Goal: Task Accomplishment & Management: Manage account settings

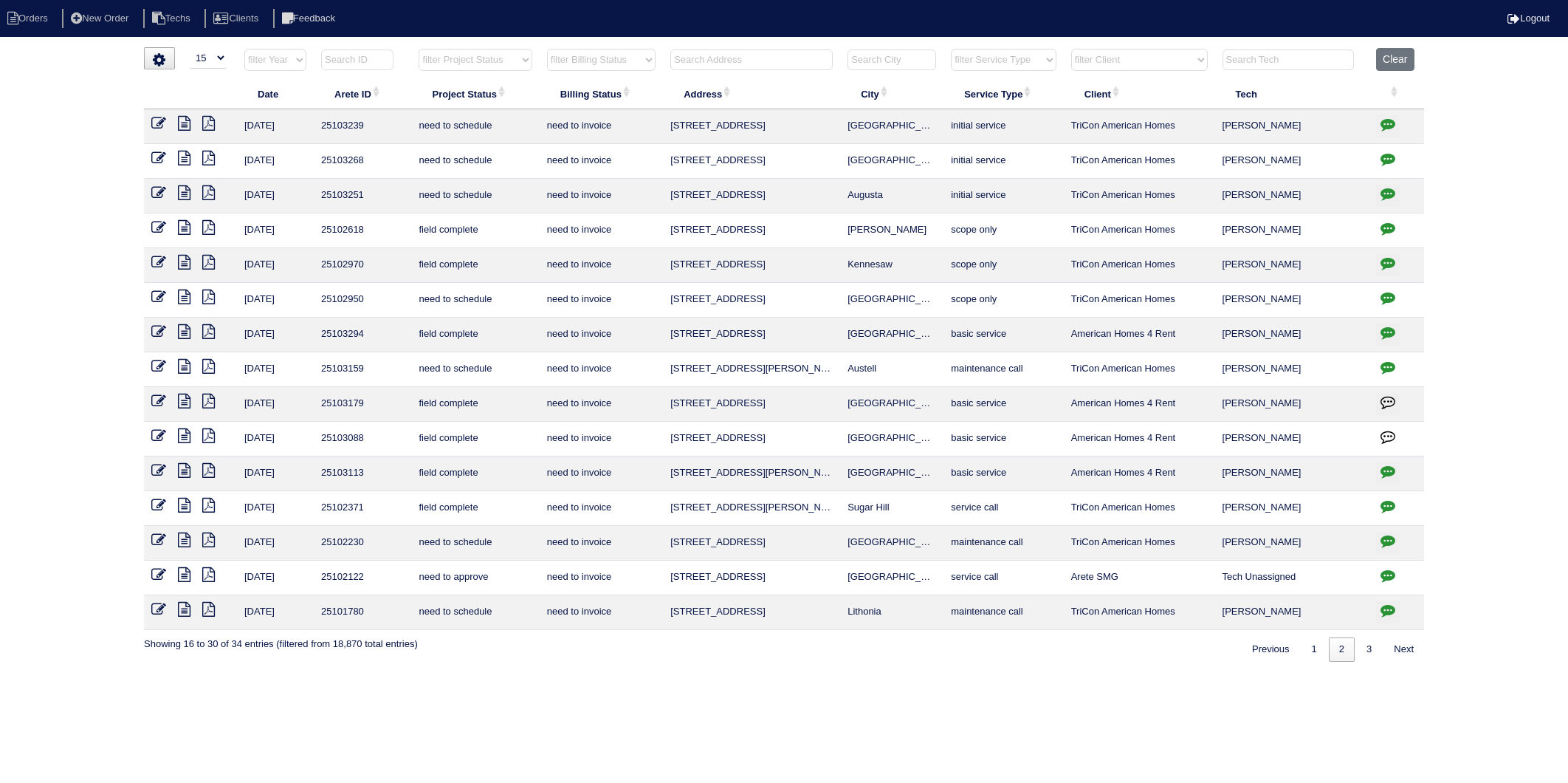
select select "15"
select select "need to invoice"
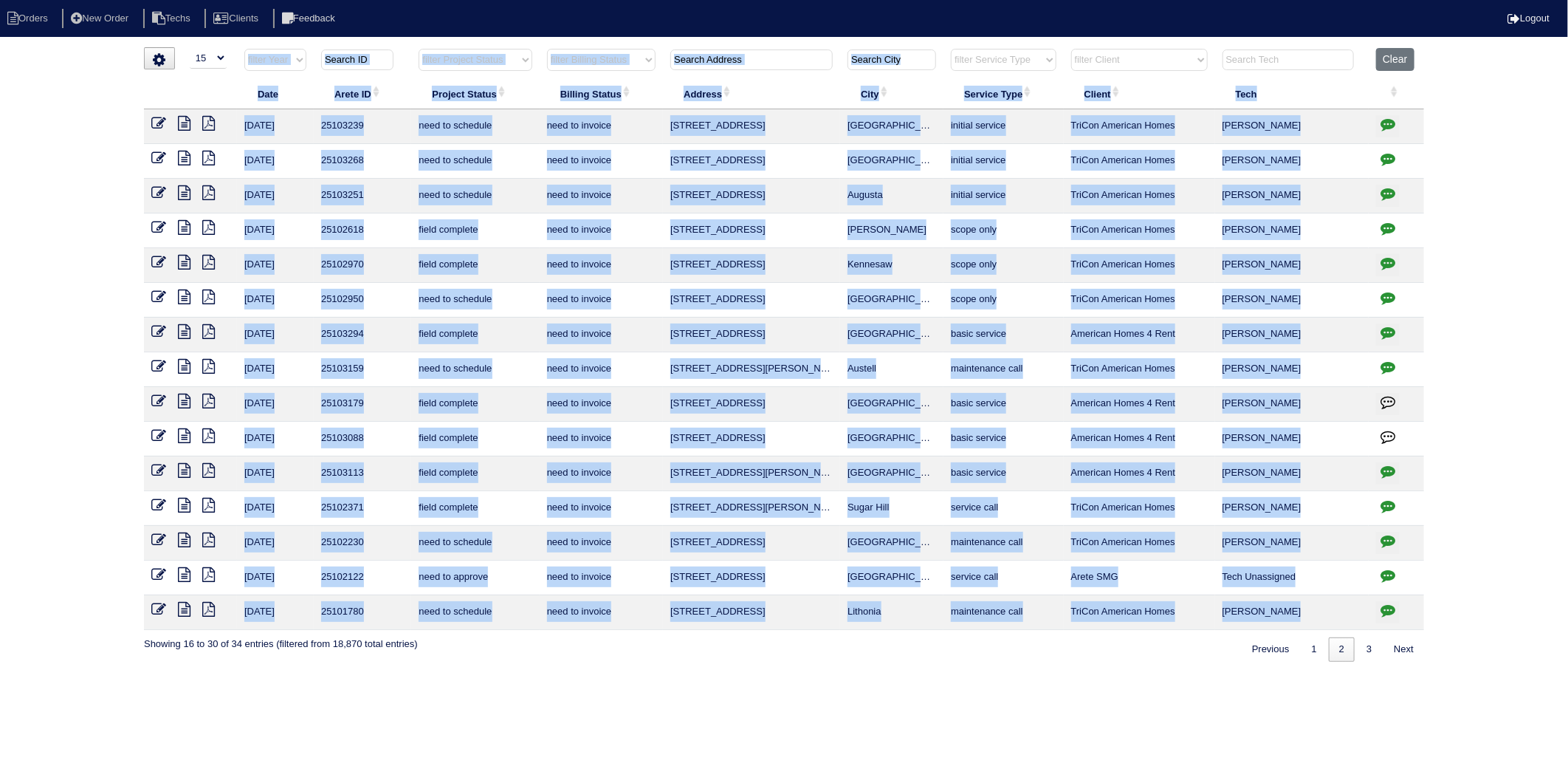
click at [101, 108] on div "loading... ▼ 10 15 25 50 200 500 Search: Date Arete ID Project Status Billing S…" at bounding box center [784, 353] width 1568 height 614
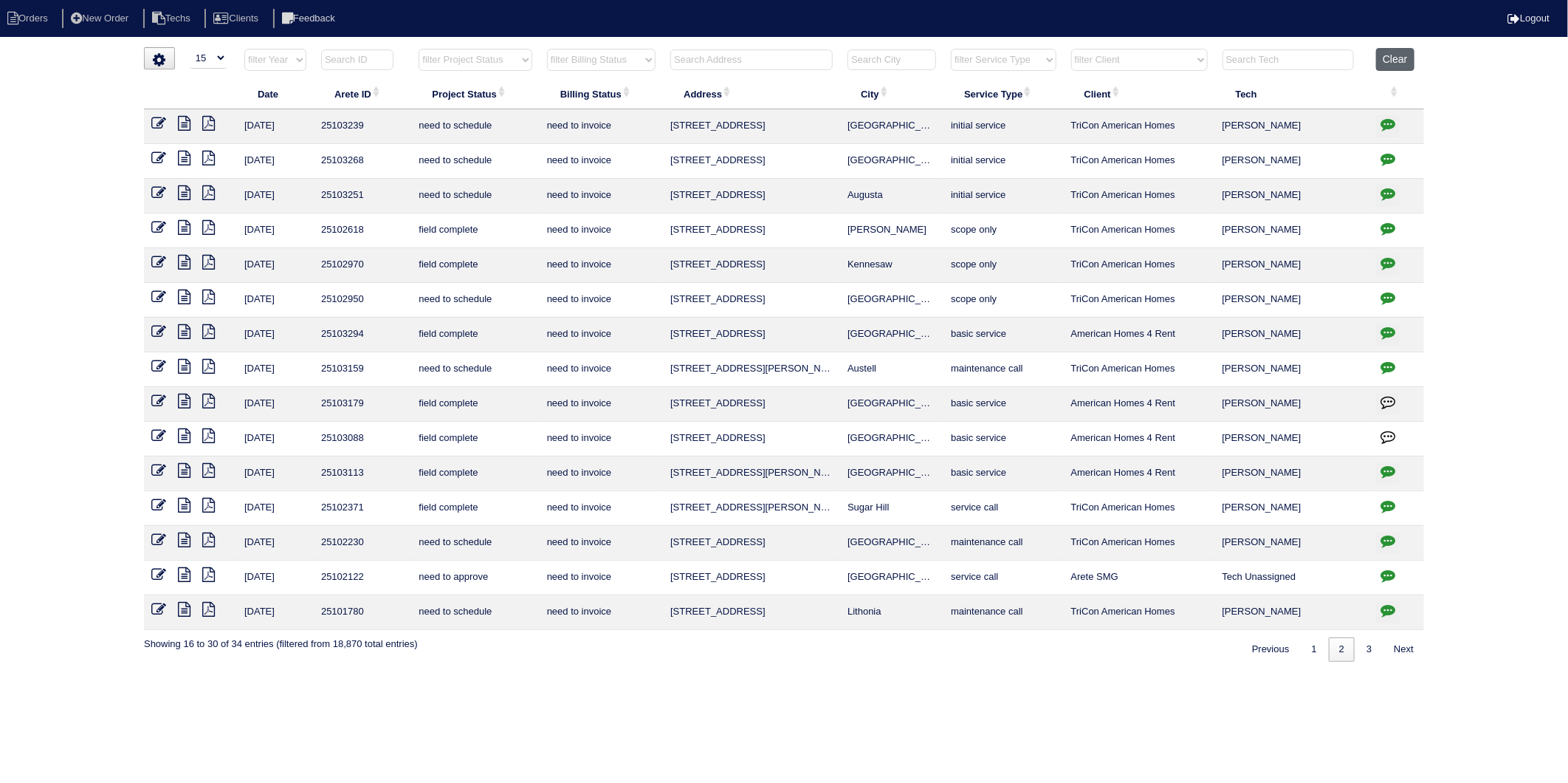
click at [1406, 60] on button "Clear" at bounding box center [1395, 59] width 38 height 23
select select
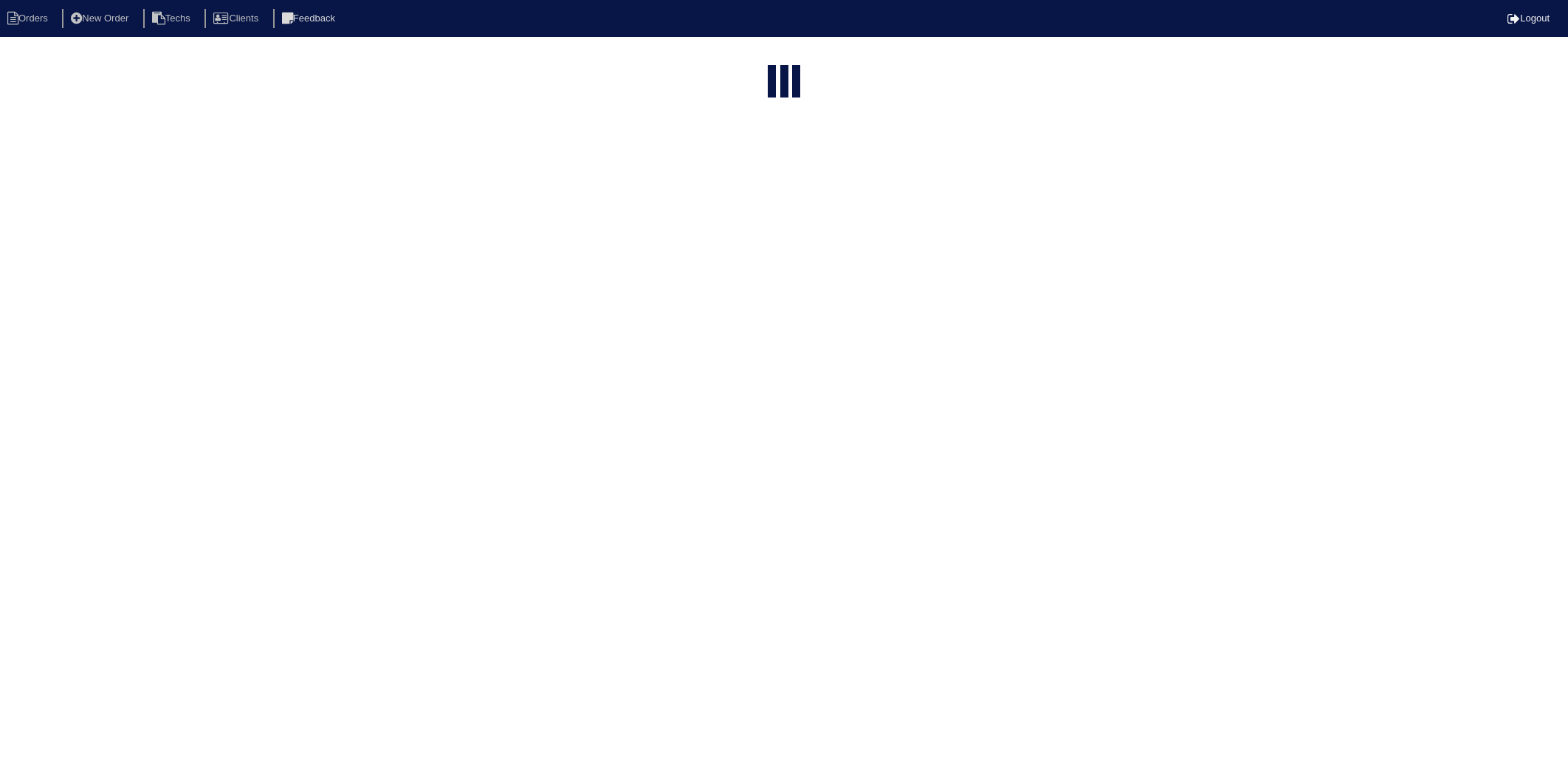
select select "15"
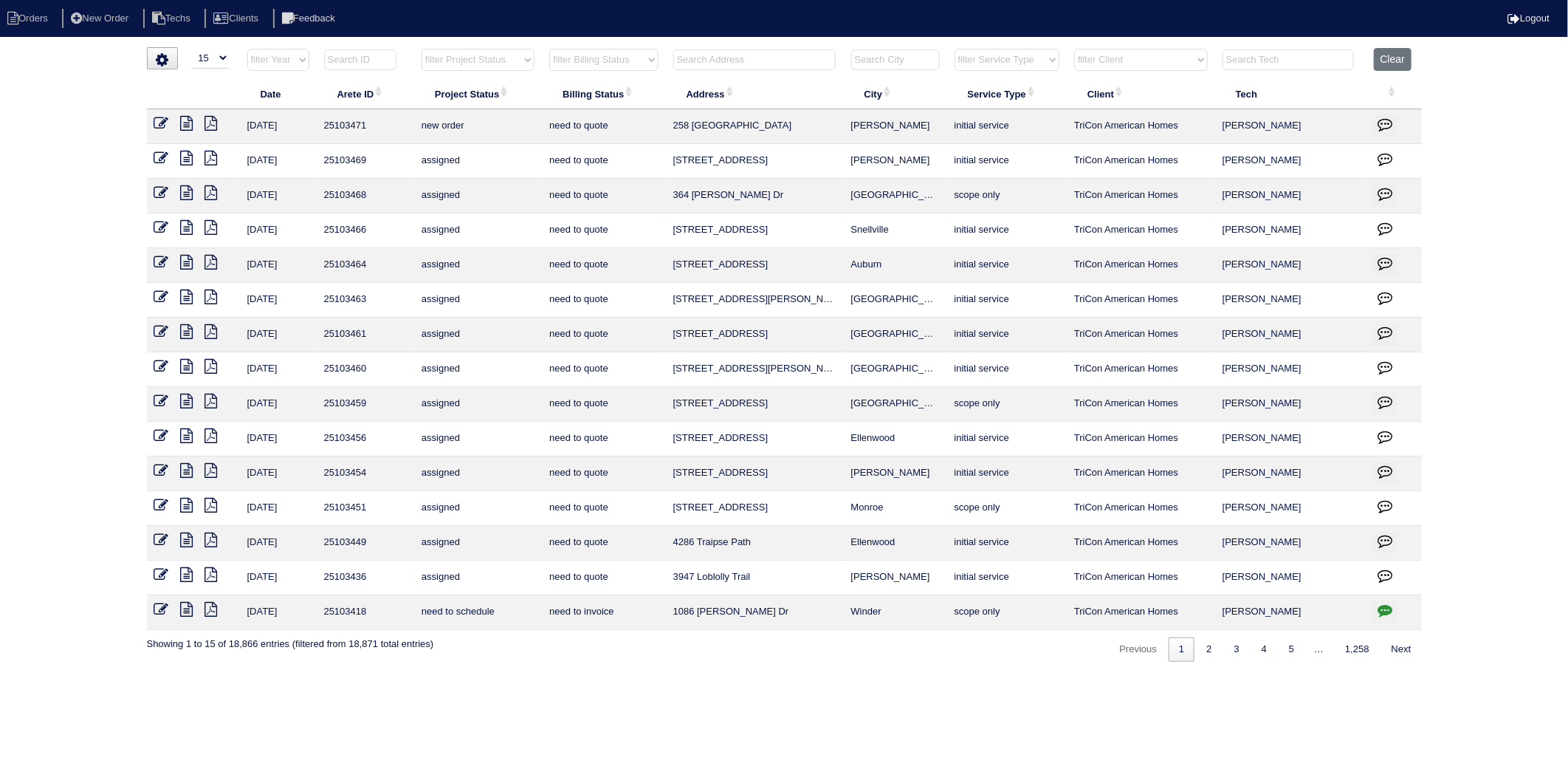
click at [694, 61] on input "text" at bounding box center [754, 59] width 163 height 20
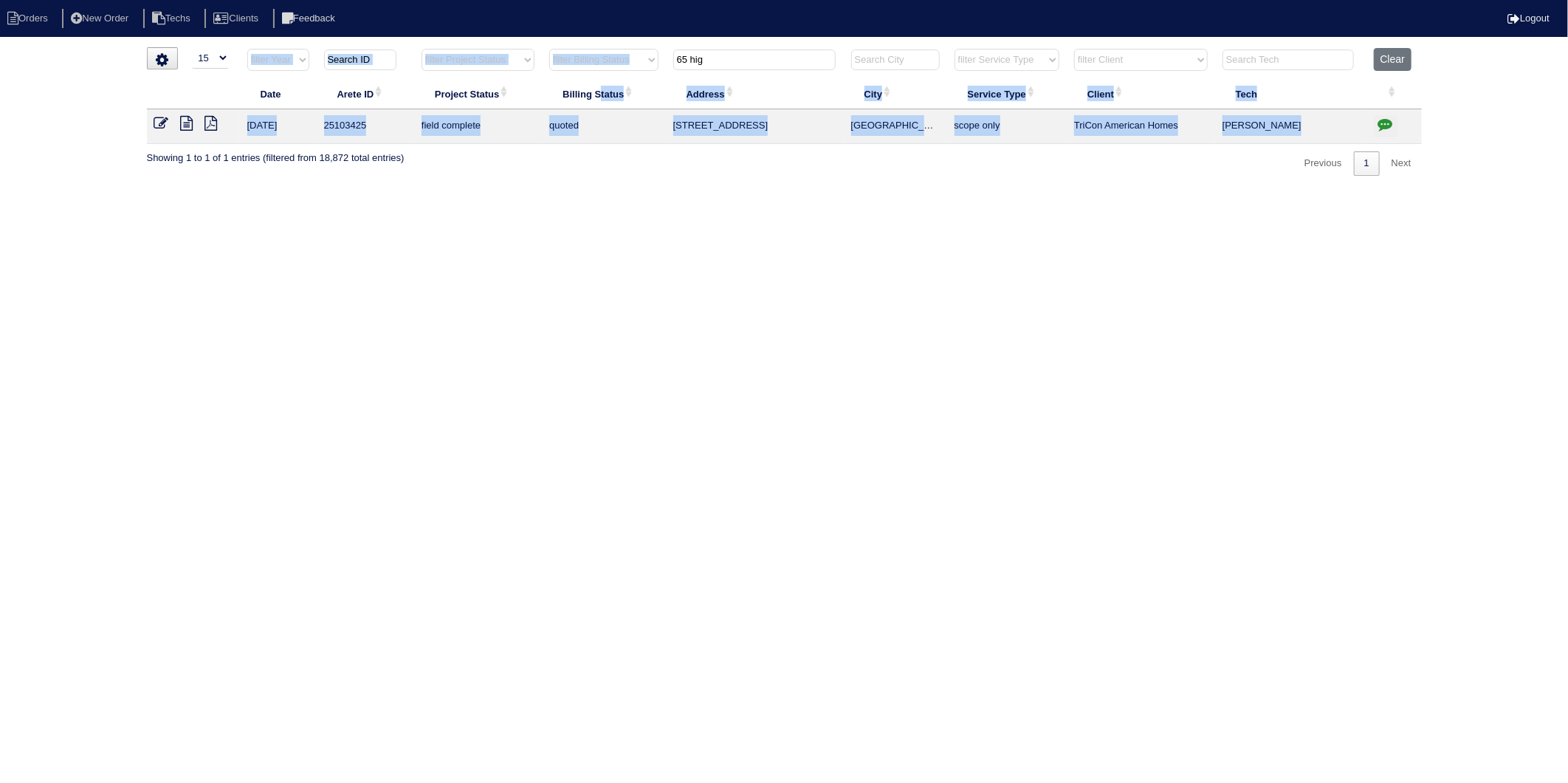
drag, startPoint x: 742, startPoint y: 47, endPoint x: 609, endPoint y: 94, distance: 141.1
click at [609, 94] on table "Date Arete ID Project Status Billing Status Address City Service Type Client Te…" at bounding box center [784, 95] width 1275 height 96
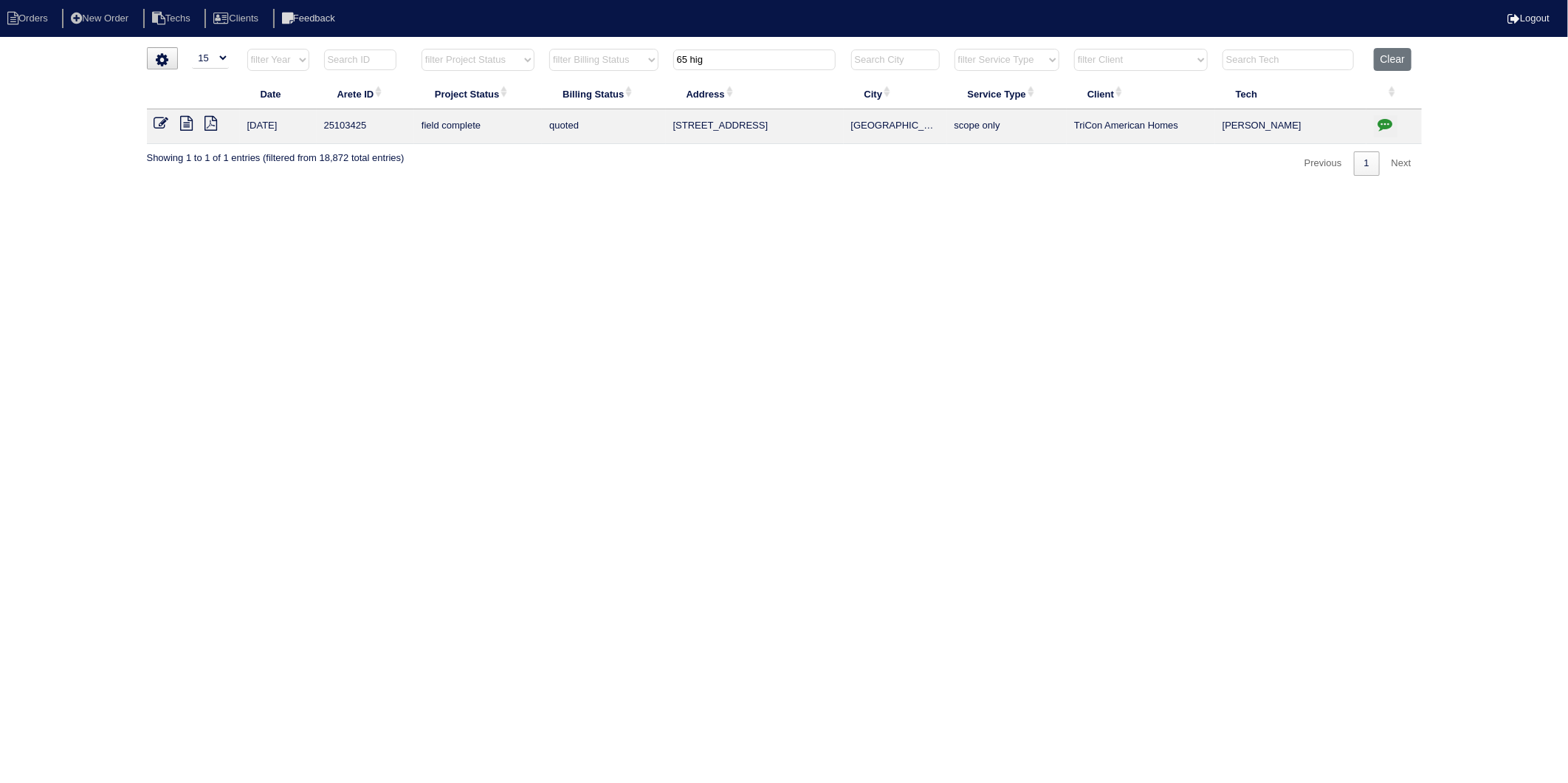
drag, startPoint x: 609, startPoint y: 94, endPoint x: 607, endPoint y: 294, distance: 200.0
click at [595, 191] on html "Orders New Order Techs Clients Feedback Logout Orders New Order Users Clients M…" at bounding box center [784, 95] width 1568 height 191
drag, startPoint x: 723, startPoint y: 57, endPoint x: 655, endPoint y: 163, distance: 125.9
click at [620, 86] on table "Date Arete ID Project Status Billing Status Address City Service Type Client Te…" at bounding box center [784, 95] width 1275 height 96
type input "124"
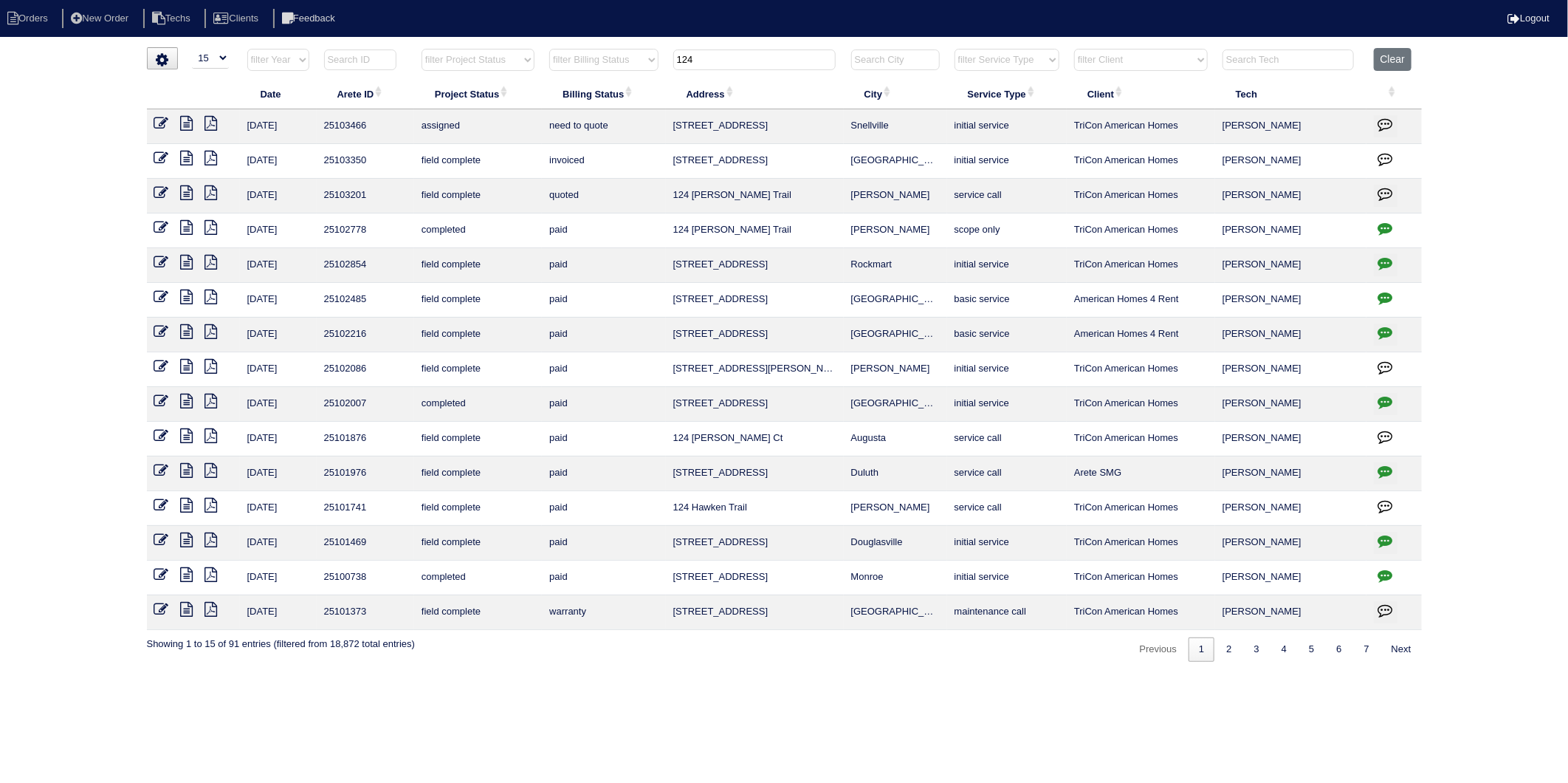
click at [161, 191] on icon at bounding box center [162, 193] width 15 height 15
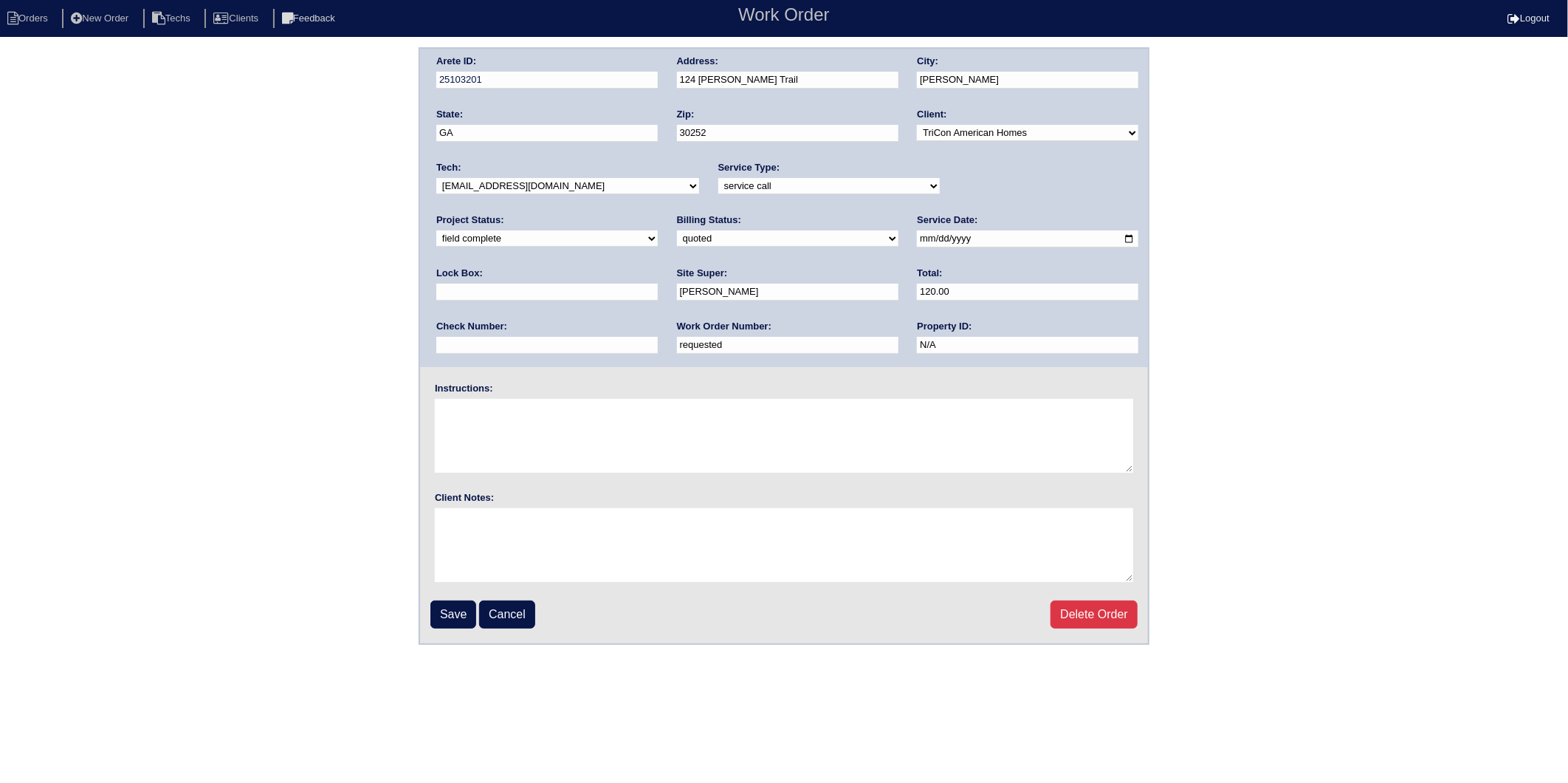
click at [677, 242] on select "need to quote quoted need to invoice invoiced paid warranty purchase order need…" at bounding box center [787, 239] width 222 height 16
select select "invoiced"
click at [677, 231] on select "need to quote quoted need to invoice invoiced paid warranty purchase order need…" at bounding box center [787, 239] width 222 height 16
drag, startPoint x: 504, startPoint y: 345, endPoint x: 362, endPoint y: 377, distance: 145.6
click at [362, 377] on div "Arete ID: 25103201 Address: 124 Robson Trail City: McDonough State: GA Zip: 302…" at bounding box center [784, 346] width 1568 height 597
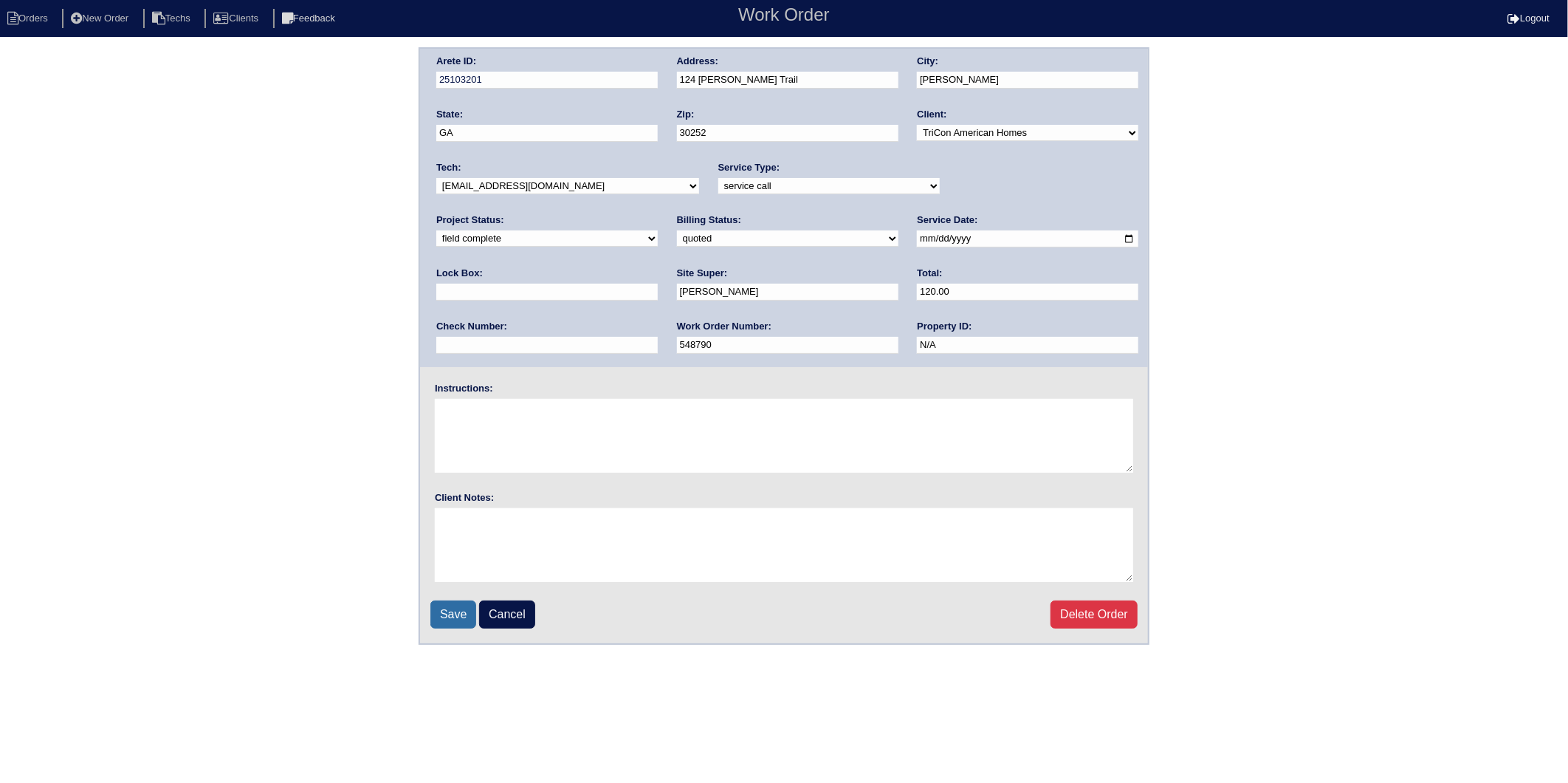
type input "548790"
click at [458, 613] on input "Save" at bounding box center [453, 614] width 46 height 28
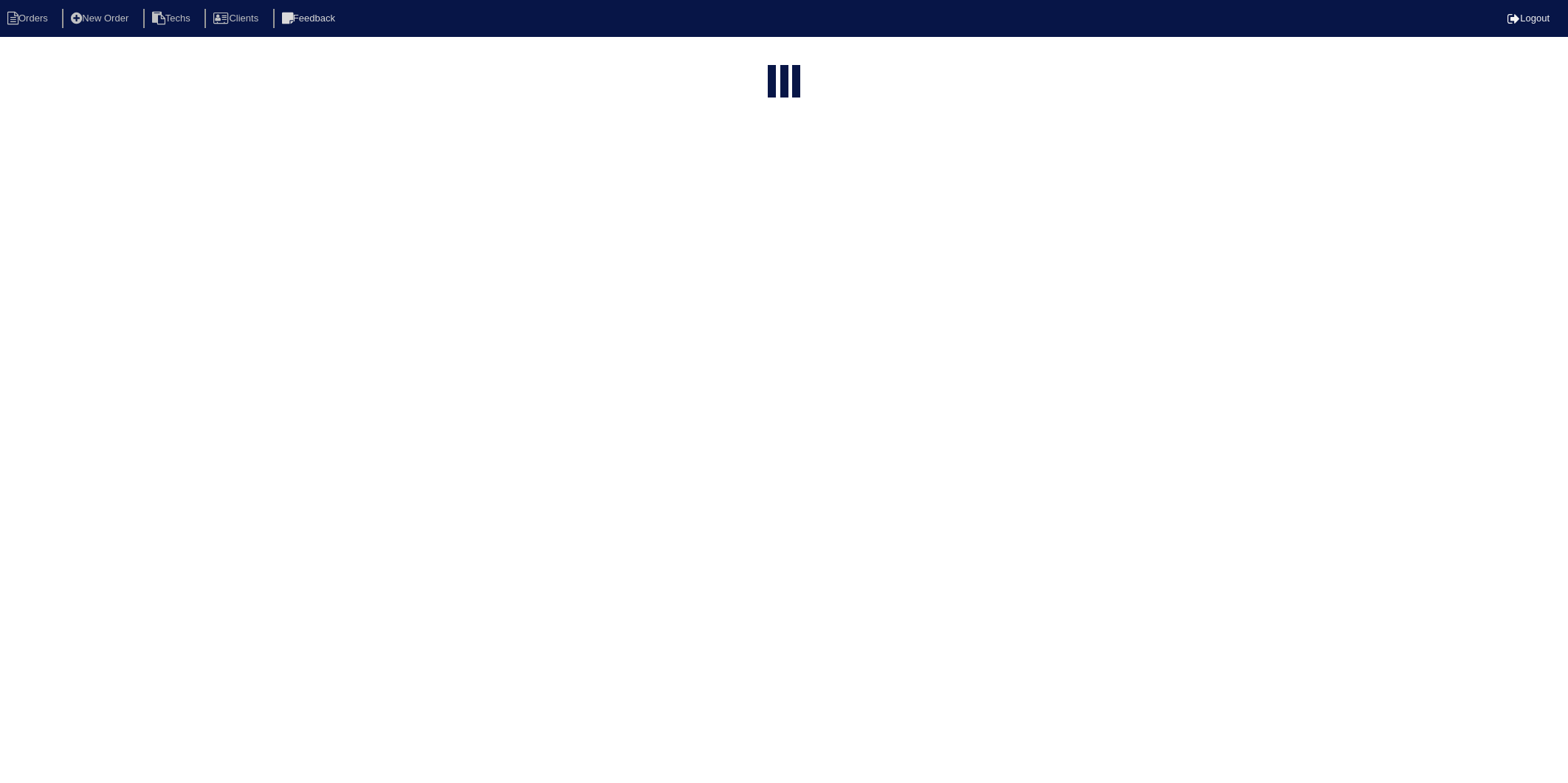
select select "15"
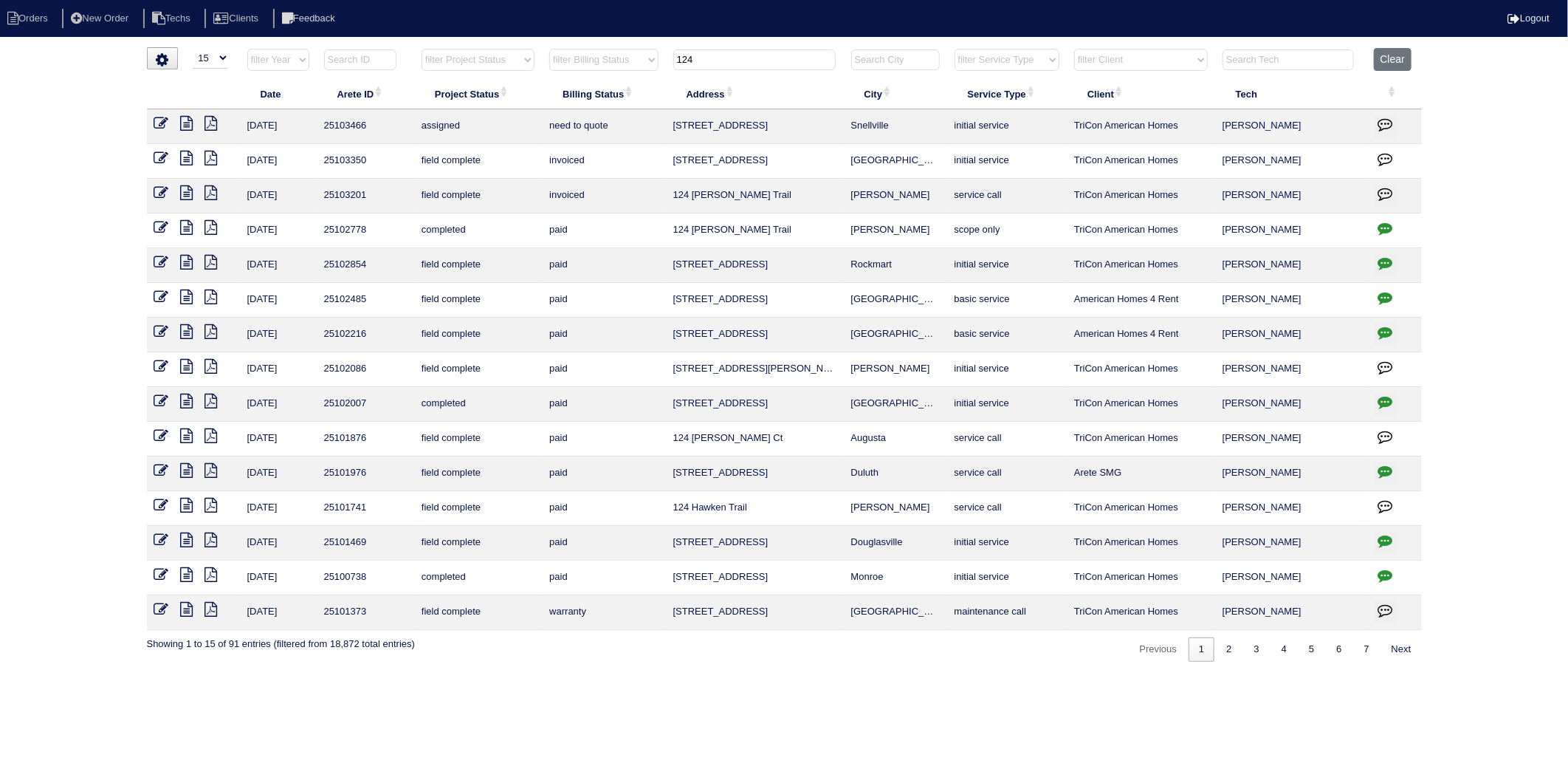
drag, startPoint x: 690, startPoint y: 60, endPoint x: 648, endPoint y: 67, distance: 42.6
click at [648, 67] on tr "filter Year -- Any Year -- 2025 2024 2023 2022 2021 2020 2019 filter Project St…" at bounding box center [784, 63] width 1275 height 30
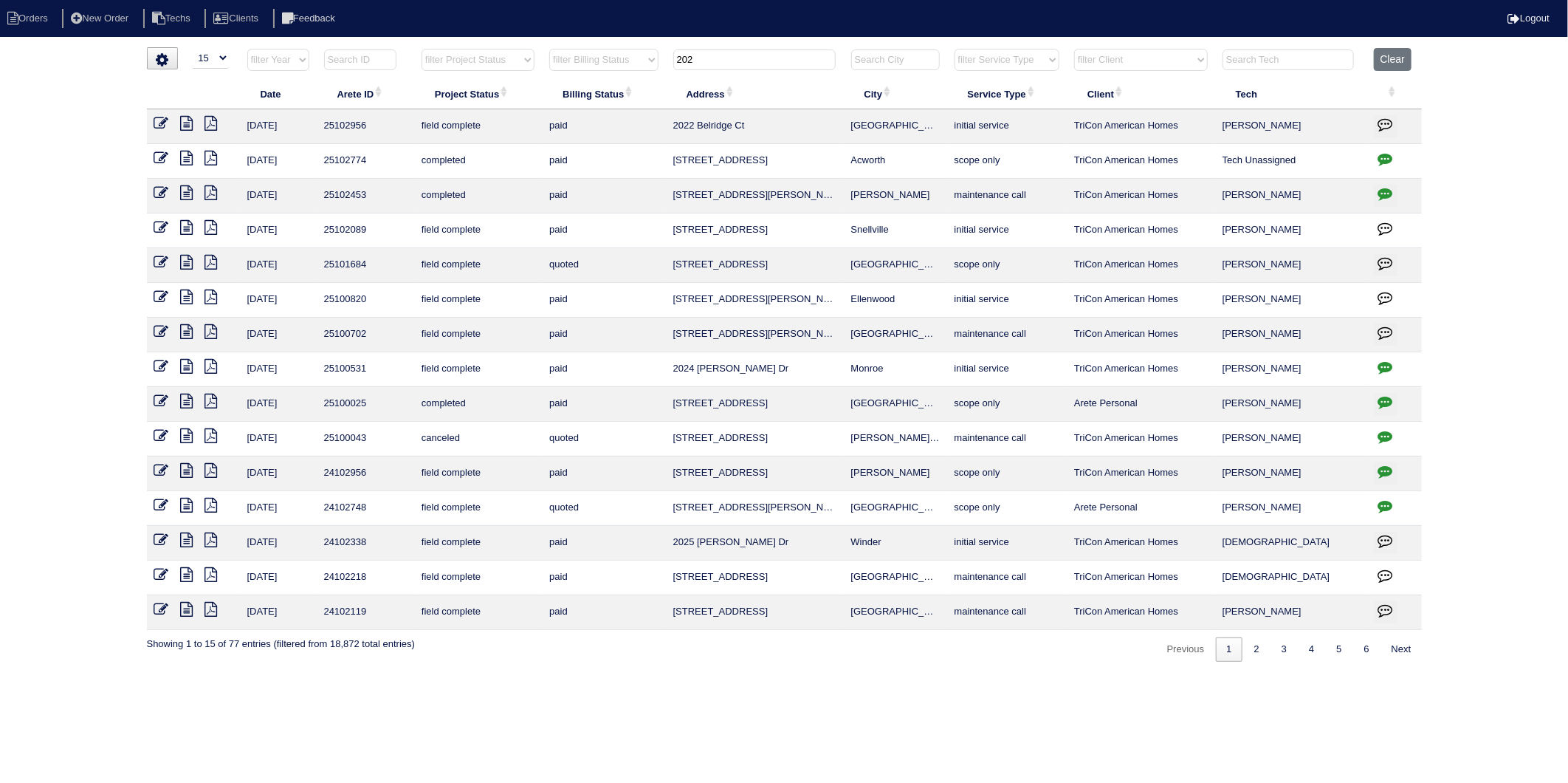
drag, startPoint x: 712, startPoint y: 65, endPoint x: 617, endPoint y: 85, distance: 97.1
click at [617, 85] on table "Date Arete ID Project Status Billing Status Address City Service Type Client Te…" at bounding box center [784, 338] width 1275 height 582
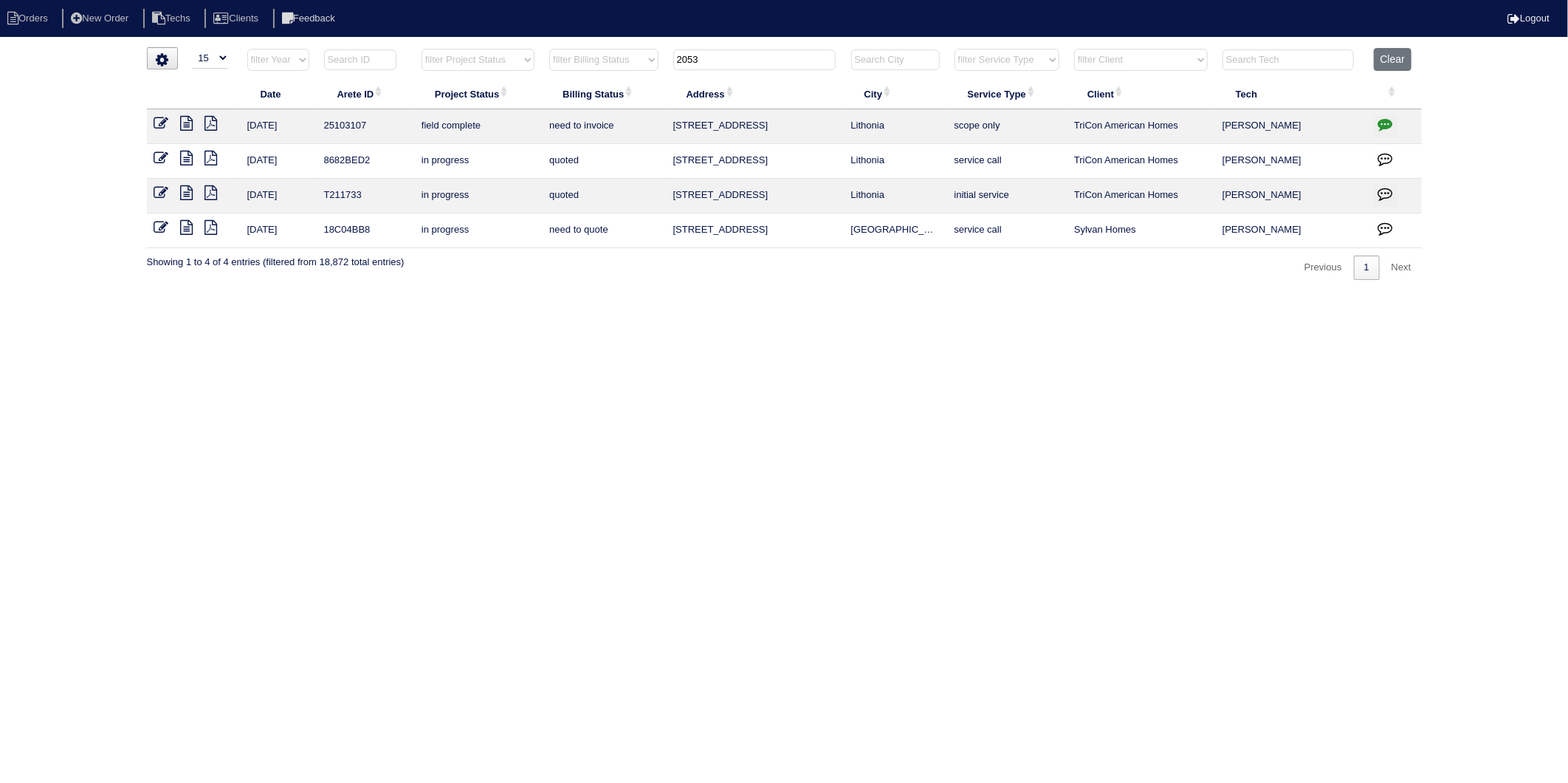
type input "2053"
click at [163, 124] on icon at bounding box center [162, 123] width 15 height 15
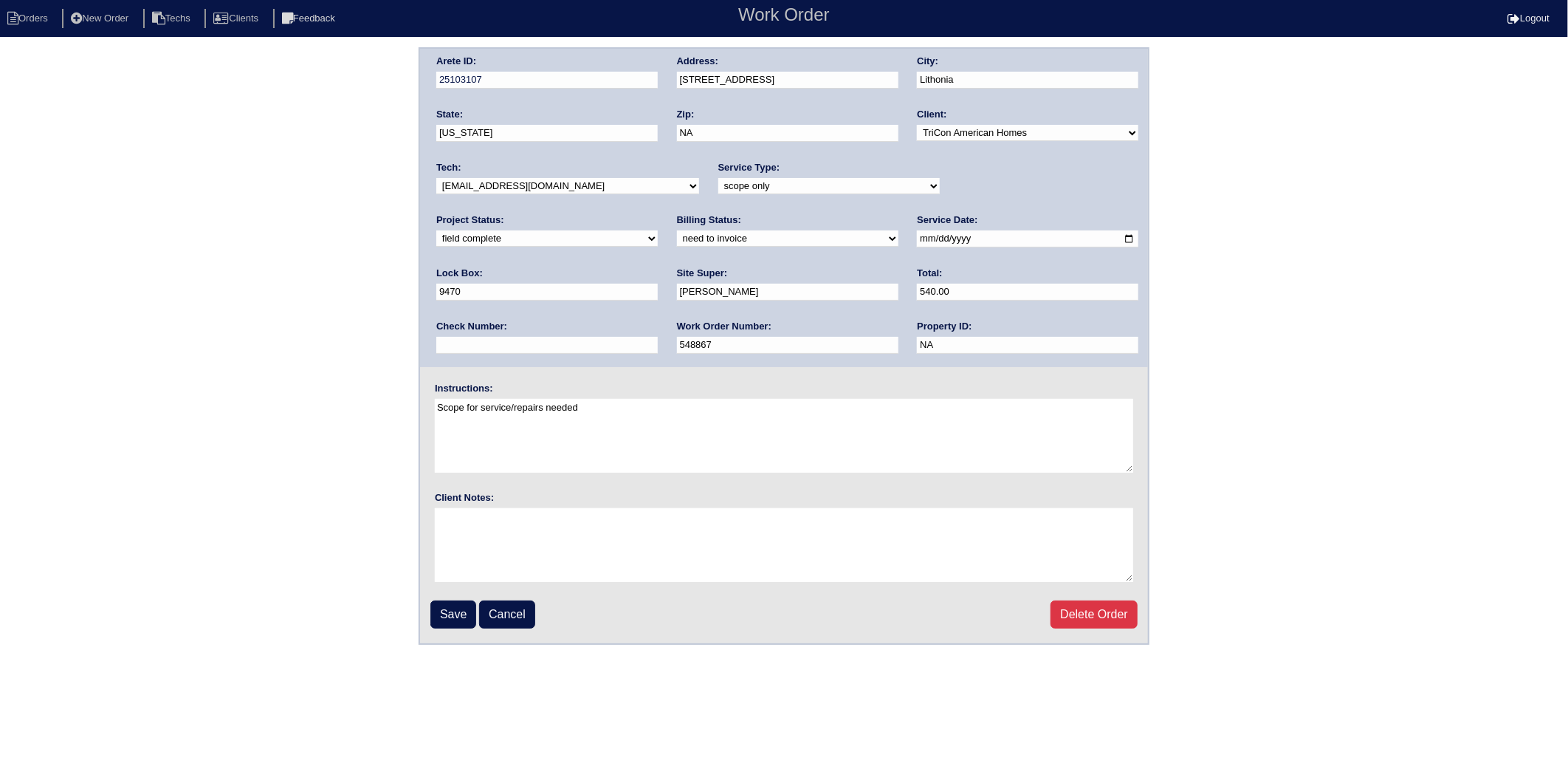
click at [677, 237] on select "need to quote quoted need to invoice invoiced paid warranty purchase order need…" at bounding box center [787, 239] width 222 height 16
select select "invoiced"
click at [677, 231] on select "need to quote quoted need to invoice invoiced paid warranty purchase order need…" at bounding box center [787, 239] width 222 height 16
click at [451, 607] on input "Save" at bounding box center [453, 614] width 46 height 28
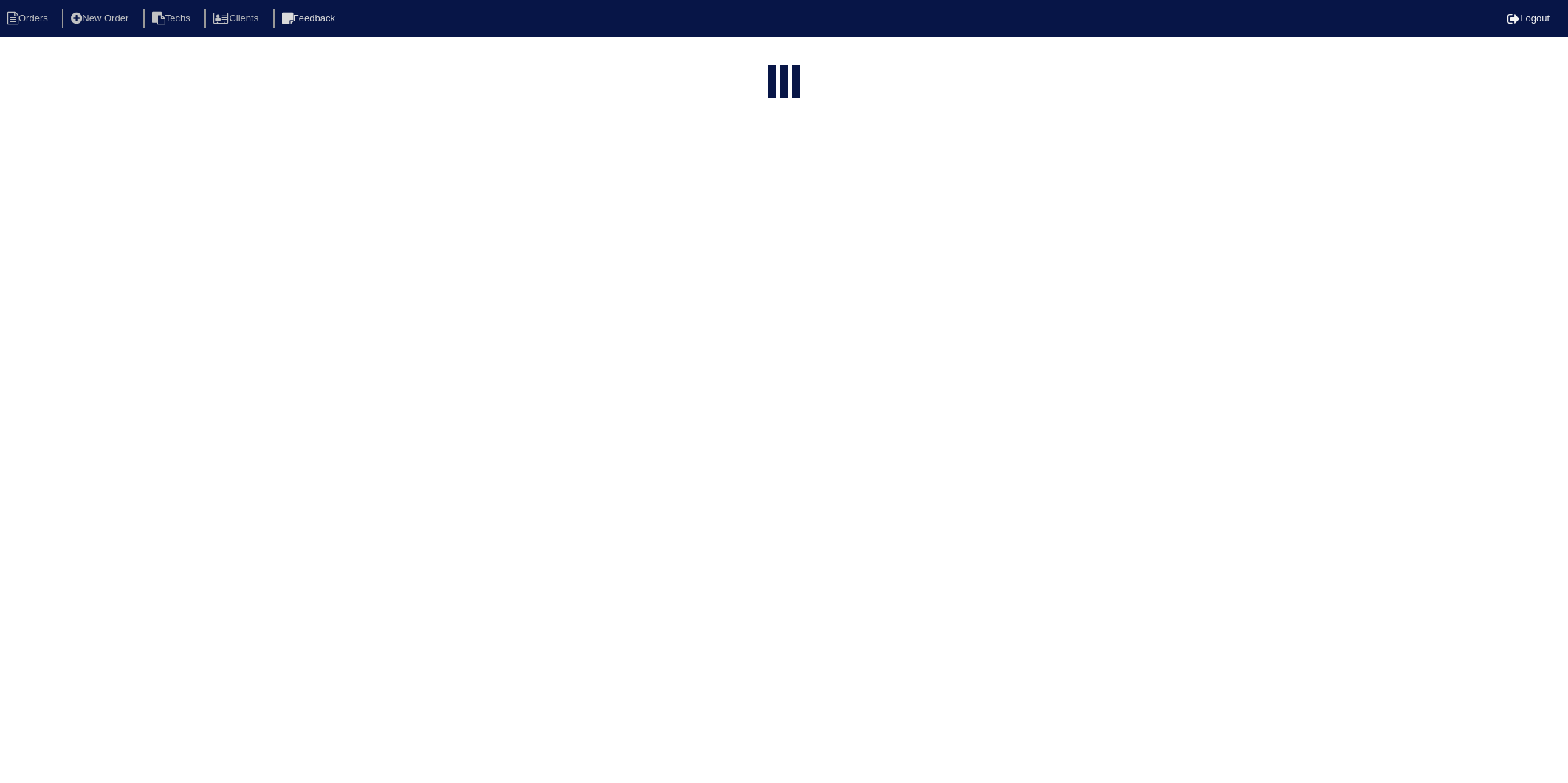
select select "15"
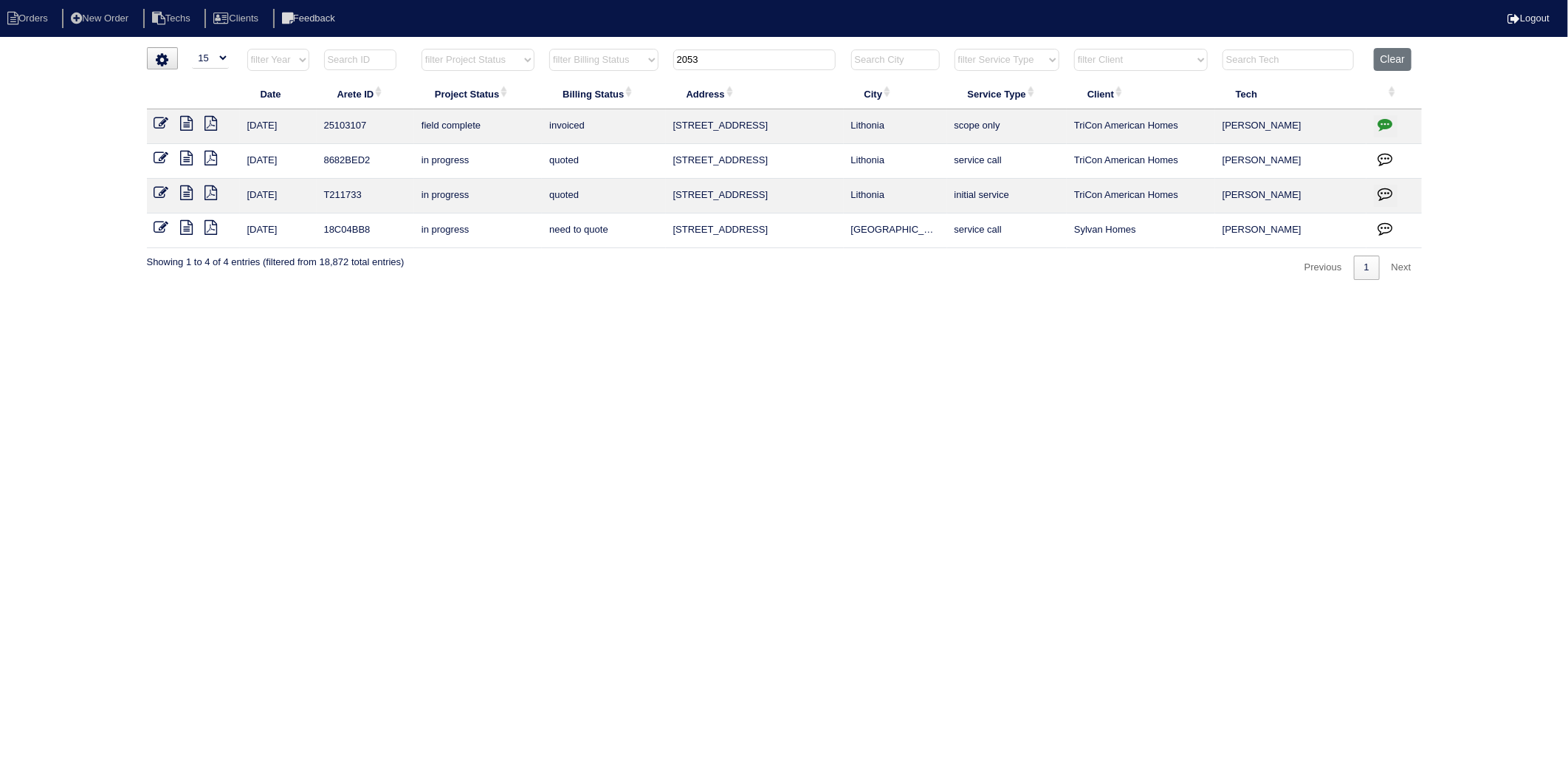
drag, startPoint x: 735, startPoint y: 57, endPoint x: 529, endPoint y: 96, distance: 209.7
click at [529, 96] on table "Date Arete ID Project Status Billing Status Address City Service Type Client Te…" at bounding box center [784, 148] width 1275 height 200
type input "391"
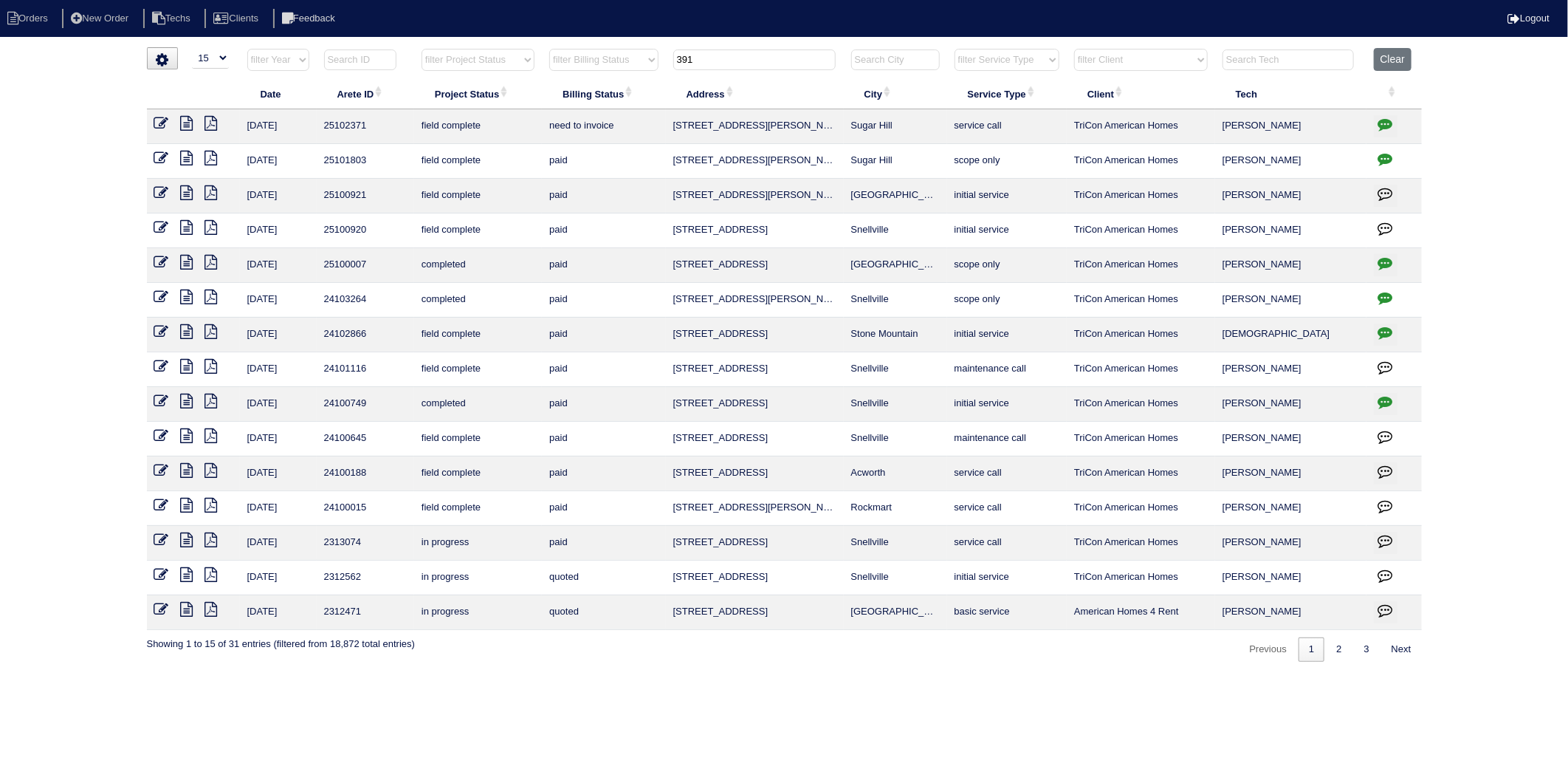
click at [157, 125] on icon at bounding box center [162, 123] width 15 height 15
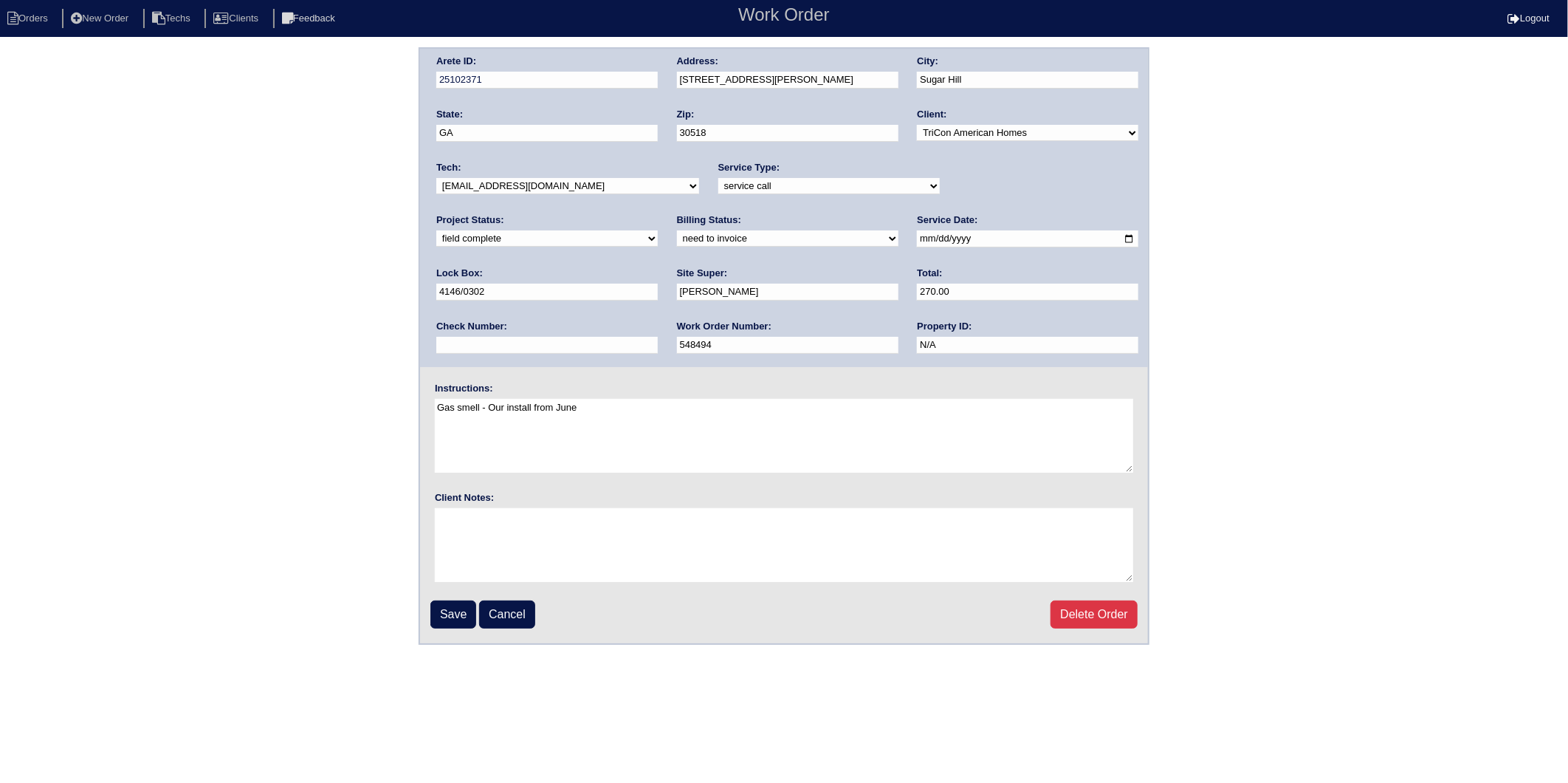
click at [677, 235] on select "need to quote quoted need to invoice invoiced paid warranty purchase order need…" at bounding box center [787, 239] width 222 height 16
select select "invoiced"
click at [677, 231] on select "need to quote quoted need to invoice invoiced paid warranty purchase order need…" at bounding box center [787, 239] width 222 height 16
click at [458, 610] on input "Save" at bounding box center [453, 614] width 46 height 28
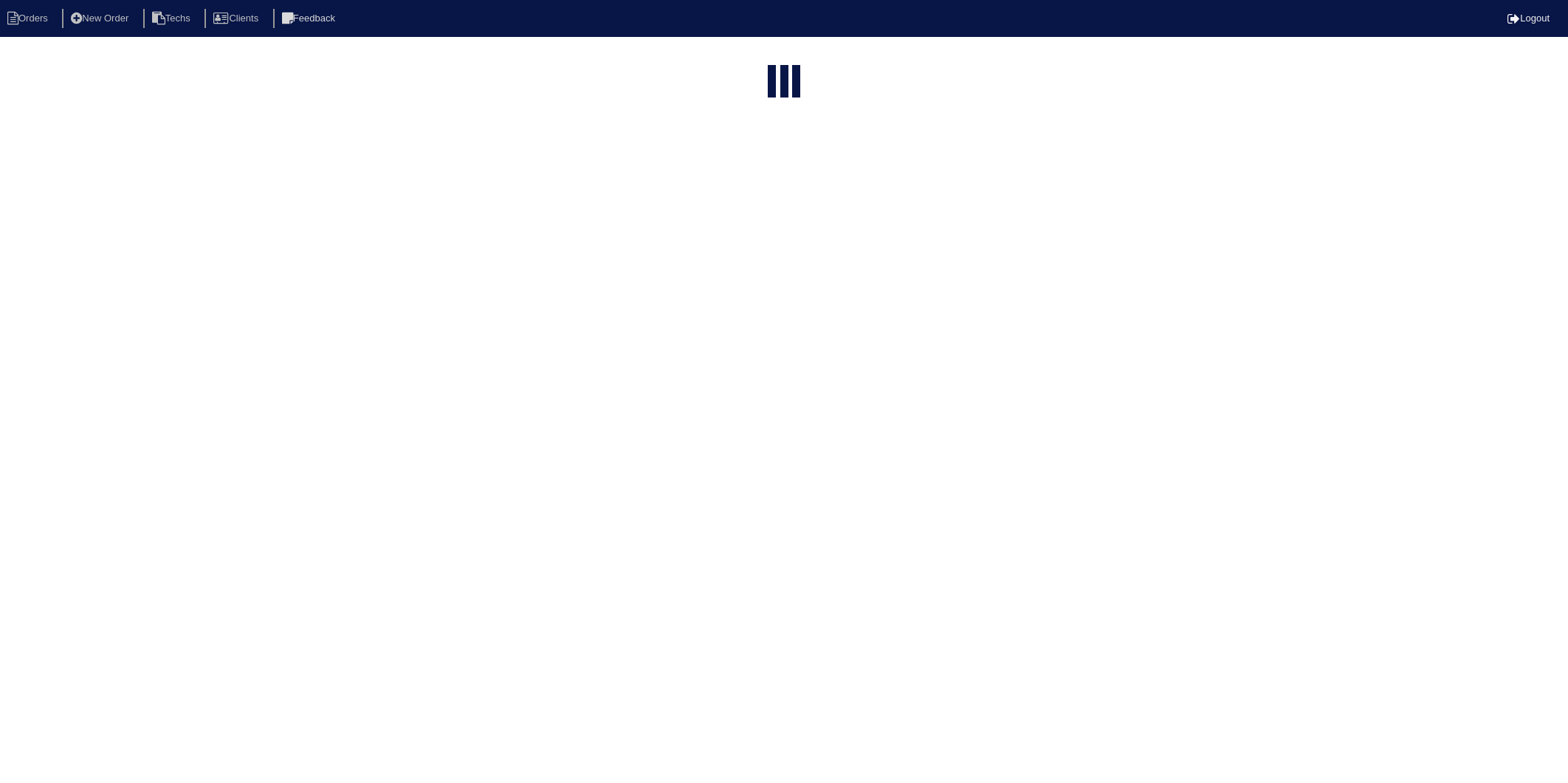
select select "15"
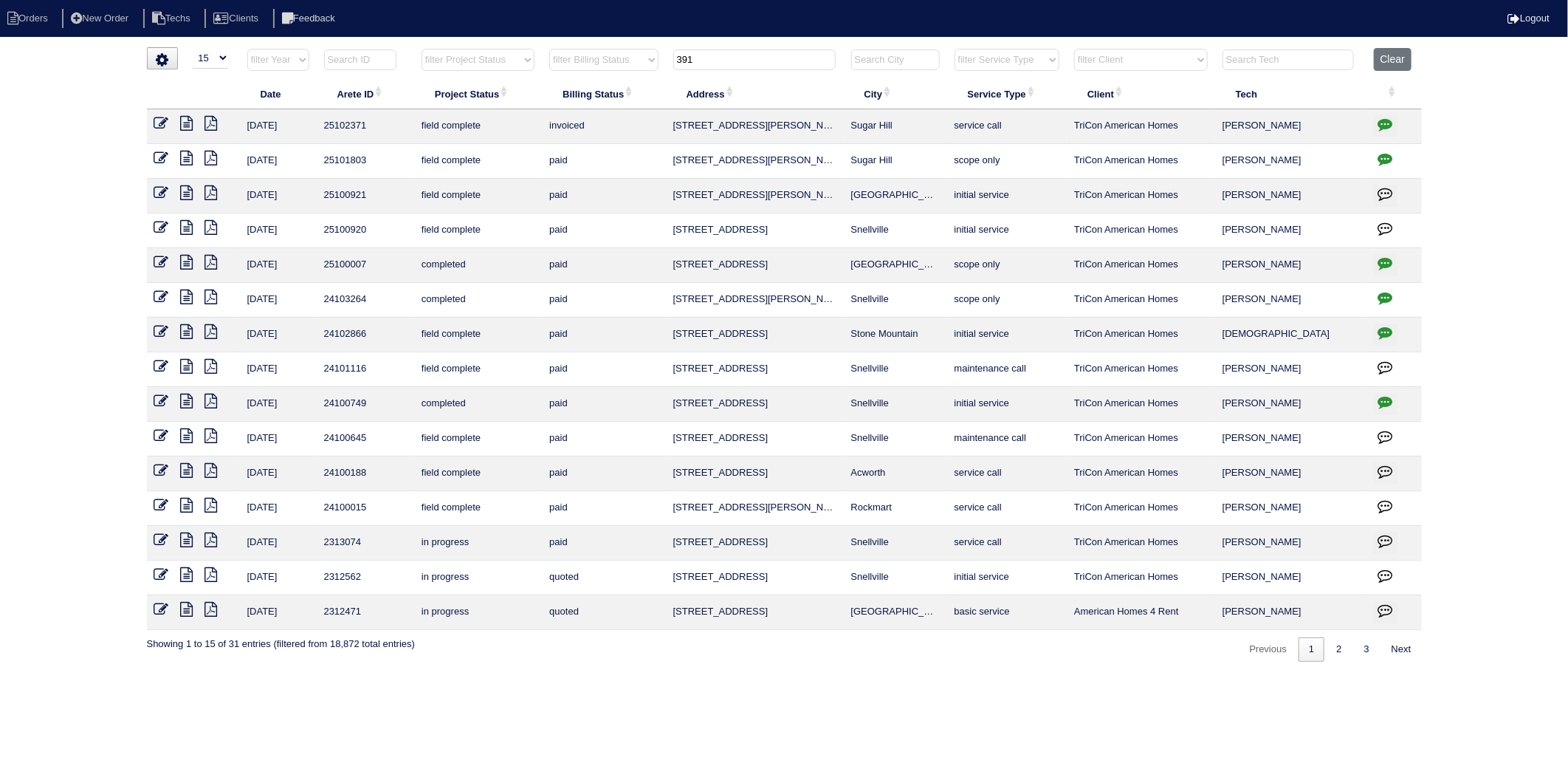
drag, startPoint x: 712, startPoint y: 59, endPoint x: 624, endPoint y: 80, distance: 90.5
click at [624, 79] on table "Date Arete ID Project Status Billing Status Address City Service Type Client Te…" at bounding box center [784, 338] width 1275 height 582
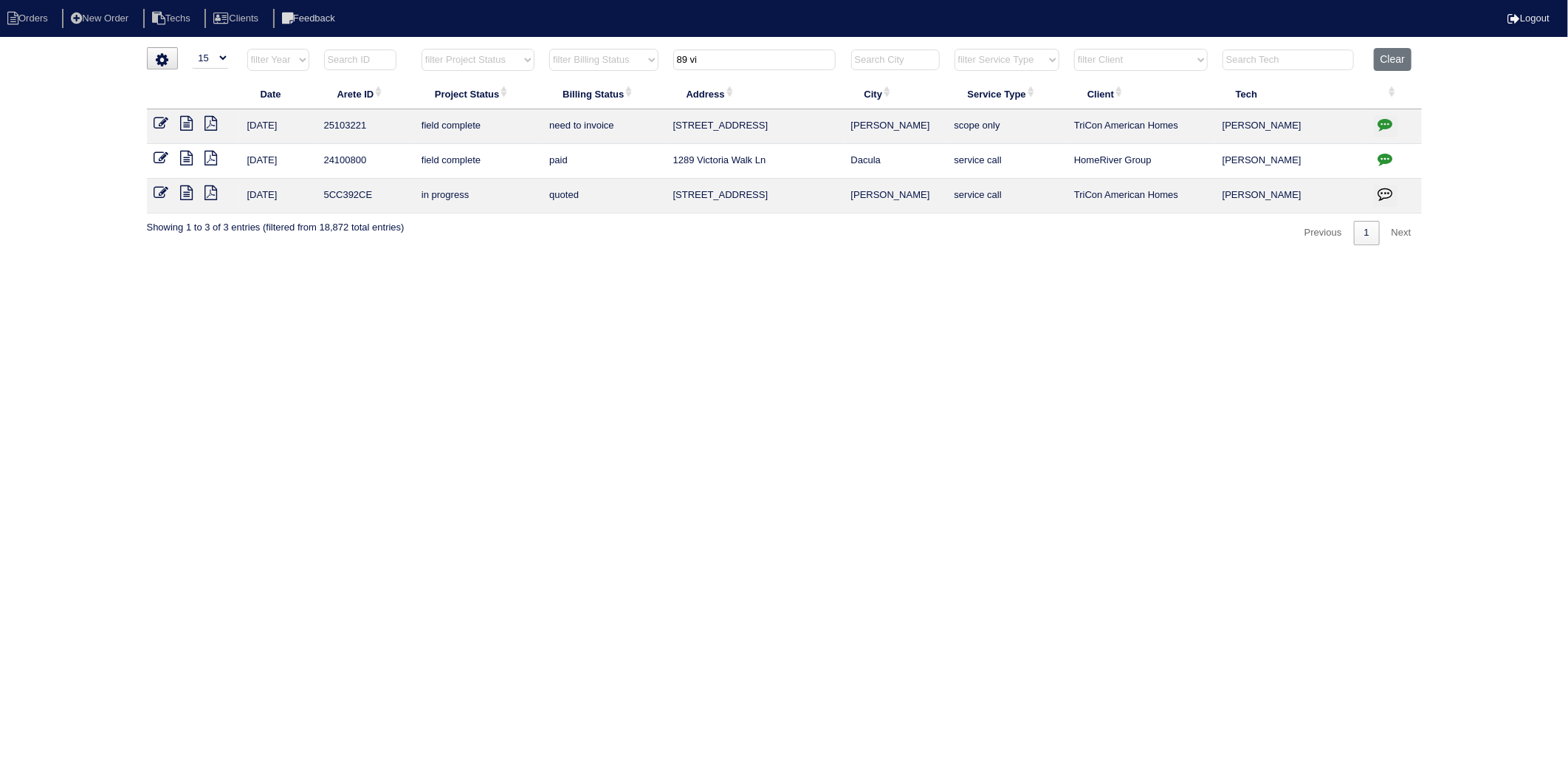
type input "89 vi"
click at [190, 124] on icon at bounding box center [187, 123] width 12 height 15
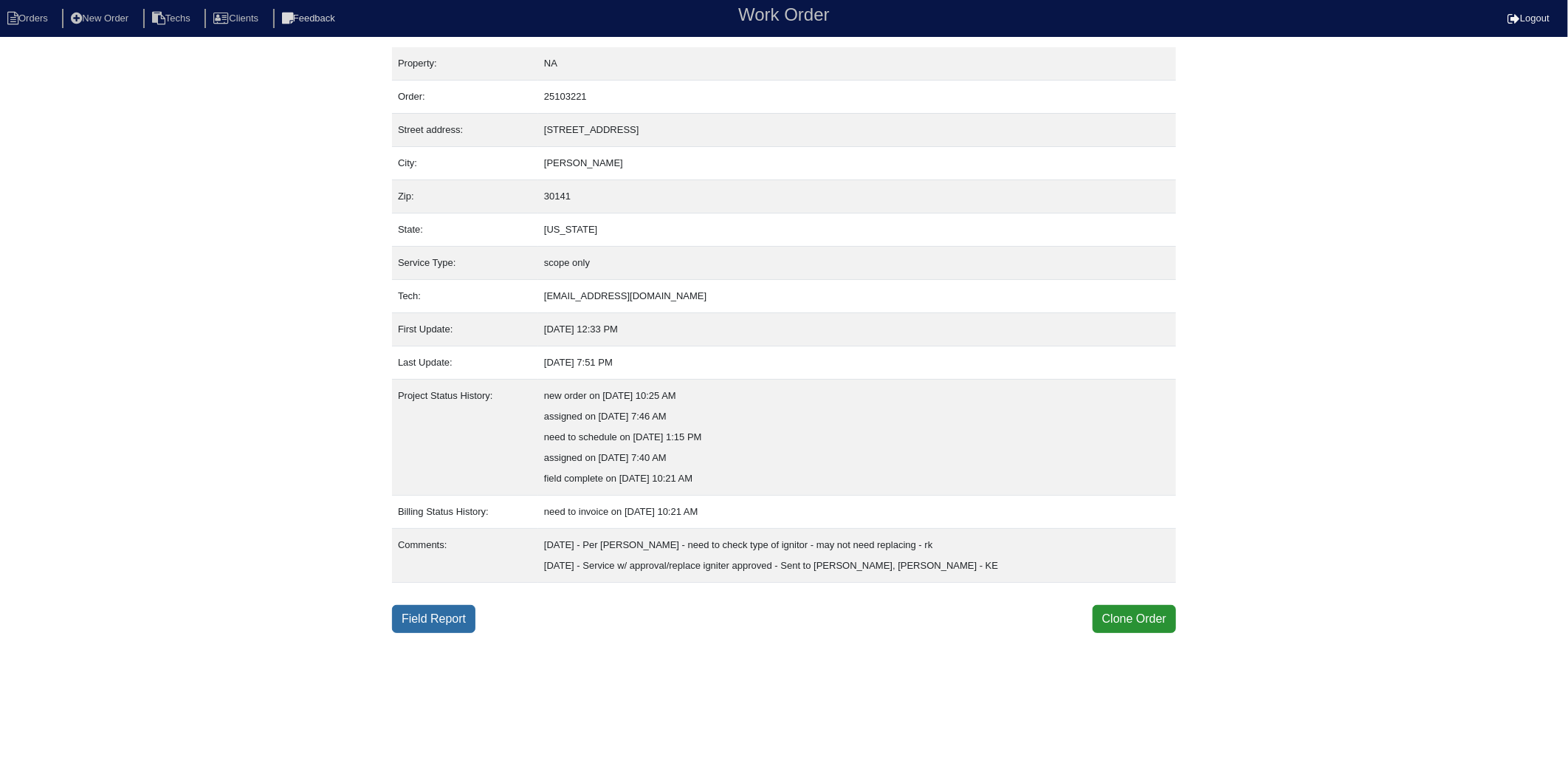
click at [443, 622] on link "Field Report" at bounding box center [434, 619] width 83 height 28
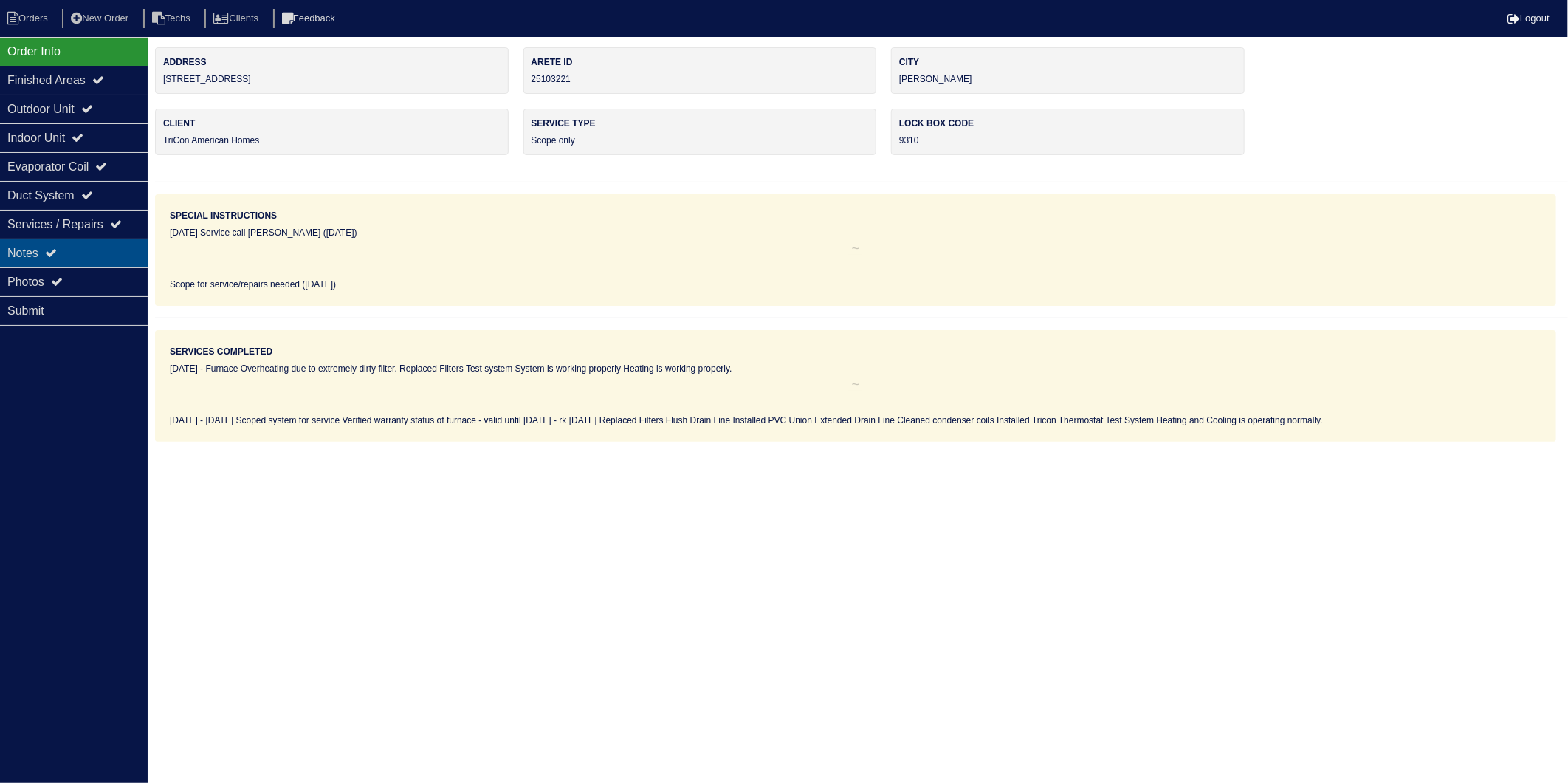
click at [12, 252] on div "Notes" at bounding box center [73, 253] width 148 height 29
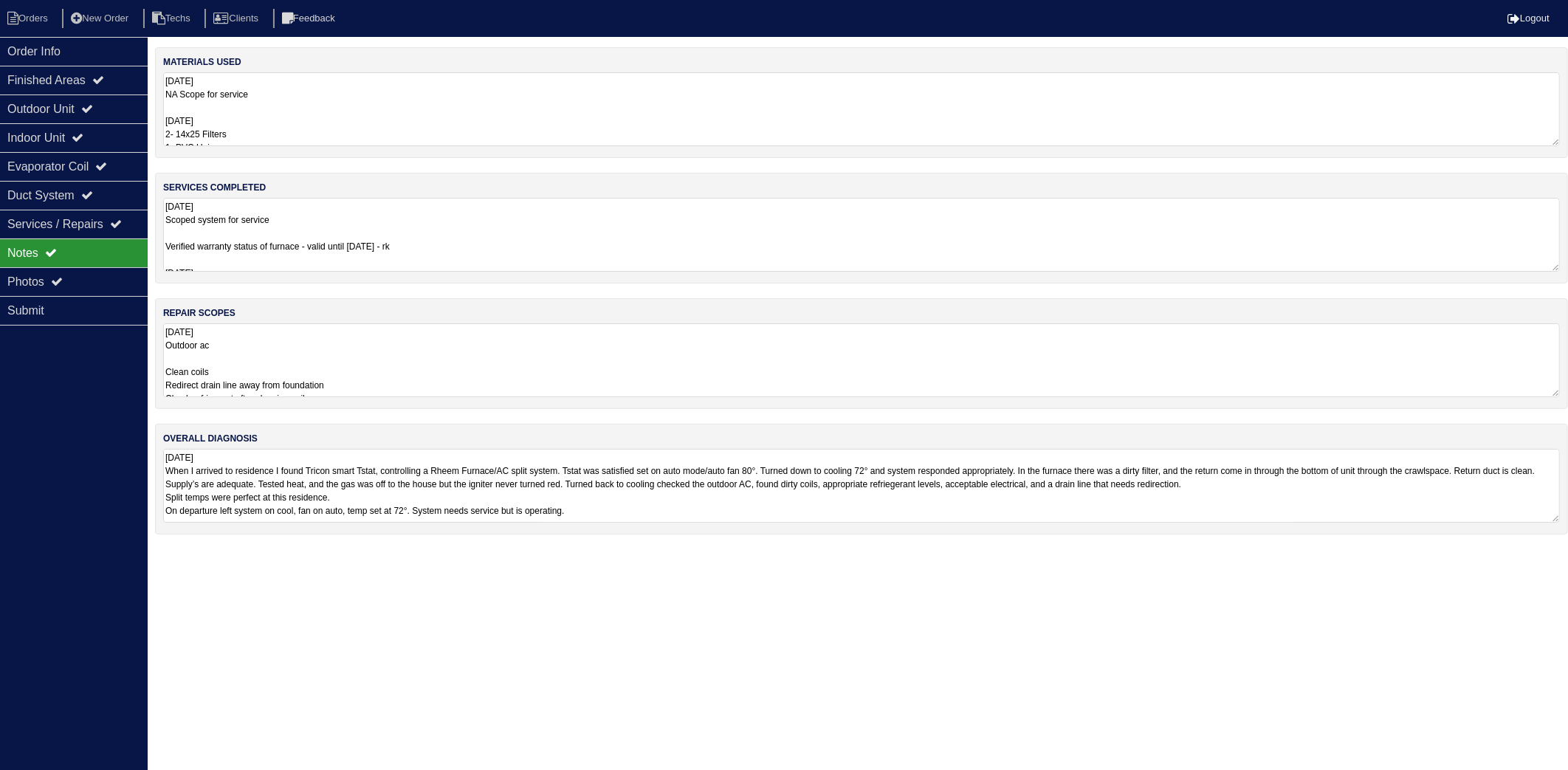
click at [330, 93] on textarea "9.4.25 NA Scope for service 9/19/25 2- 14x25 Filters 1- PVC Union 1- PVC 90 1- …" at bounding box center [861, 109] width 1397 height 74
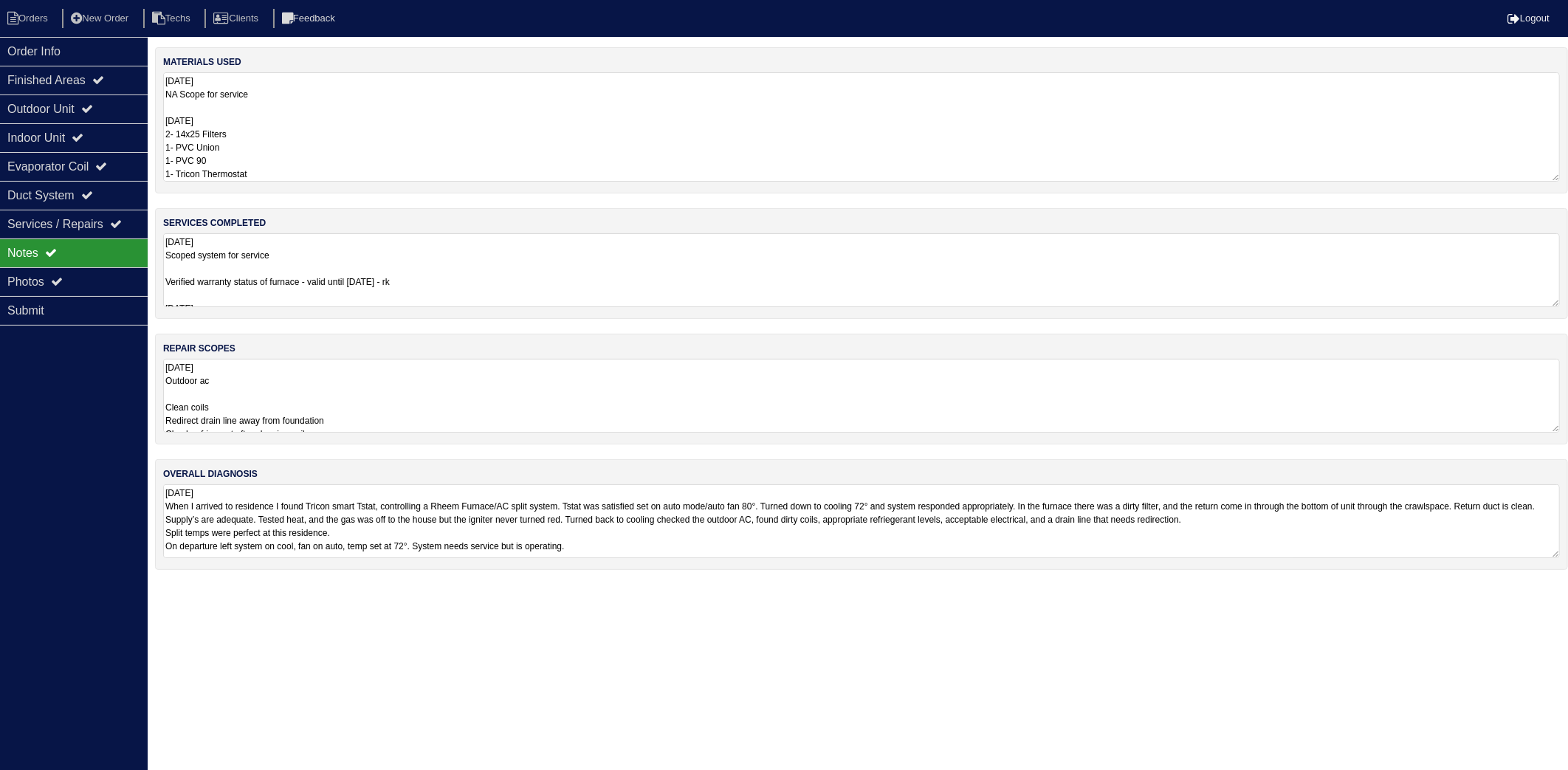
scroll to position [2, 0]
click at [504, 268] on textarea "9.4.25 Scoped system for service Verified warranty status of furnace - valid un…" at bounding box center [861, 270] width 1397 height 74
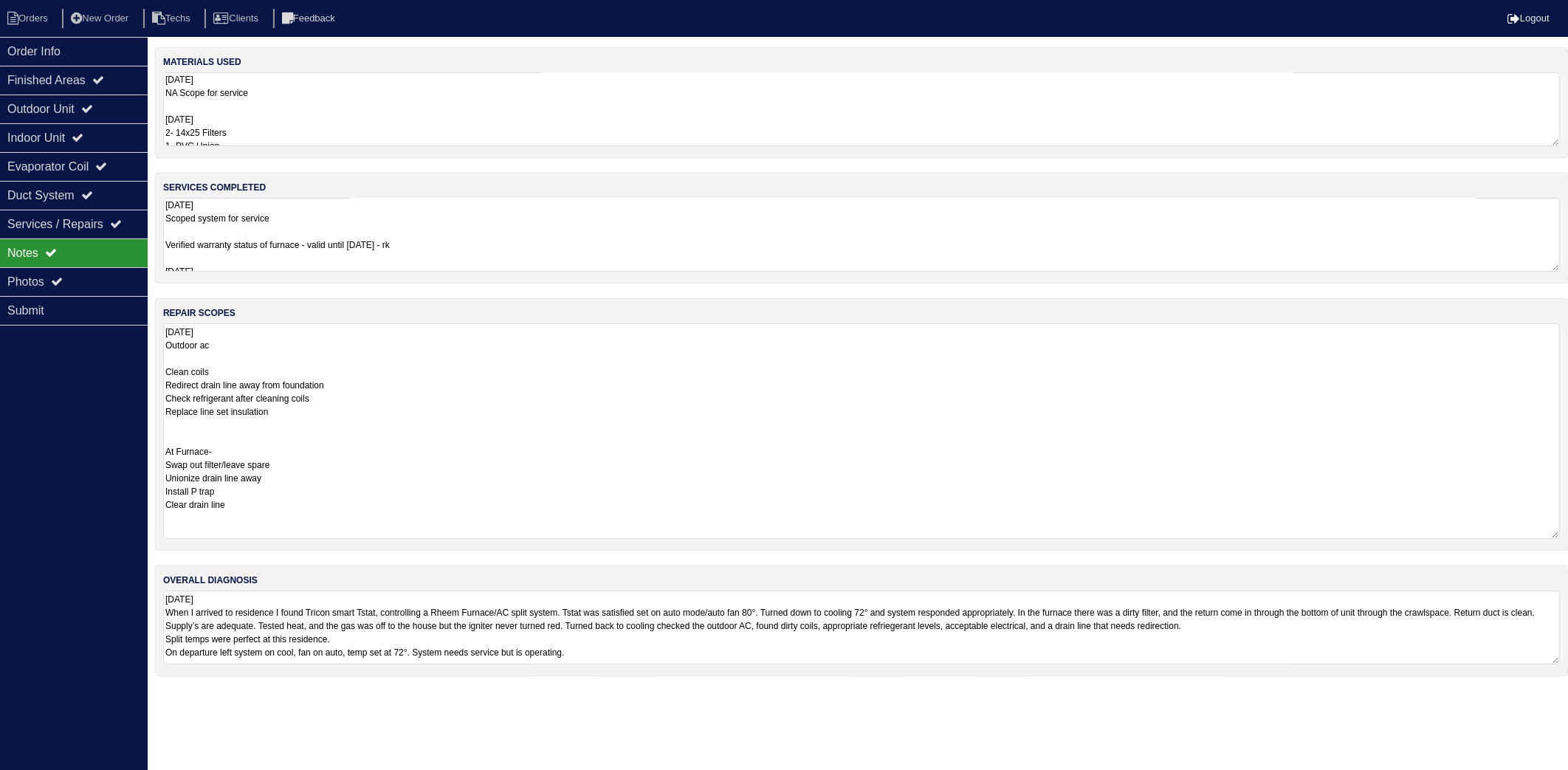
click at [420, 485] on textarea "9.4.25 Outdoor ac Clean coils Redirect drain line away from foundation Check re…" at bounding box center [861, 431] width 1397 height 215
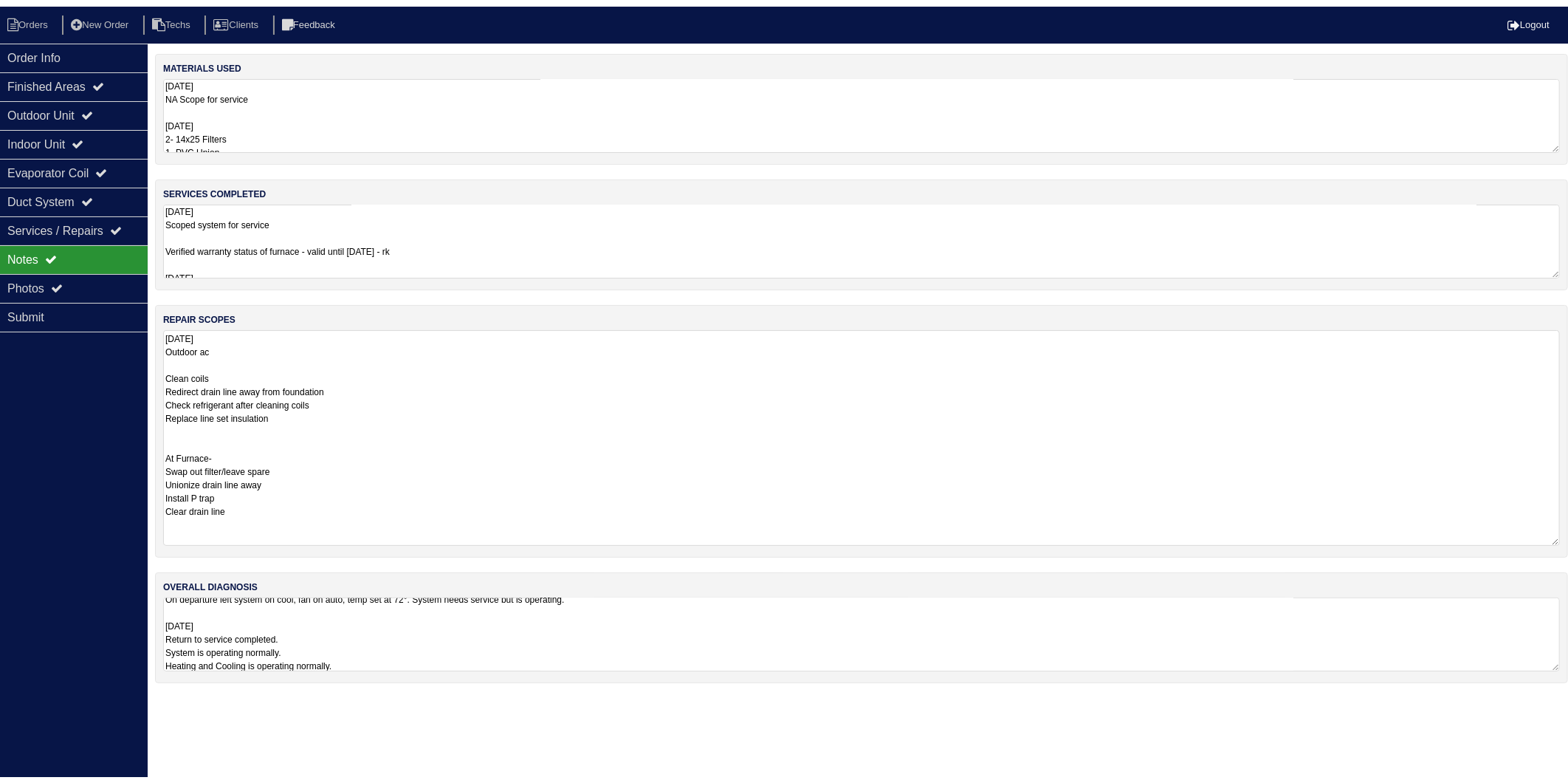
scroll to position [90, 0]
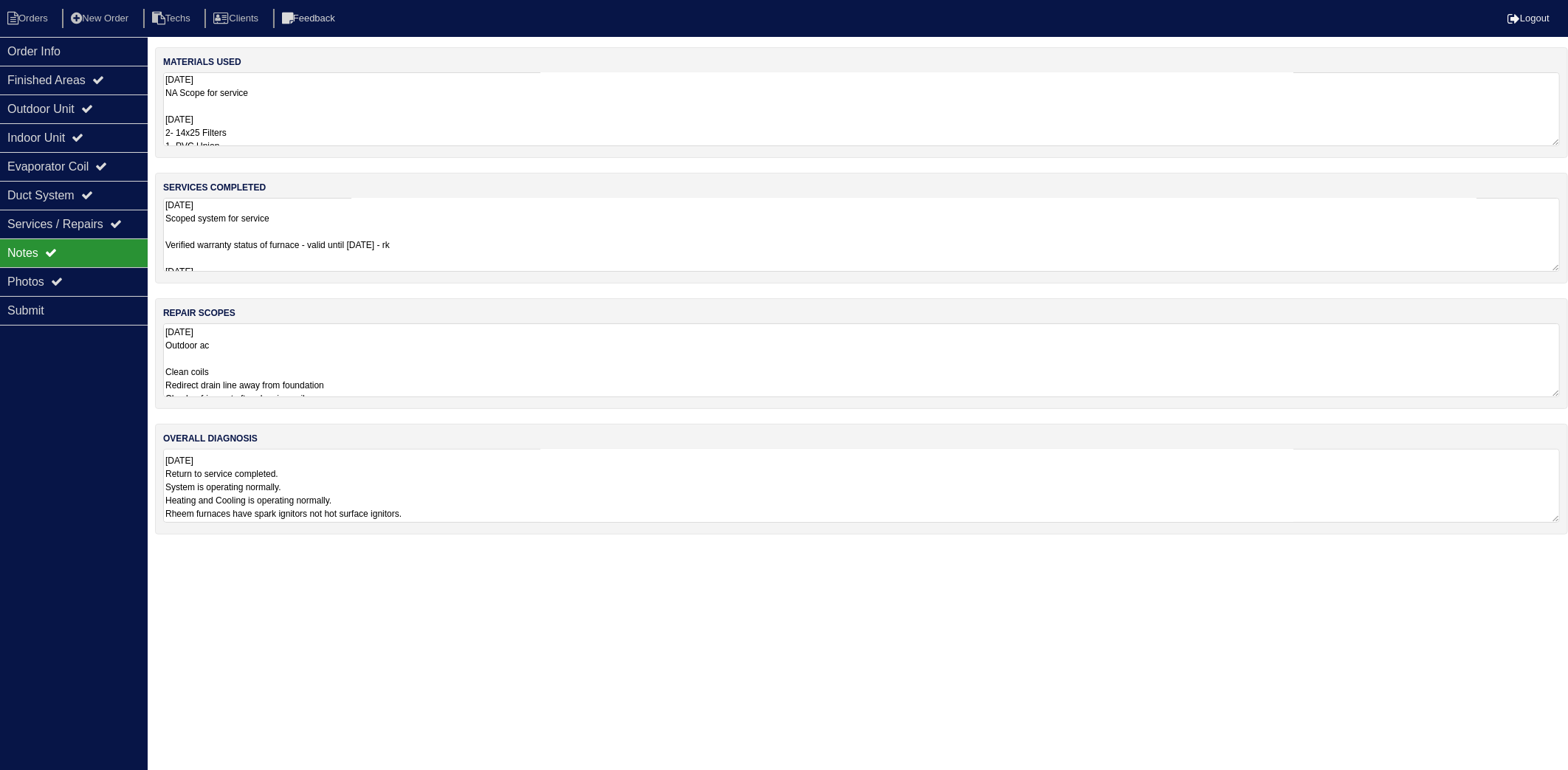
drag, startPoint x: 22, startPoint y: 23, endPoint x: 225, endPoint y: 4, distance: 203.9
click at [22, 23] on li "Orders" at bounding box center [30, 19] width 60 height 20
select select "15"
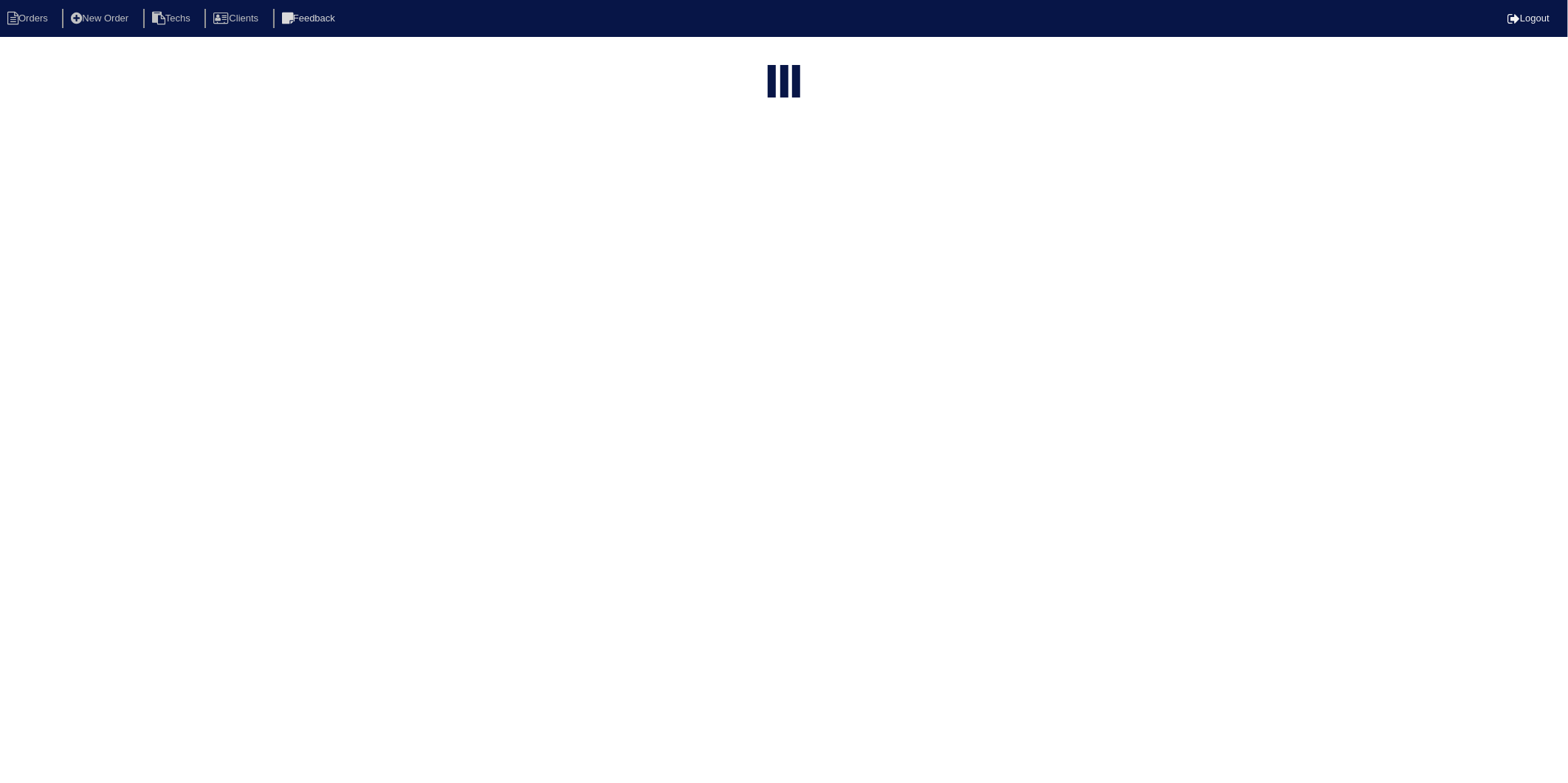
type input "89 vi"
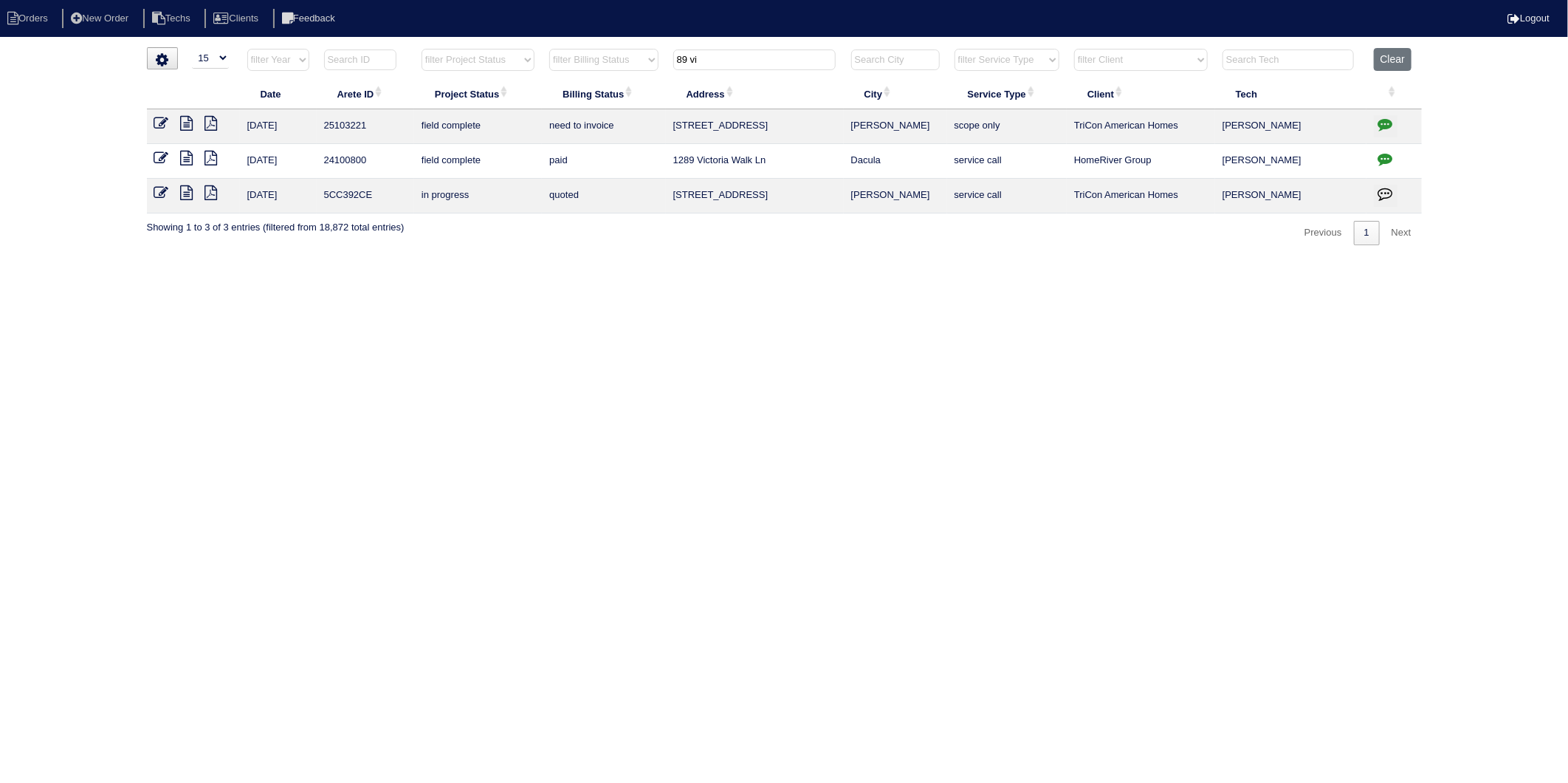
drag, startPoint x: 154, startPoint y: 124, endPoint x: 166, endPoint y: 127, distance: 12.4
click at [155, 123] on icon at bounding box center [162, 123] width 15 height 15
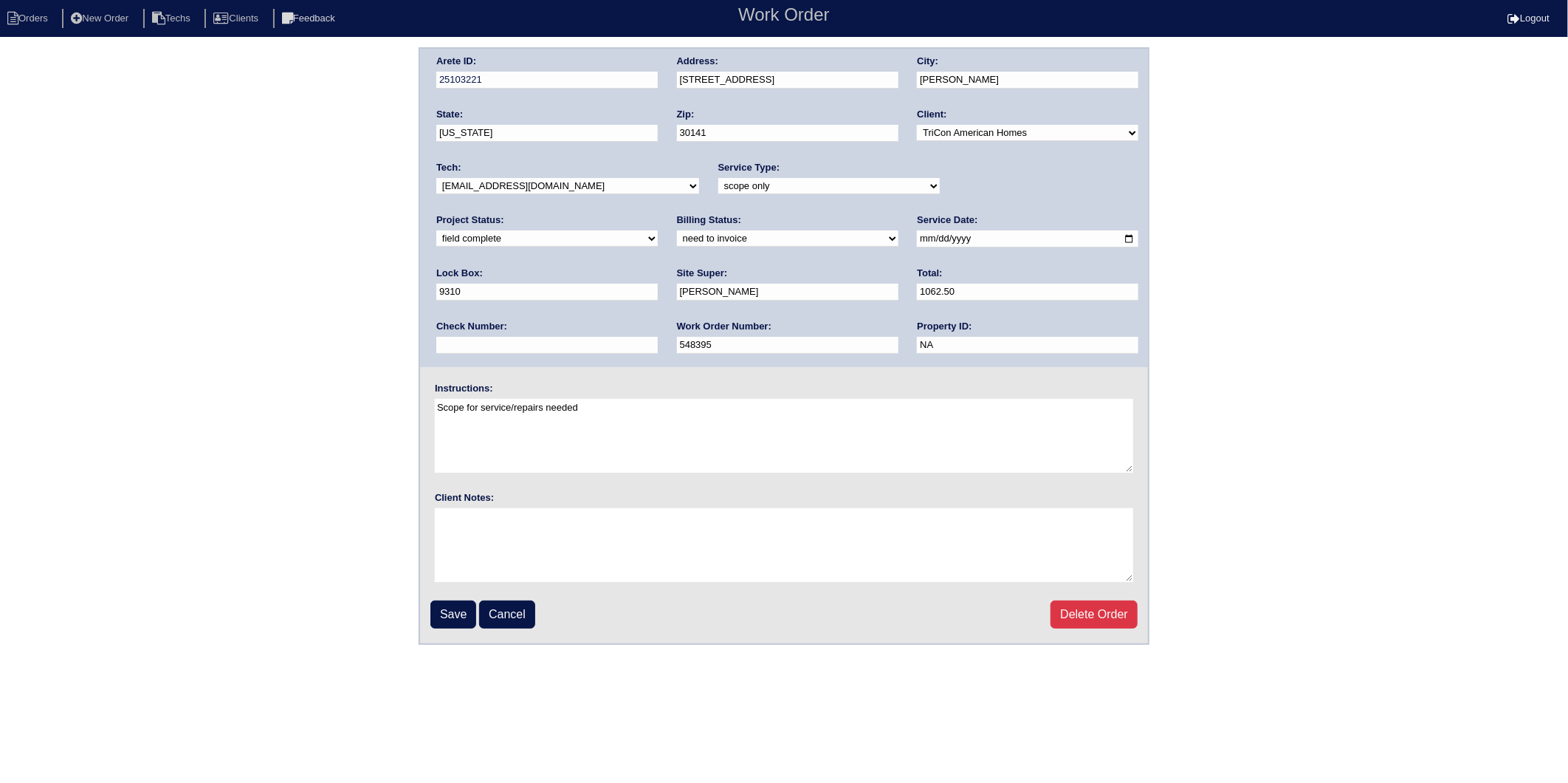
click at [677, 235] on select "need to quote quoted need to invoice invoiced paid warranty purchase order need…" at bounding box center [787, 239] width 222 height 16
select select "invoiced"
click at [677, 231] on select "need to quote quoted need to invoice invoiced paid warranty purchase order need…" at bounding box center [787, 239] width 222 height 16
click at [444, 604] on input "Save" at bounding box center [453, 614] width 46 height 28
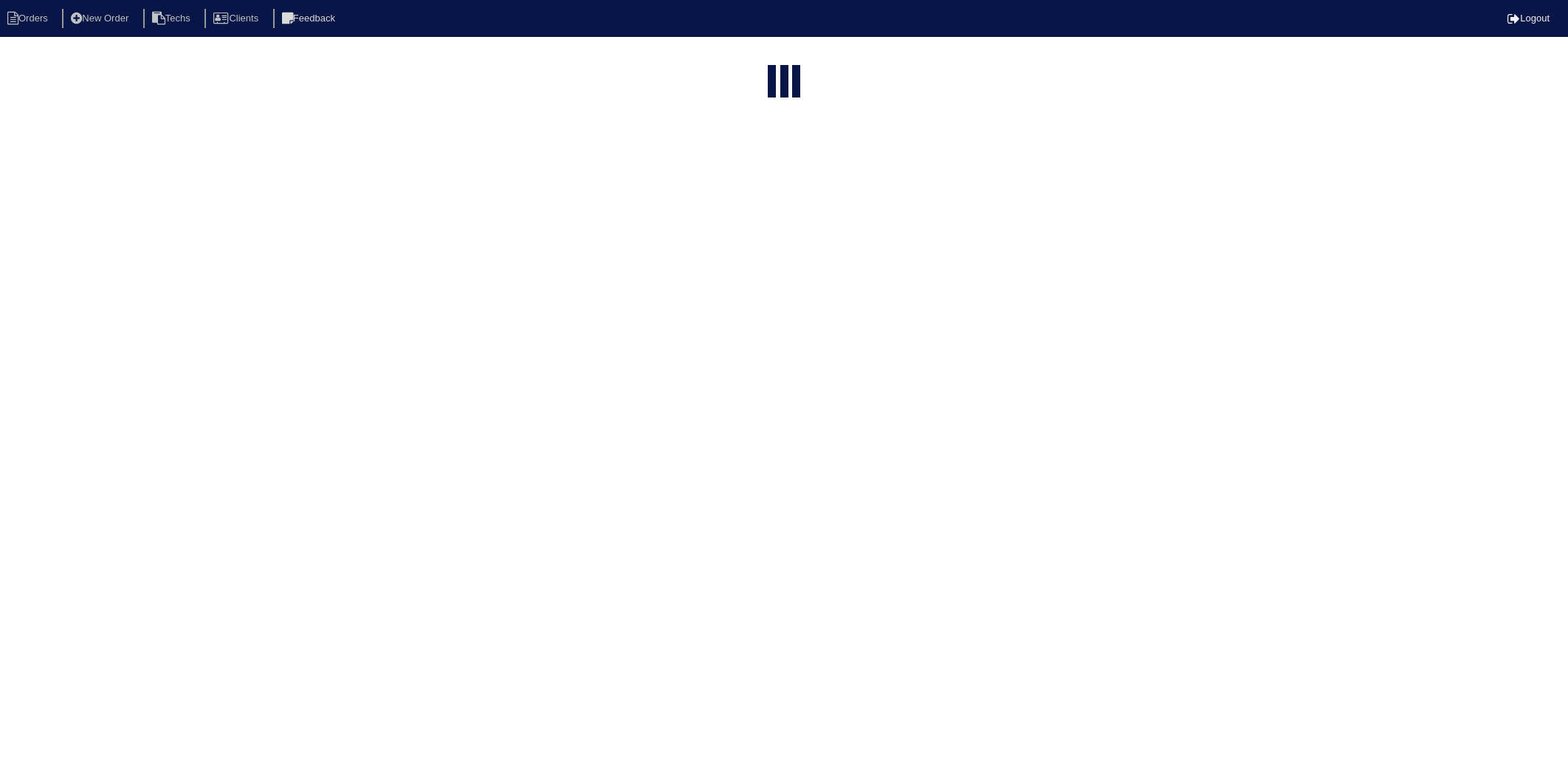
select select "15"
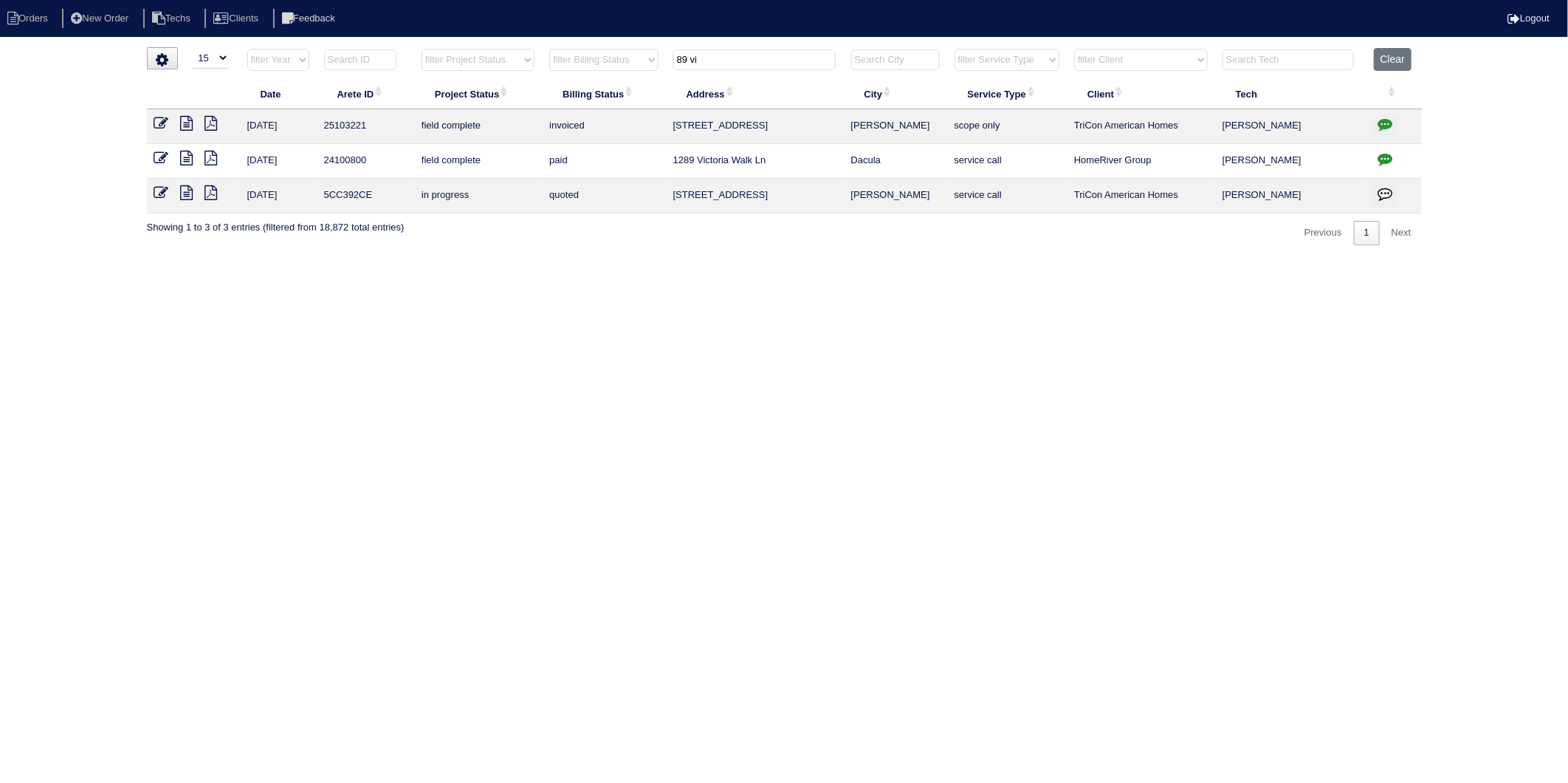
click at [209, 124] on icon at bounding box center [211, 123] width 12 height 15
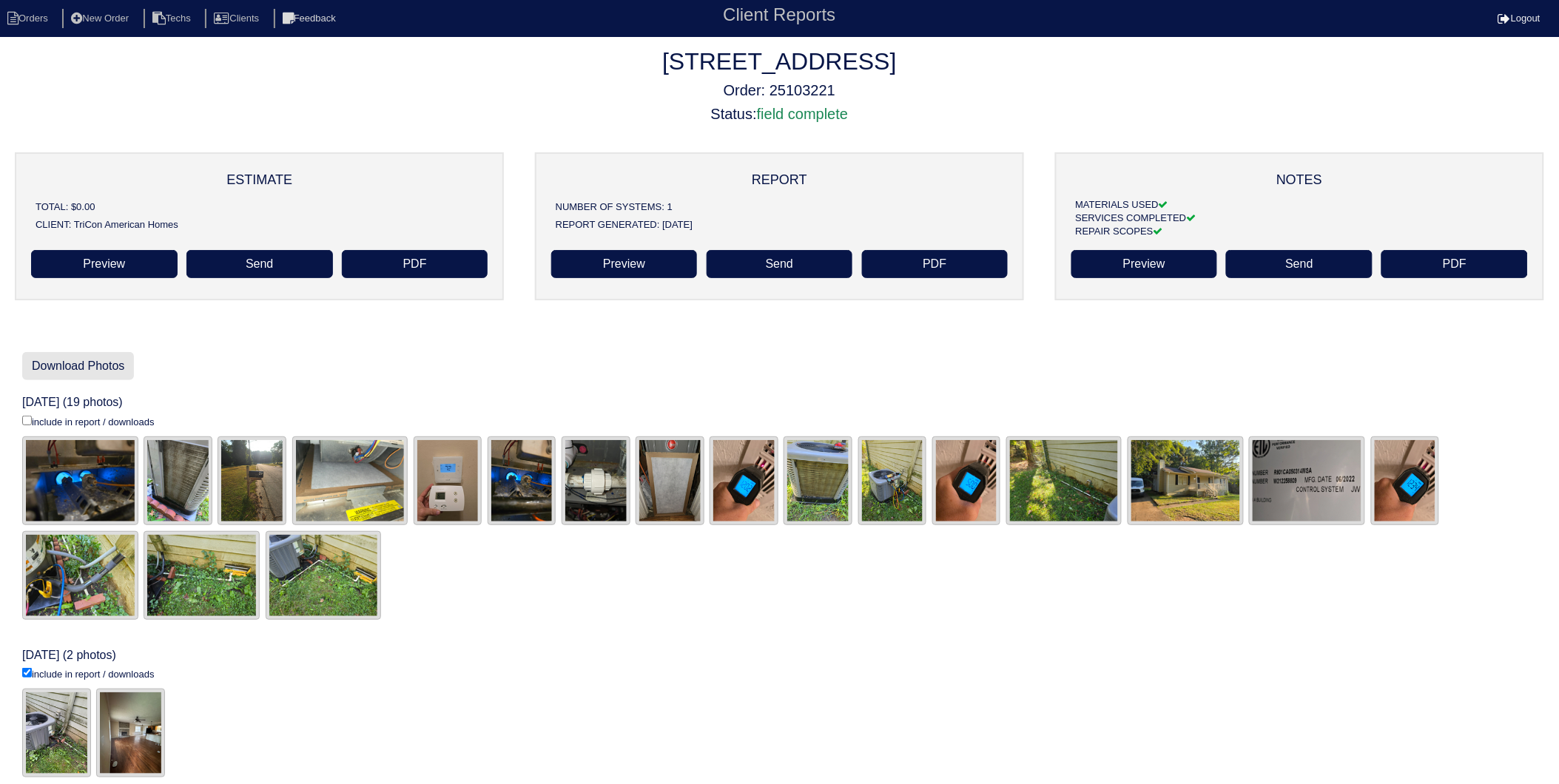
click at [96, 368] on link "Download Photos" at bounding box center [78, 366] width 112 height 28
click at [25, 425] on input "include in report / downloads" at bounding box center [27, 420] width 10 height 10
checkbox input "true"
click at [22, 676] on input "include in report / downloads" at bounding box center [27, 673] width 10 height 10
checkbox input "false"
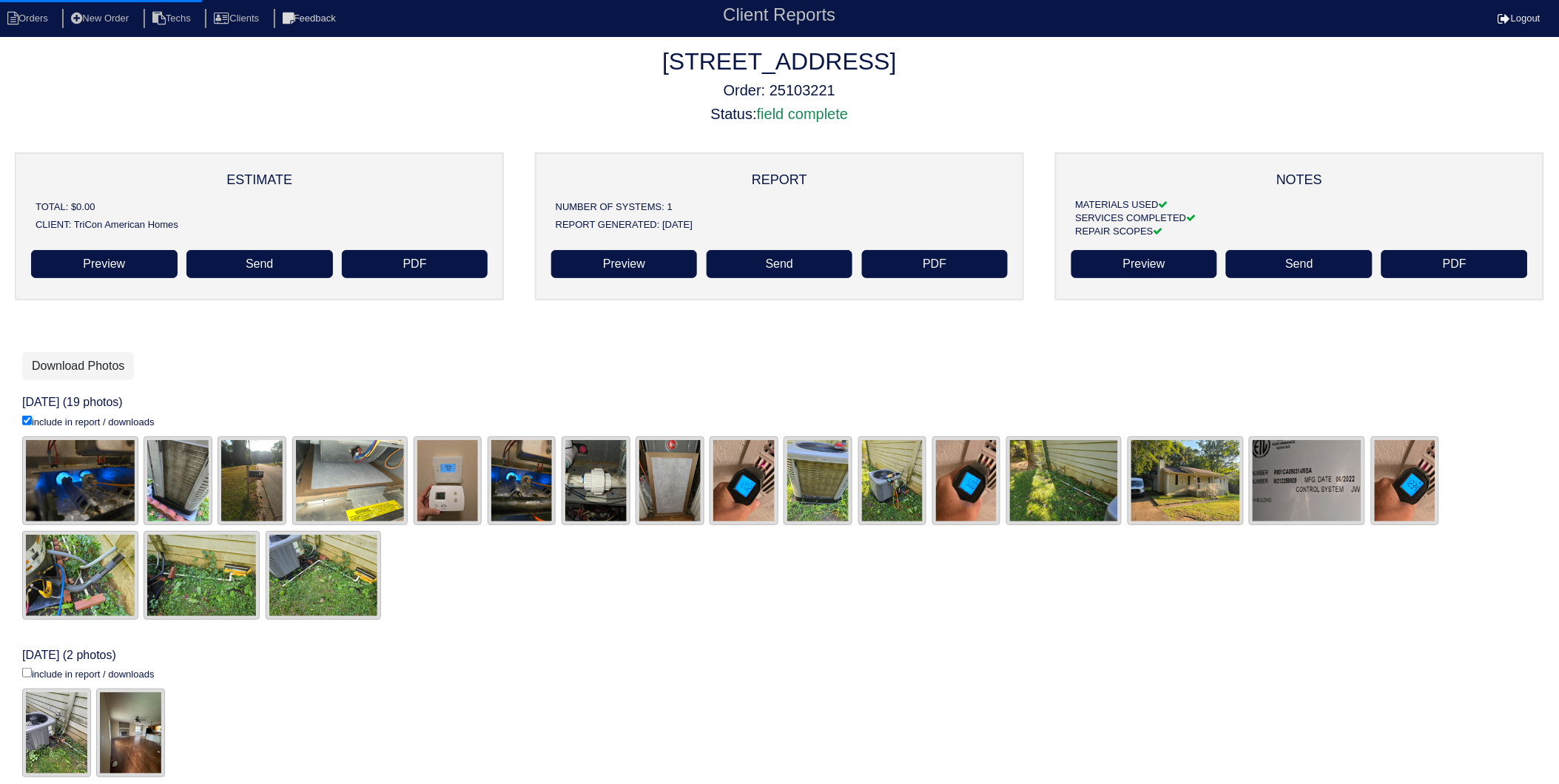
click at [280, 673] on div "include in report / downloads" at bounding box center [779, 674] width 1515 height 13
click at [57, 25] on li "Orders" at bounding box center [30, 19] width 60 height 20
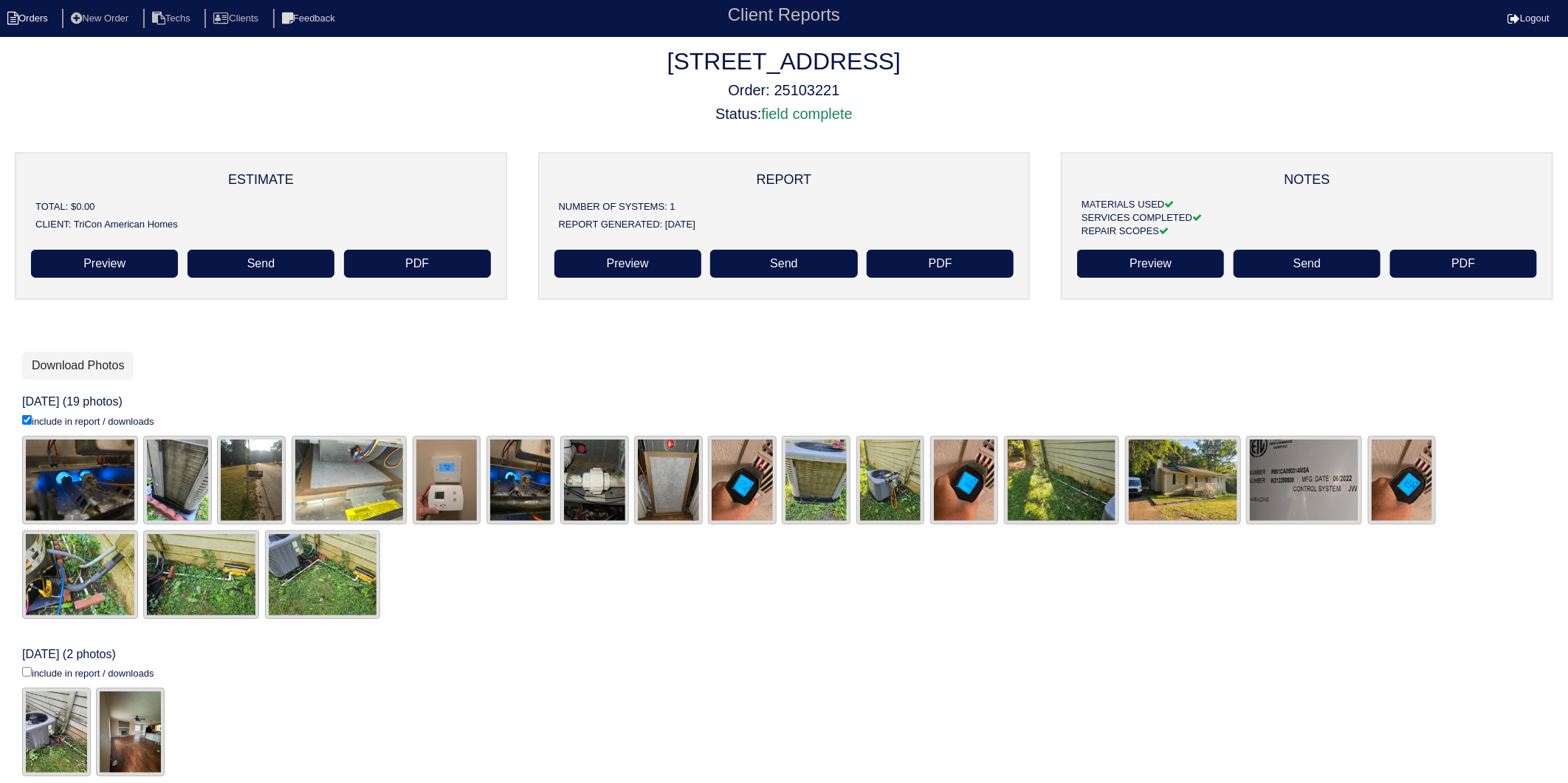
select select "15"
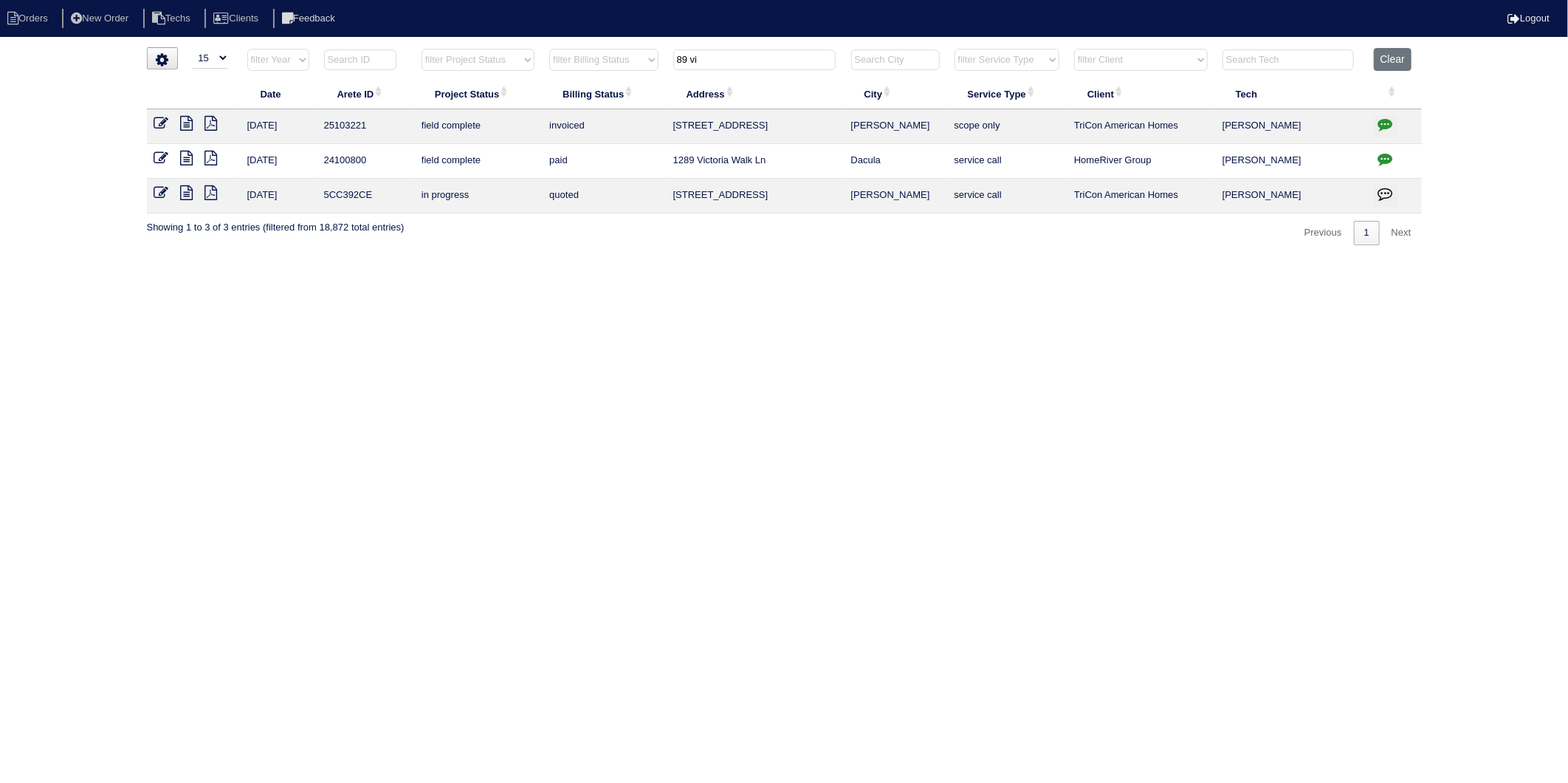
click at [303, 260] on html "Orders New Order Techs Clients Feedback Logout Orders New Order Users Clients M…" at bounding box center [784, 130] width 1568 height 260
click at [212, 124] on icon at bounding box center [211, 123] width 12 height 15
click at [212, 125] on icon at bounding box center [211, 123] width 12 height 15
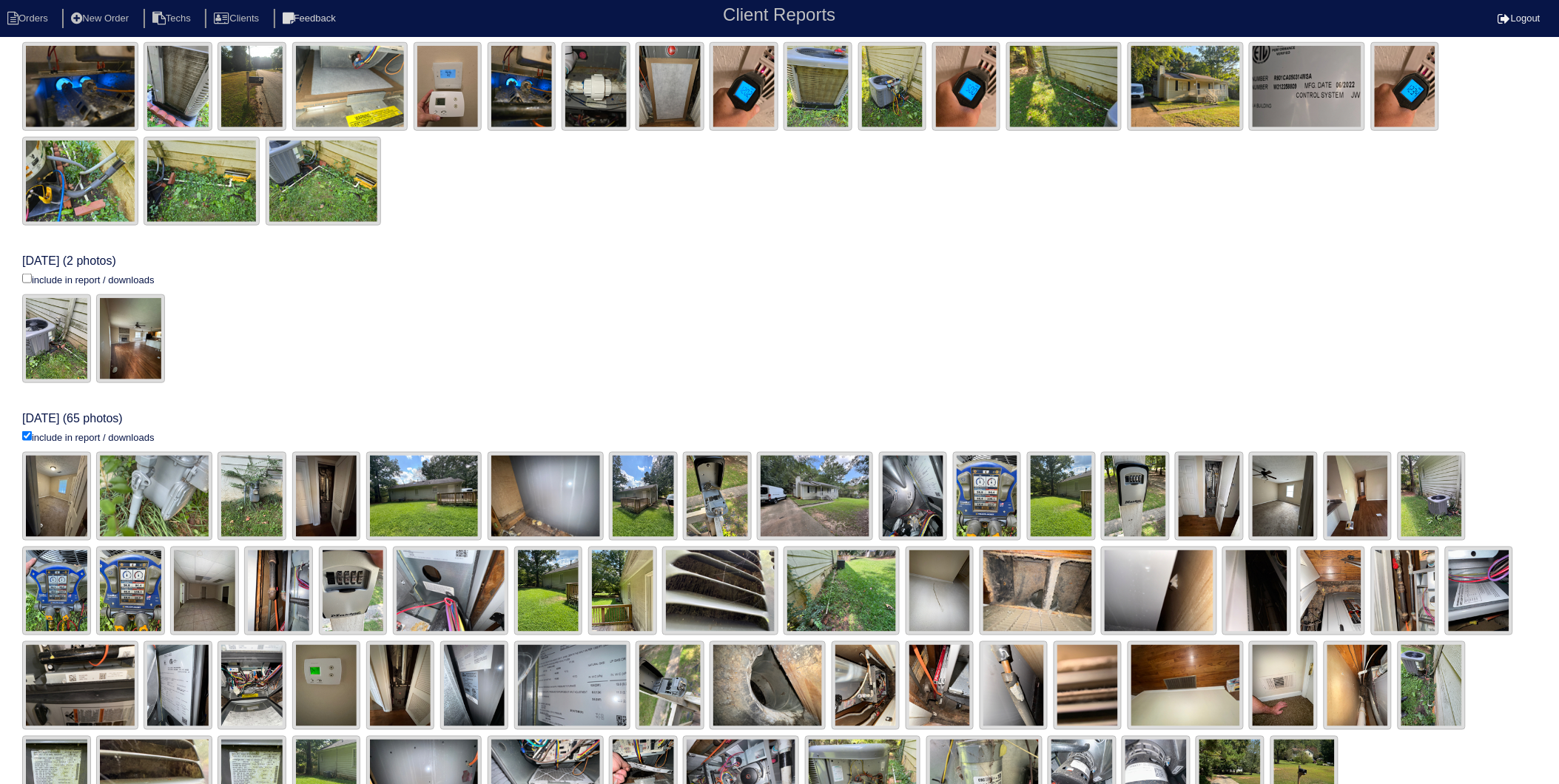
scroll to position [462, 0]
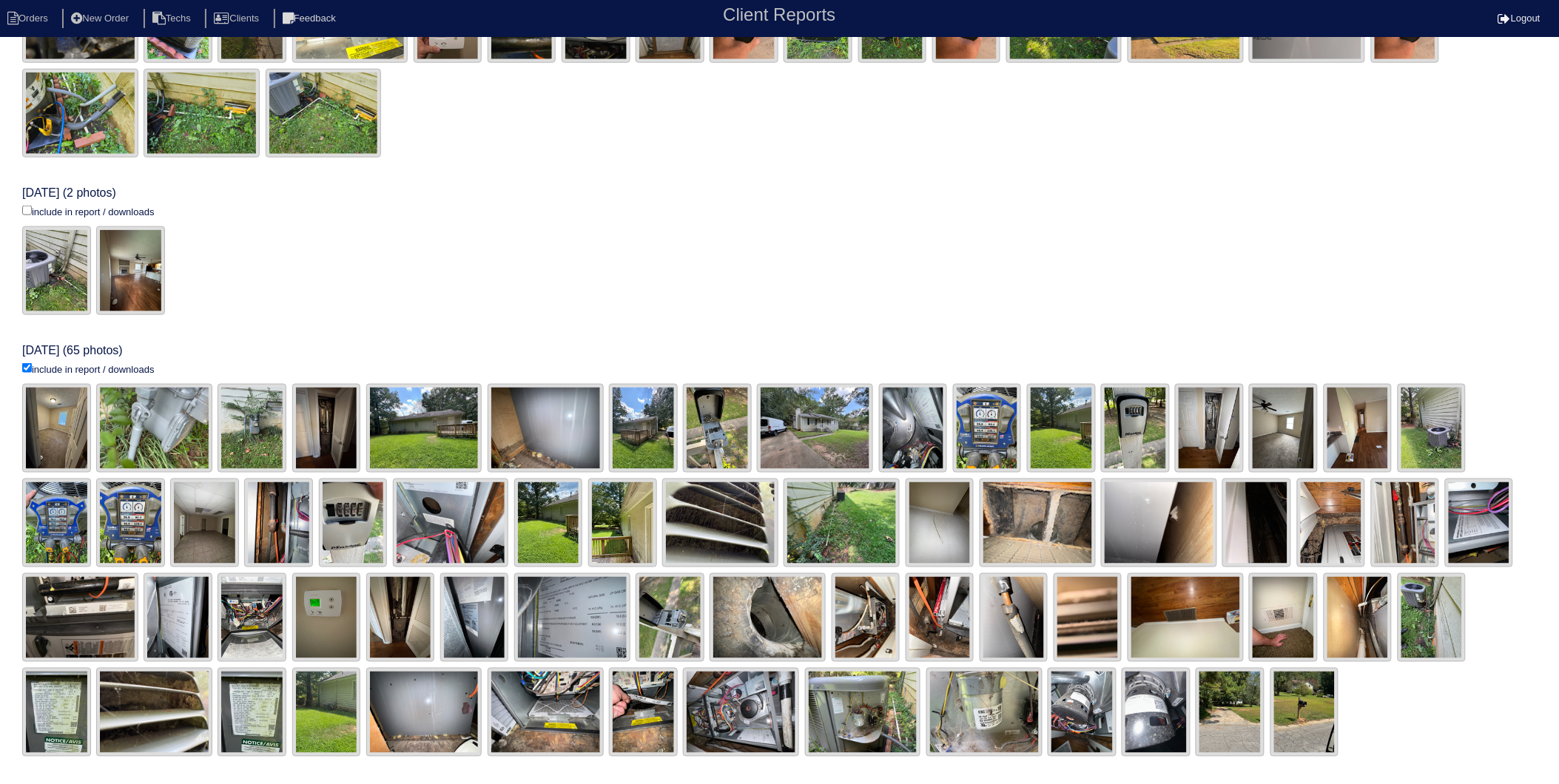
click at [27, 209] on input "include in report / downloads" at bounding box center [27, 210] width 10 height 10
checkbox input "false"
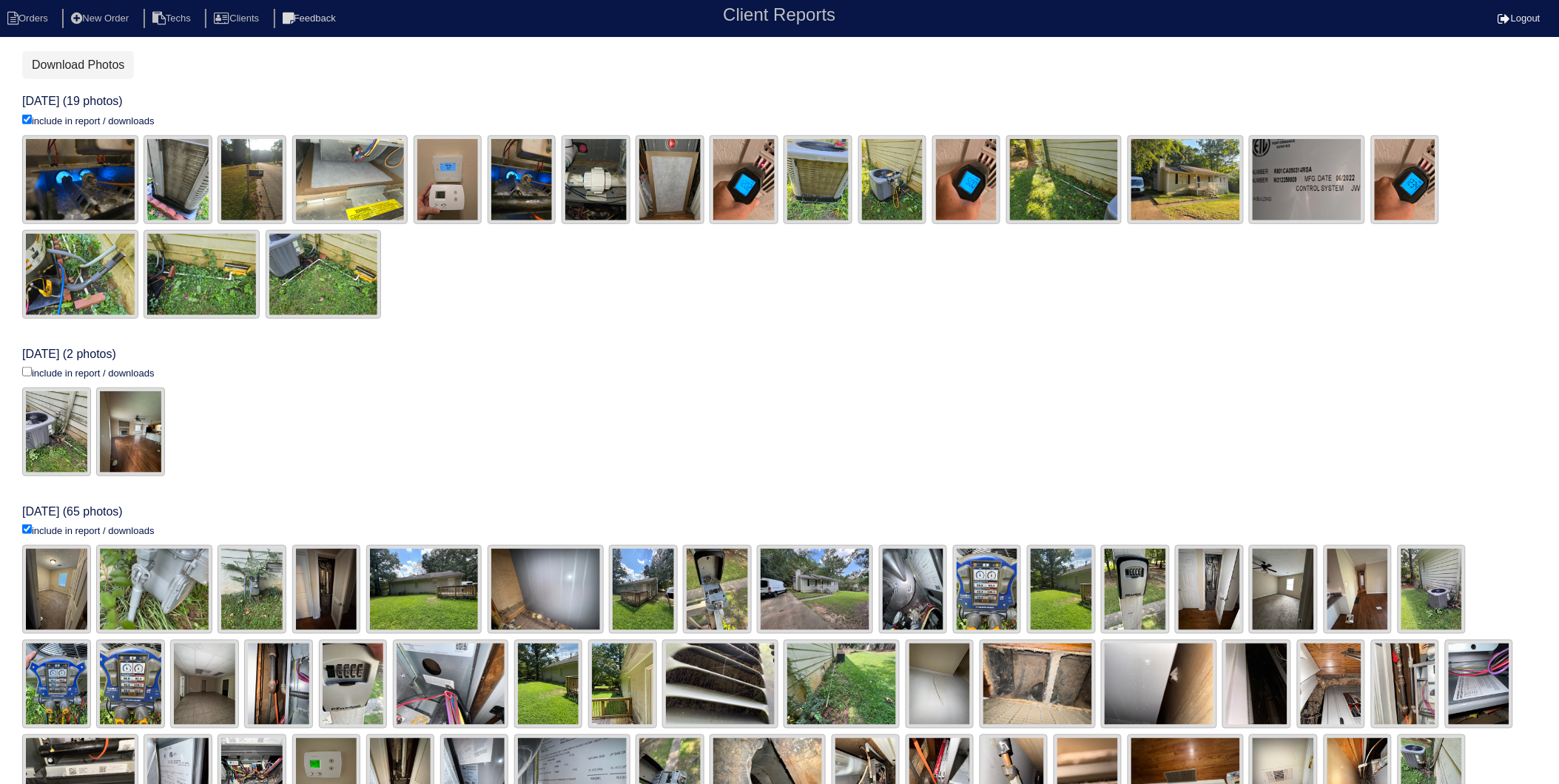
scroll to position [134, 0]
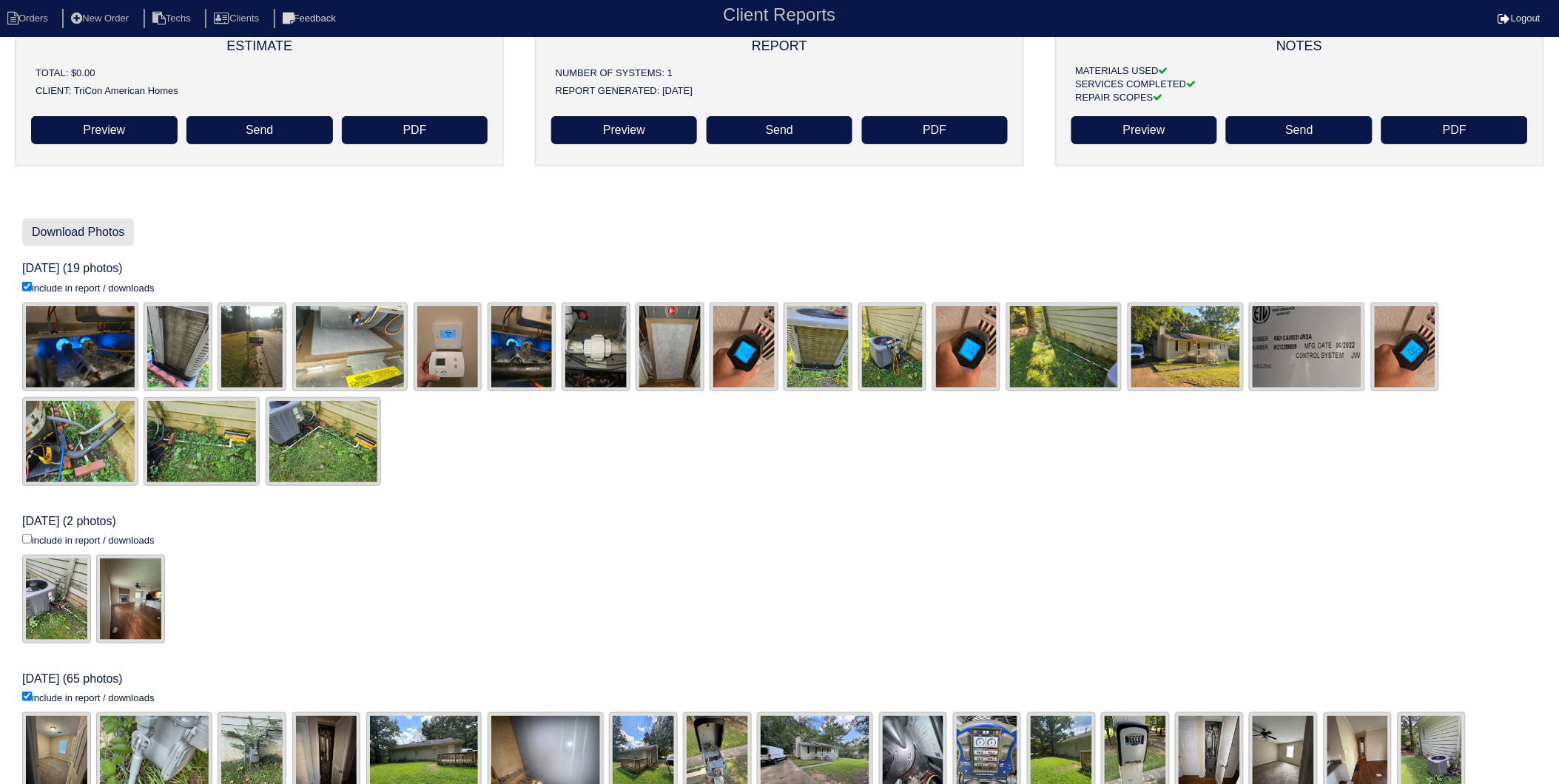
click at [89, 237] on link "Download Photos" at bounding box center [78, 233] width 112 height 28
click at [28, 20] on li "Orders" at bounding box center [30, 19] width 60 height 20
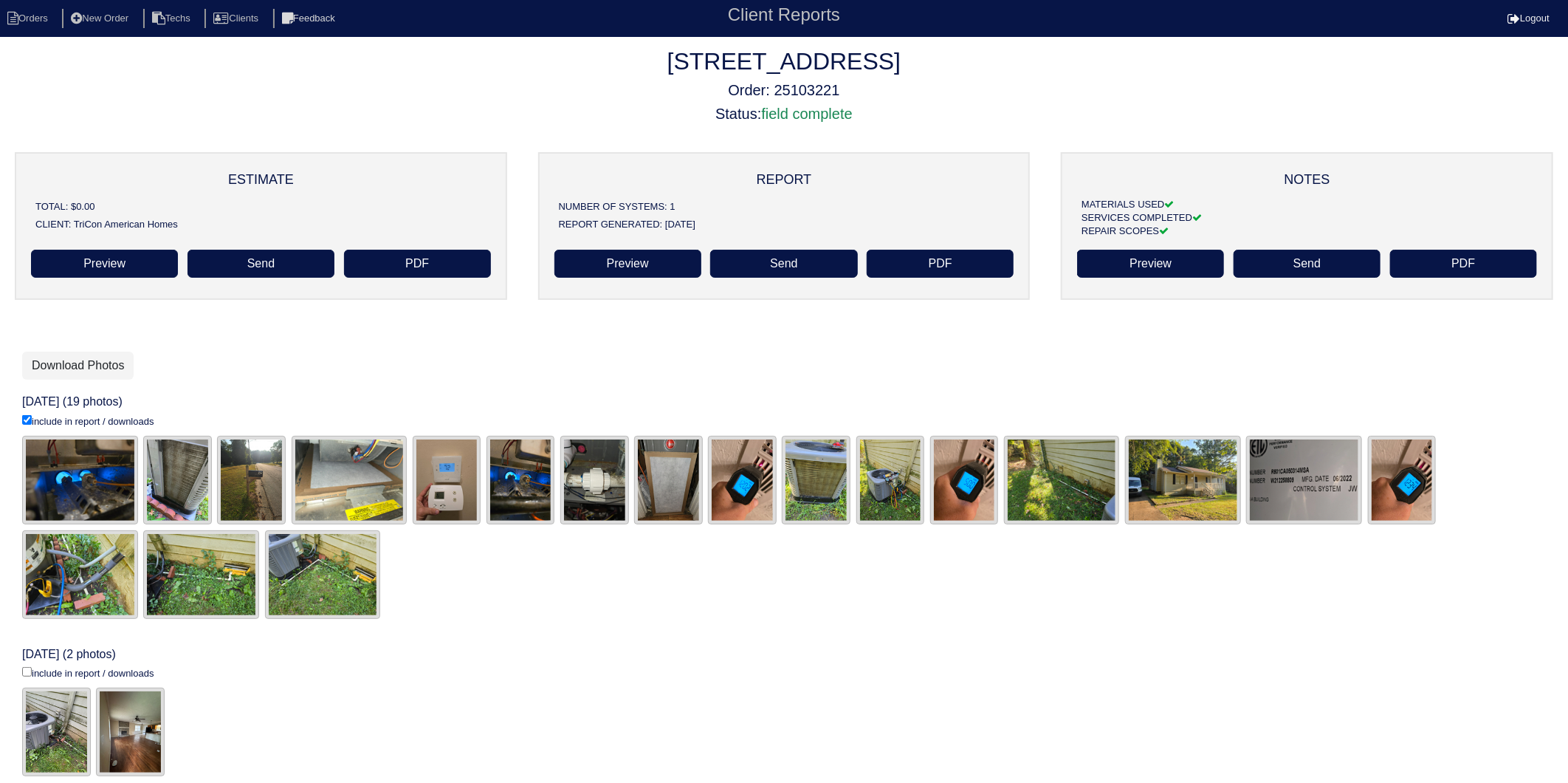
select select "15"
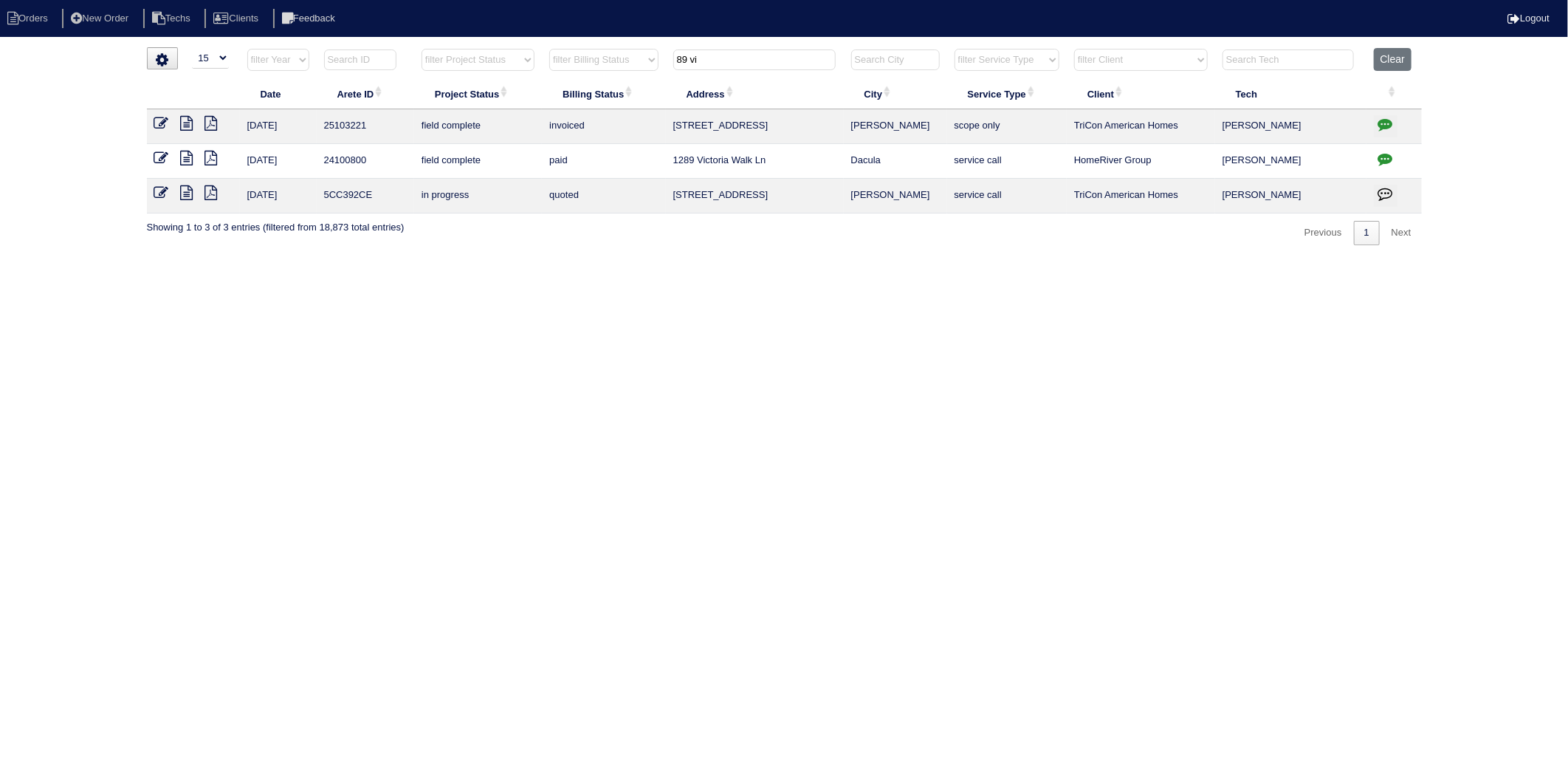
drag, startPoint x: 581, startPoint y: 96, endPoint x: 617, endPoint y: 215, distance: 124.3
click at [577, 99] on table "Date Arete ID Project Status Billing Status Address City Service Type Client Te…" at bounding box center [784, 130] width 1275 height 165
type input "869"
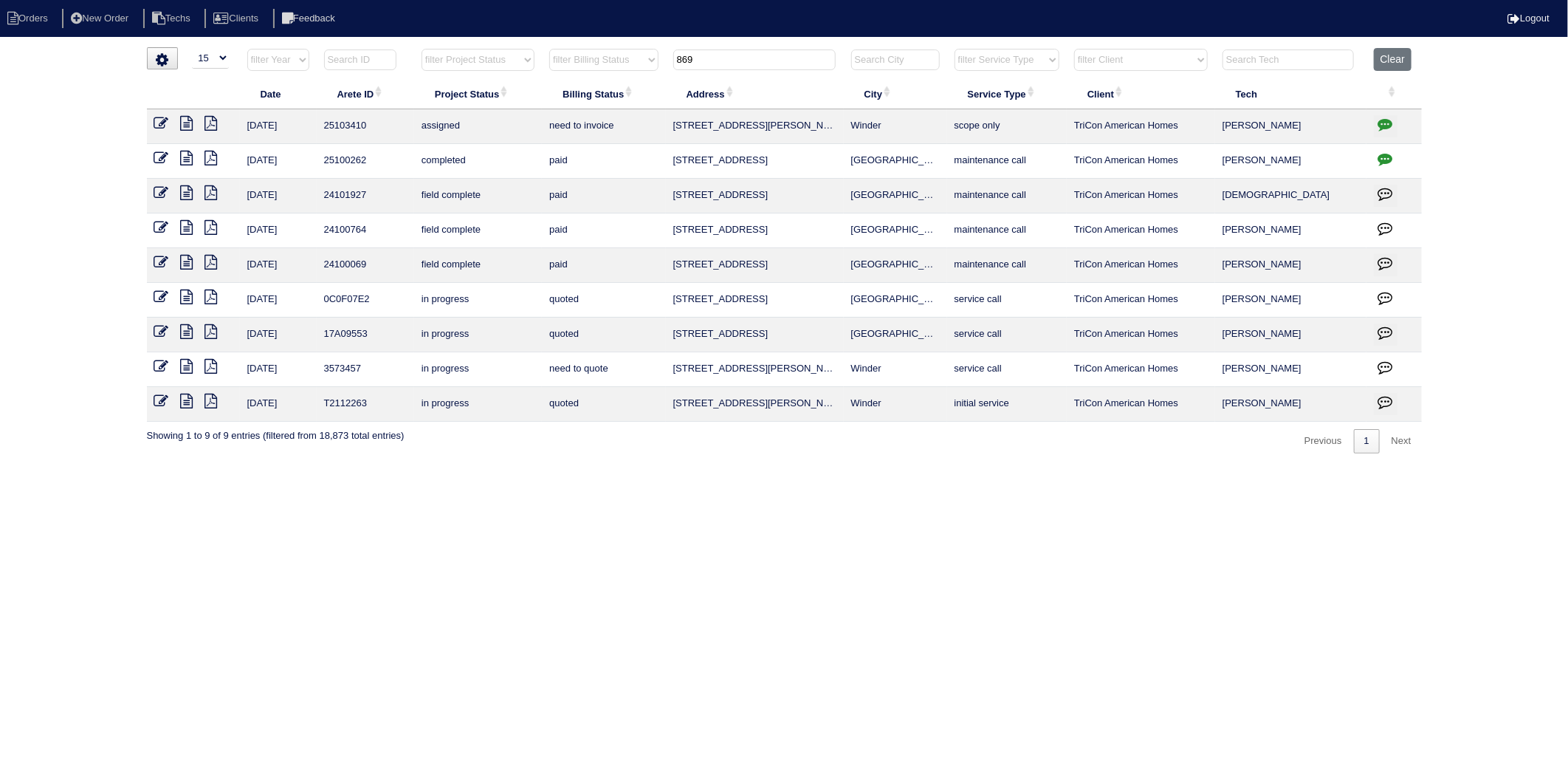
click at [180, 124] on td at bounding box center [193, 126] width 93 height 34
click at [185, 125] on icon at bounding box center [187, 123] width 12 height 15
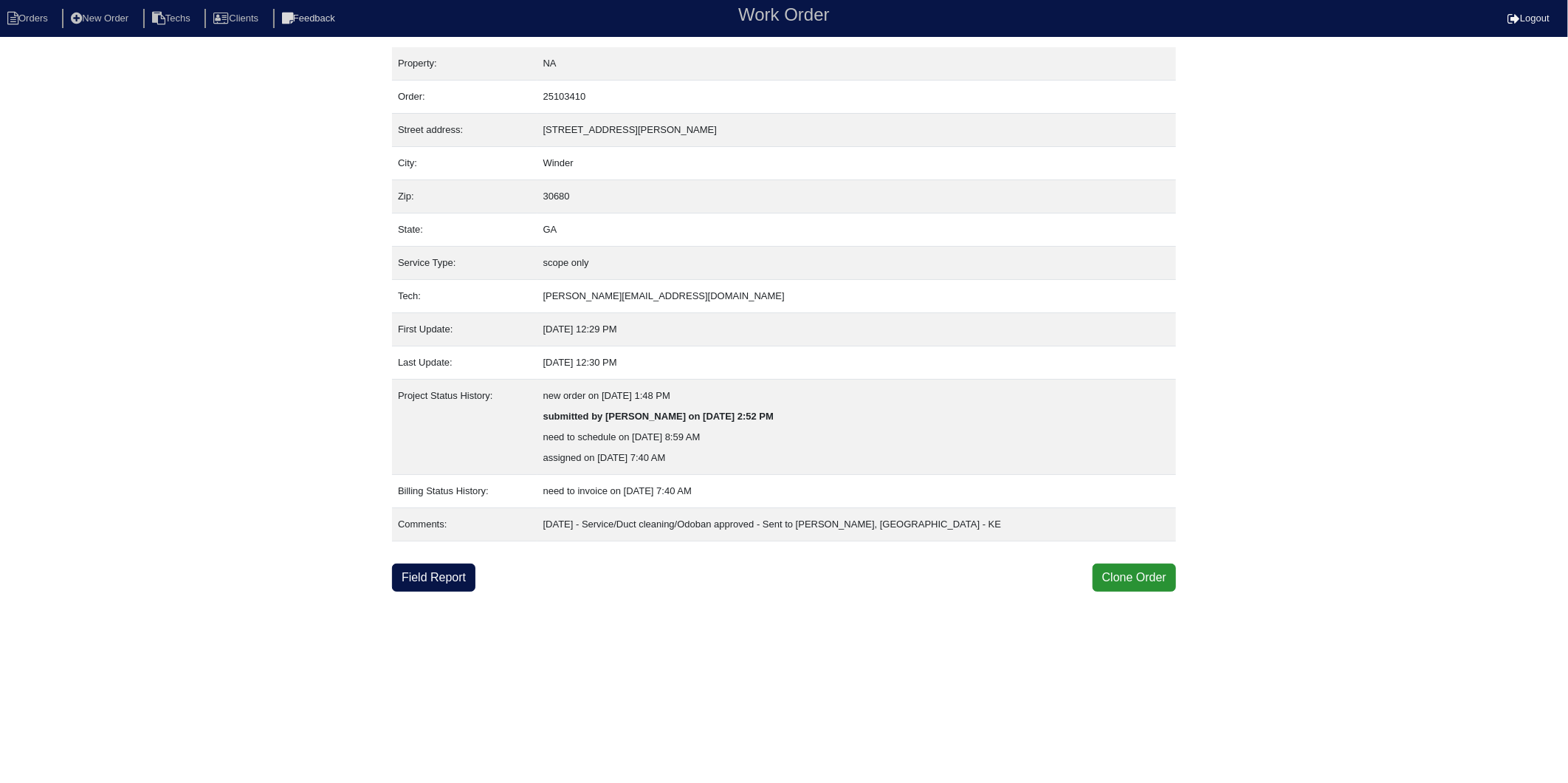
click at [23, 5] on nav "Orders New Order Techs Clients Feedback Work Order Logout" at bounding box center [784, 19] width 1568 height 37
click at [26, 15] on li "Orders" at bounding box center [30, 19] width 60 height 20
select select "15"
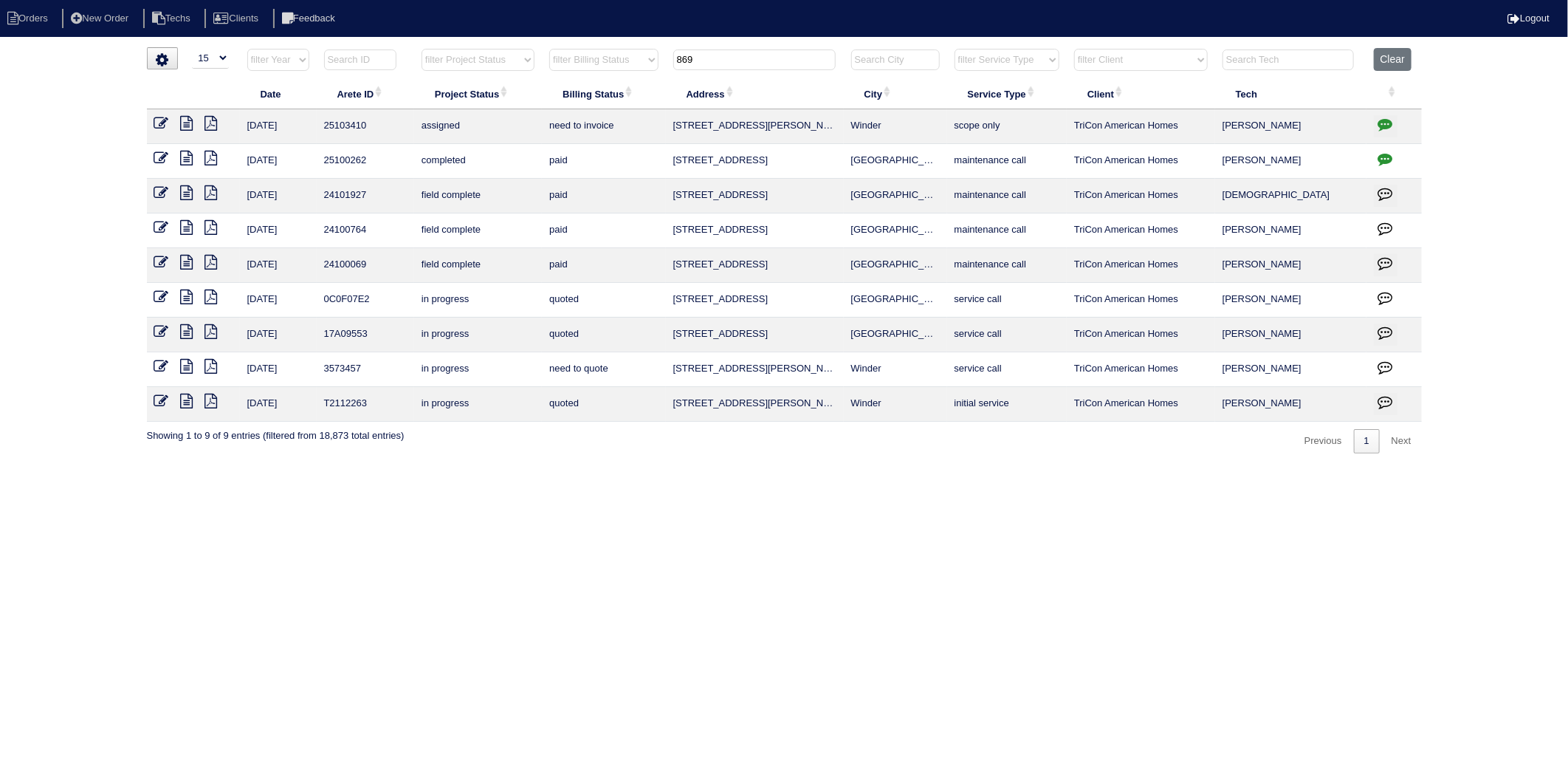
drag, startPoint x: 724, startPoint y: 65, endPoint x: 630, endPoint y: 81, distance: 95.4
click at [630, 81] on table "Date Arete ID Project Status Billing Status Address City Service Type Client Te…" at bounding box center [784, 234] width 1275 height 374
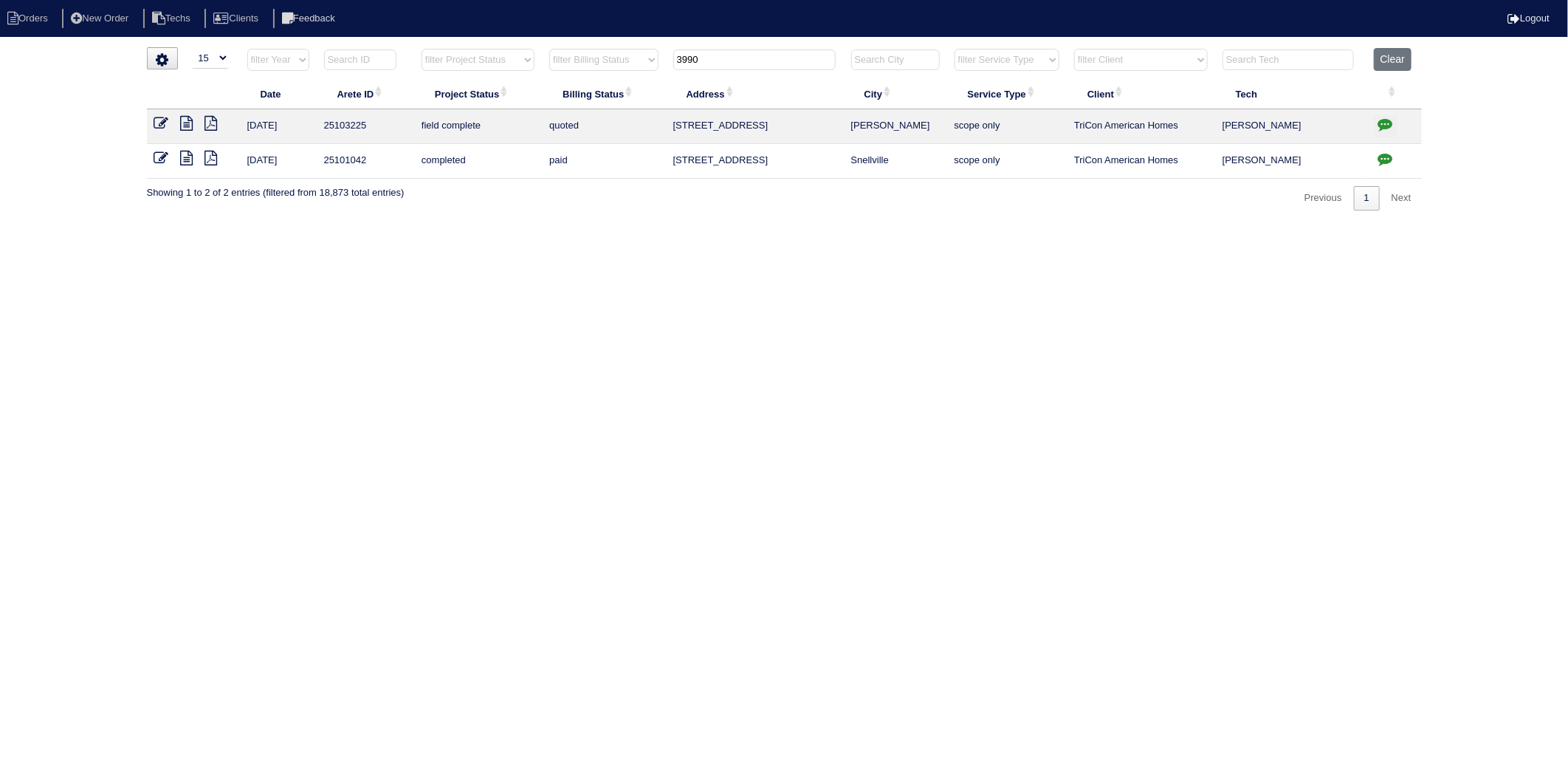
type input "3990"
click at [186, 128] on icon at bounding box center [187, 123] width 12 height 15
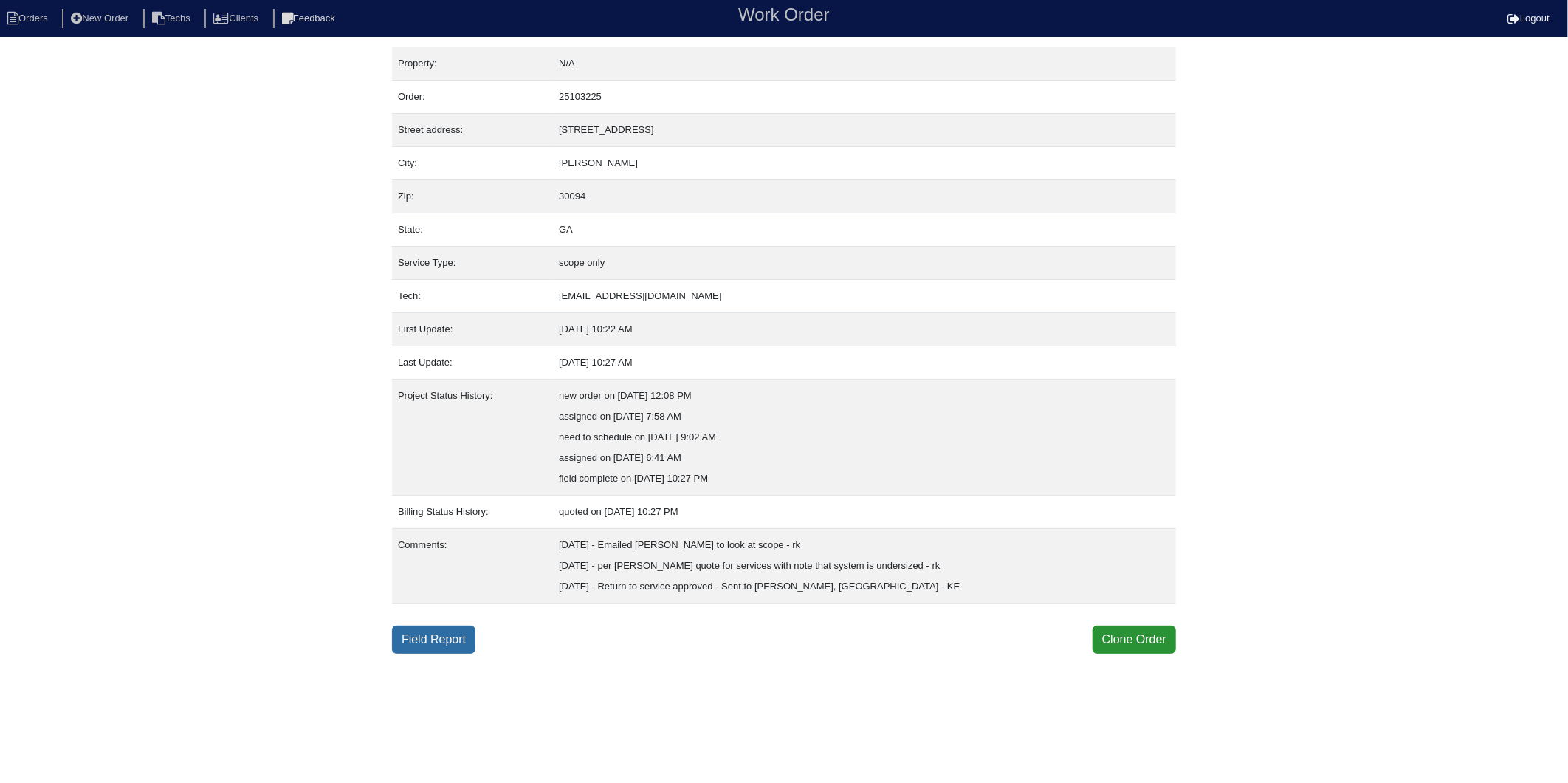
click at [466, 629] on link "Field Report" at bounding box center [434, 640] width 83 height 28
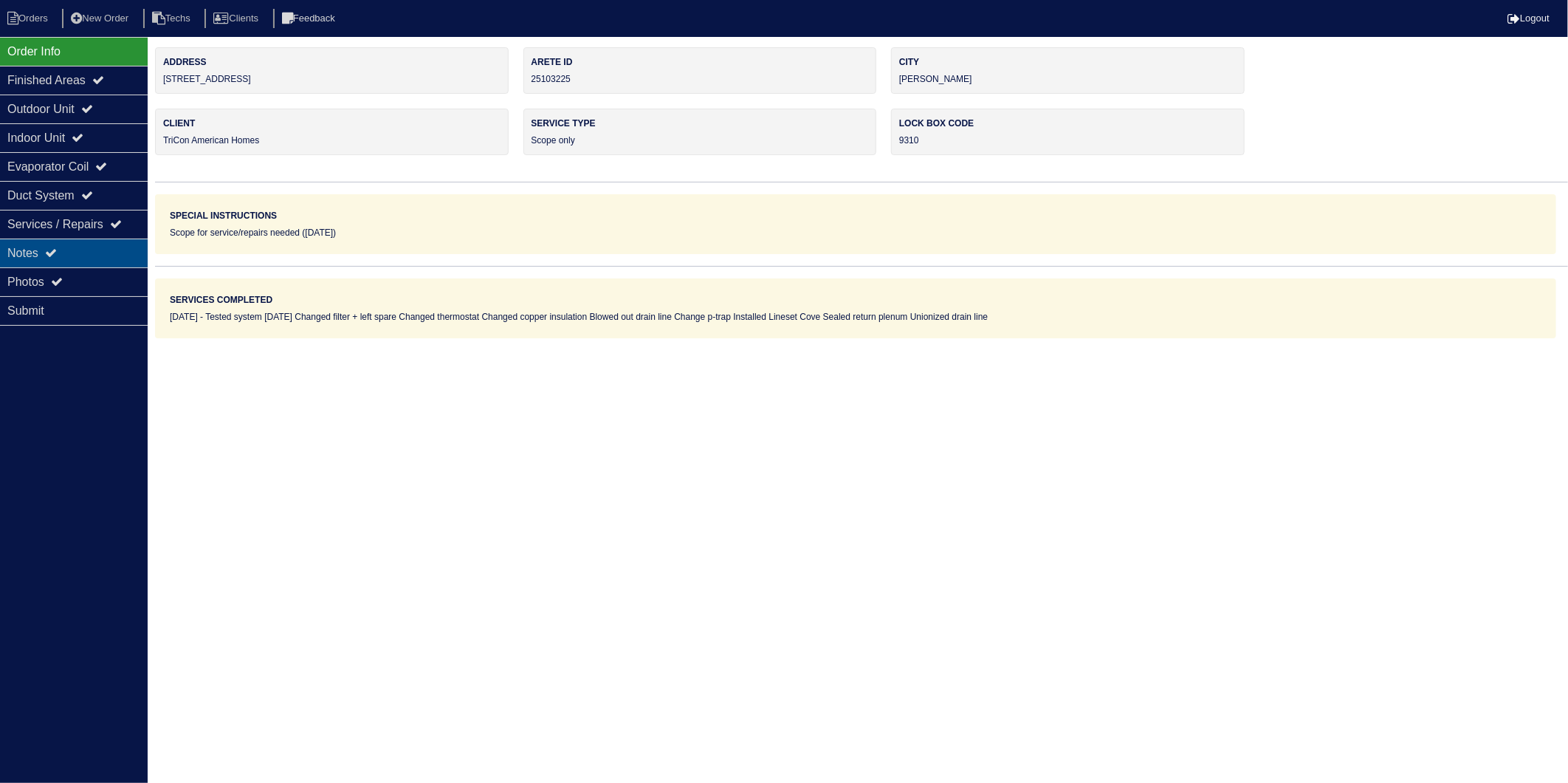
click at [49, 256] on icon at bounding box center [50, 252] width 11 height 11
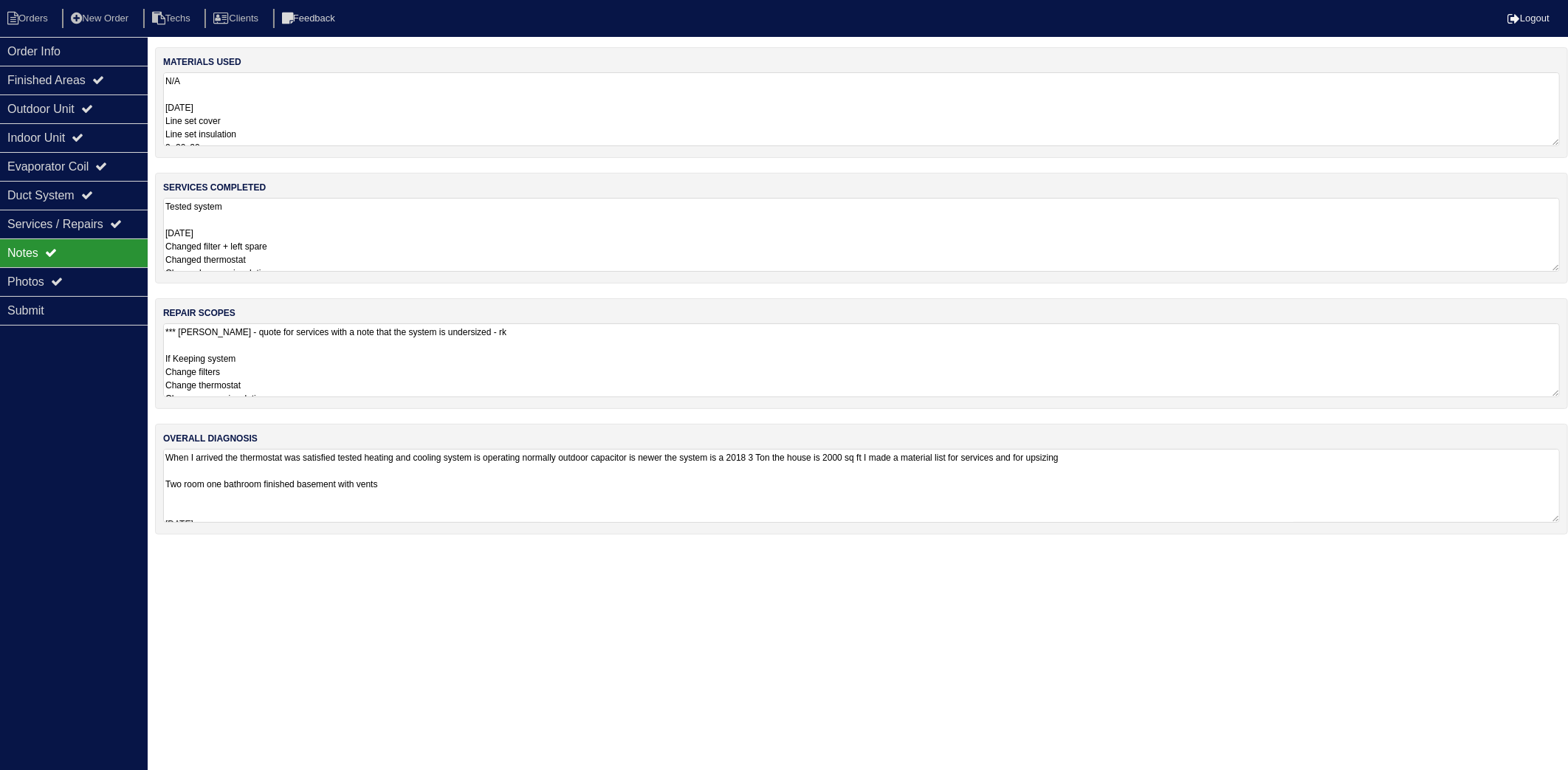
click at [275, 114] on textarea "N/A 9.18.25 Line set cover Line set insulation 2- 20x20 1- Tricon Tstat Union" at bounding box center [861, 109] width 1397 height 74
click at [42, 20] on li "Orders" at bounding box center [30, 19] width 60 height 20
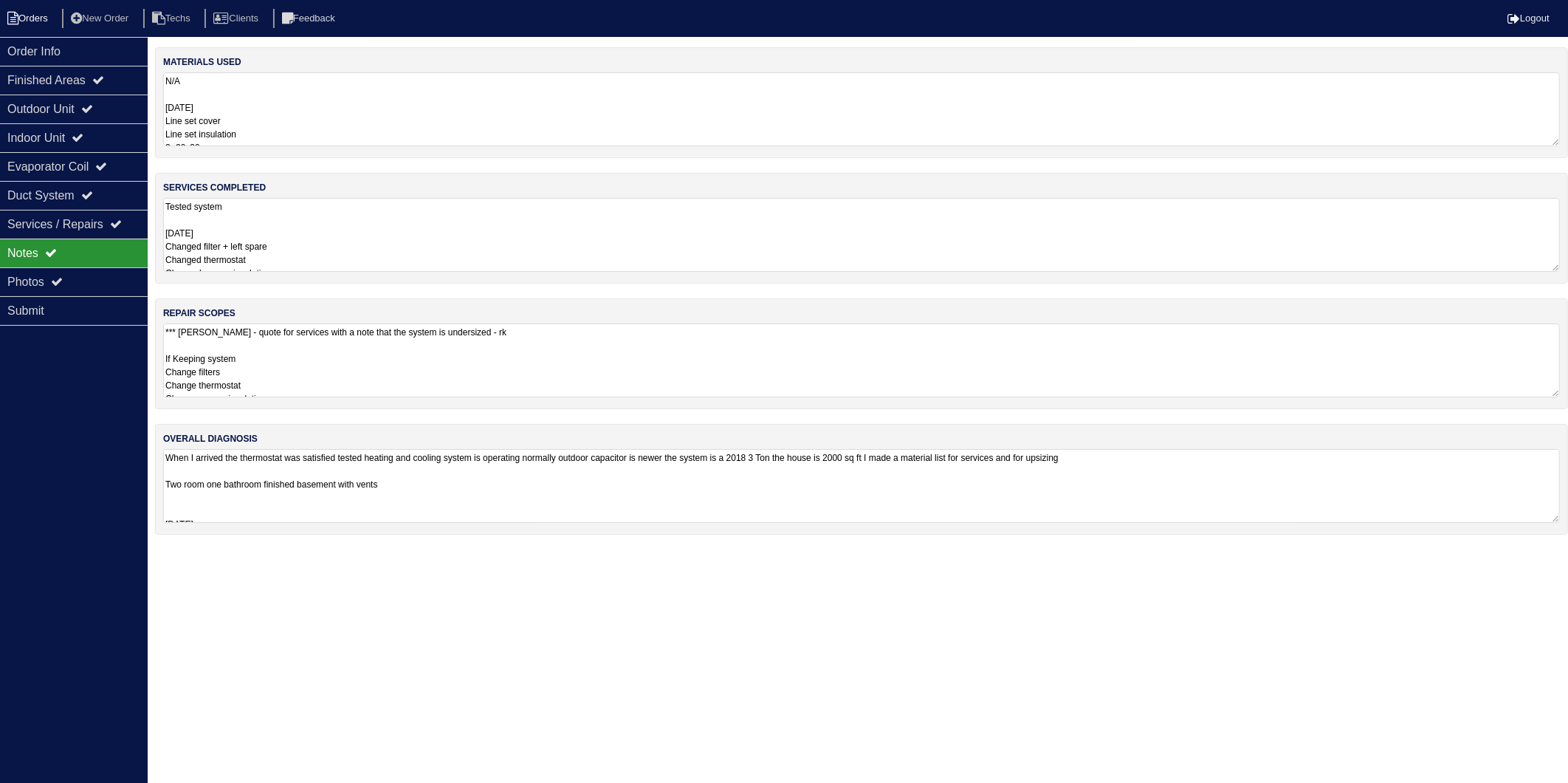
select select "15"
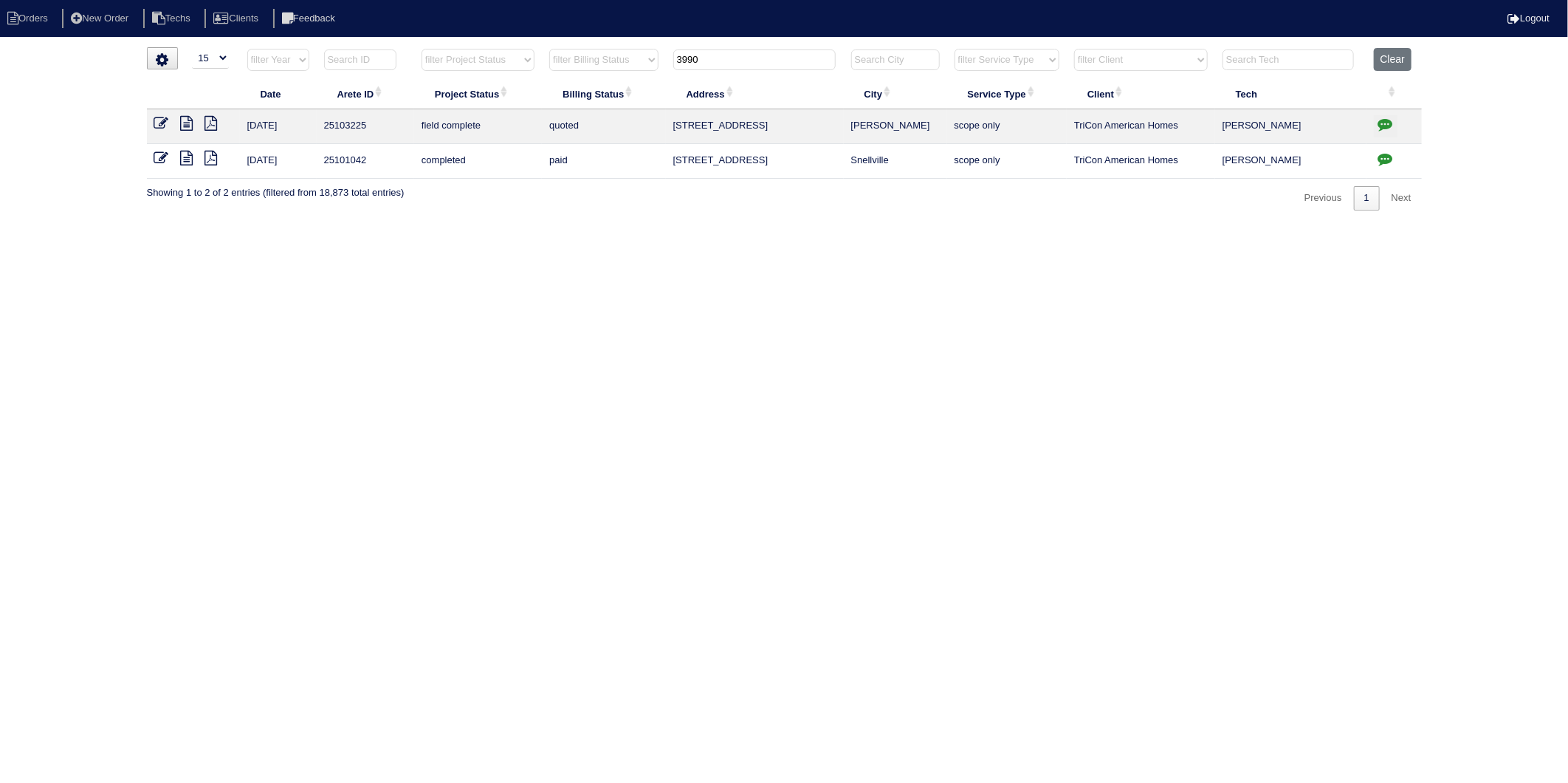
drag, startPoint x: 155, startPoint y: 119, endPoint x: 183, endPoint y: 148, distance: 40.3
click at [155, 119] on icon at bounding box center [162, 123] width 15 height 15
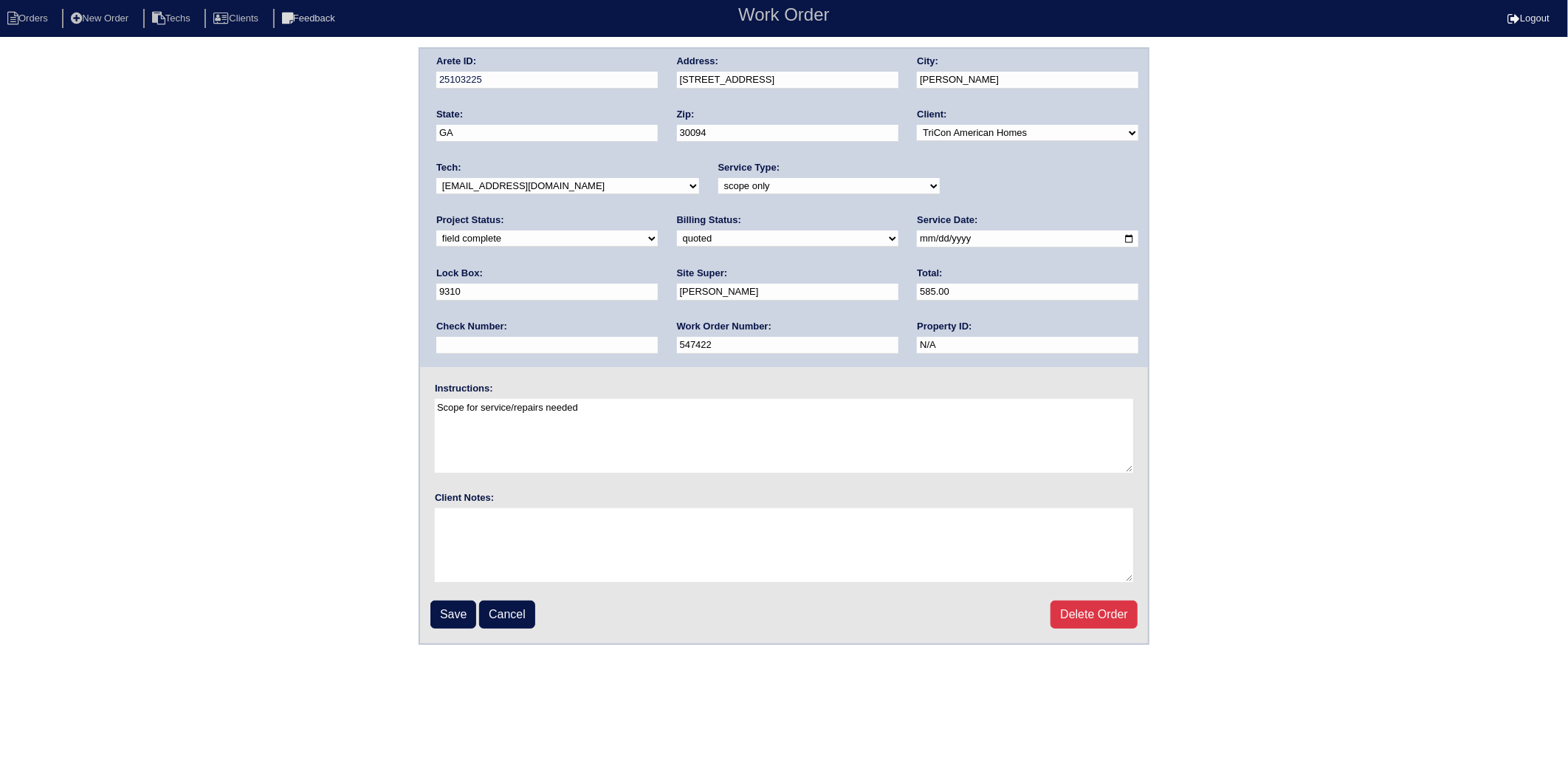
click at [677, 238] on select "need to quote quoted need to invoice invoiced paid warranty purchase order need…" at bounding box center [787, 239] width 222 height 16
select select "invoiced"
click at [677, 231] on select "need to quote quoted need to invoice invoiced paid warranty purchase order need…" at bounding box center [787, 239] width 222 height 16
click at [453, 604] on input "Save" at bounding box center [453, 614] width 46 height 28
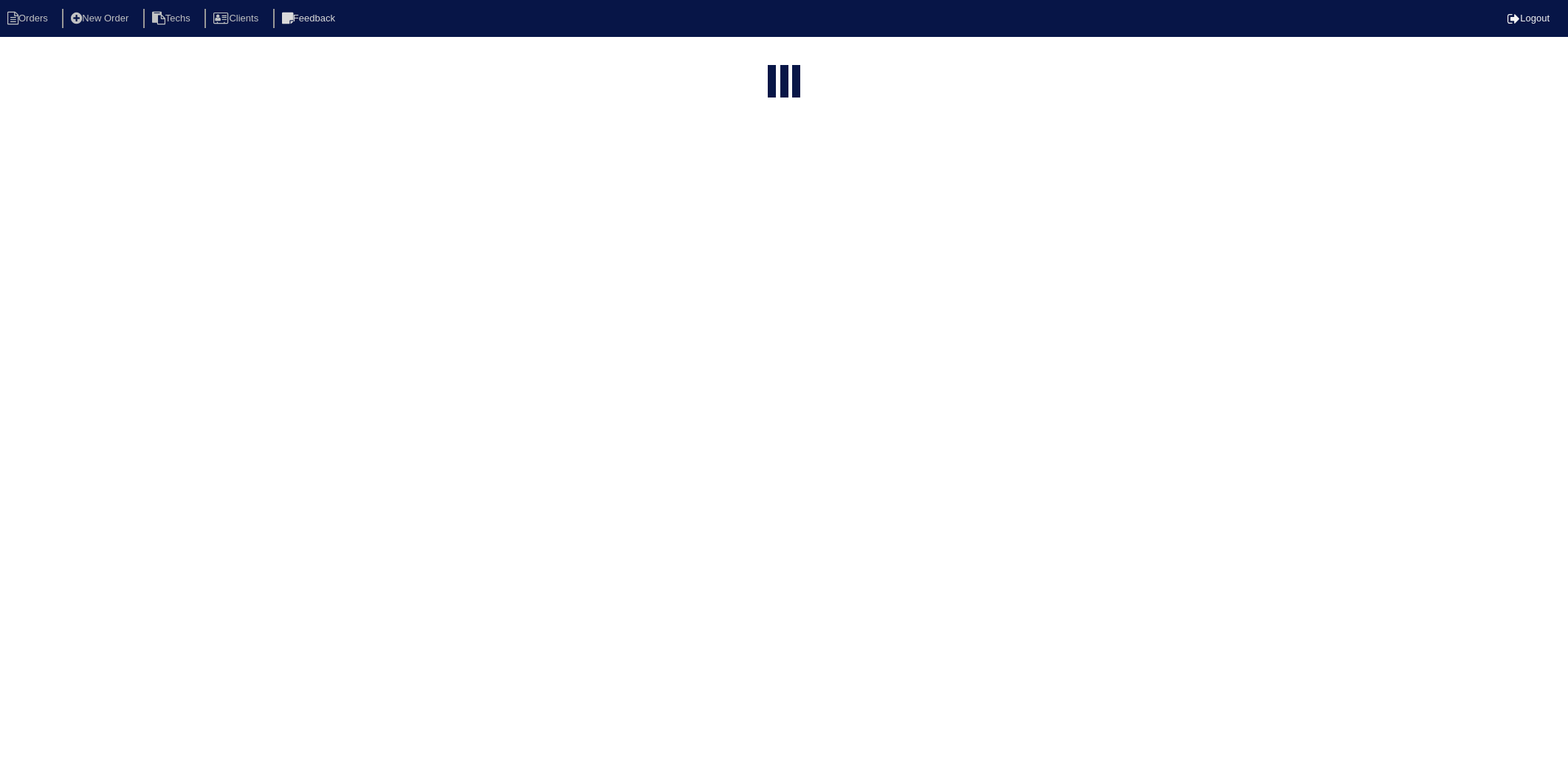
select select "15"
type input "3990"
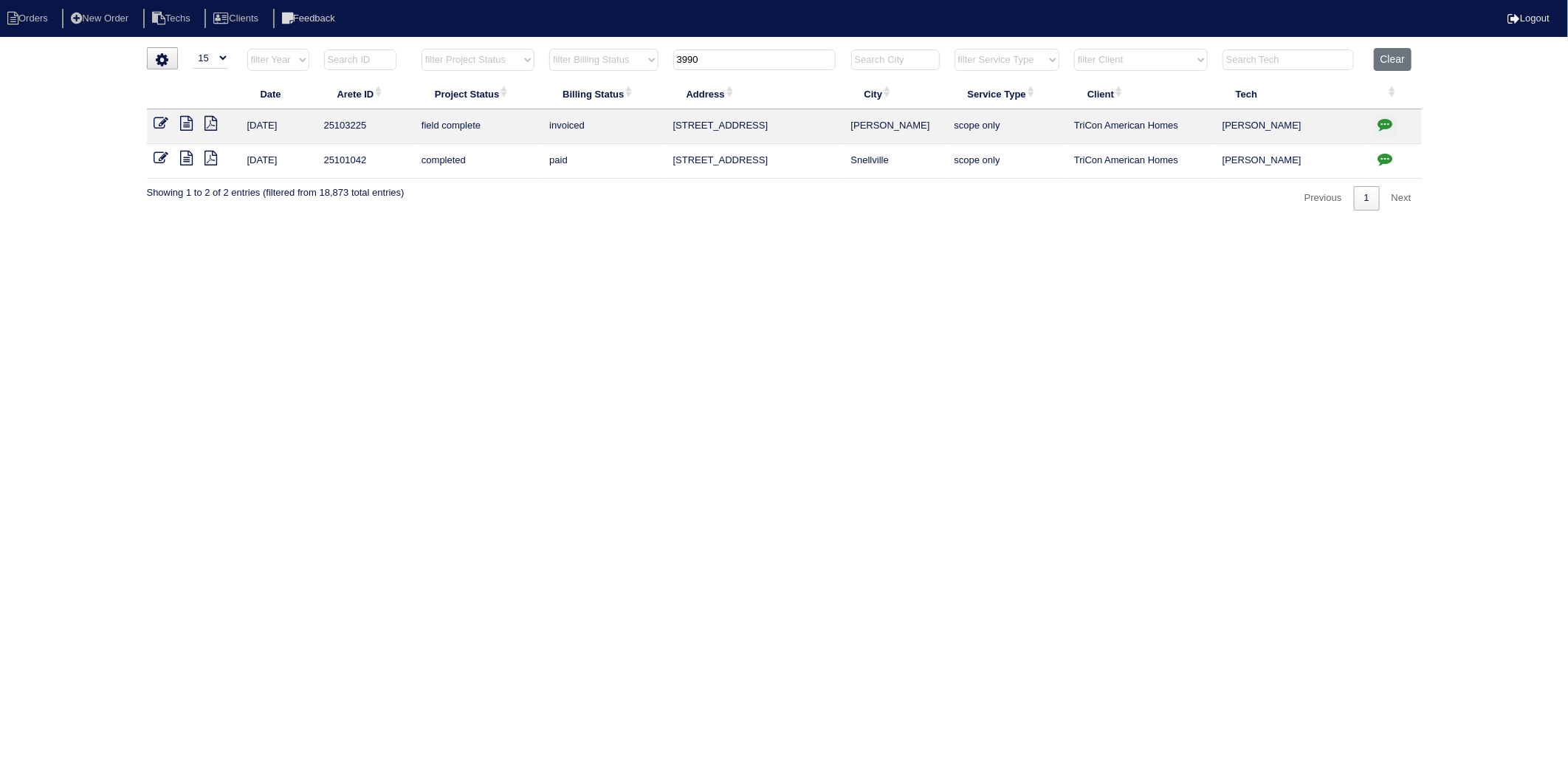
click at [208, 124] on icon at bounding box center [211, 123] width 12 height 15
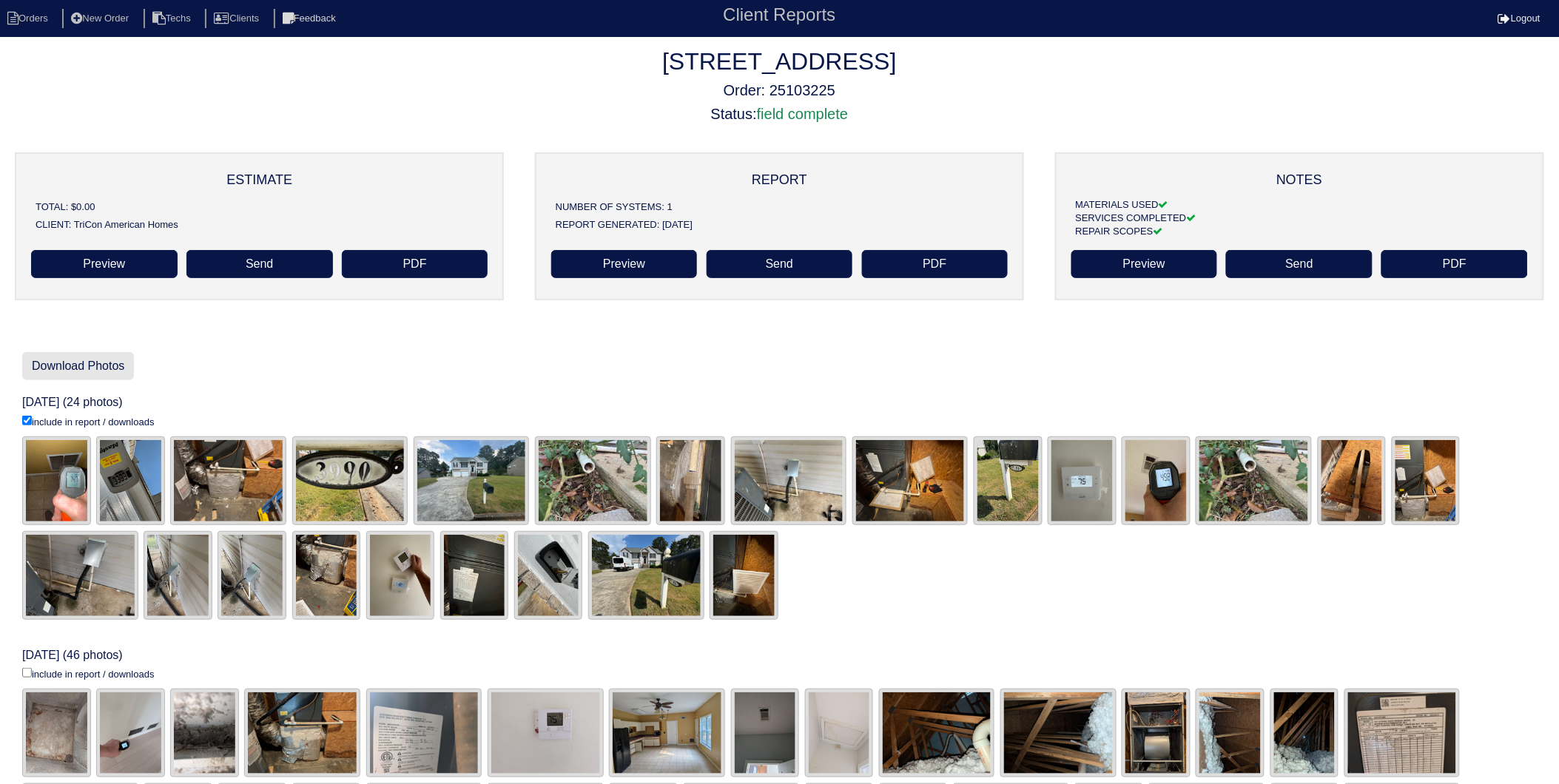
click at [90, 367] on link "Download Photos" at bounding box center [78, 366] width 112 height 28
click at [34, 10] on li "Orders" at bounding box center [30, 19] width 60 height 20
select select "15"
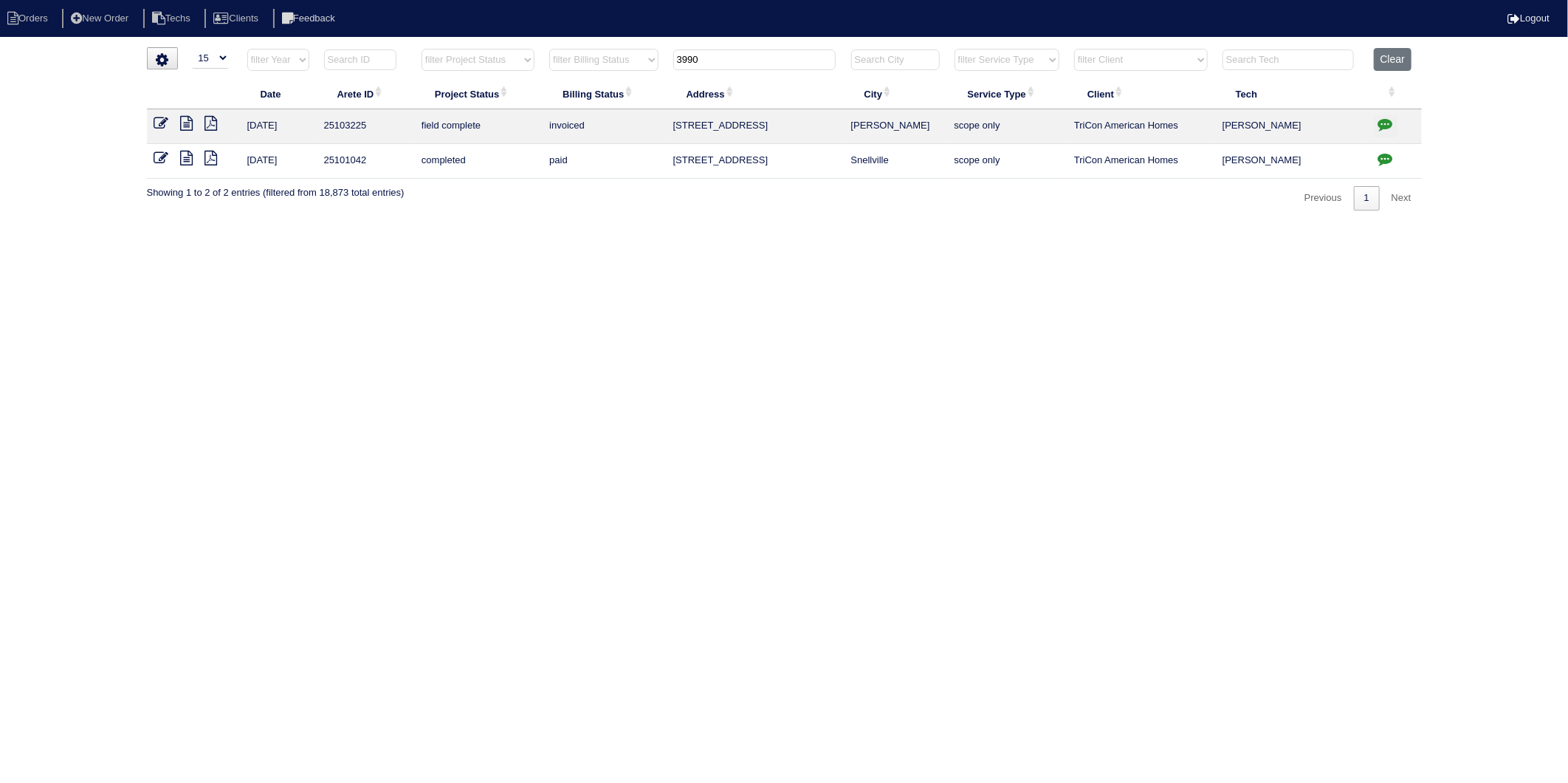
drag, startPoint x: 720, startPoint y: 65, endPoint x: 603, endPoint y: 97, distance: 121.3
click at [603, 97] on table "Date Arete ID Project Status Billing Status Address City Service Type Client Te…" at bounding box center [784, 113] width 1275 height 131
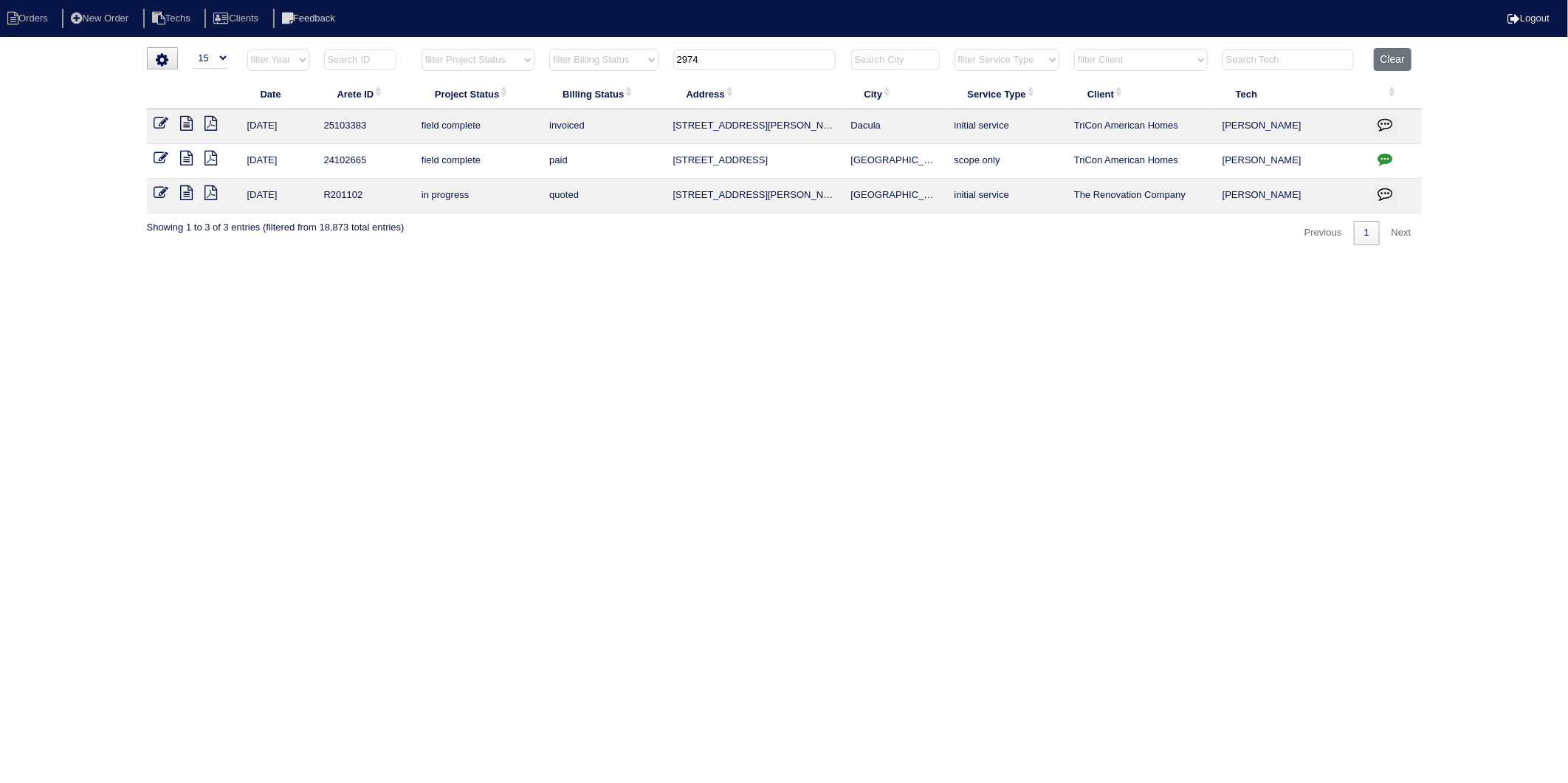
drag, startPoint x: 721, startPoint y: 57, endPoint x: 638, endPoint y: 72, distance: 84.3
click at [640, 72] on tr "filter Year -- Any Year -- 2025 2024 2023 2022 2021 2020 2019 filter Project St…" at bounding box center [784, 63] width 1275 height 30
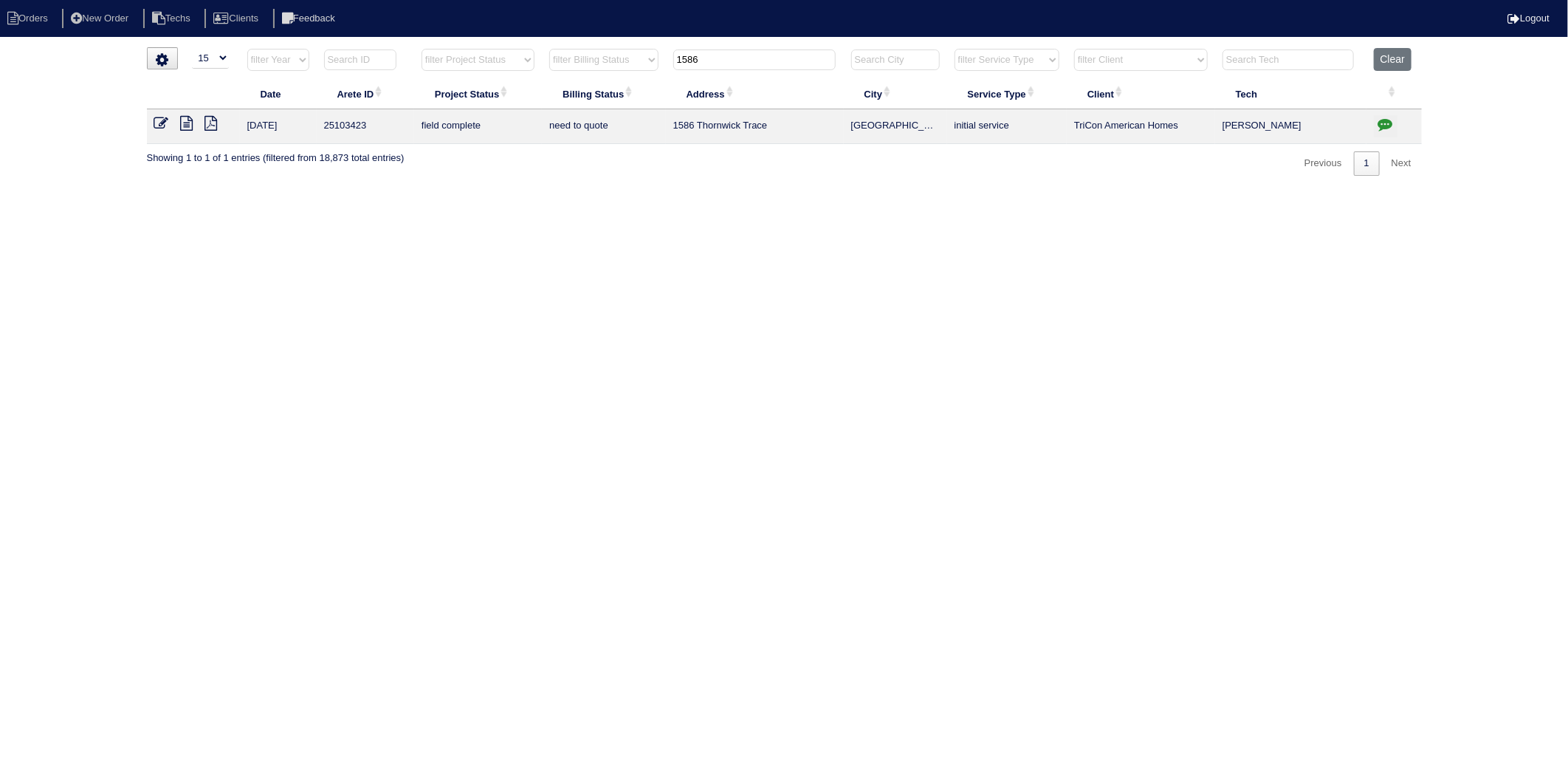
type input "1586"
click at [163, 121] on icon at bounding box center [162, 123] width 15 height 15
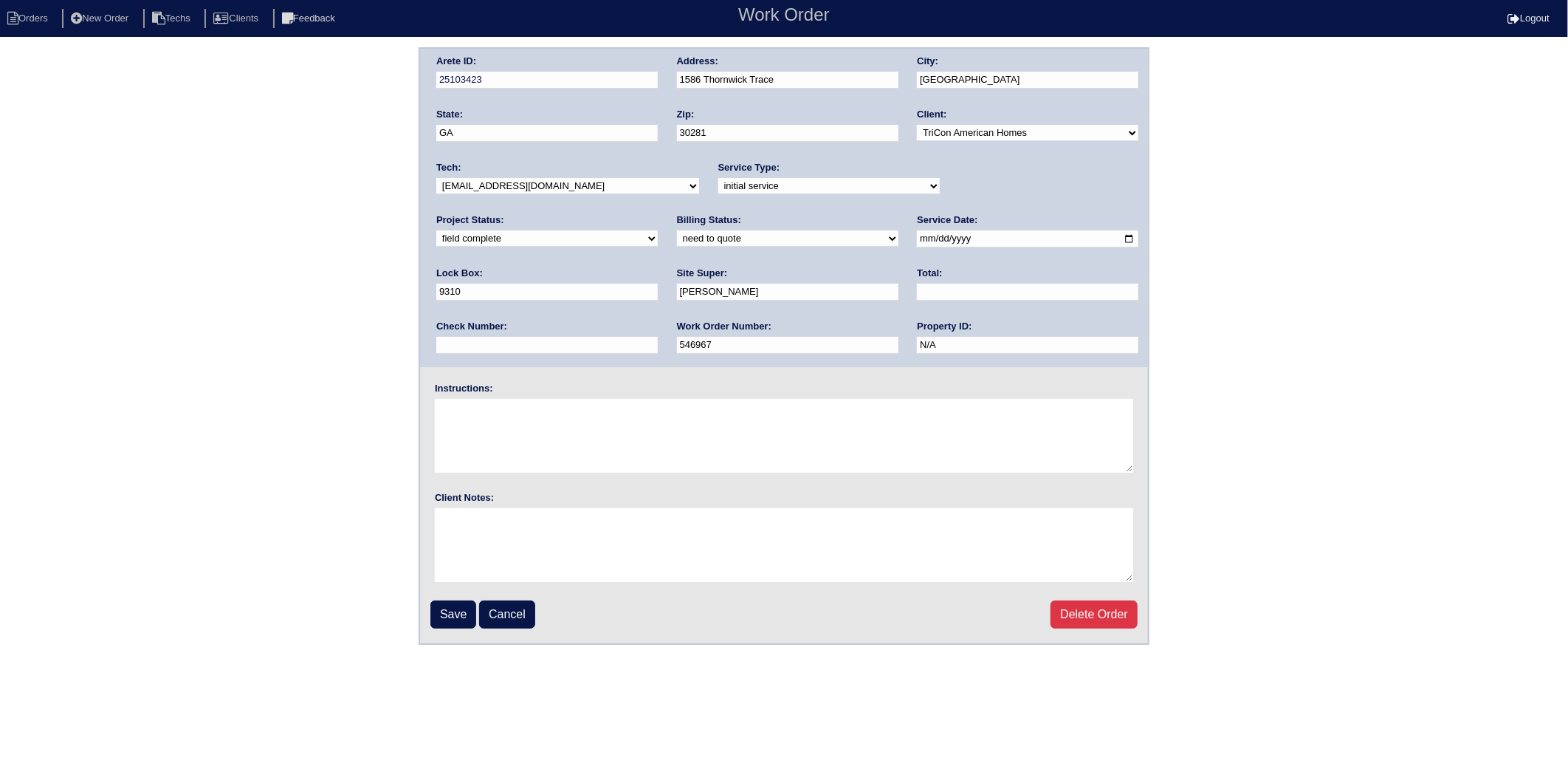
click at [917, 296] on input "text" at bounding box center [1027, 292] width 222 height 17
type input "661.50"
click at [444, 610] on input "Save" at bounding box center [453, 614] width 46 height 28
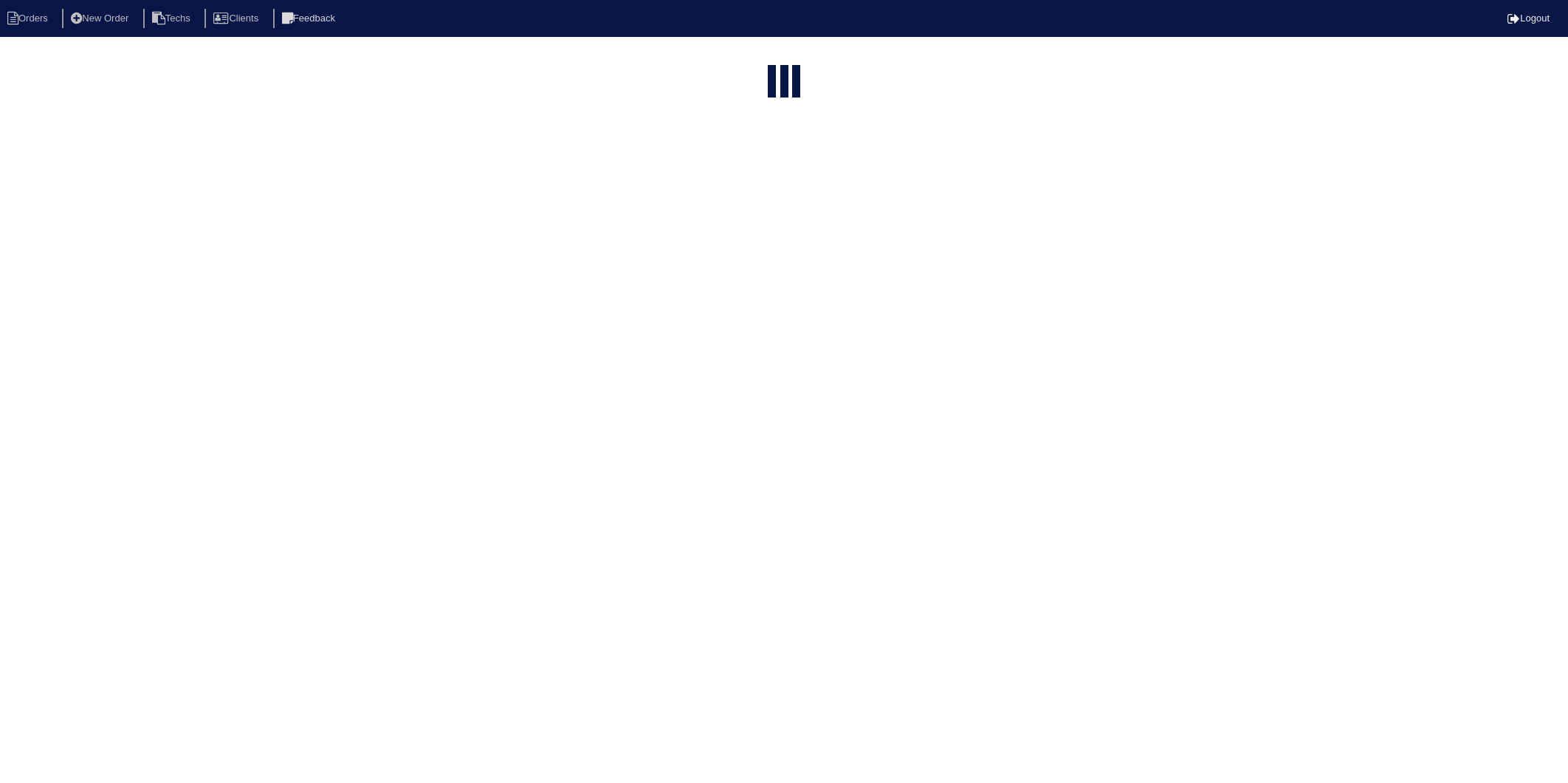
select select "15"
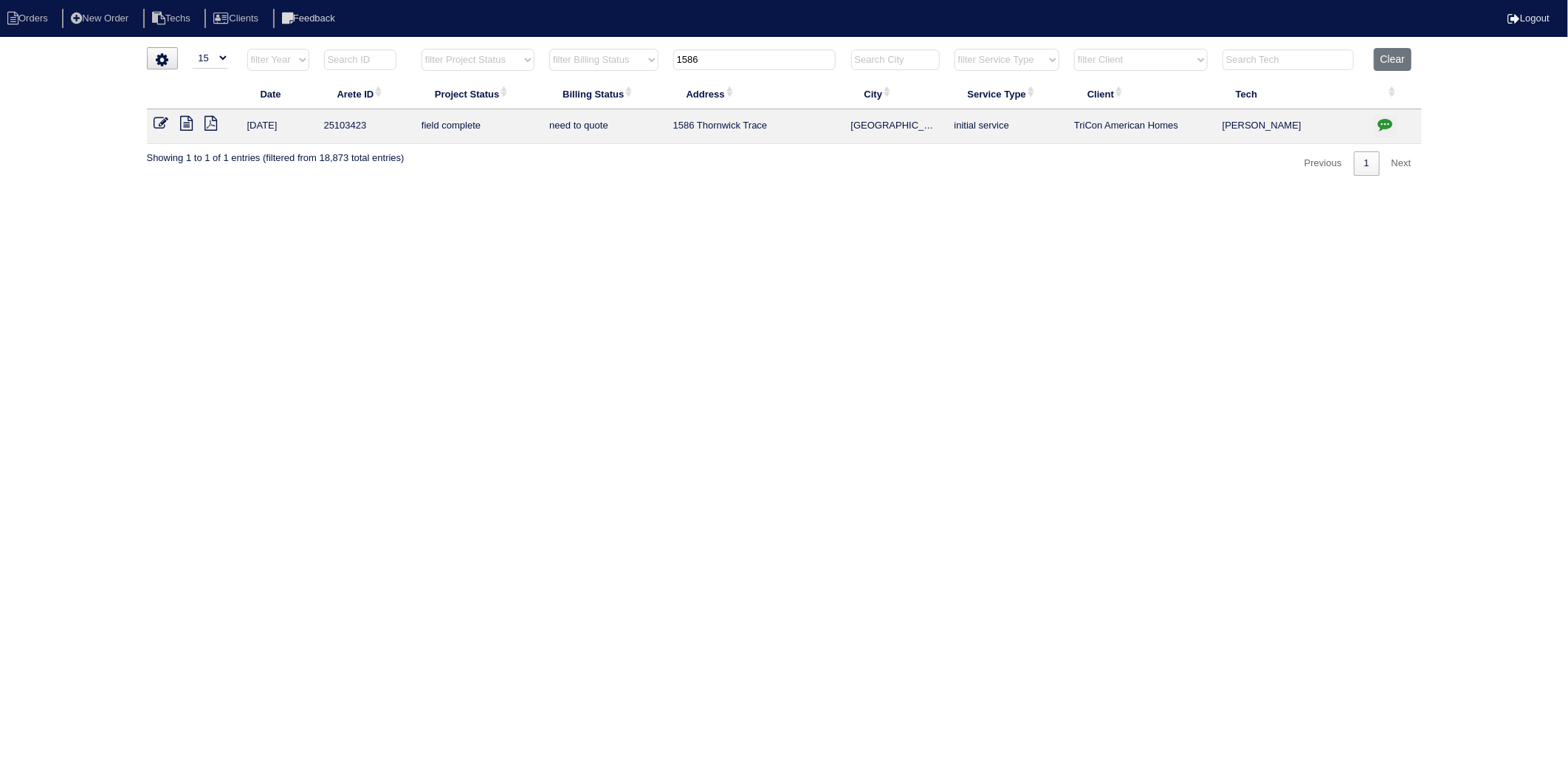
click at [1390, 65] on button "Clear" at bounding box center [1392, 59] width 38 height 23
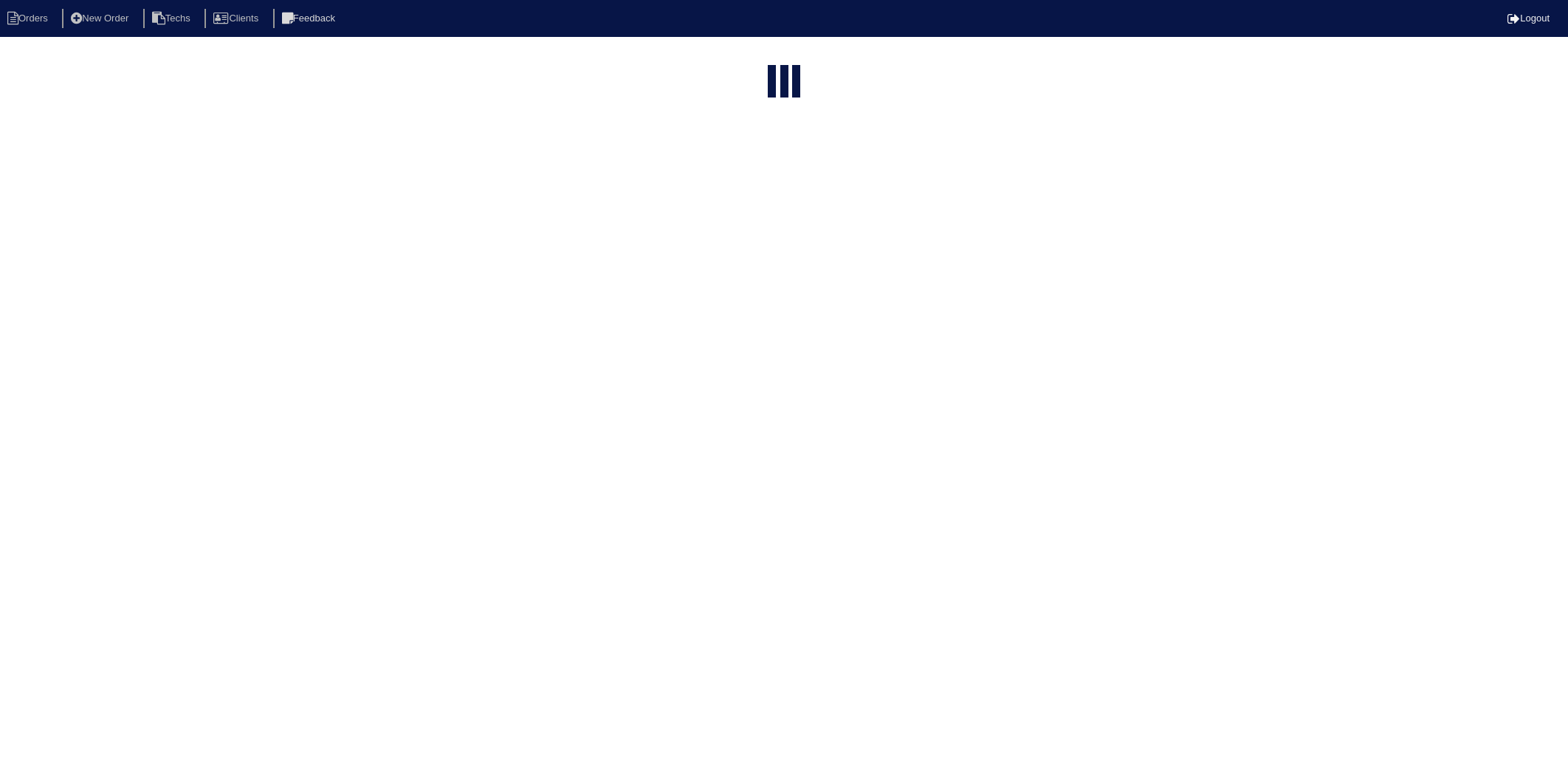
select select "15"
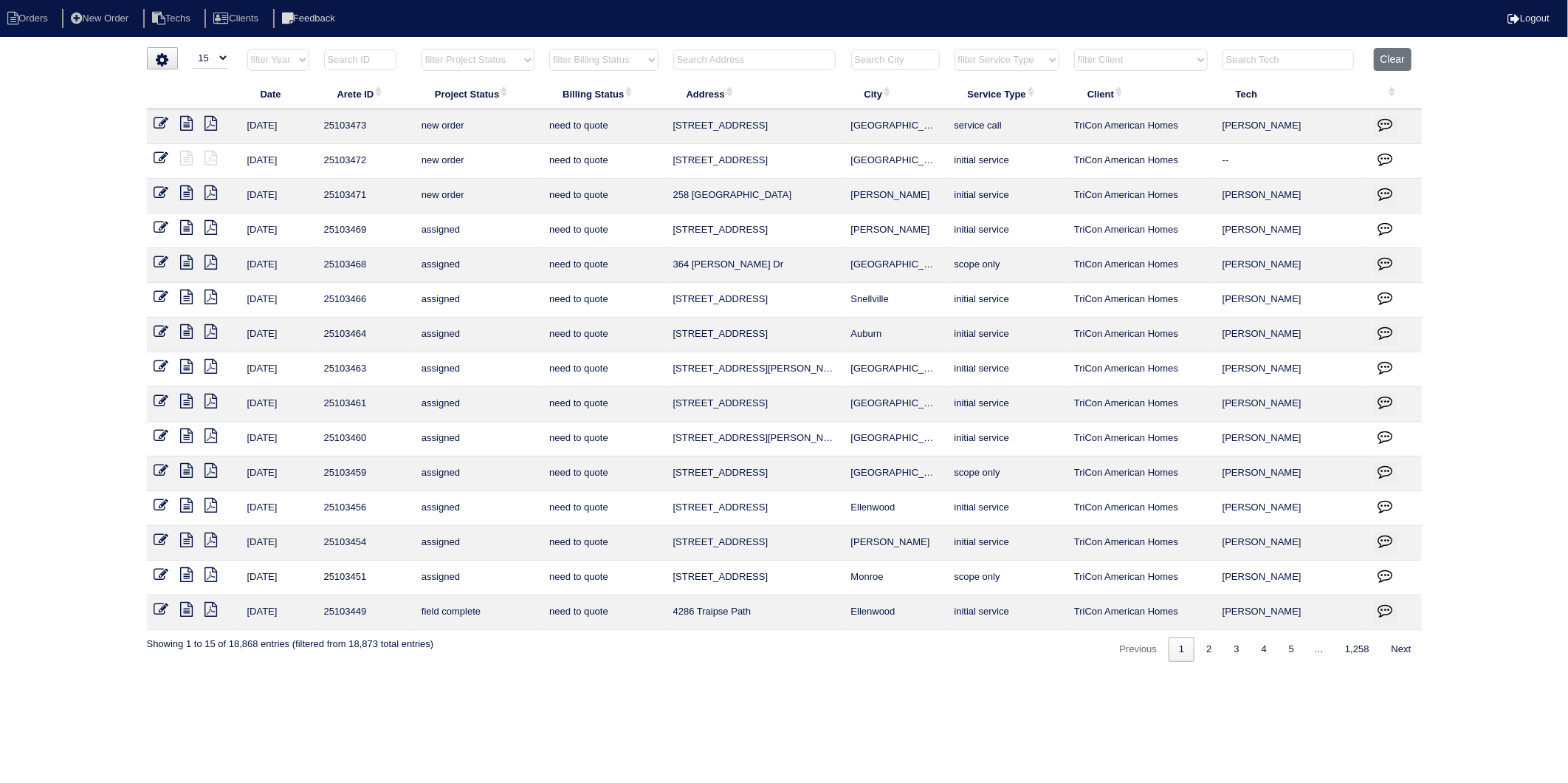
click at [729, 55] on input "text" at bounding box center [754, 59] width 163 height 20
type input "512"
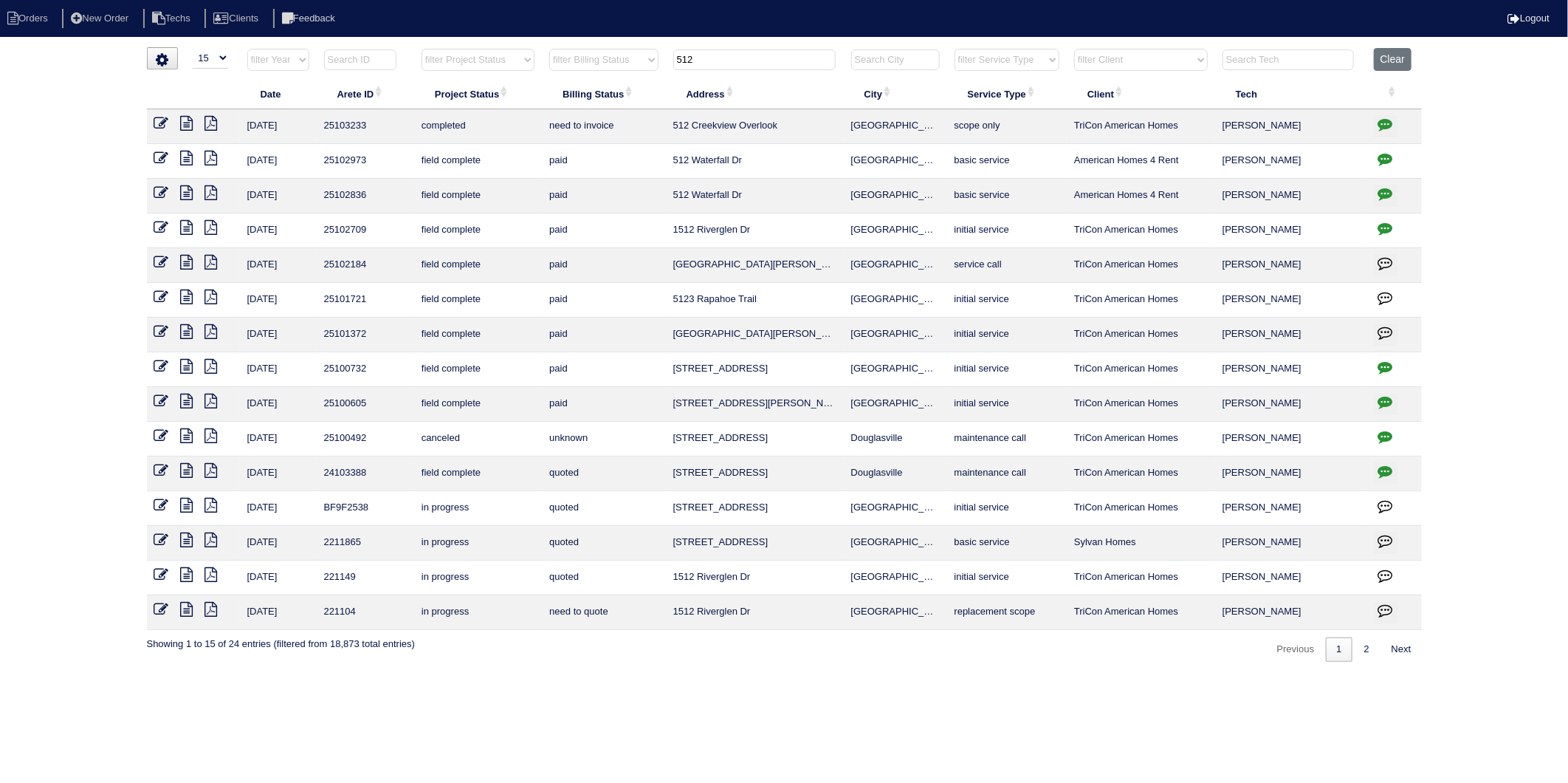
click at [1386, 123] on icon "button" at bounding box center [1385, 124] width 15 height 15
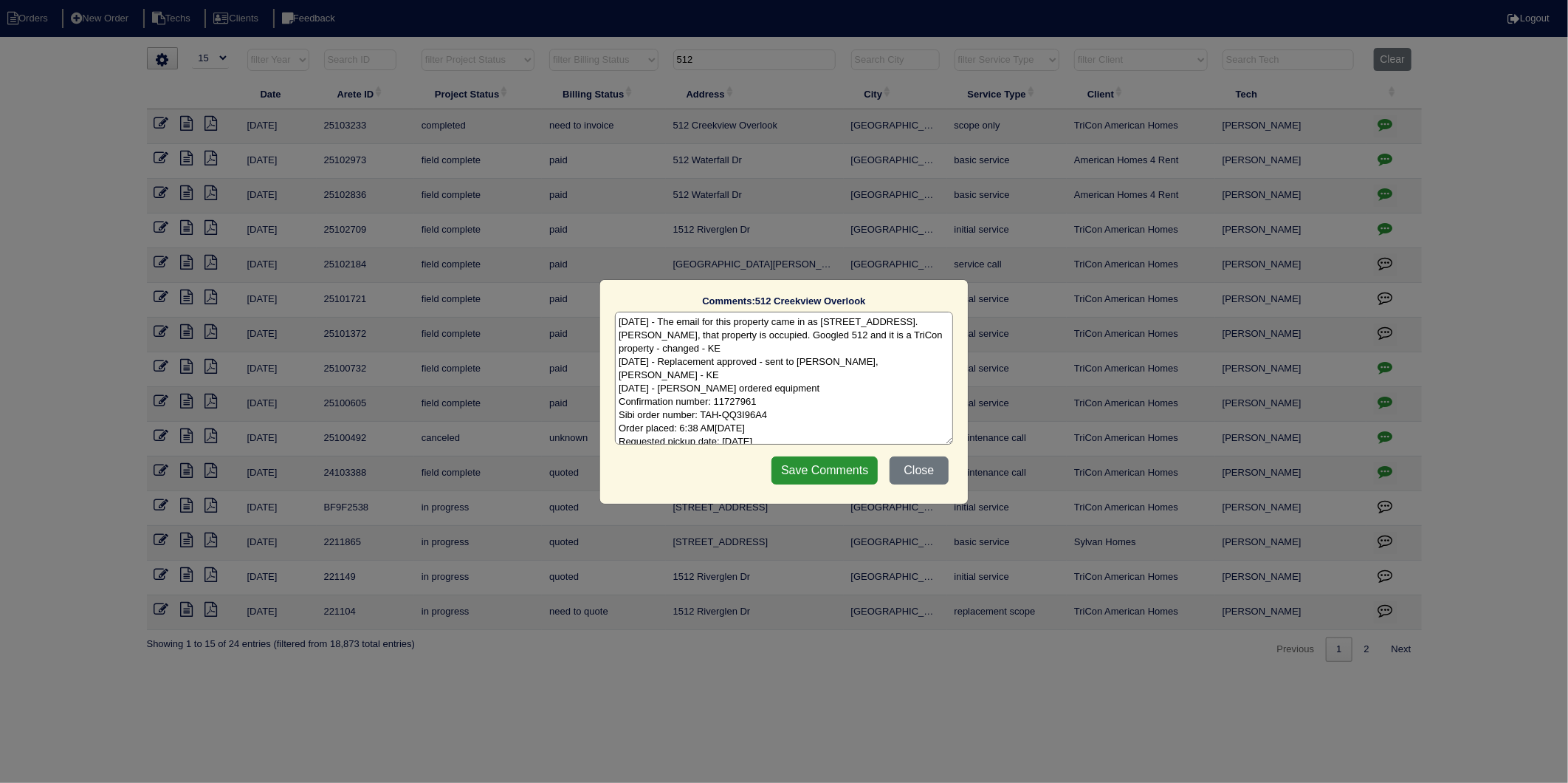
click at [836, 414] on textarea "[DATE] - The email for this property came in as [STREET_ADDRESS]. [PERSON_NAME]…" at bounding box center [784, 378] width 338 height 133
type textarea "[DATE] - The email for this property came in as [STREET_ADDRESS]. [PERSON_NAME]…"
click at [836, 465] on input "Save Comments" at bounding box center [824, 470] width 106 height 28
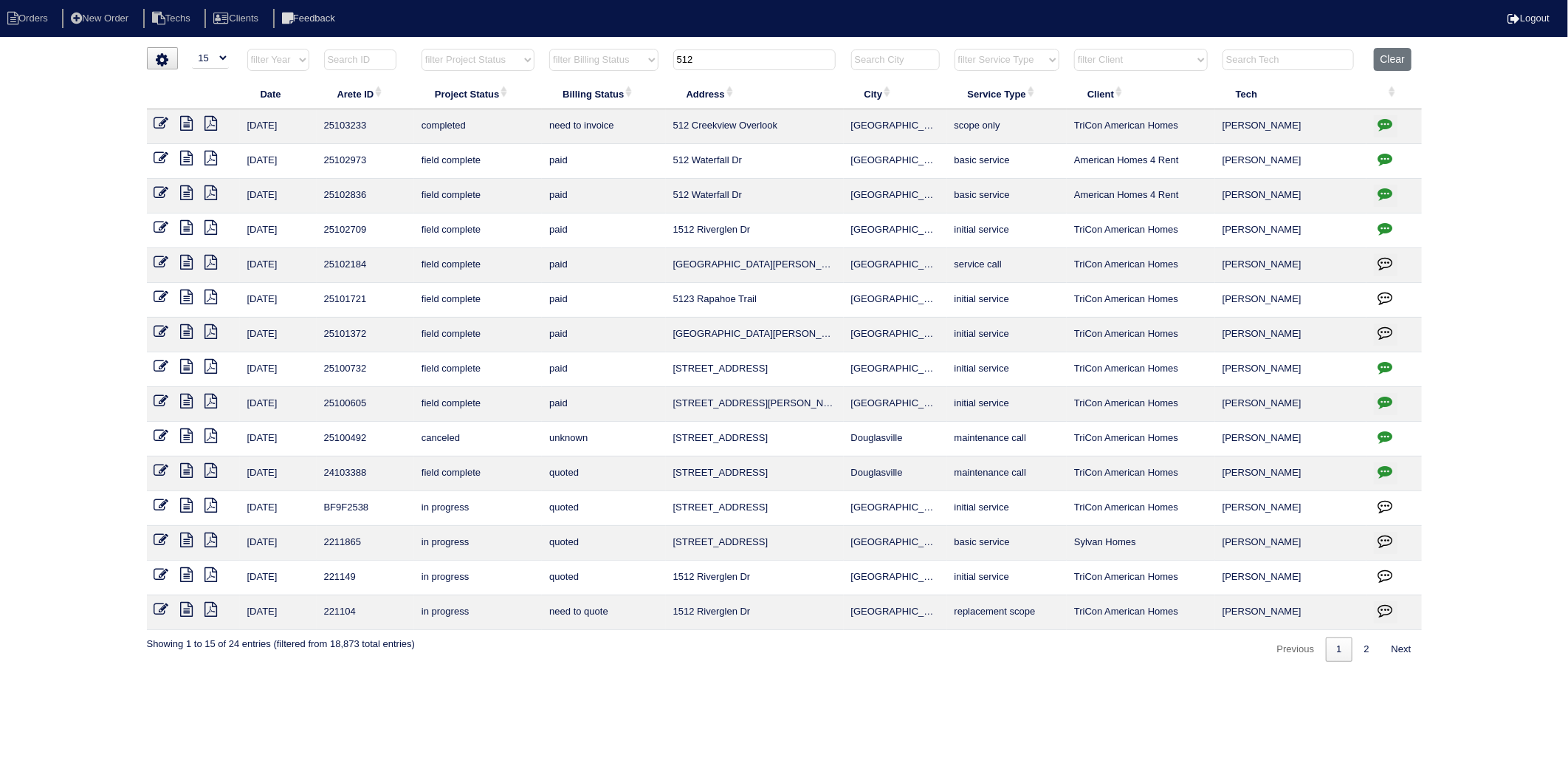
click at [164, 127] on icon at bounding box center [162, 123] width 15 height 15
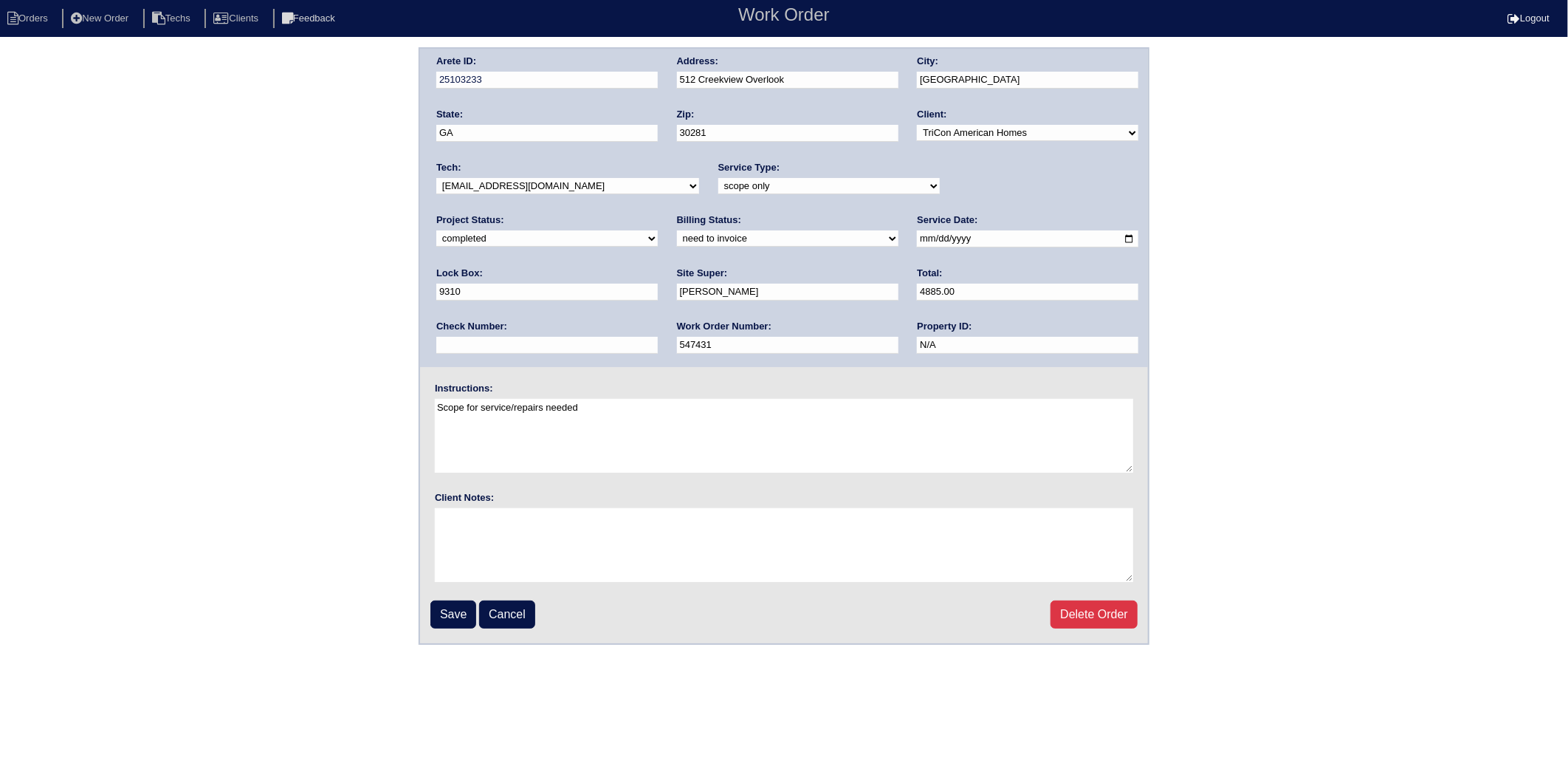
click at [677, 240] on select "need to quote quoted need to invoice invoiced paid warranty purchase order need…" at bounding box center [787, 239] width 222 height 16
select select "invoiced"
click at [677, 231] on select "need to quote quoted need to invoice invoiced paid warranty purchase order need…" at bounding box center [787, 239] width 222 height 16
click at [456, 613] on input "Save" at bounding box center [453, 614] width 46 height 28
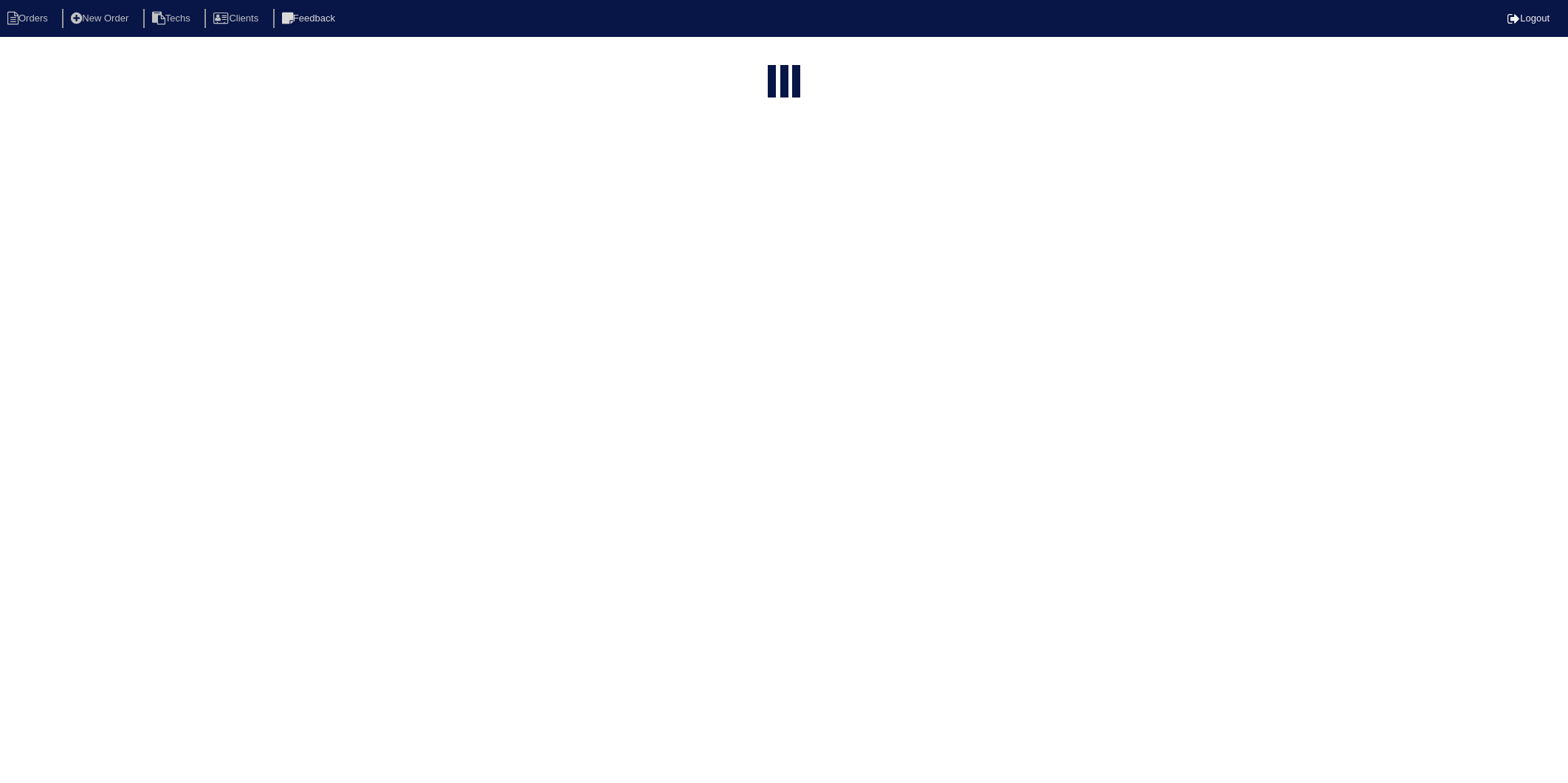
select select "15"
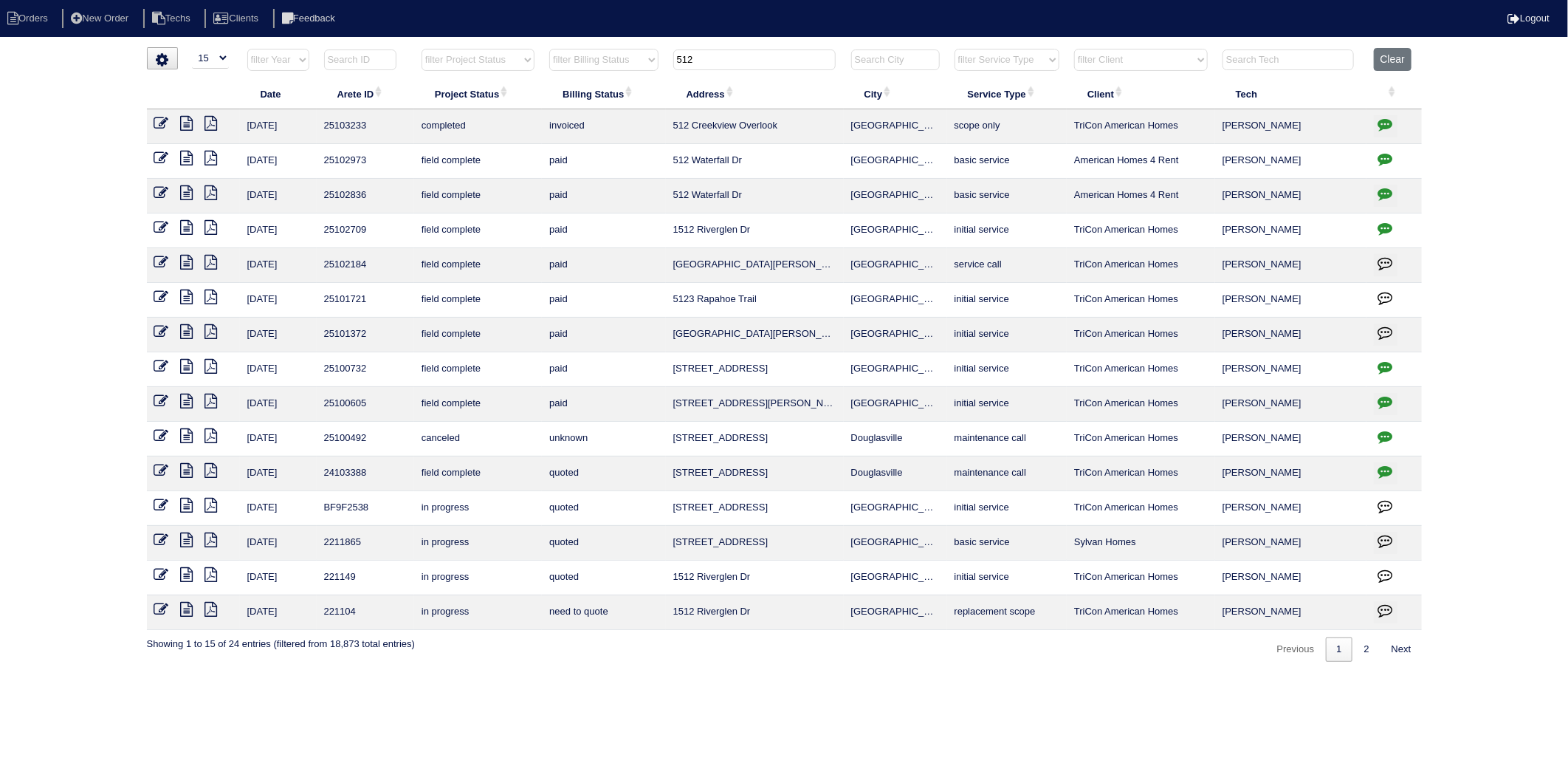
drag, startPoint x: 710, startPoint y: 56, endPoint x: 544, endPoint y: 99, distance: 171.5
click at [544, 99] on table "Date Arete ID Project Status Billing Status Address City Service Type Client Te…" at bounding box center [784, 338] width 1275 height 582
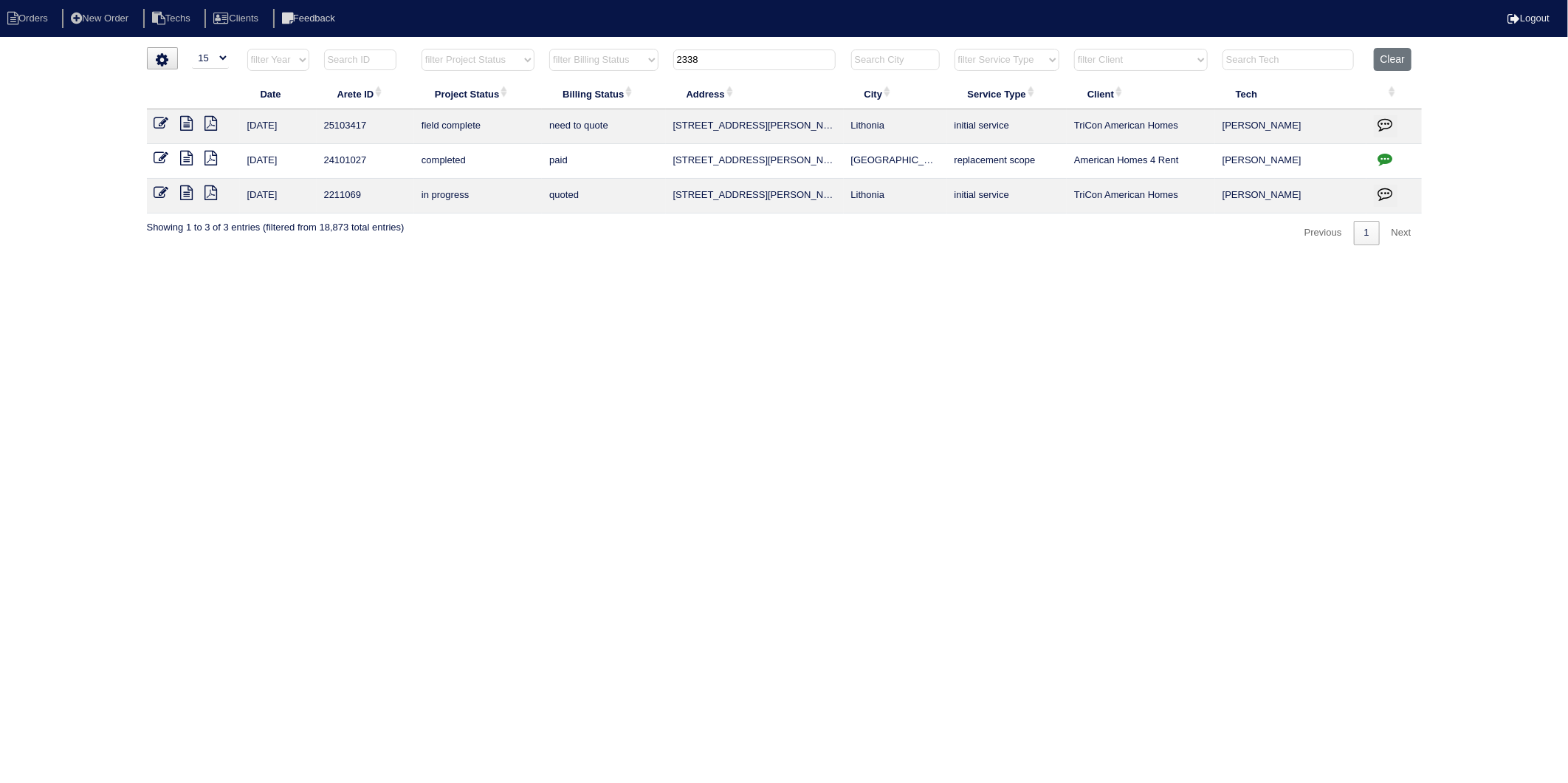
type input "2338"
click at [189, 125] on icon at bounding box center [187, 123] width 12 height 15
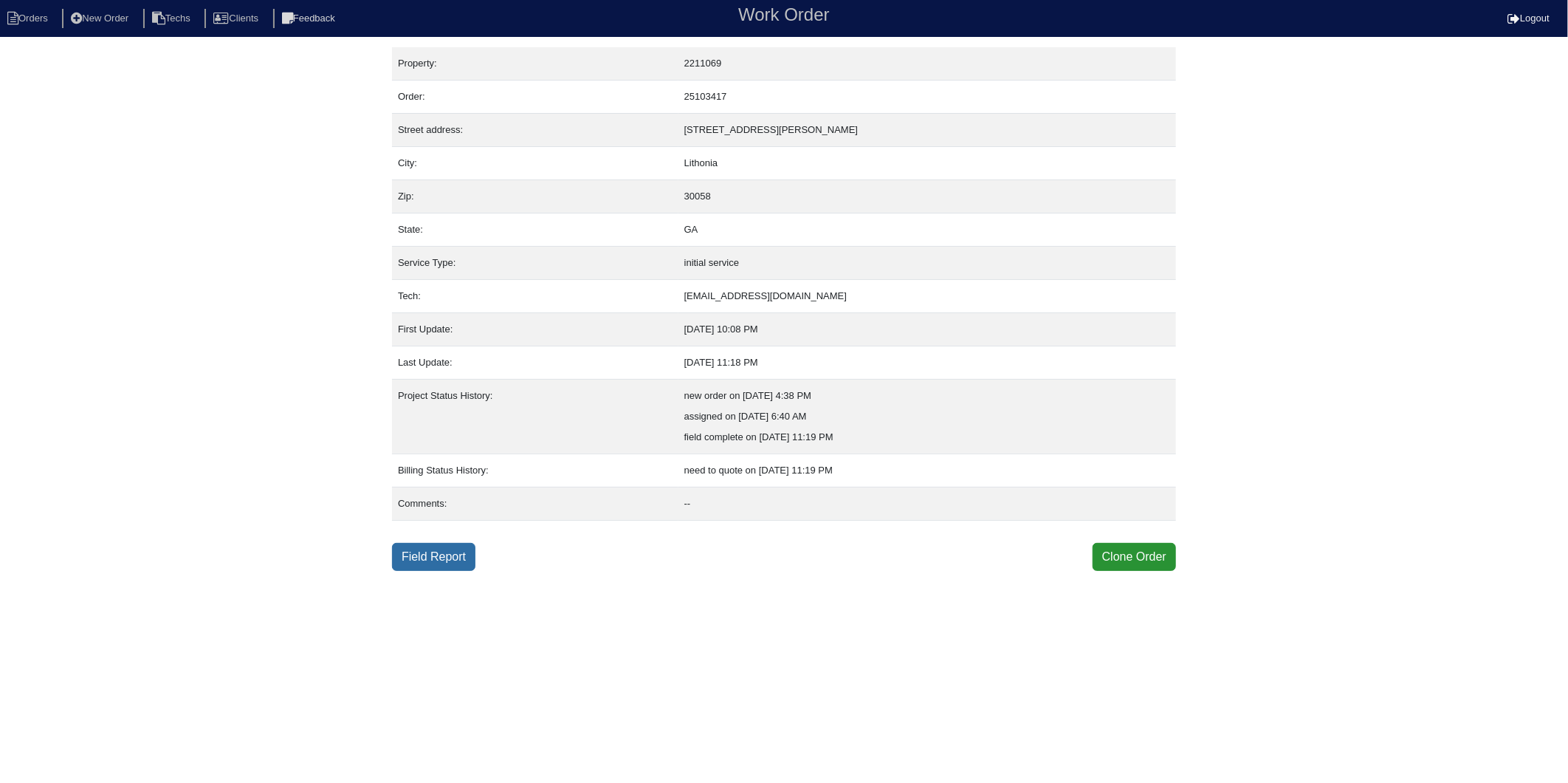
click at [456, 559] on link "Field Report" at bounding box center [434, 557] width 83 height 28
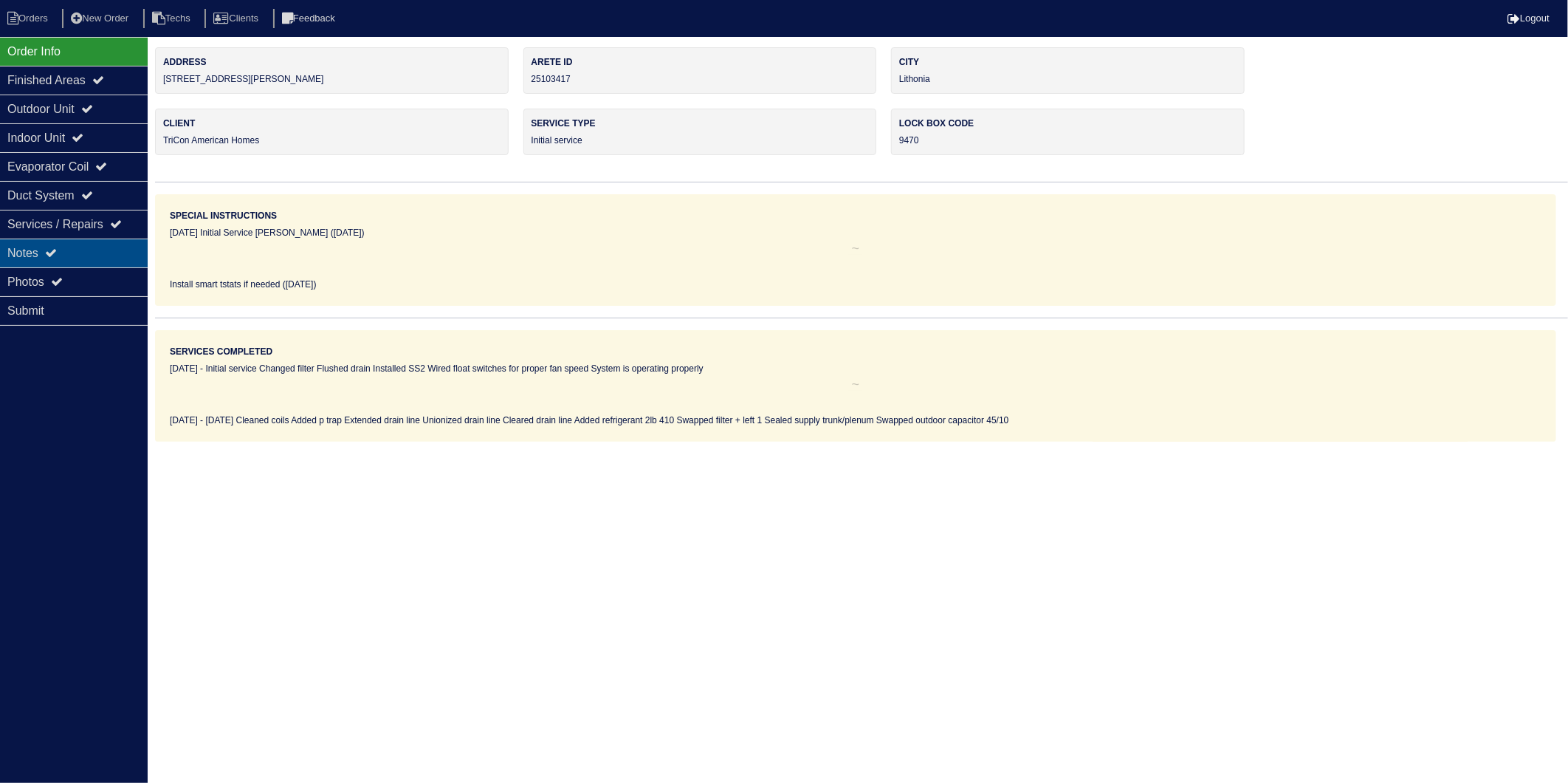
click at [24, 259] on div "Notes" at bounding box center [73, 253] width 148 height 29
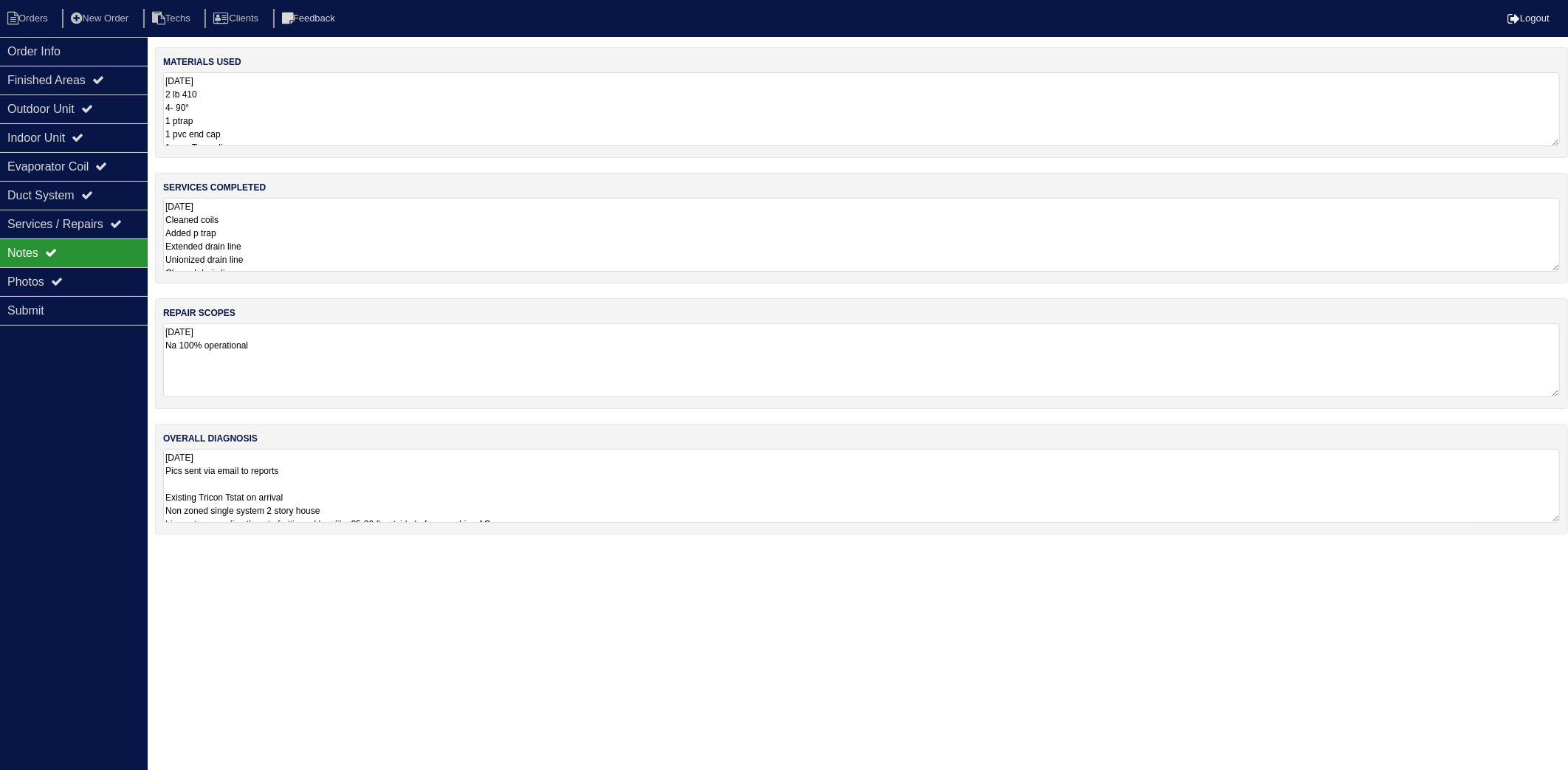
click at [254, 109] on textarea "9.18.25 2 lb 410 4- 90° 1 ptrap 1 pvc end cap 1- pvc T coupling 1 straight coup…" at bounding box center [861, 109] width 1397 height 74
click at [38, 18] on li "Orders" at bounding box center [30, 19] width 60 height 20
select select "15"
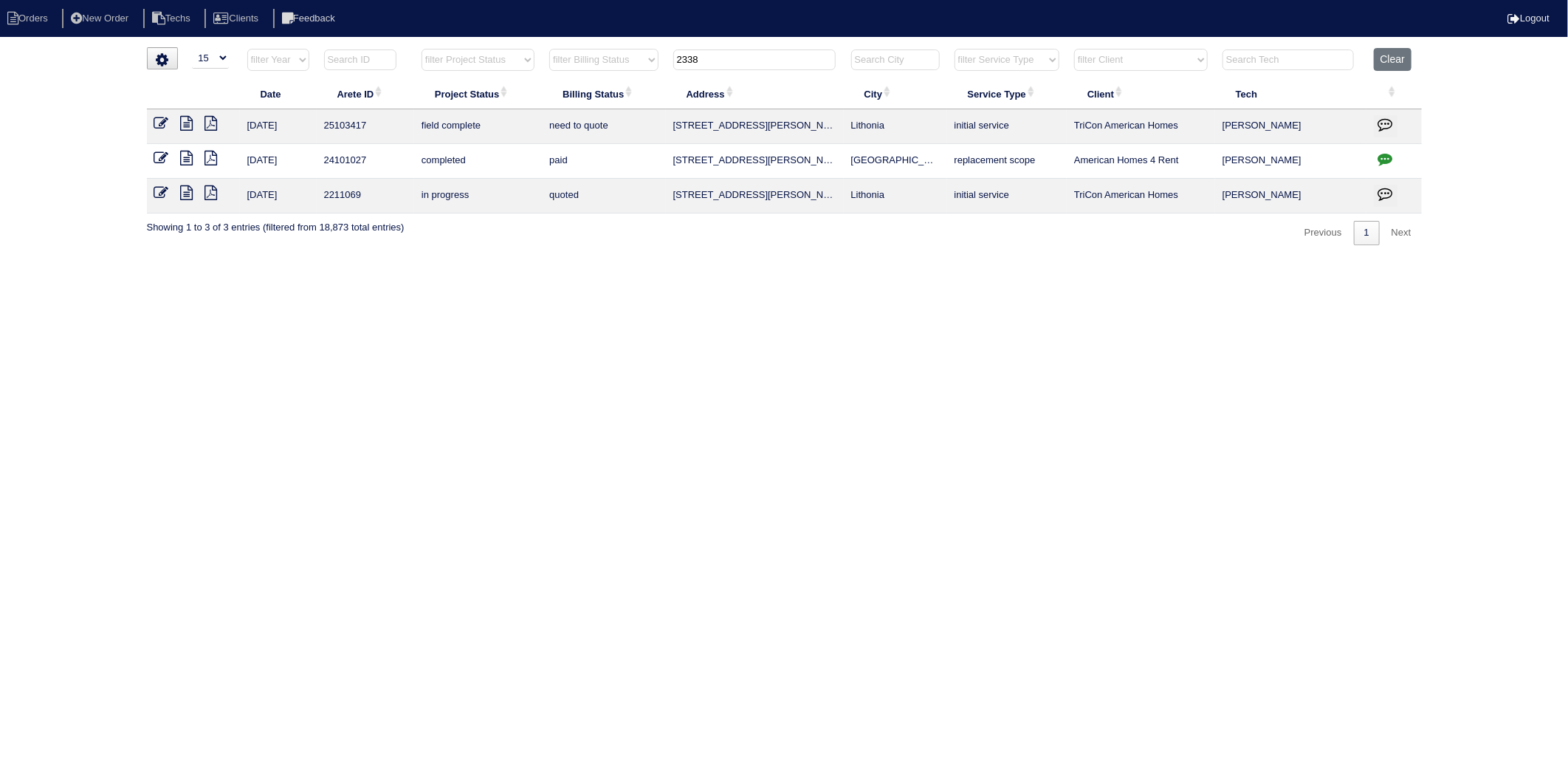
drag, startPoint x: 714, startPoint y: 60, endPoint x: 662, endPoint y: 62, distance: 52.0
click at [662, 62] on tr "filter Year -- Any Year -- 2025 2024 2023 2022 2021 2020 2019 filter Project St…" at bounding box center [784, 63] width 1275 height 30
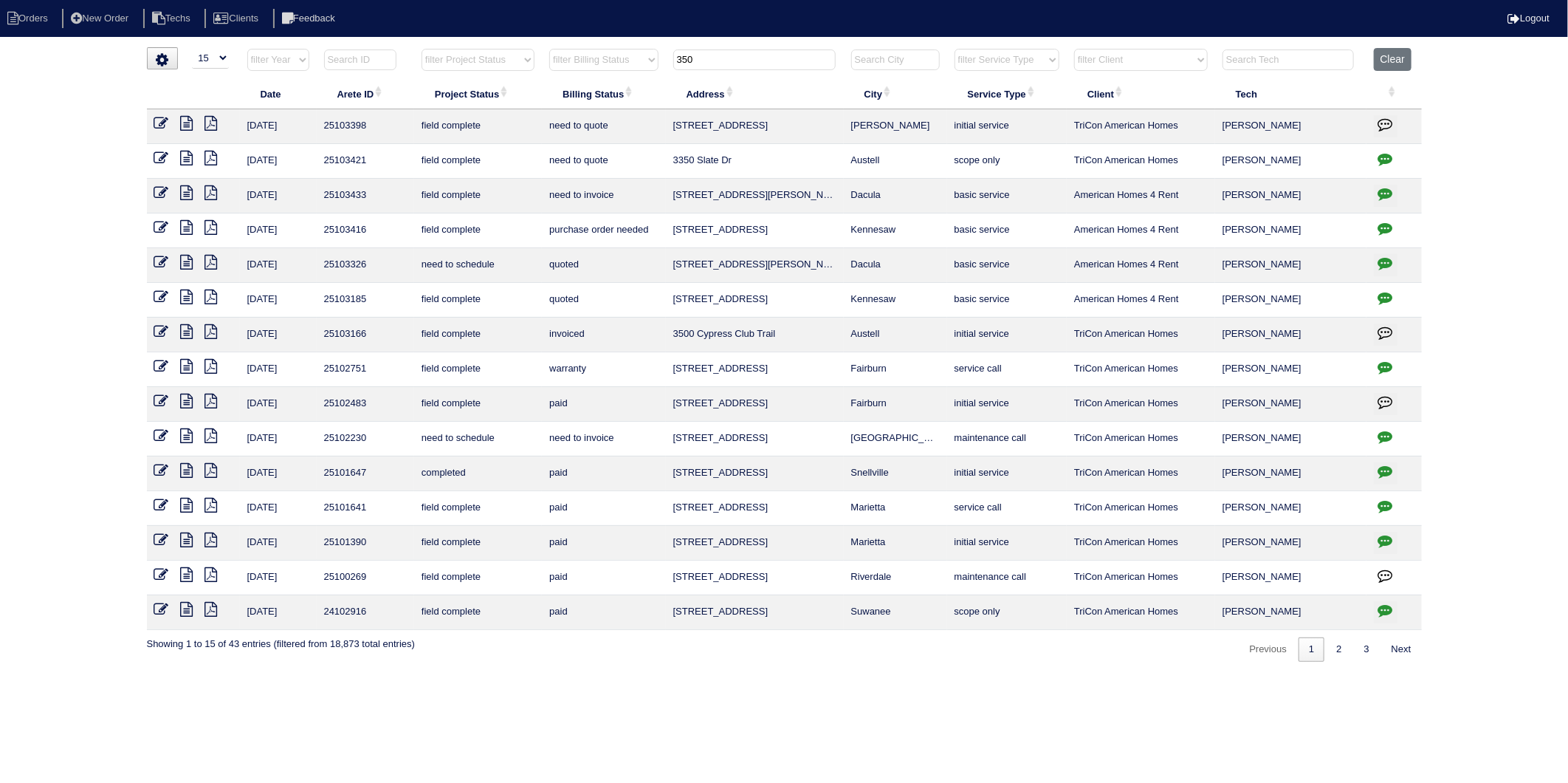
drag, startPoint x: 704, startPoint y: 52, endPoint x: 601, endPoint y: 93, distance: 110.9
click at [604, 93] on table "Date Arete ID Project Status Billing Status Address City Service Type Client Te…" at bounding box center [784, 338] width 1275 height 582
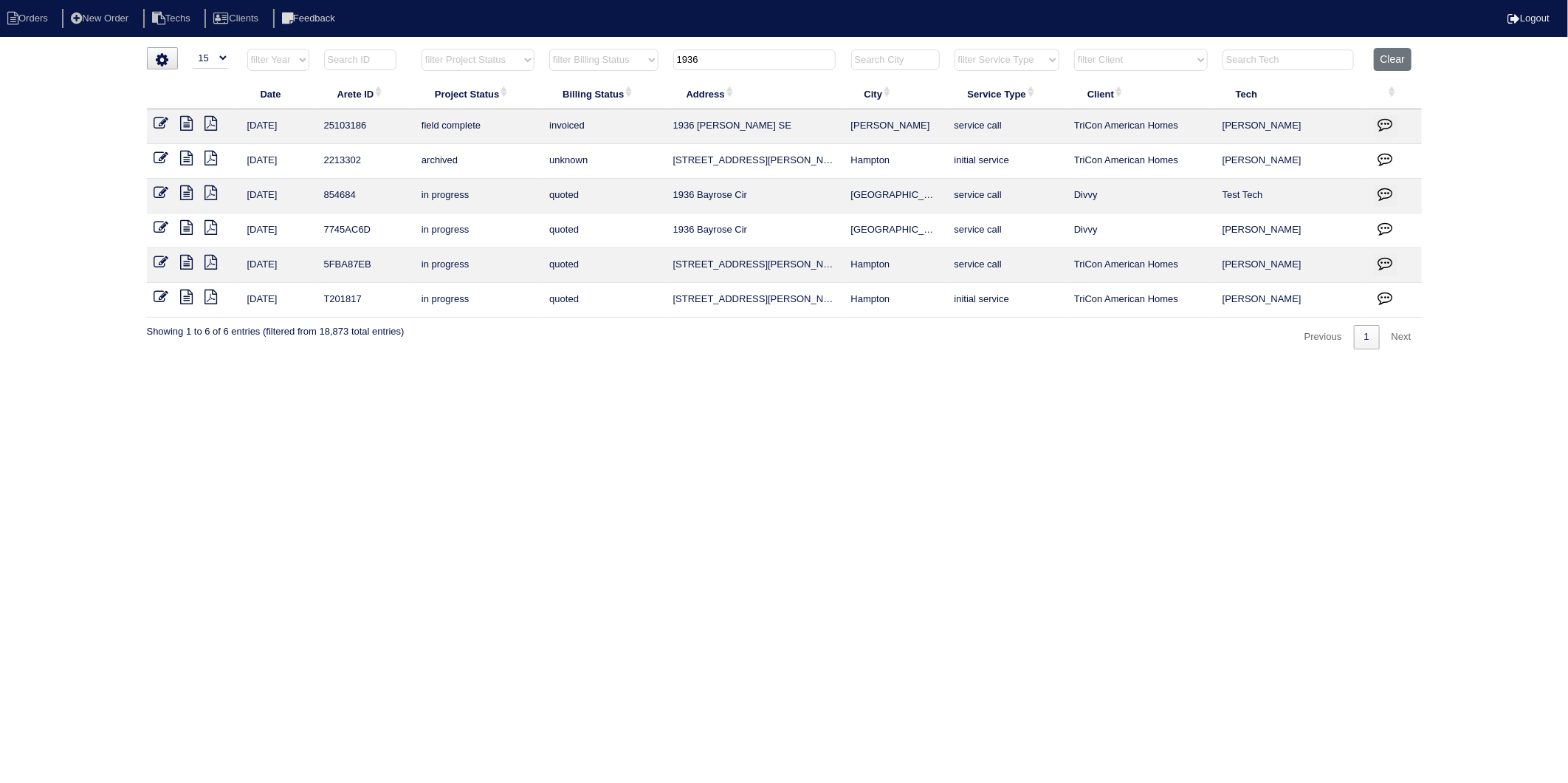
drag, startPoint x: 686, startPoint y: 63, endPoint x: 622, endPoint y: 74, distance: 64.9
click at [622, 74] on tr "filter Year -- Any Year -- 2025 2024 2023 2022 2021 2020 2019 filter Project St…" at bounding box center [784, 63] width 1275 height 30
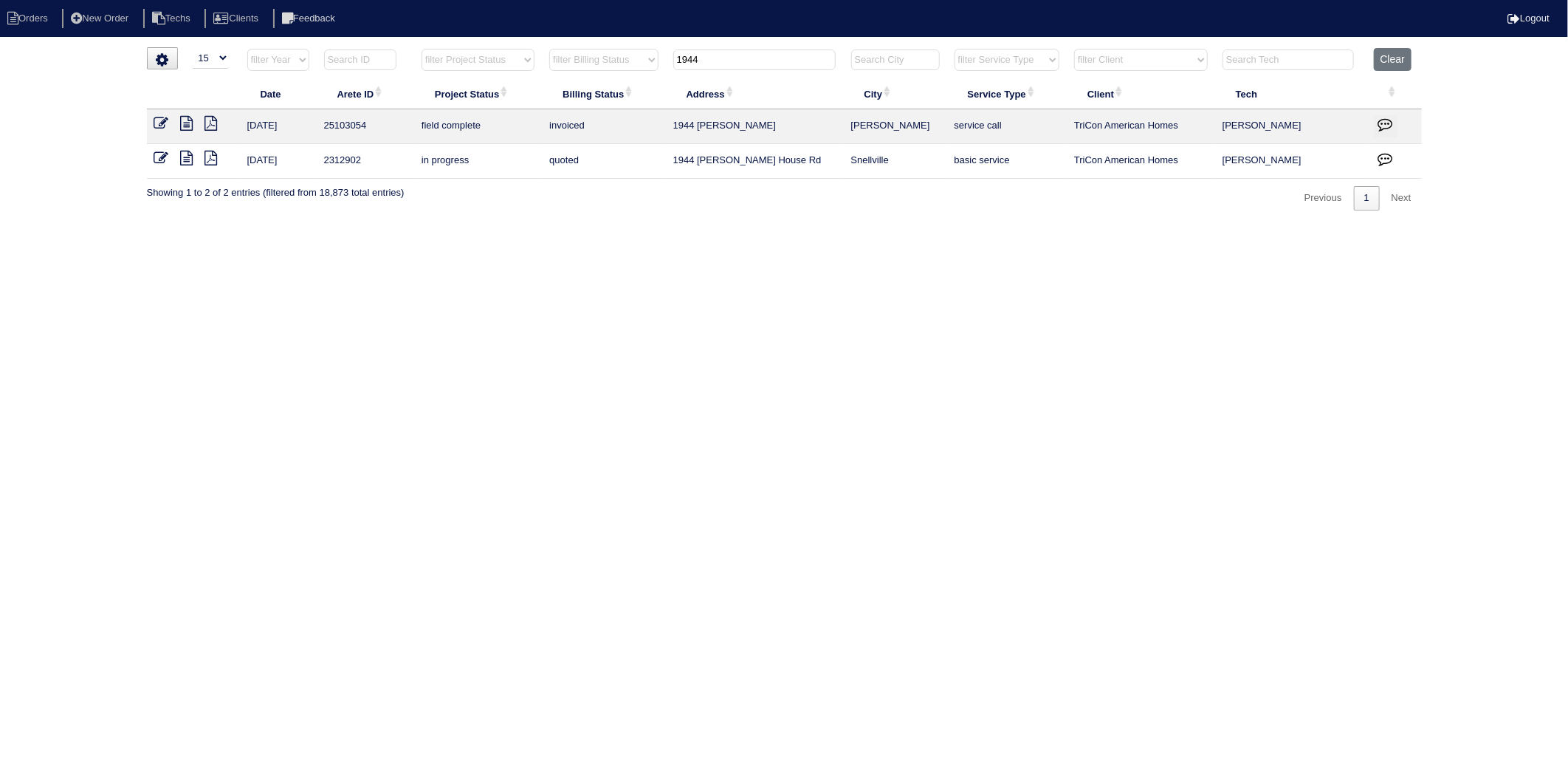
type input "1944"
click at [860, 225] on html "Orders New Order Techs Clients Feedback Logout Orders New Order Users Clients M…" at bounding box center [784, 112] width 1568 height 225
click at [1399, 53] on button "Clear" at bounding box center [1392, 59] width 38 height 23
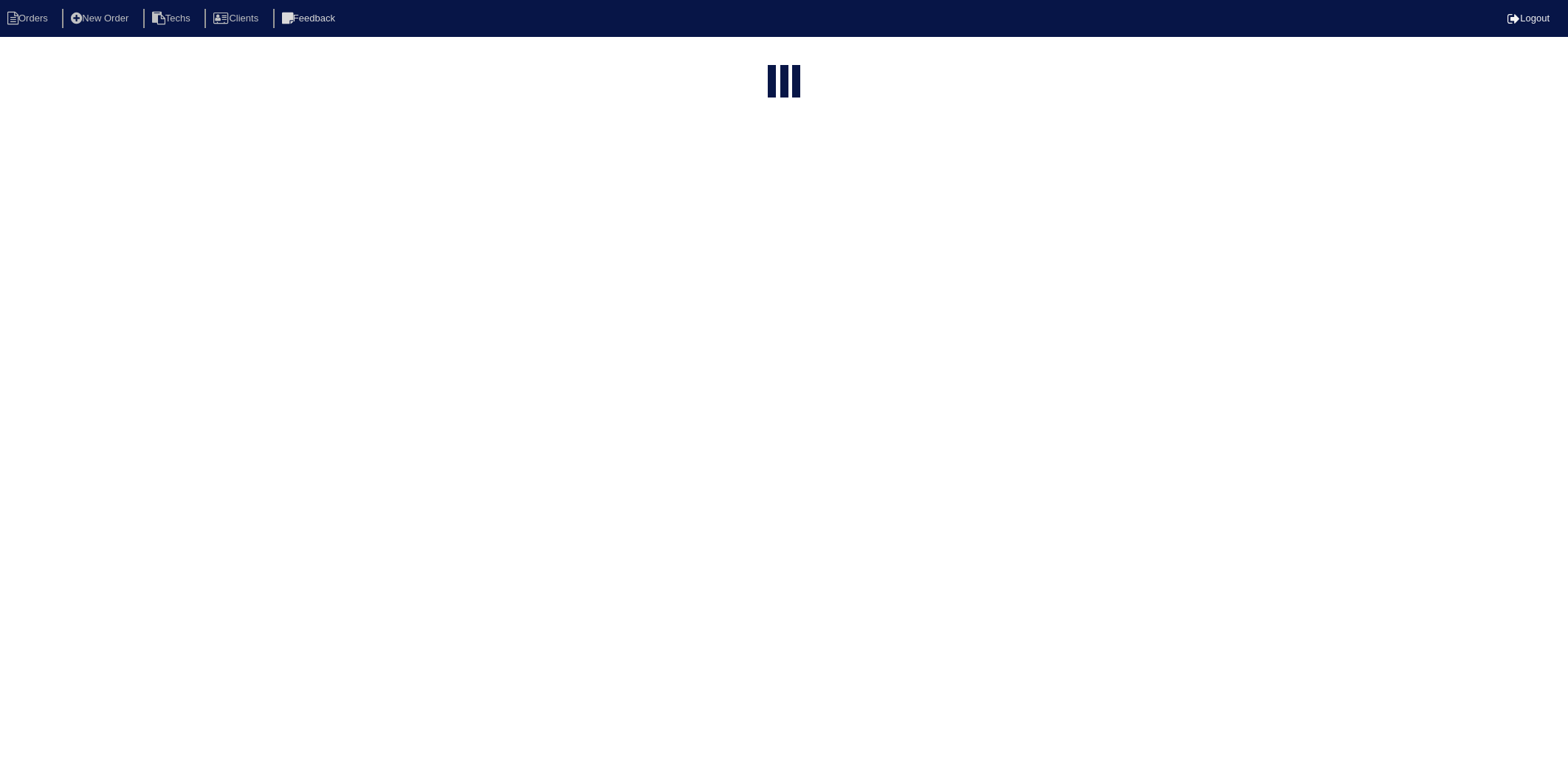
select select "15"
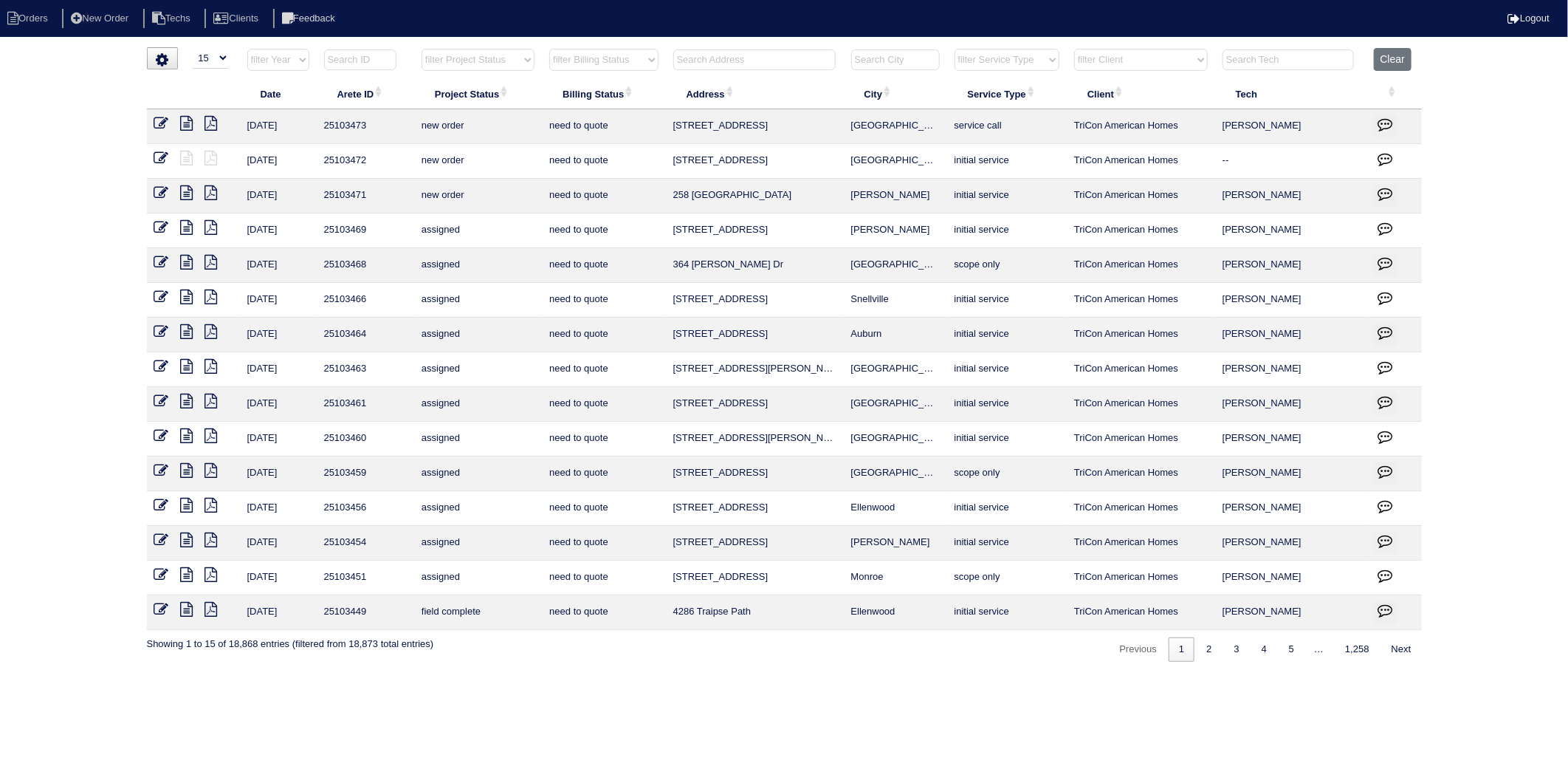
click at [691, 64] on input "text" at bounding box center [754, 59] width 163 height 20
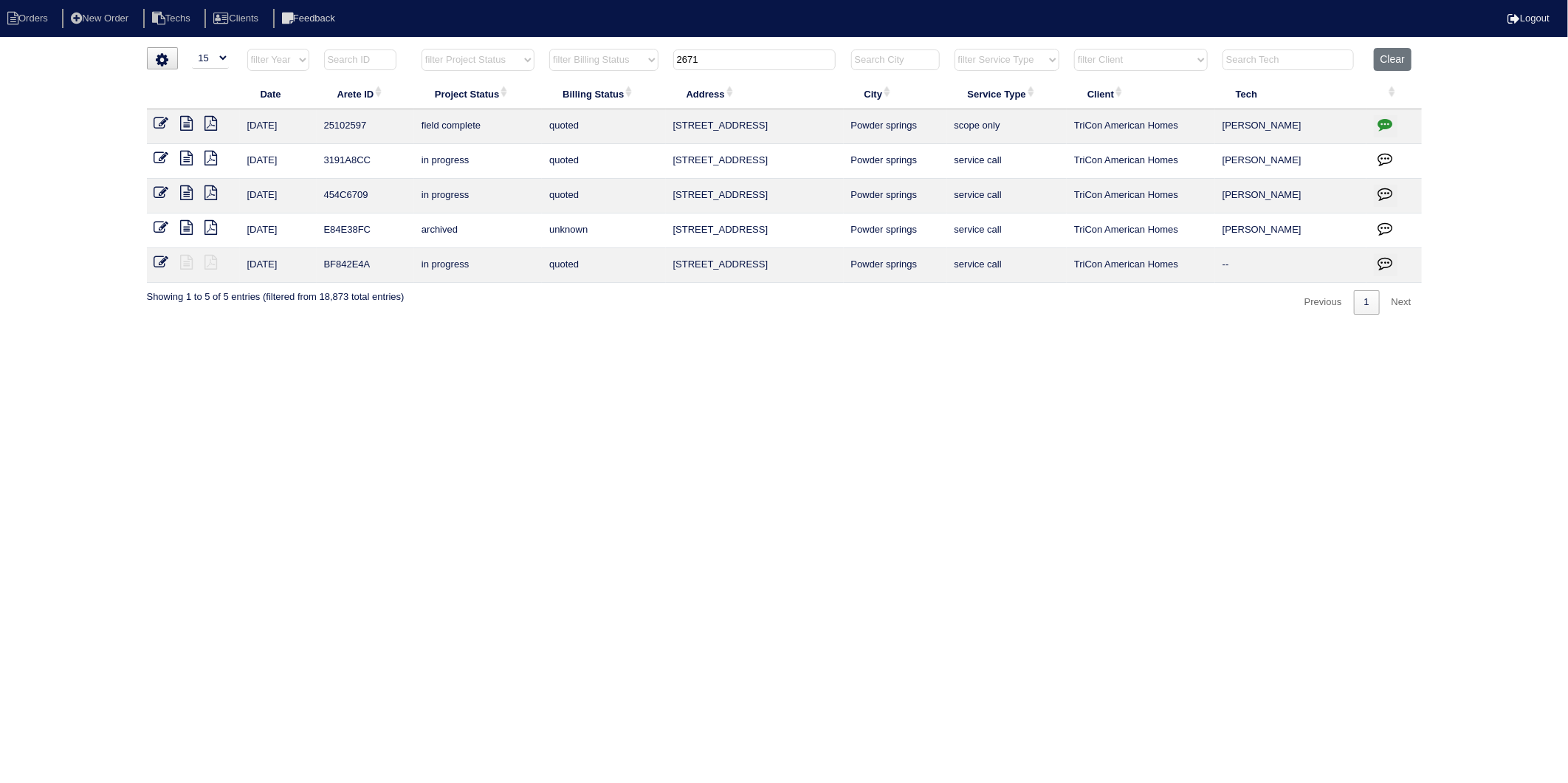
type input "2671"
click at [186, 124] on icon at bounding box center [187, 123] width 12 height 15
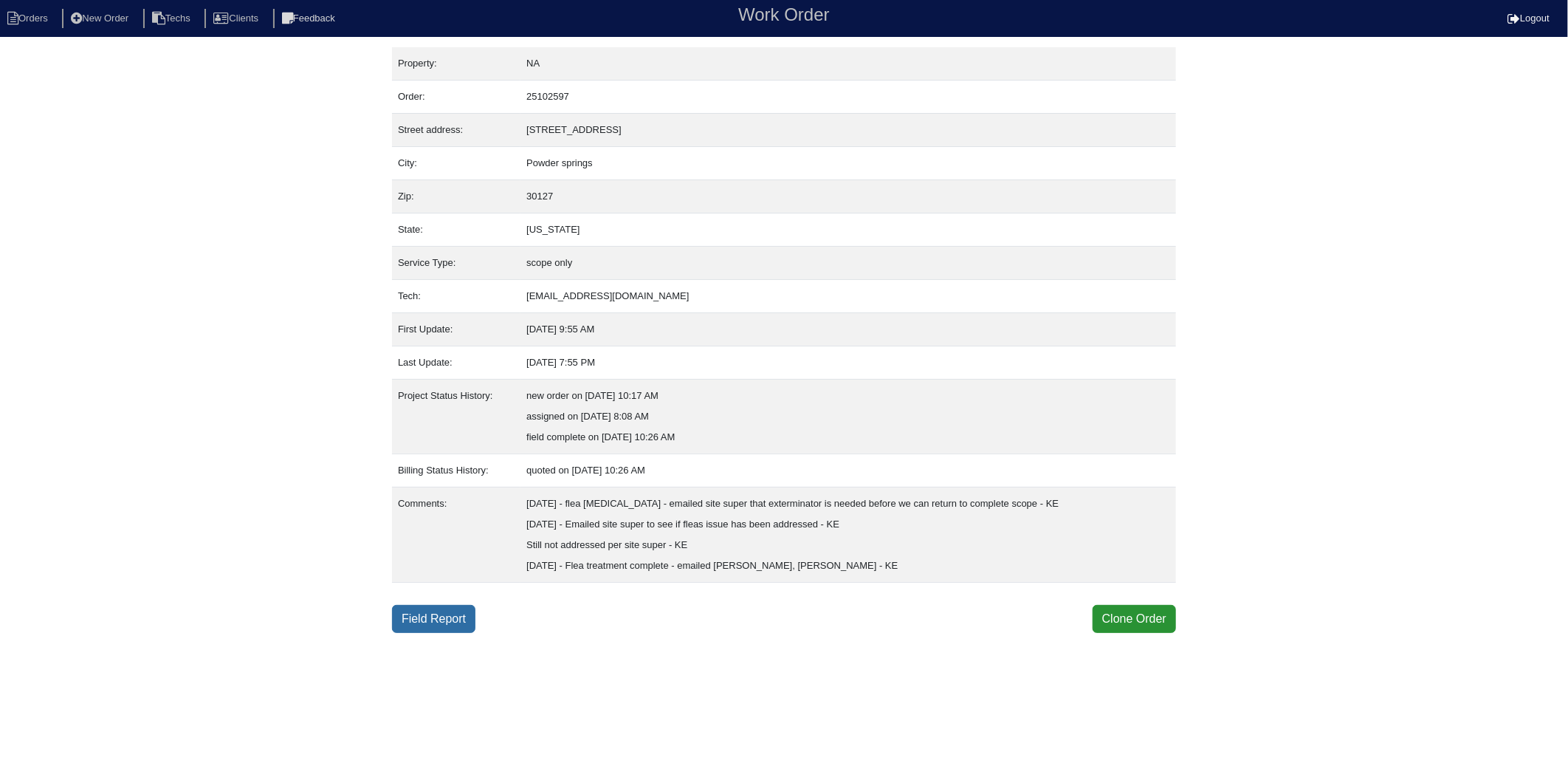
click at [436, 619] on link "Field Report" at bounding box center [434, 619] width 83 height 28
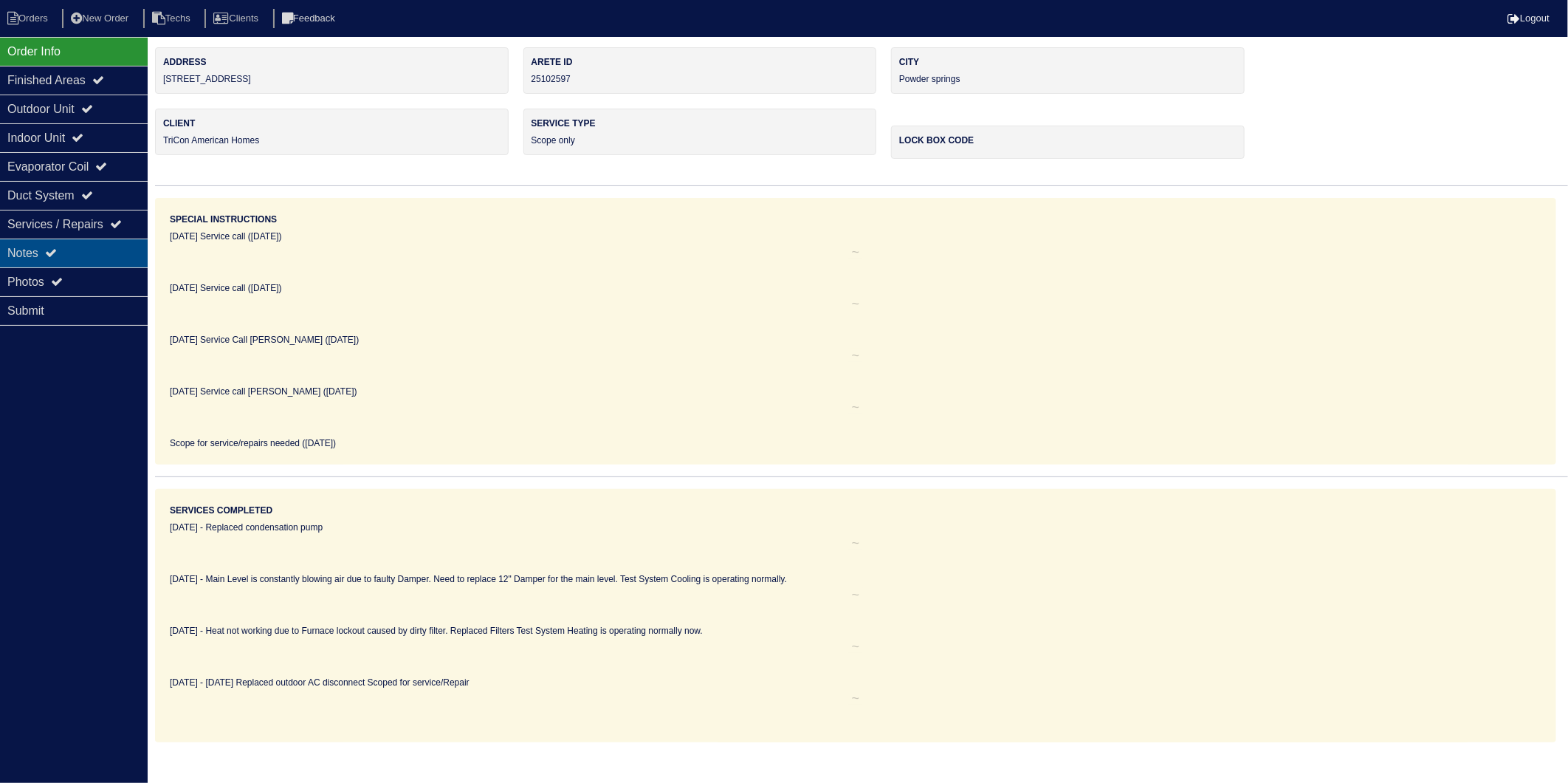
click at [32, 249] on div "Notes" at bounding box center [73, 253] width 148 height 29
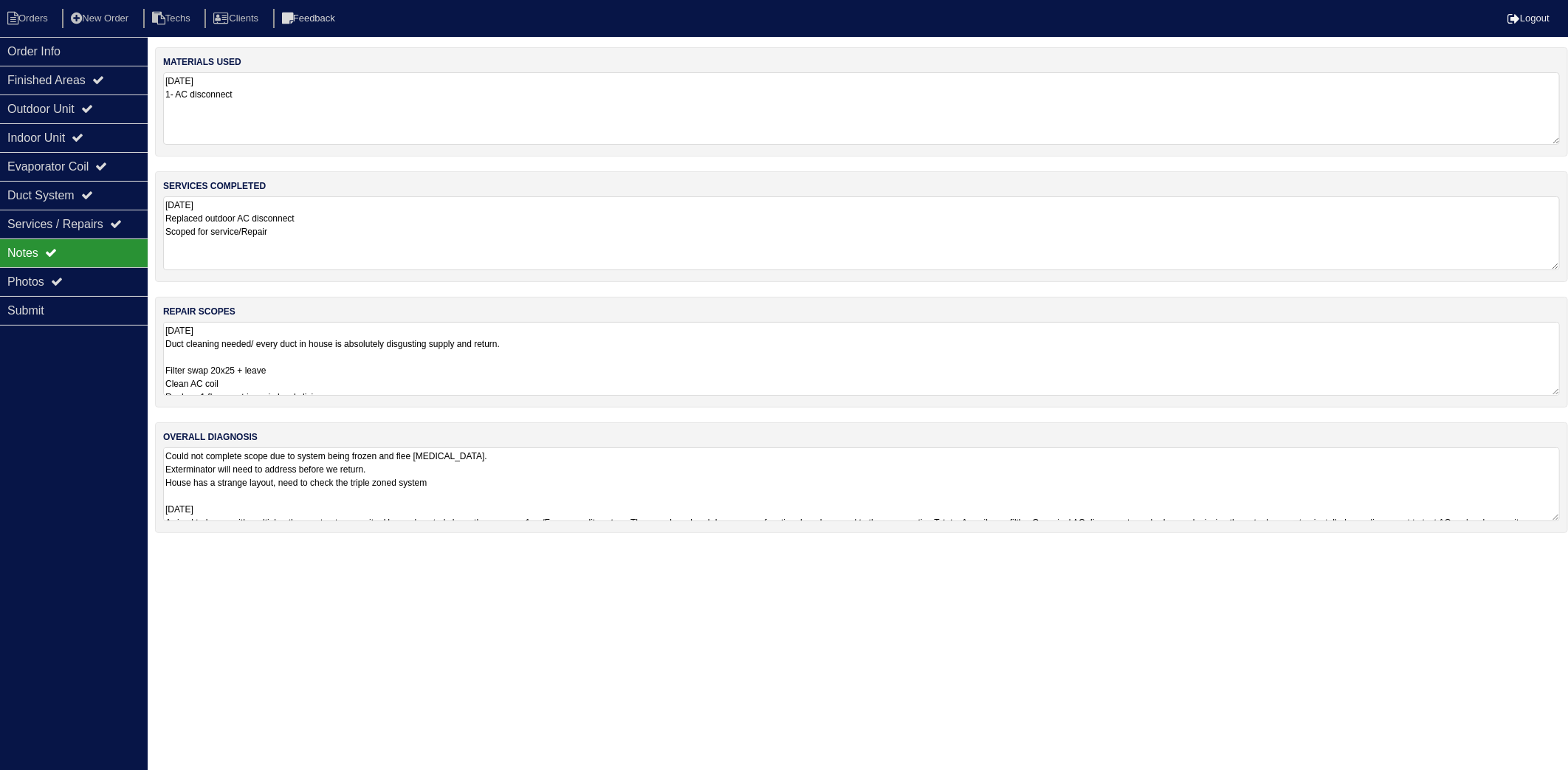
click at [288, 99] on textarea "[DATE] 1- AC disconnect" at bounding box center [861, 109] width 1397 height 72
click at [336, 235] on textarea "[DATE] Replaced outdoor AC disconnect Scoped for service/Repair" at bounding box center [861, 234] width 1397 height 72
click at [308, 236] on textarea "[DATE] Replaced outdoor AC disconnect Scoped for service/Repair" at bounding box center [861, 234] width 1397 height 72
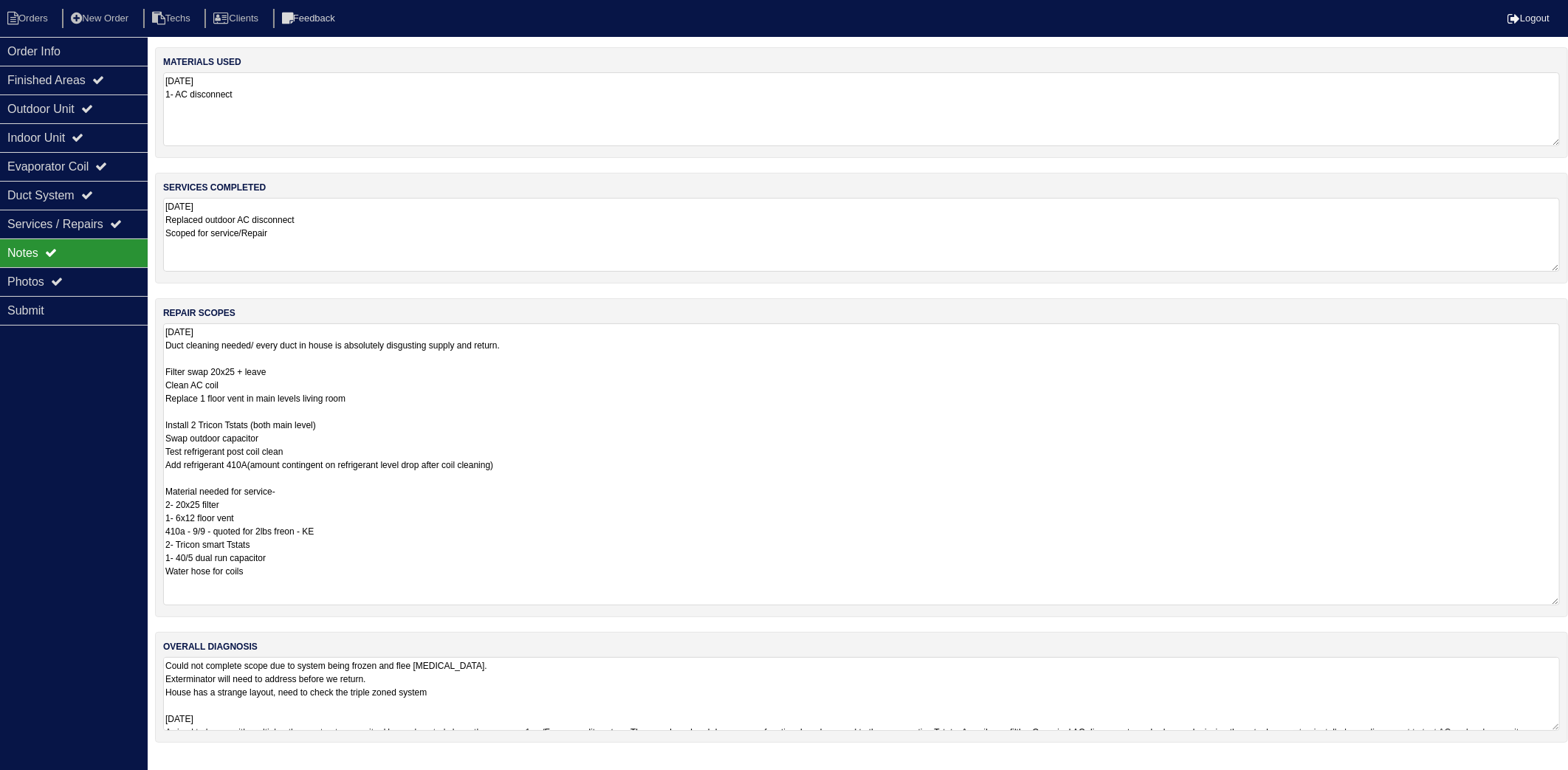
click at [337, 359] on textarea "[DATE] Duct cleaning needed/ every duct in house is absolutely disgusting suppl…" at bounding box center [861, 464] width 1397 height 282
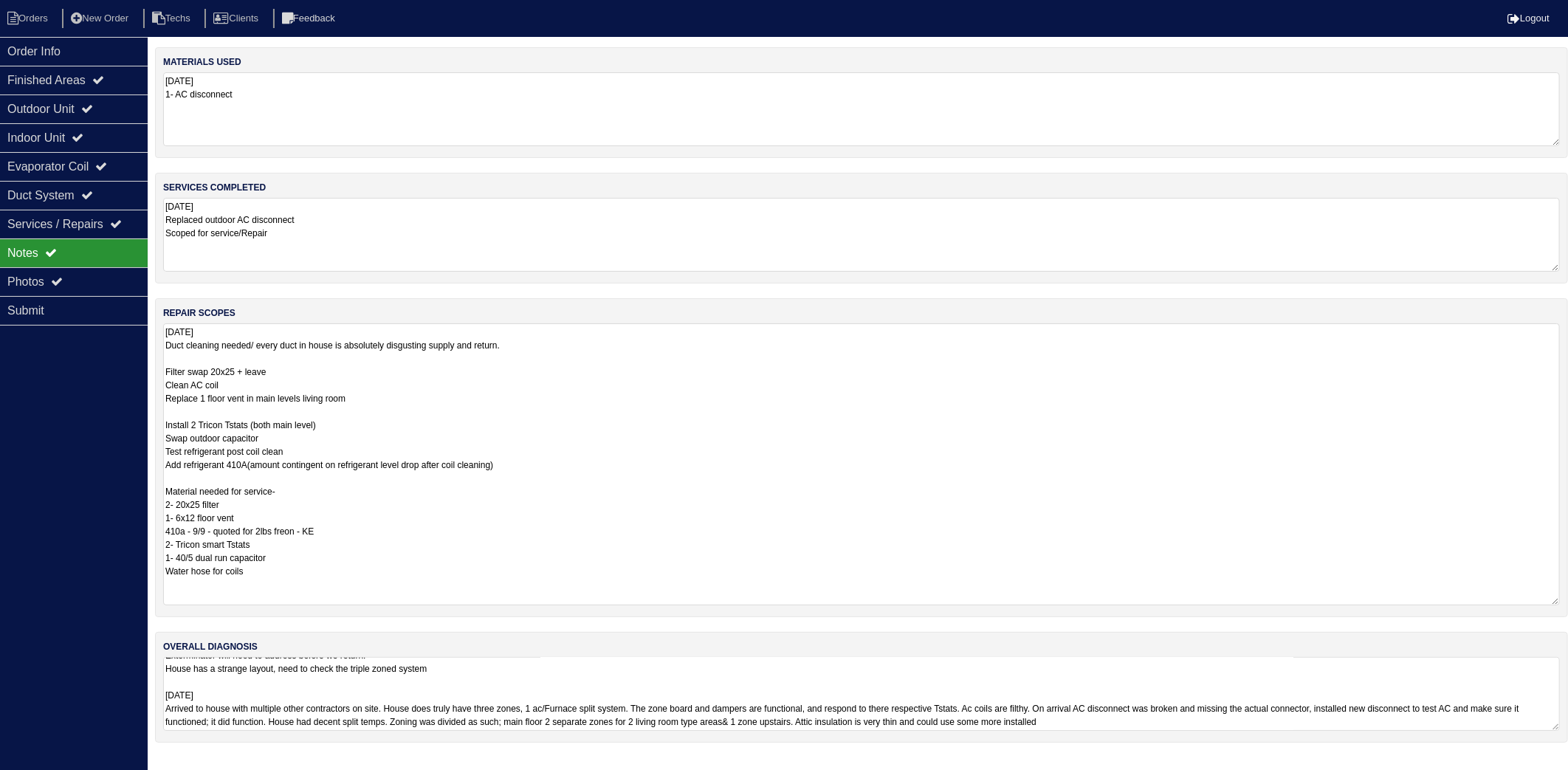
click at [534, 441] on textarea "[DATE] Duct cleaning needed/ every duct in house is absolutely disgusting suppl…" at bounding box center [861, 464] width 1397 height 282
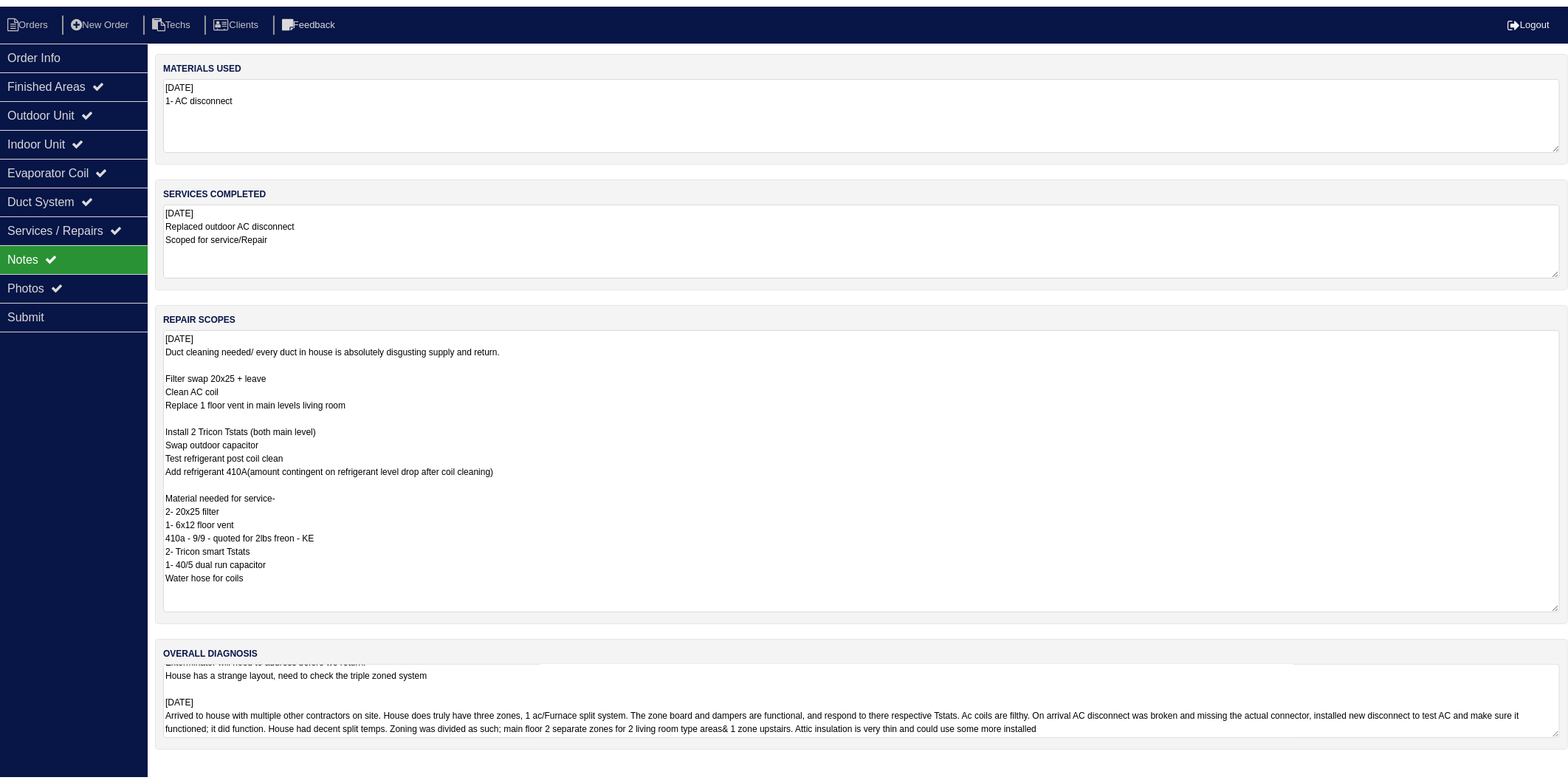
scroll to position [2, 0]
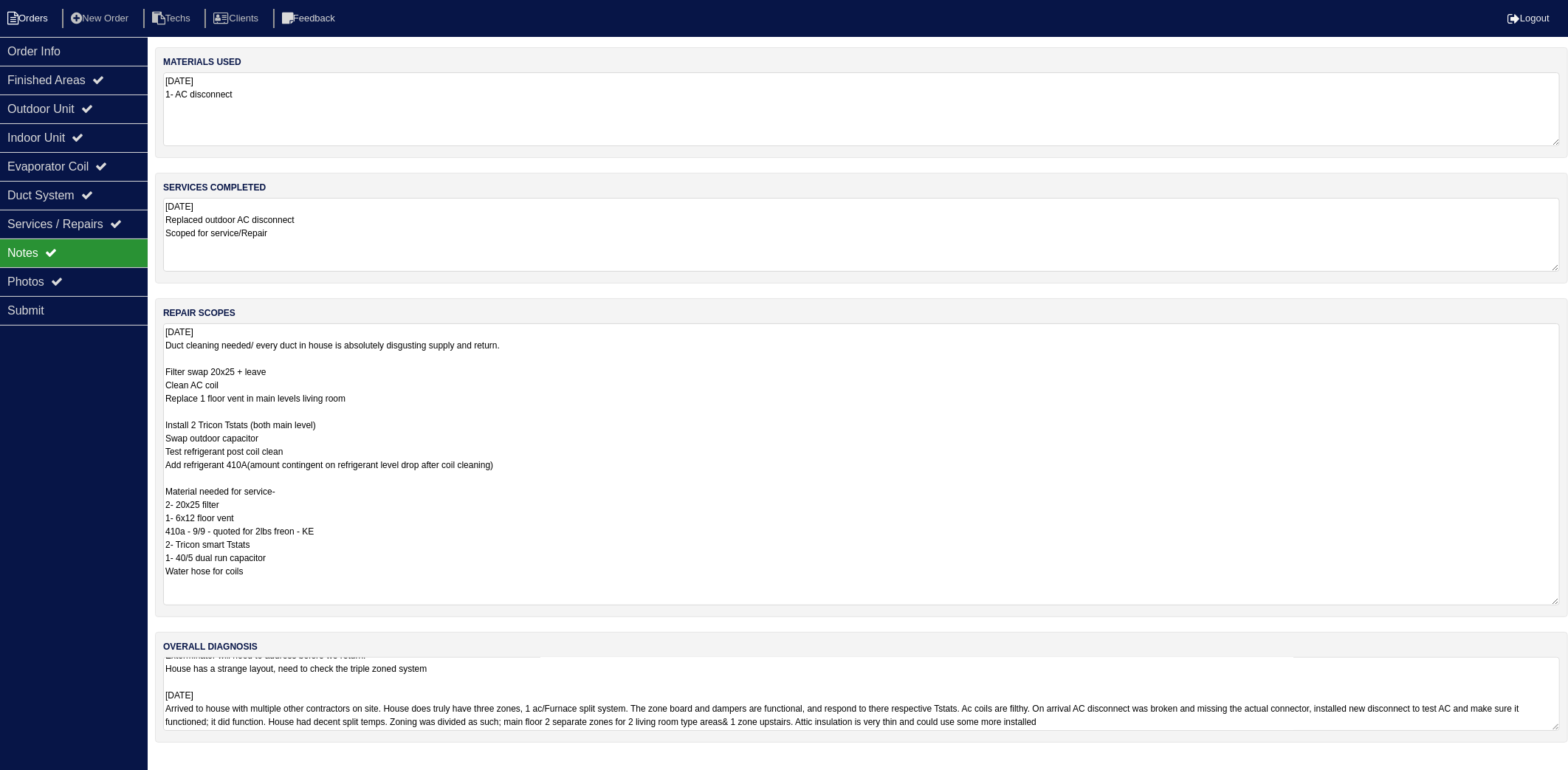
click at [47, 18] on li "Orders" at bounding box center [30, 19] width 60 height 20
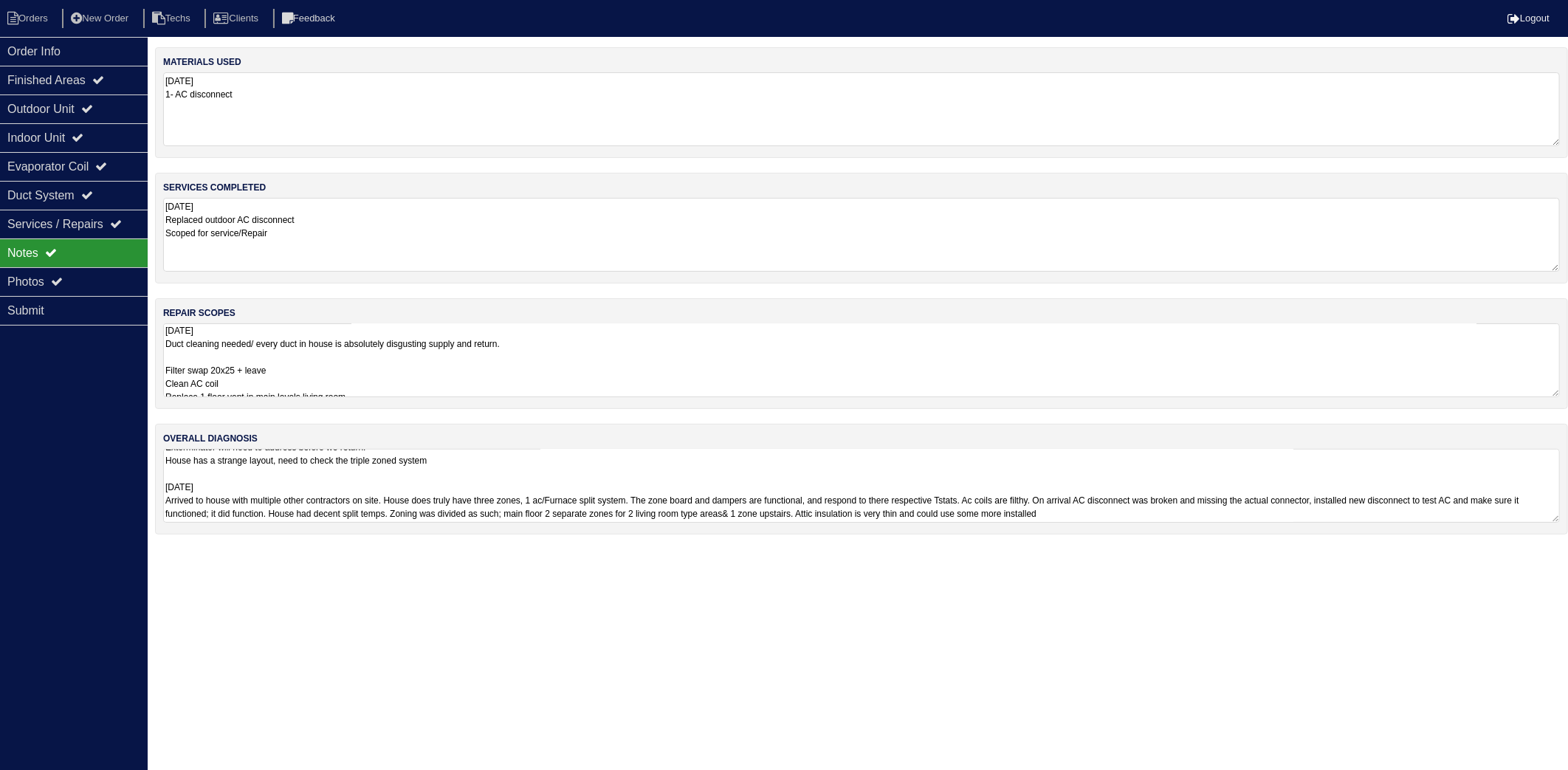
select select "15"
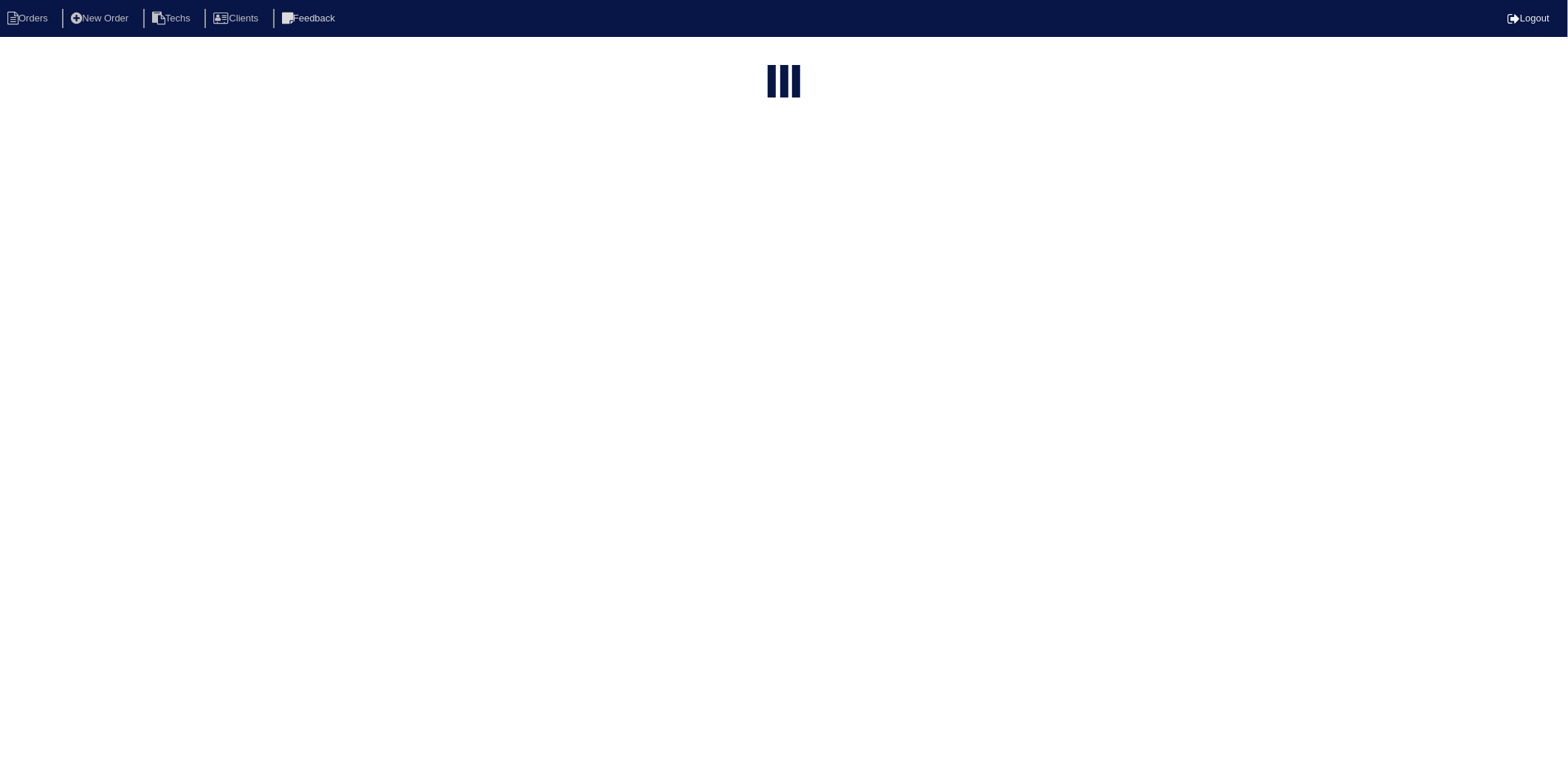
type input "2671"
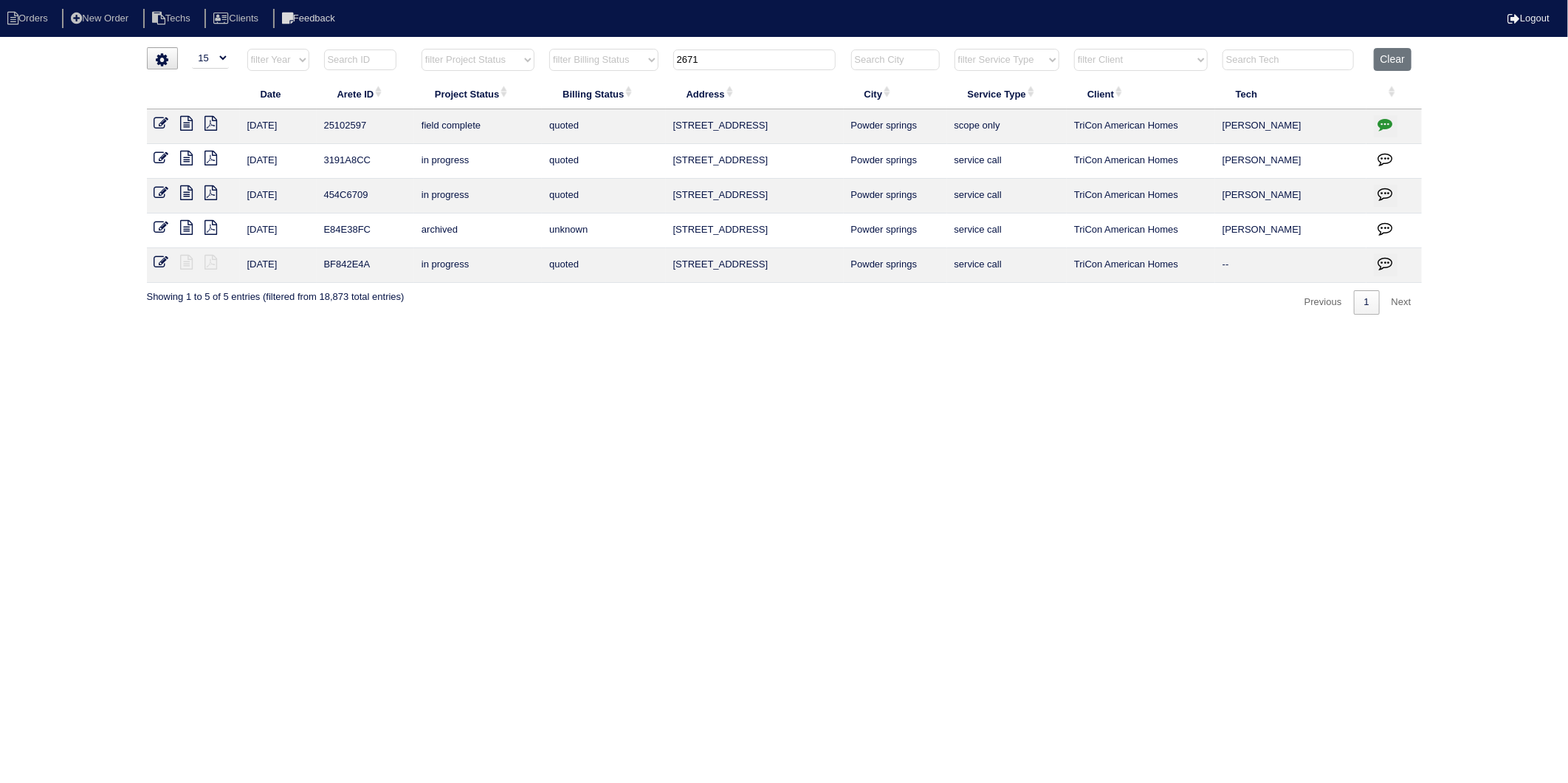
click at [189, 124] on icon at bounding box center [187, 123] width 12 height 15
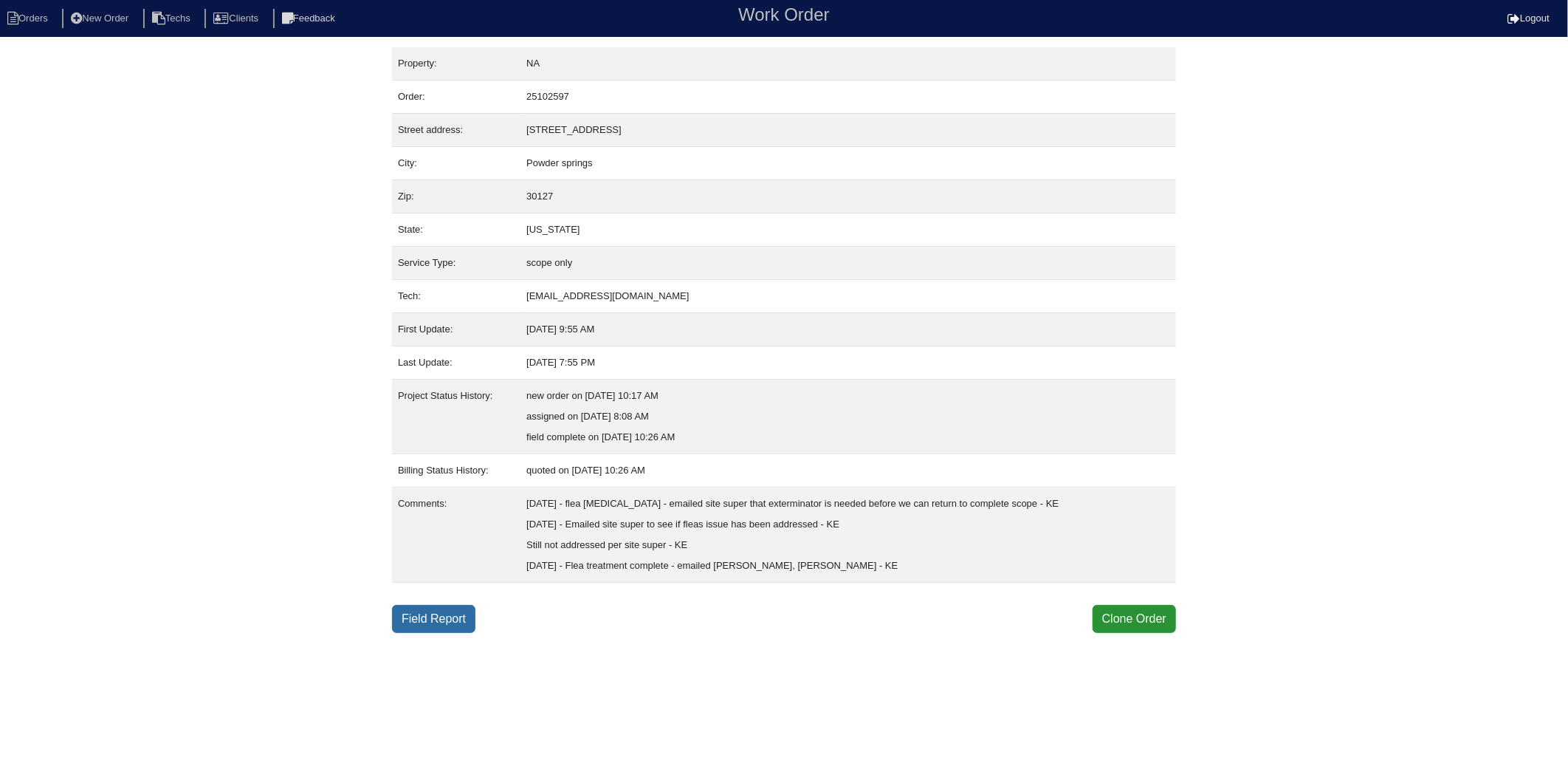
click at [444, 613] on link "Field Report" at bounding box center [434, 619] width 83 height 28
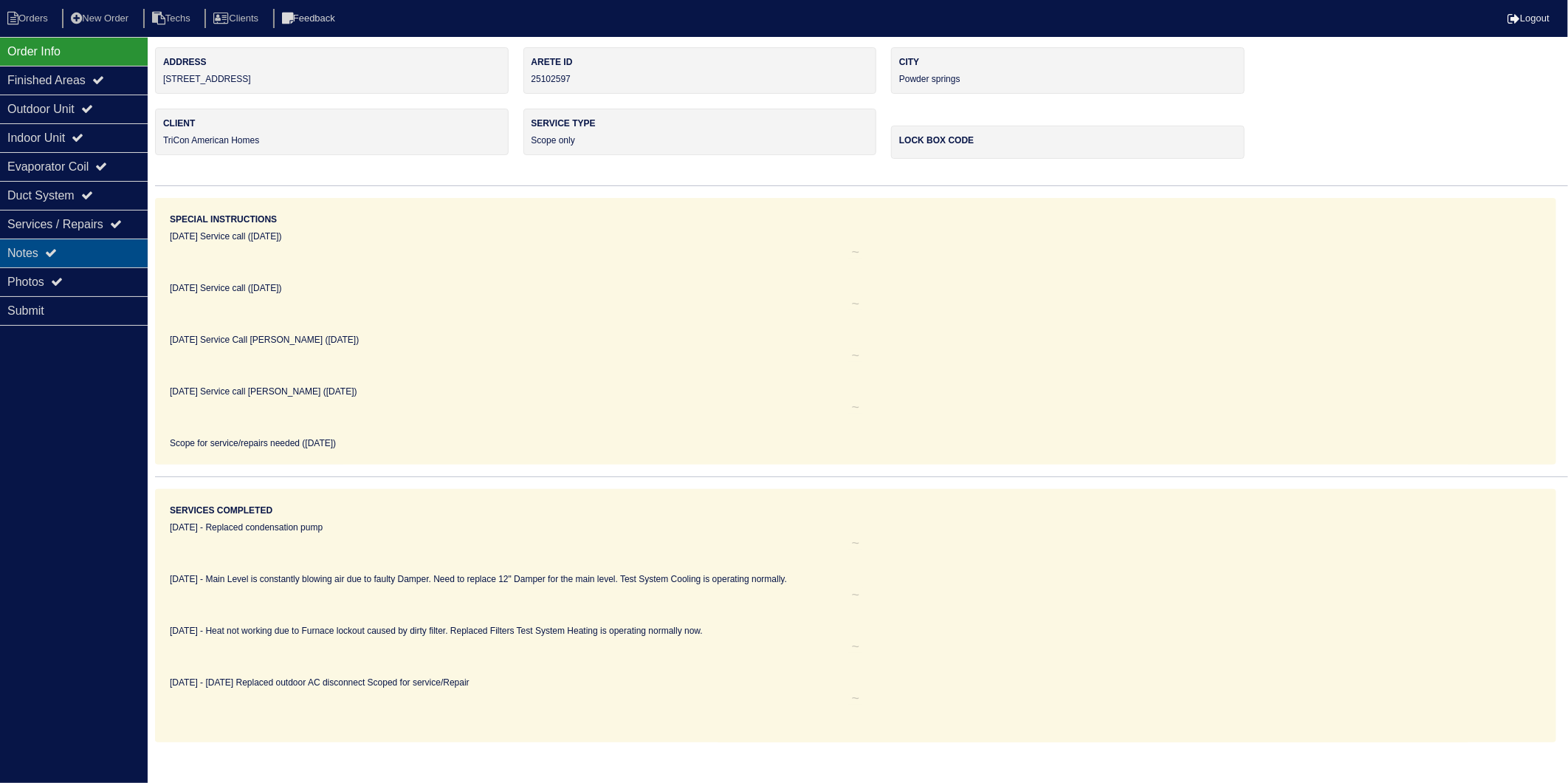
click at [27, 251] on div "Notes" at bounding box center [73, 253] width 148 height 29
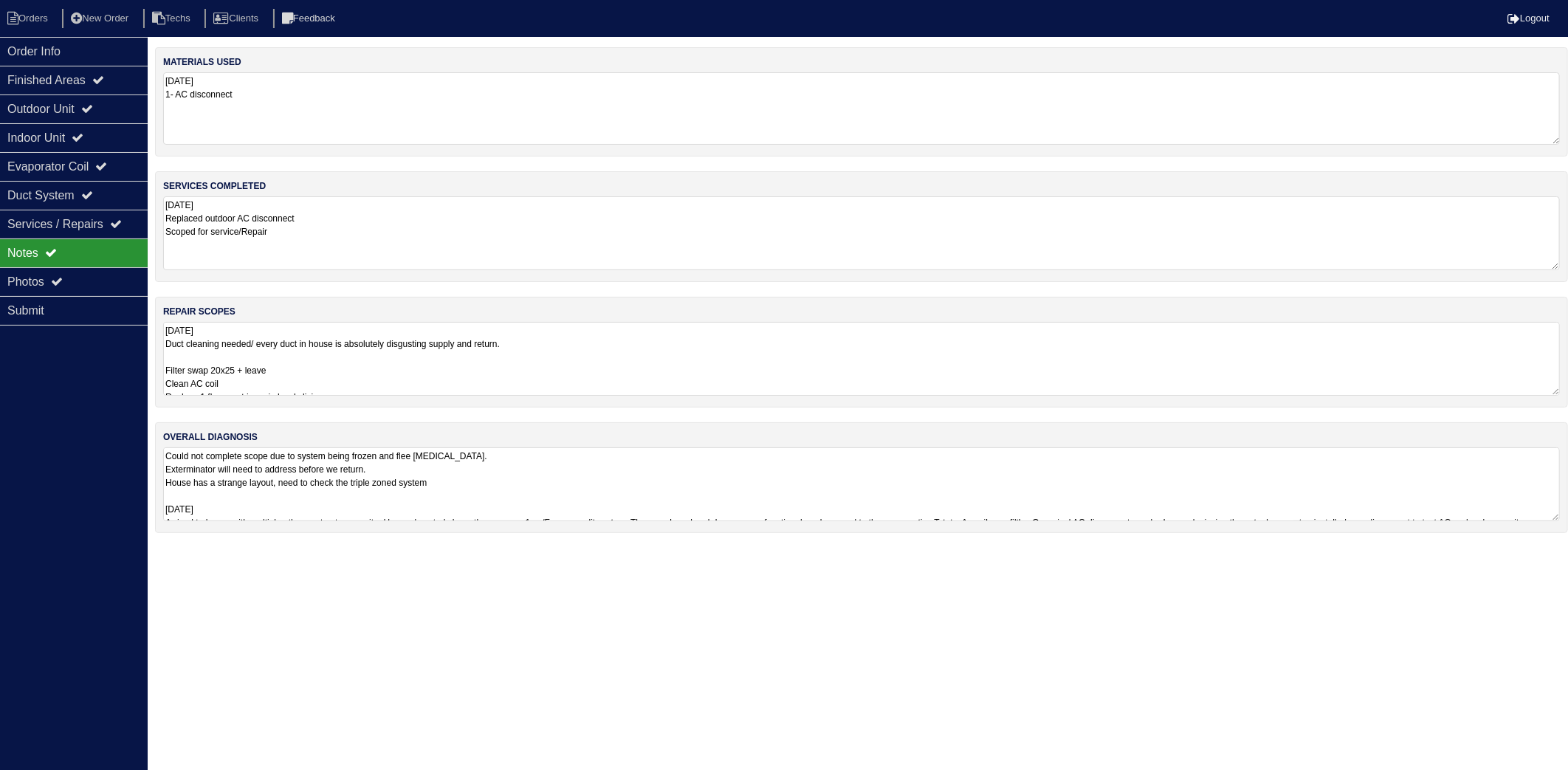
click at [515, 130] on textarea "9.8.25 1- AC disconnect" at bounding box center [861, 109] width 1397 height 72
click at [371, 238] on textarea "9.8.25 Replaced outdoor AC disconnect Scoped for service/Repair" at bounding box center [861, 233] width 1397 height 74
click at [208, 247] on textarea "9.8.25 Replaced outdoor AC disconnect Scoped for service/Repair" at bounding box center [861, 234] width 1397 height 72
click at [239, 269] on textarea "9.8.25 Replaced outdoor AC disconnect Scoped for service/Repair" at bounding box center [861, 234] width 1397 height 72
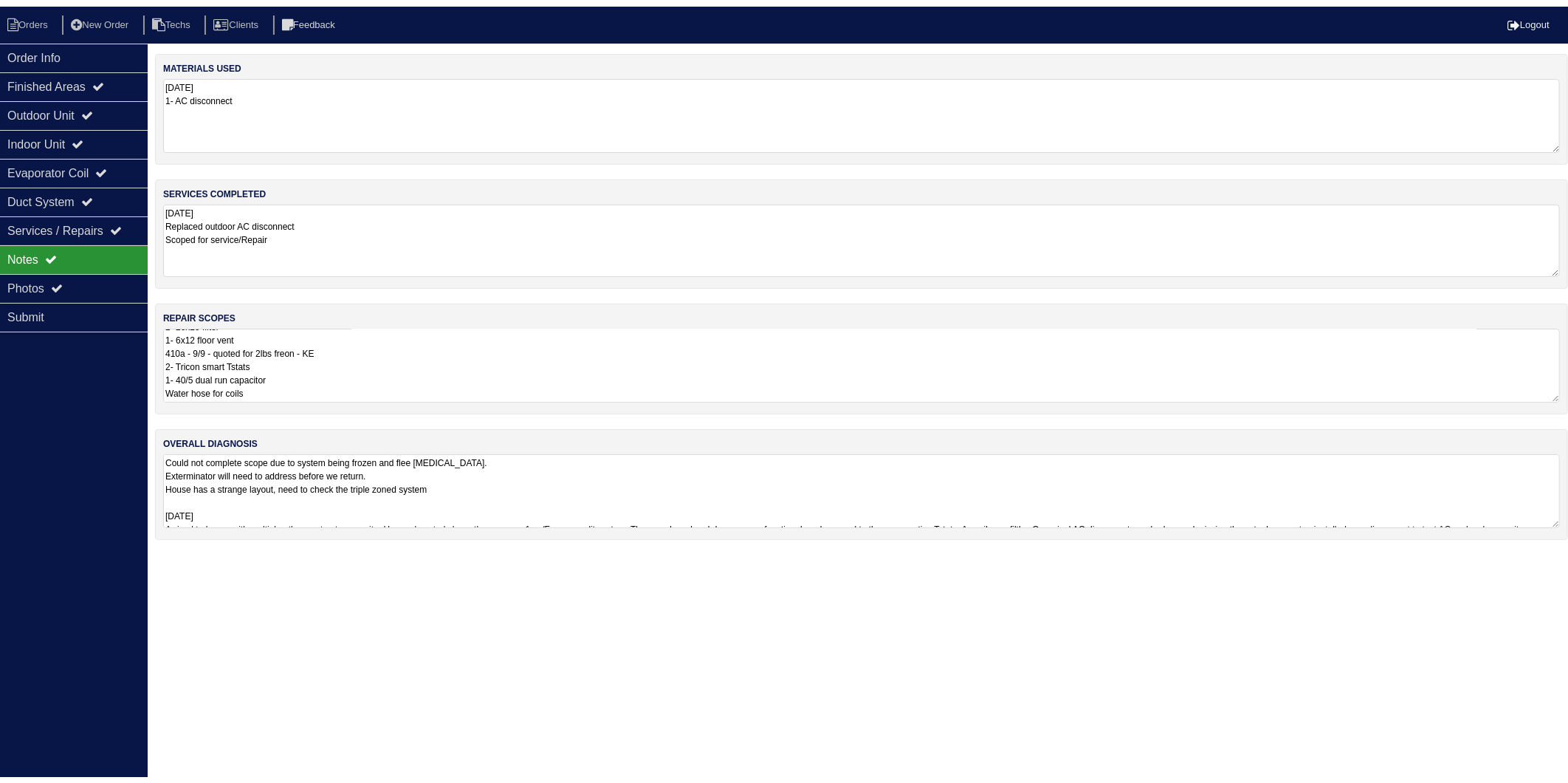
scroll to position [209, 0]
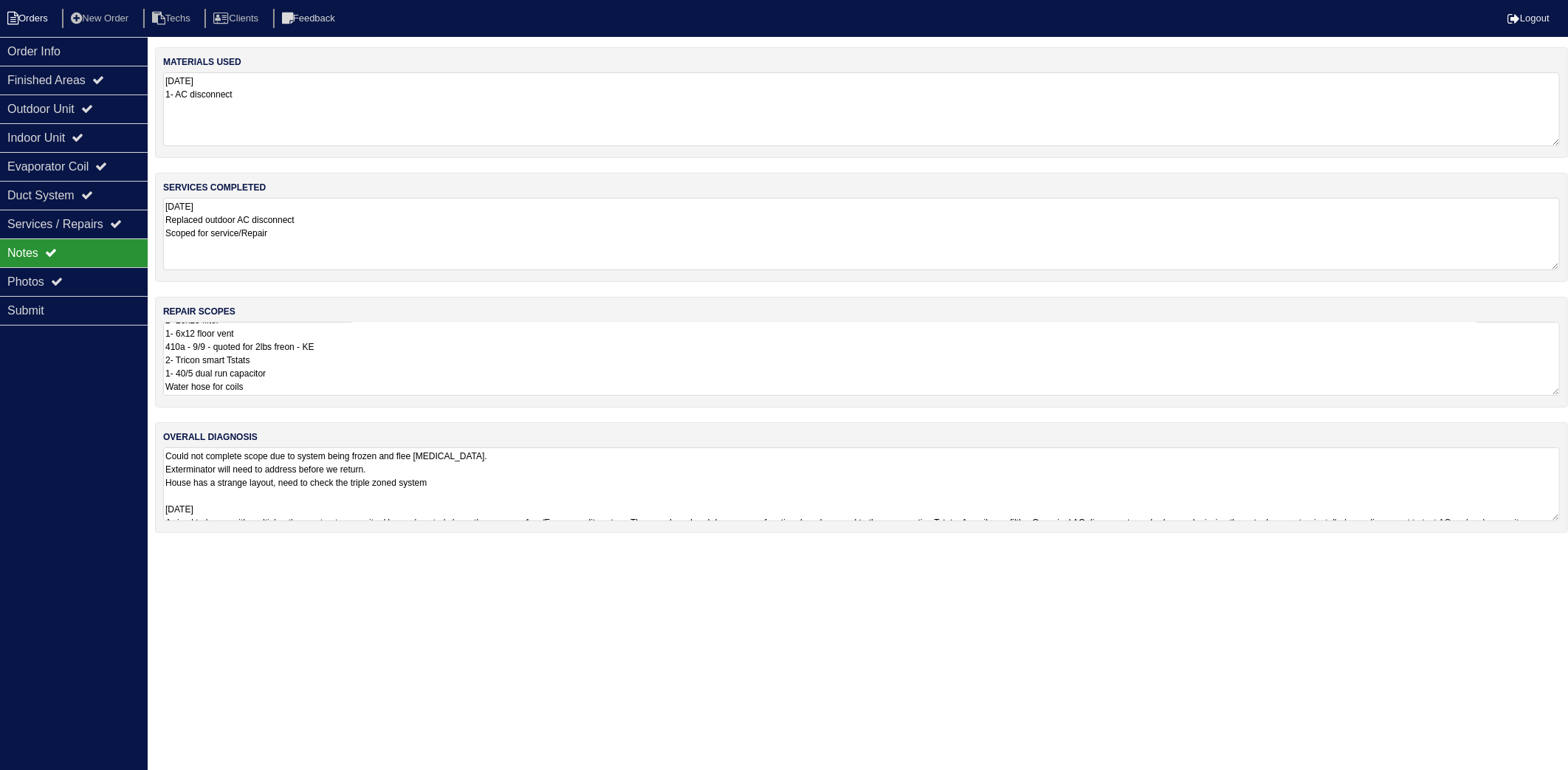
click at [45, 15] on li "Orders" at bounding box center [30, 19] width 60 height 20
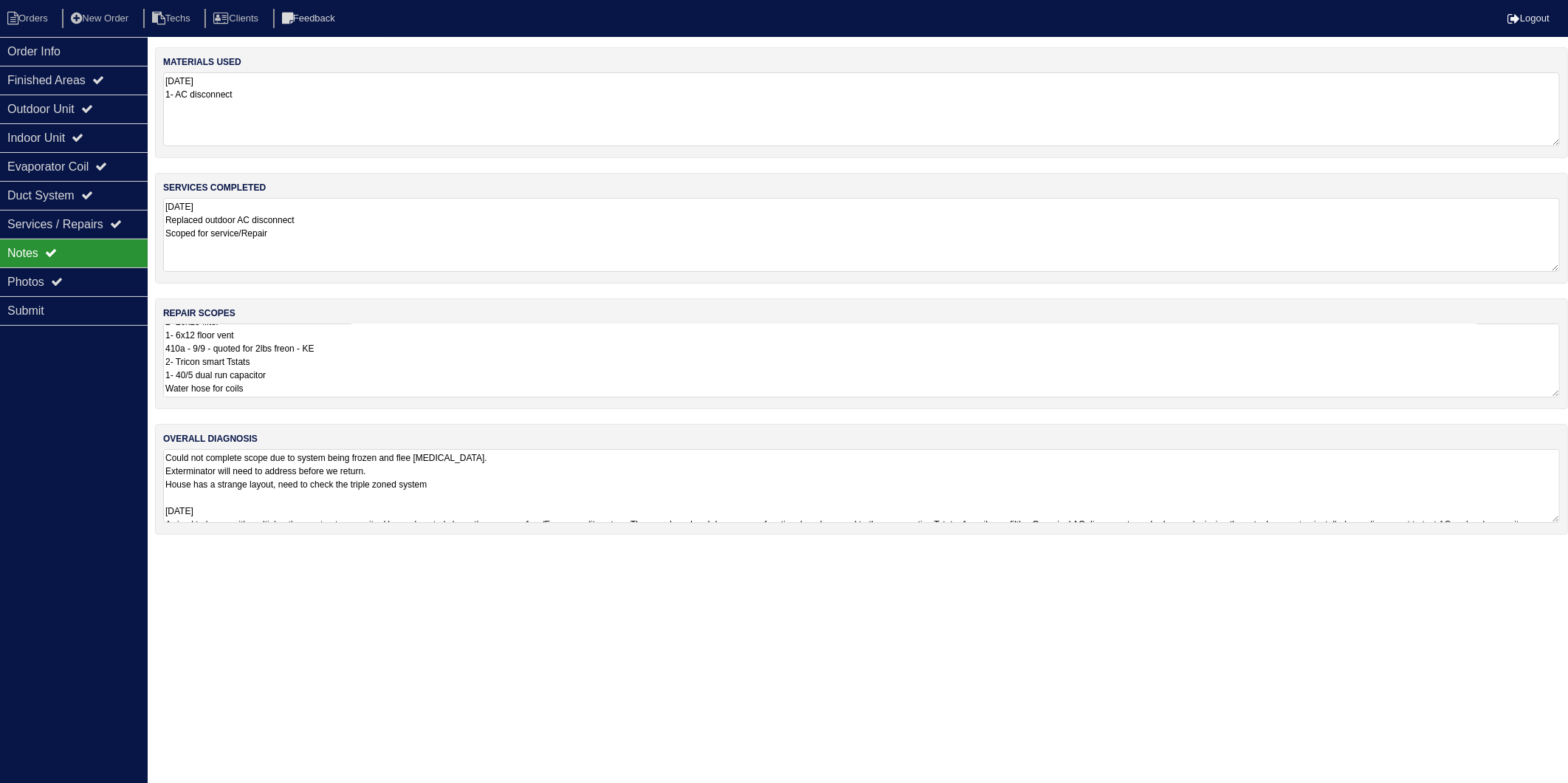
select select "15"
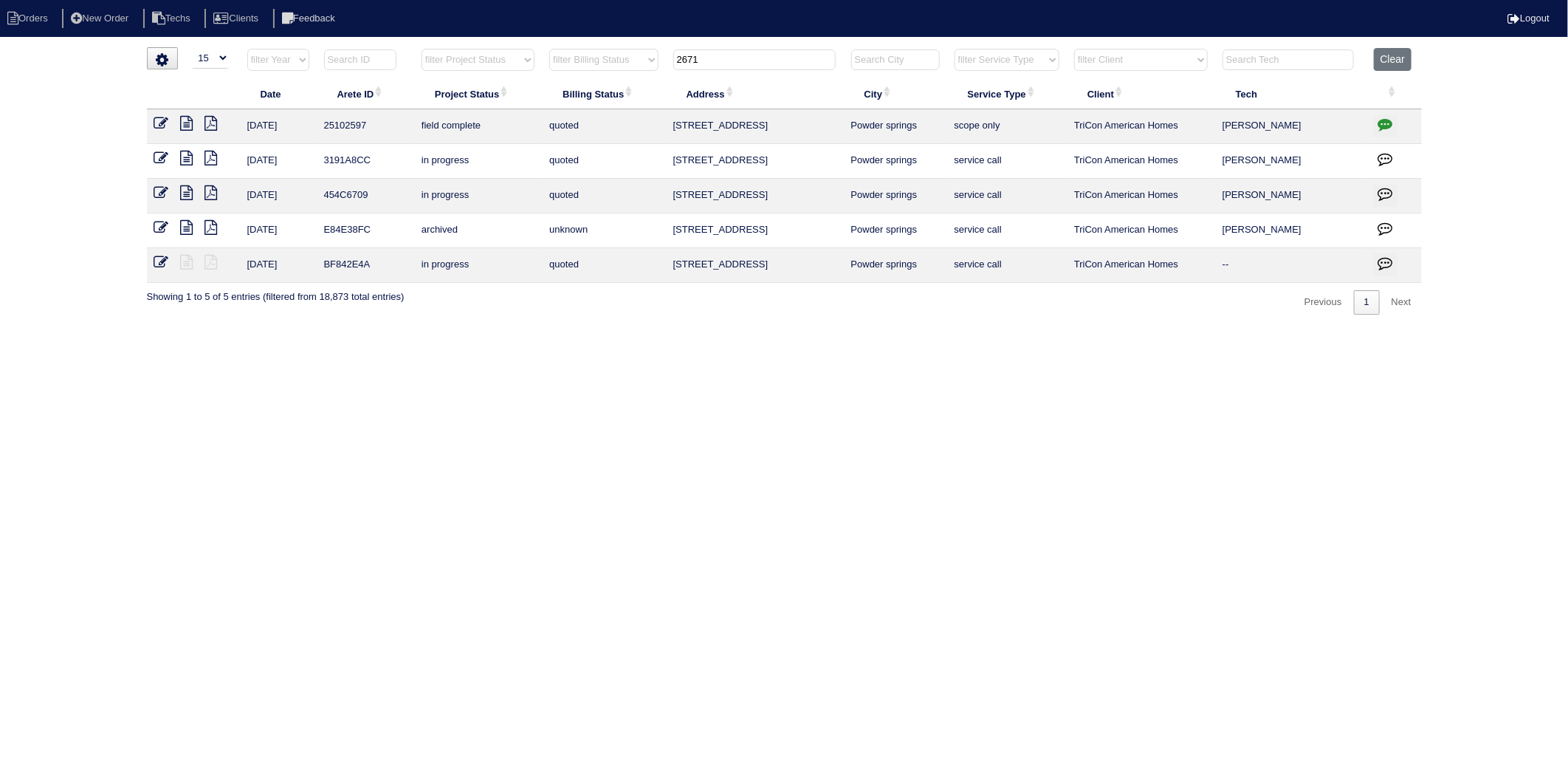
drag, startPoint x: 706, startPoint y: 64, endPoint x: 607, endPoint y: 83, distance: 100.8
click at [607, 83] on table "Date Arete ID Project Status Billing Status Address City Service Type Client Te…" at bounding box center [784, 165] width 1275 height 235
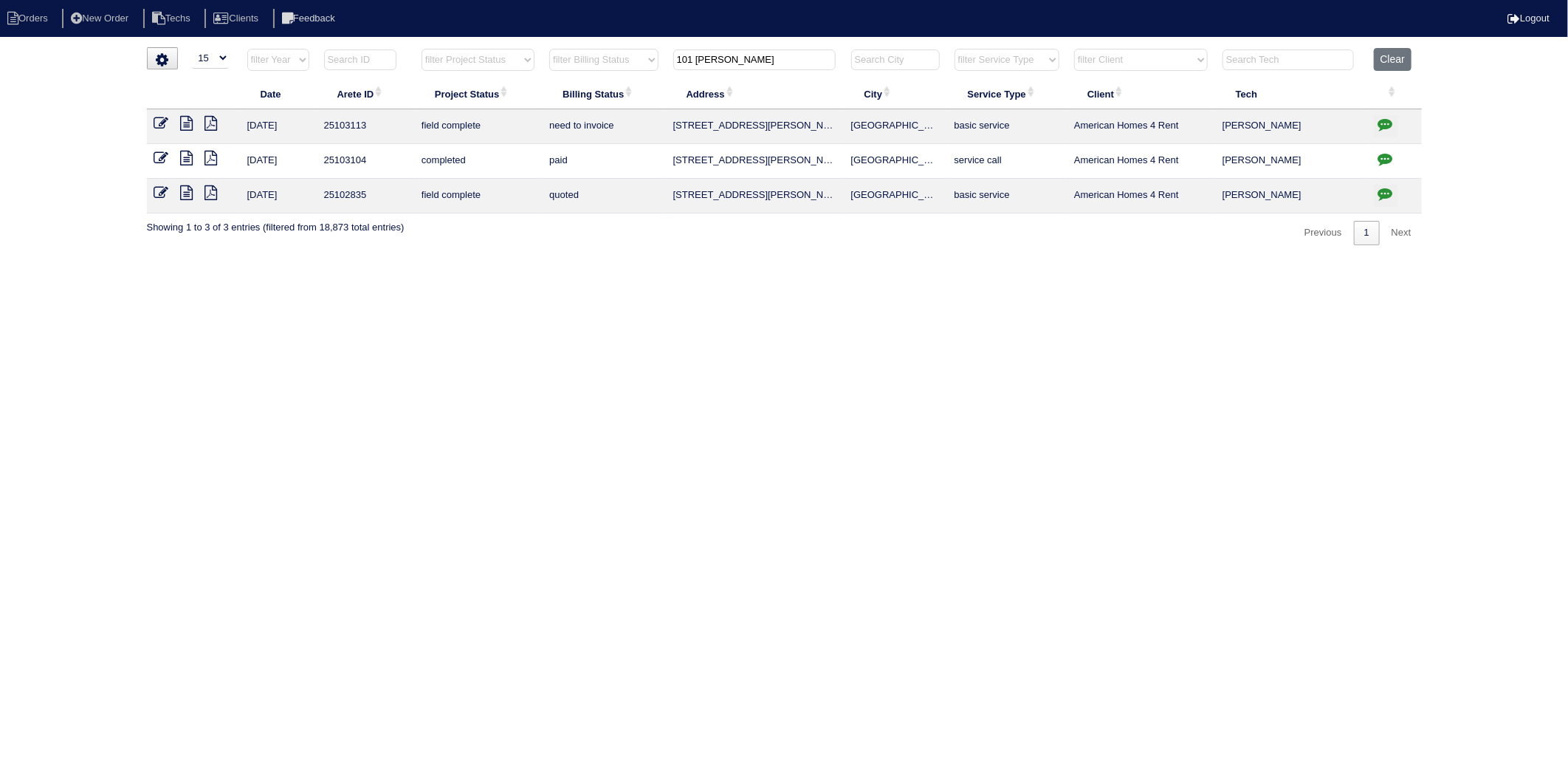
type input "101 [PERSON_NAME]"
click at [185, 195] on icon at bounding box center [187, 193] width 12 height 15
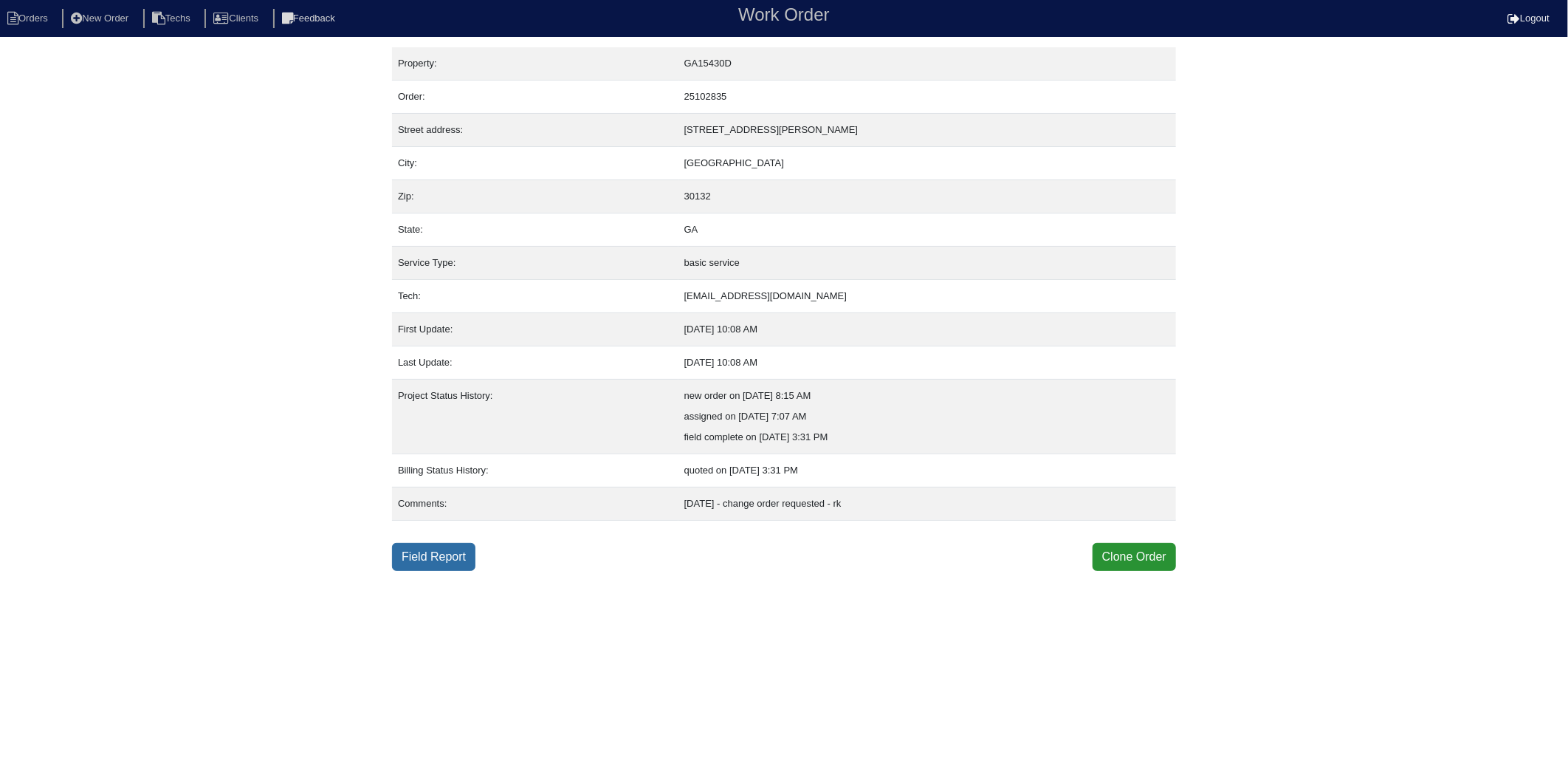
click at [414, 557] on link "Field Report" at bounding box center [434, 557] width 83 height 28
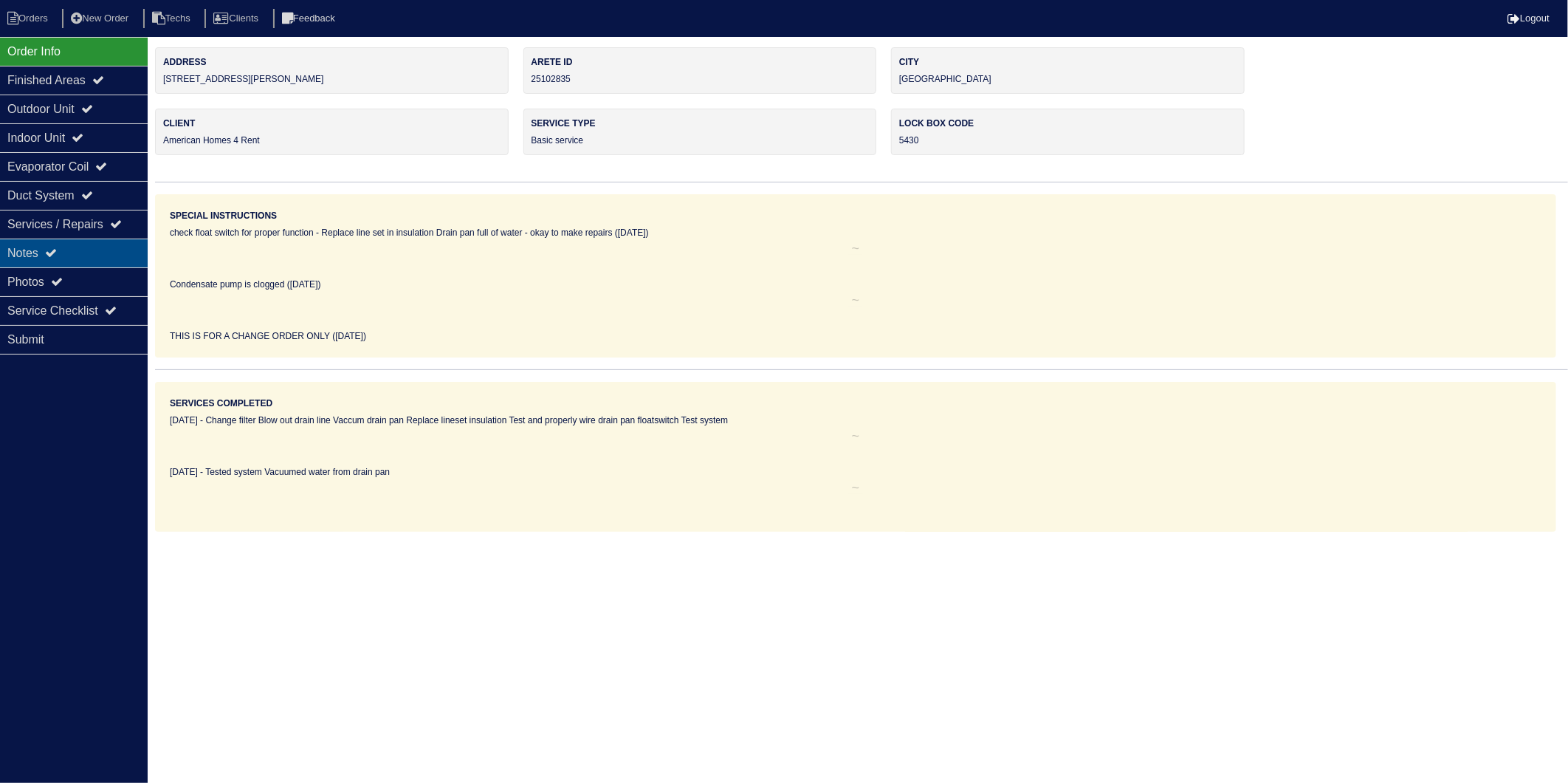
click at [34, 254] on div "Notes" at bounding box center [73, 253] width 148 height 29
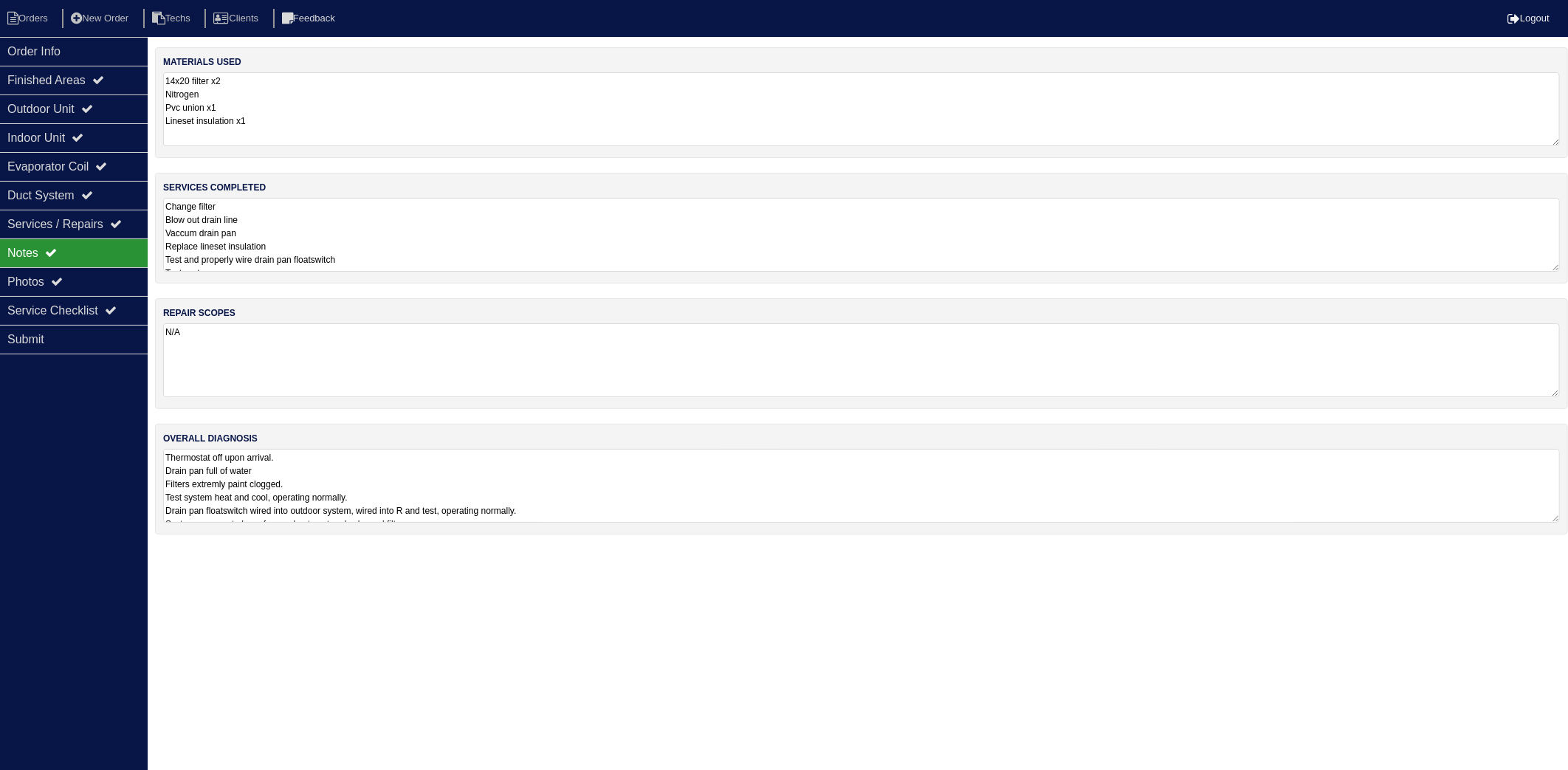
click at [326, 117] on textarea "14x20 filter x2 Nitrogen Pvc union x1 Lineset insulation x1" at bounding box center [861, 109] width 1397 height 74
click at [370, 210] on textarea "Change filter Blow out drain line Vaccum drain pan Replace lineset insulation T…" at bounding box center [861, 233] width 1397 height 74
click at [34, 16] on li "Orders" at bounding box center [30, 19] width 60 height 20
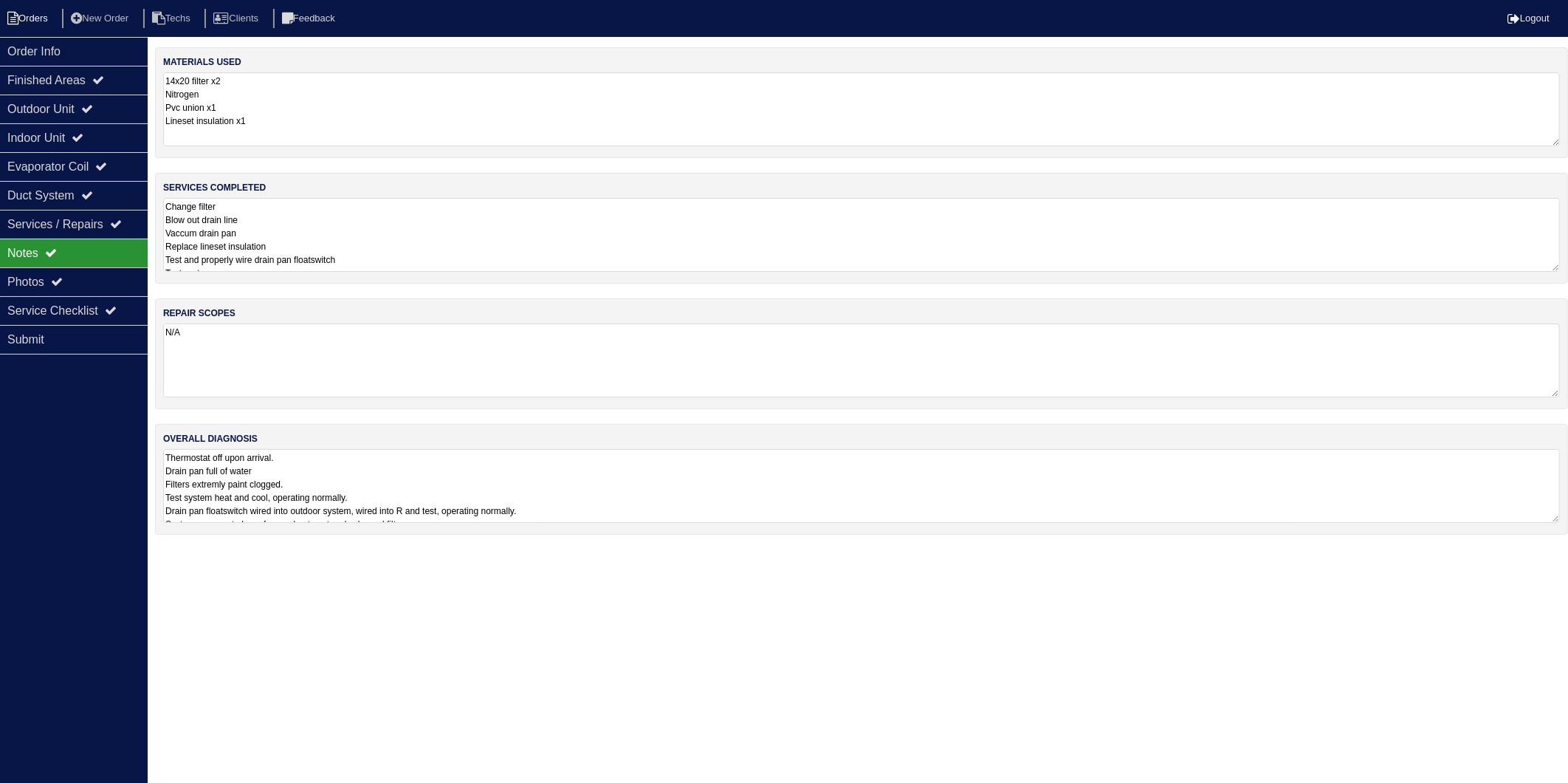
select select "15"
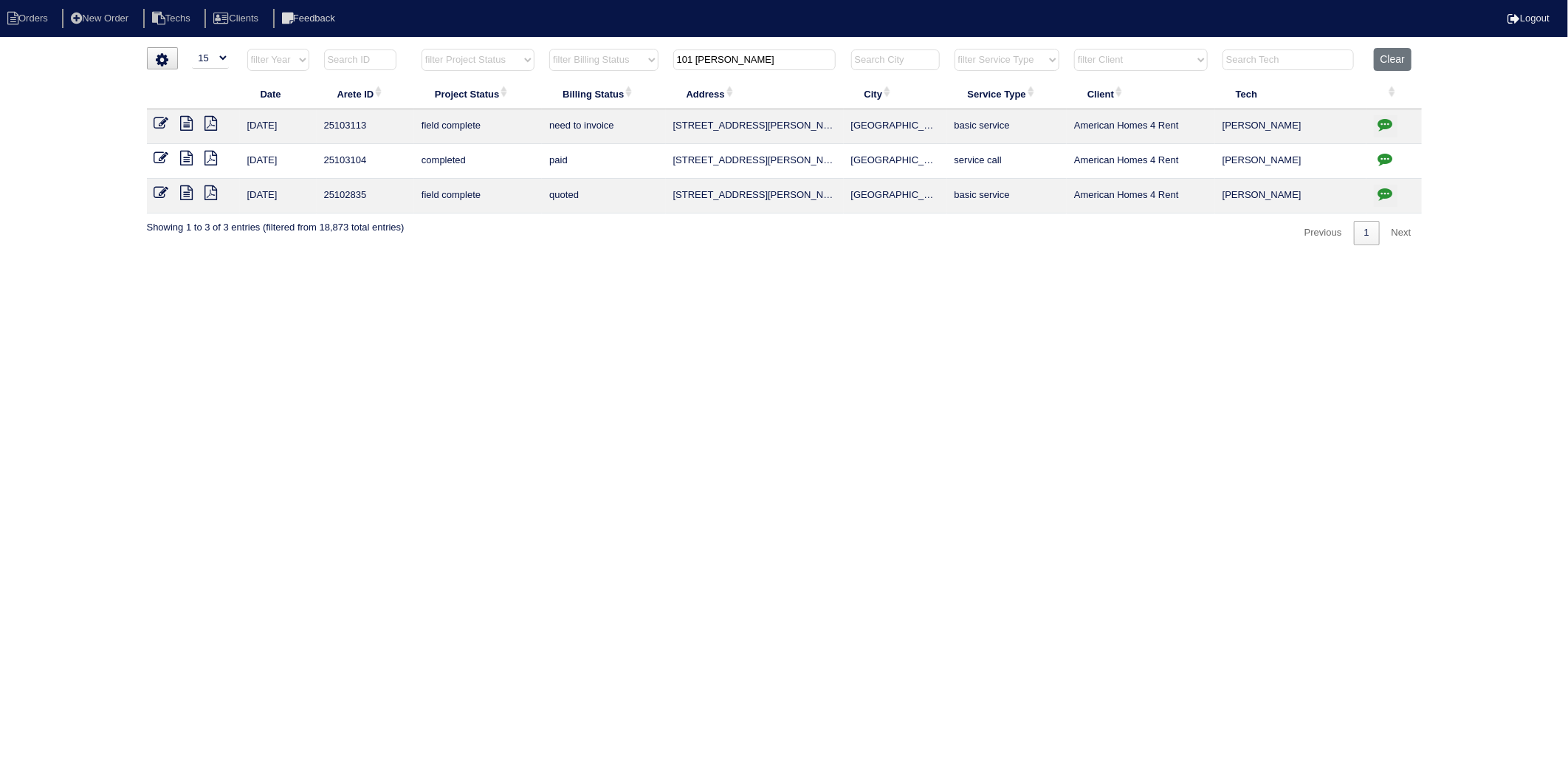
click at [183, 124] on icon at bounding box center [187, 123] width 12 height 15
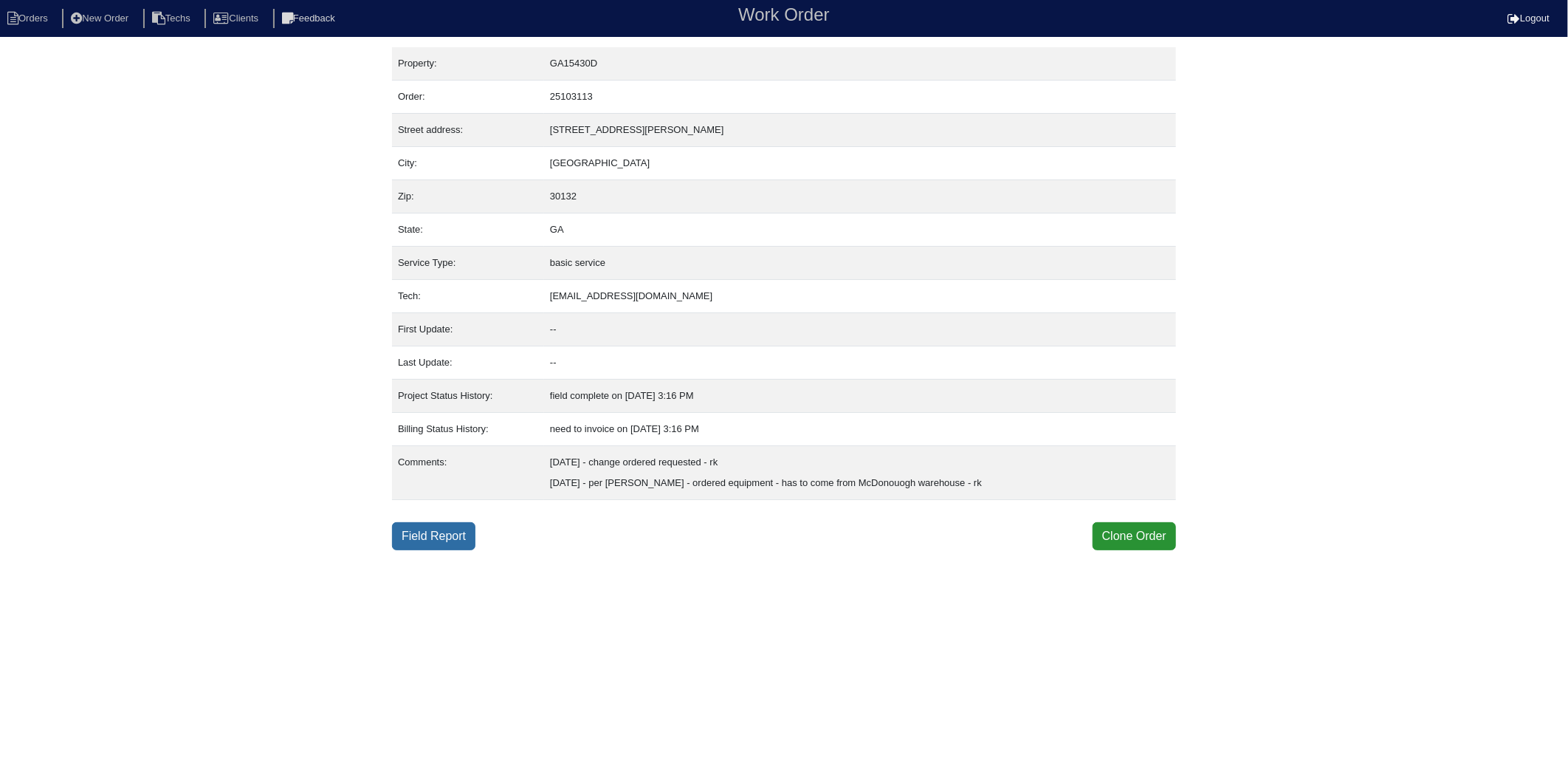
click at [447, 528] on link "Field Report" at bounding box center [434, 536] width 83 height 28
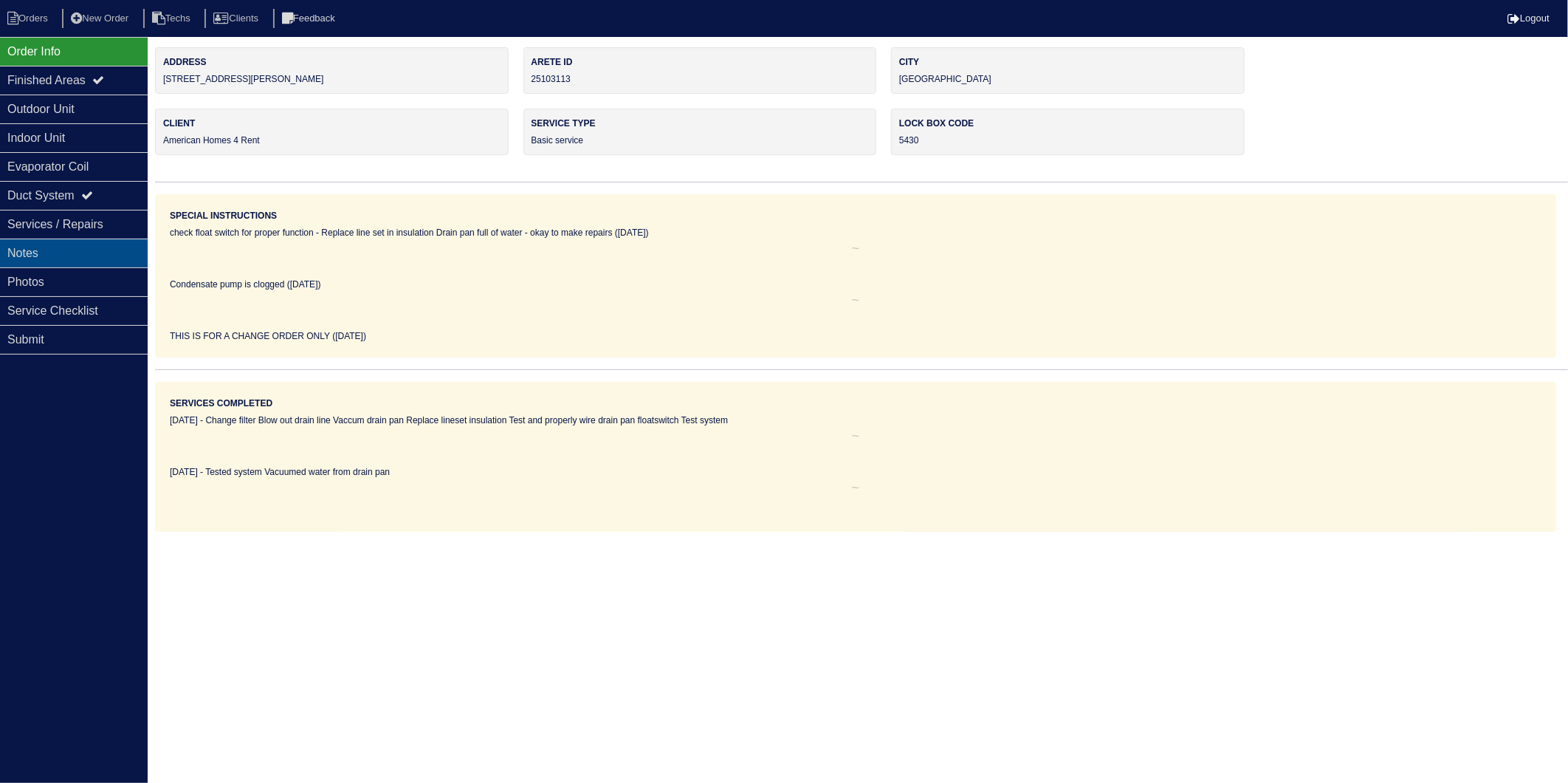
click at [31, 257] on div "Notes" at bounding box center [73, 253] width 148 height 29
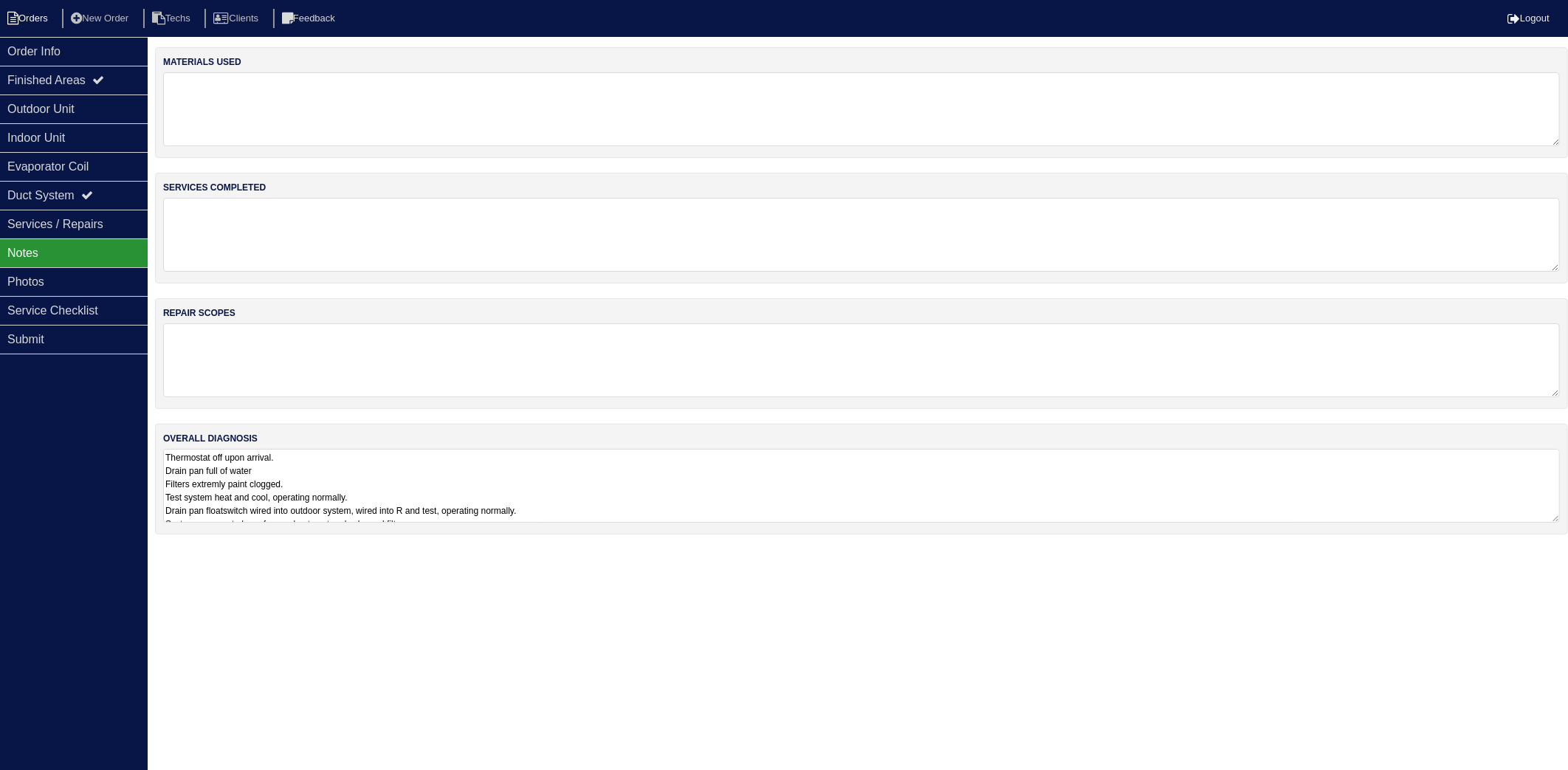
click at [18, 25] on icon at bounding box center [12, 18] width 11 height 13
select select "15"
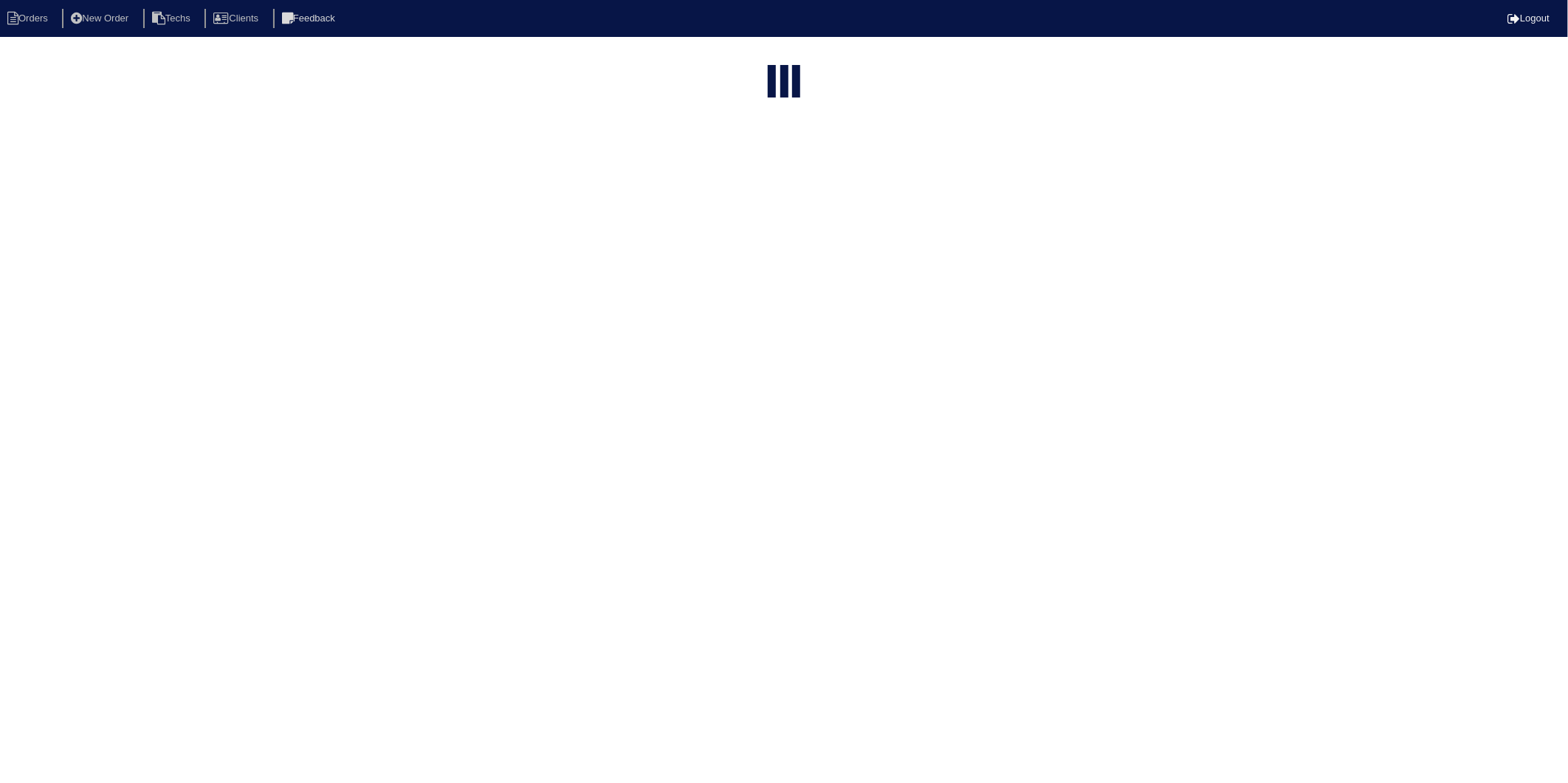
type input "101 [PERSON_NAME]"
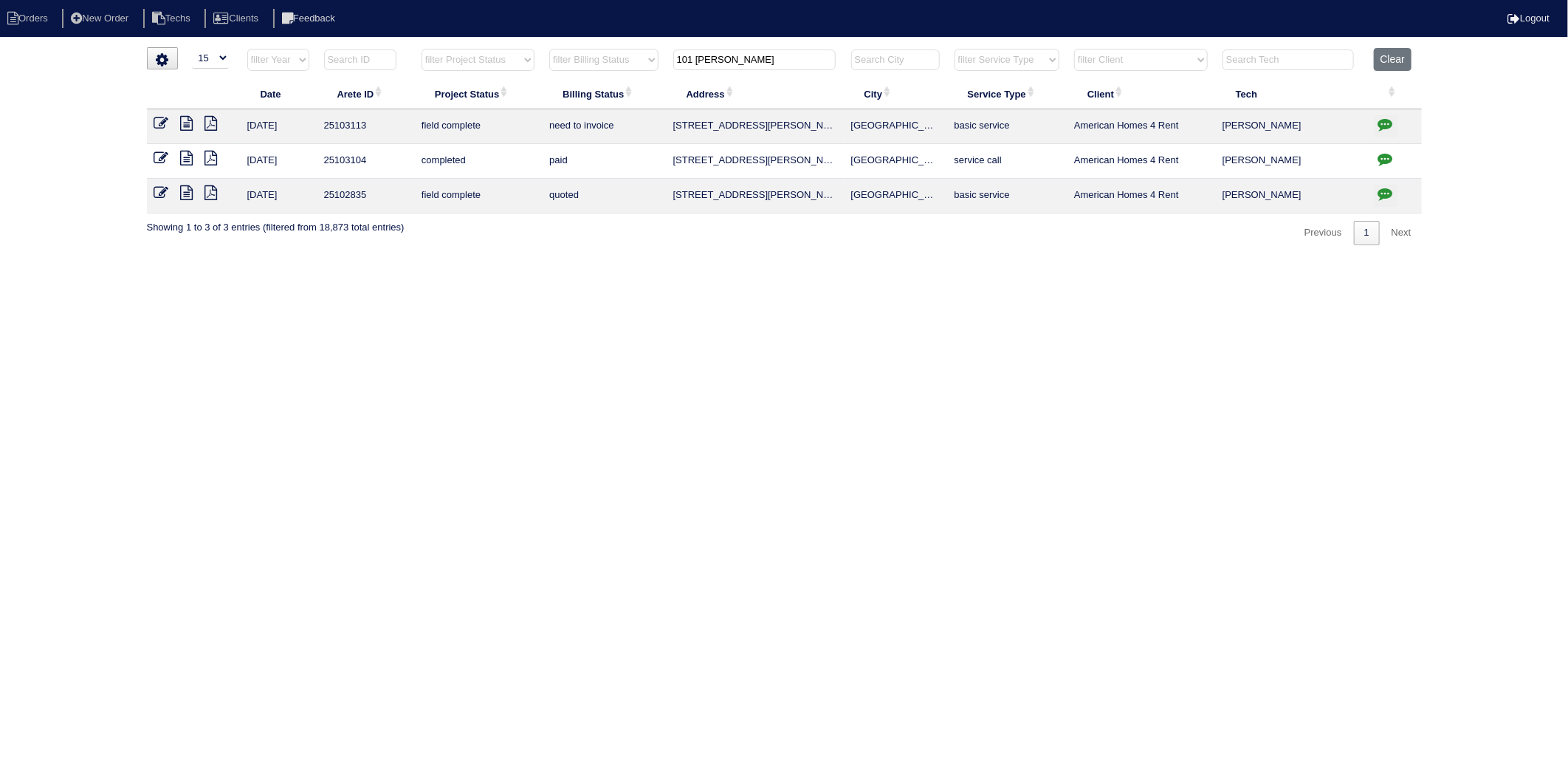
click at [187, 123] on icon at bounding box center [187, 123] width 12 height 15
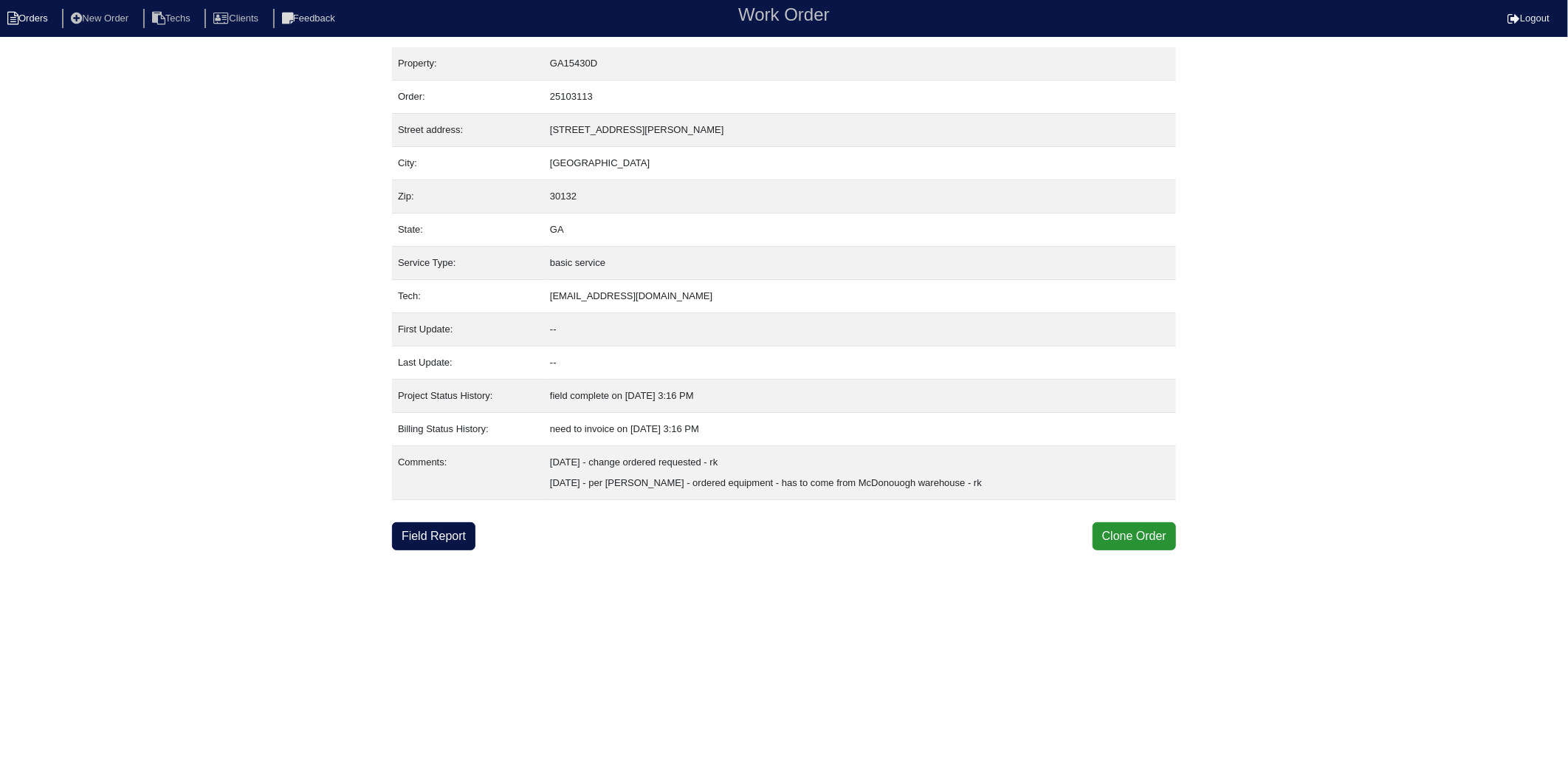
click at [44, 25] on li "Orders" at bounding box center [30, 19] width 60 height 20
select select "15"
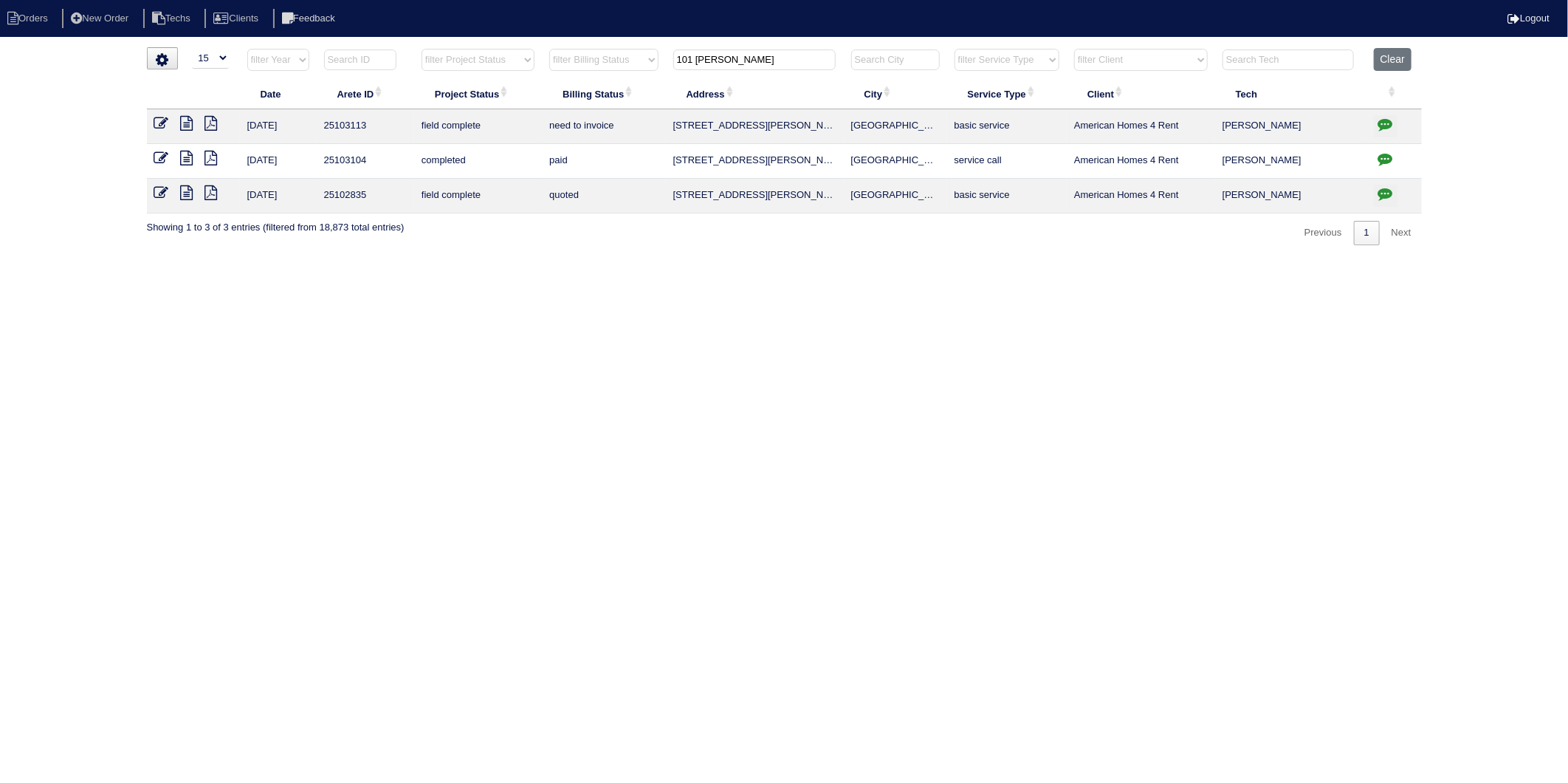
click at [191, 158] on icon at bounding box center [187, 157] width 12 height 15
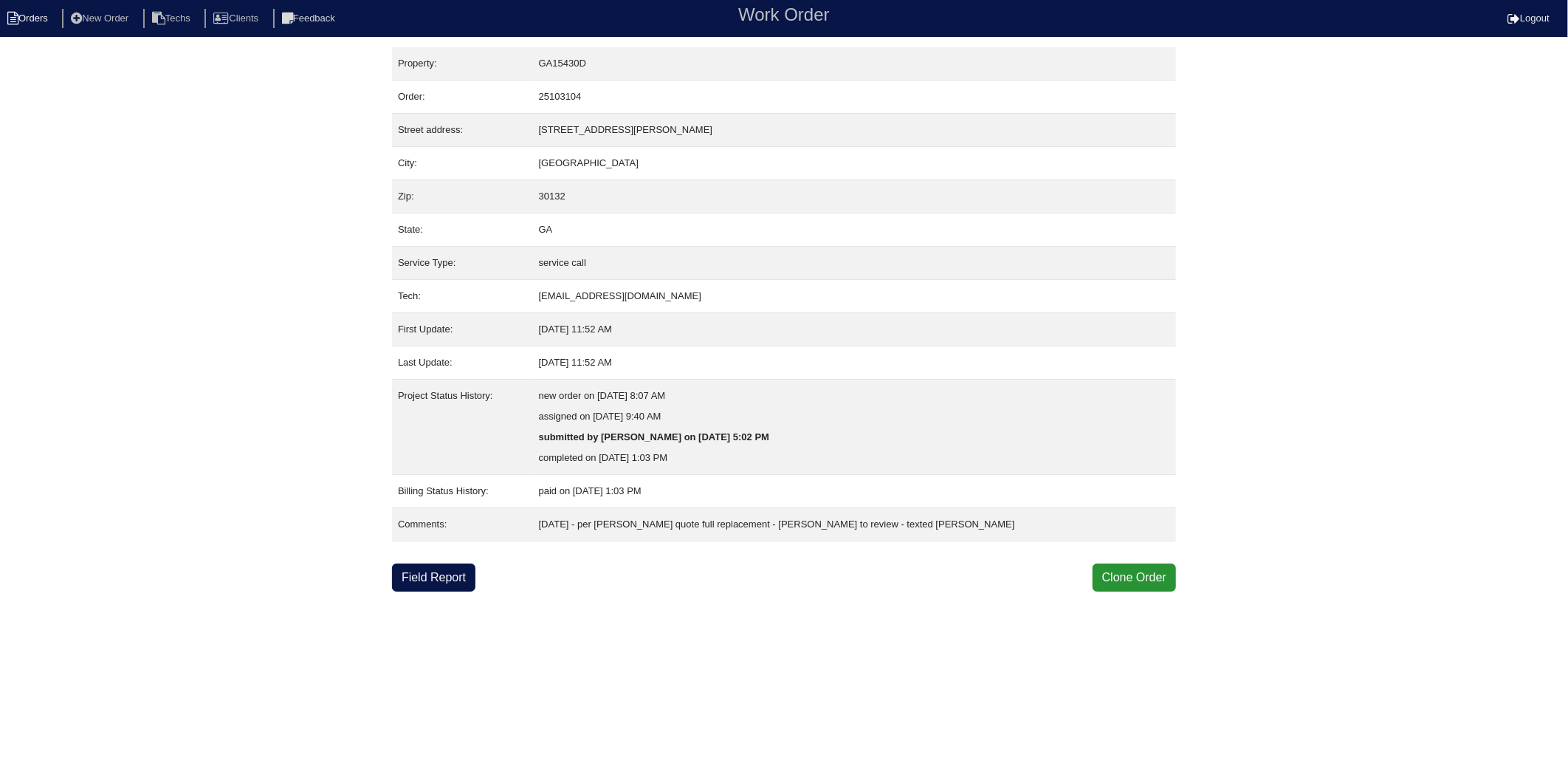
click at [38, 15] on li "Orders" at bounding box center [30, 19] width 60 height 20
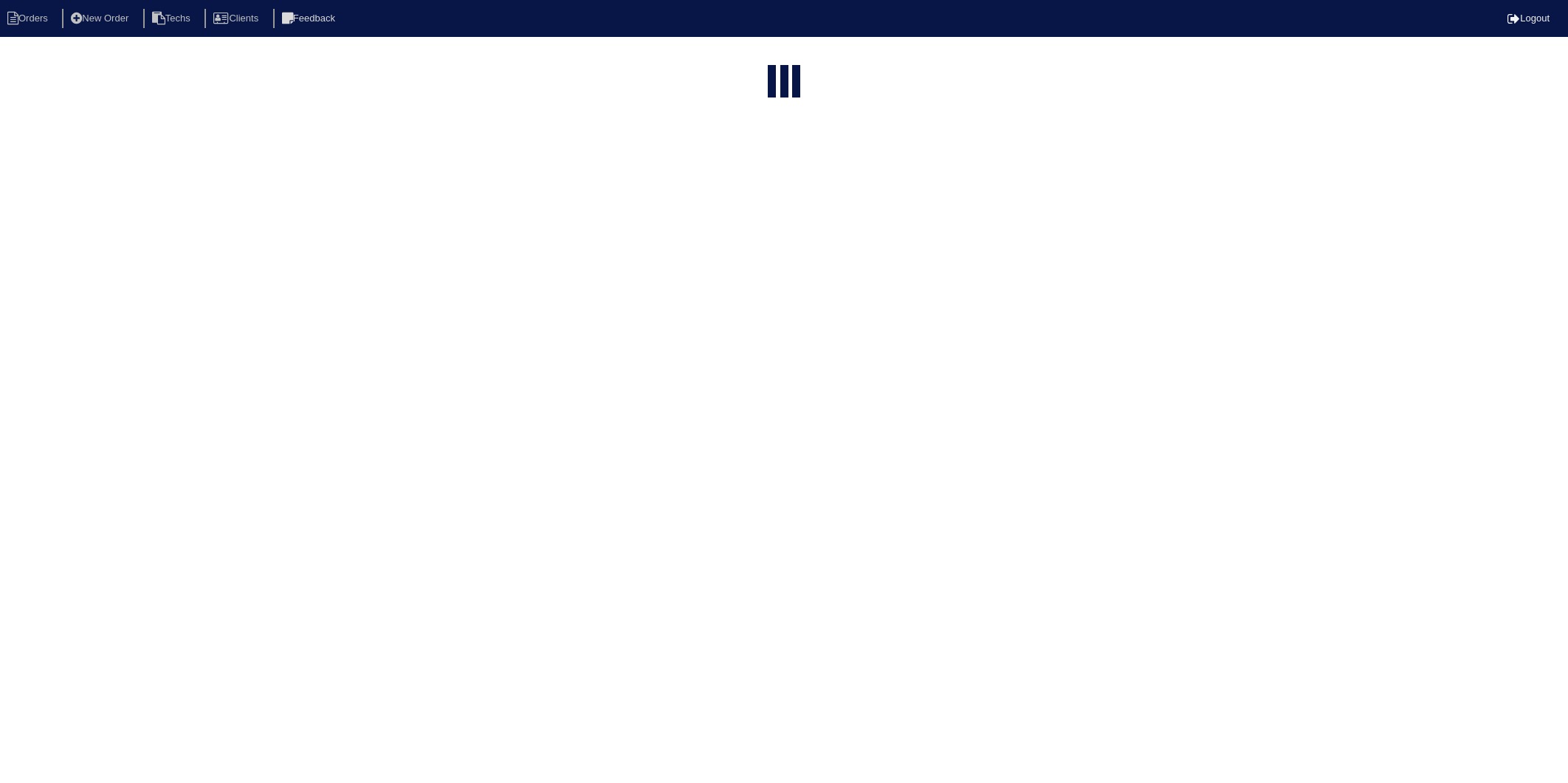
select select "15"
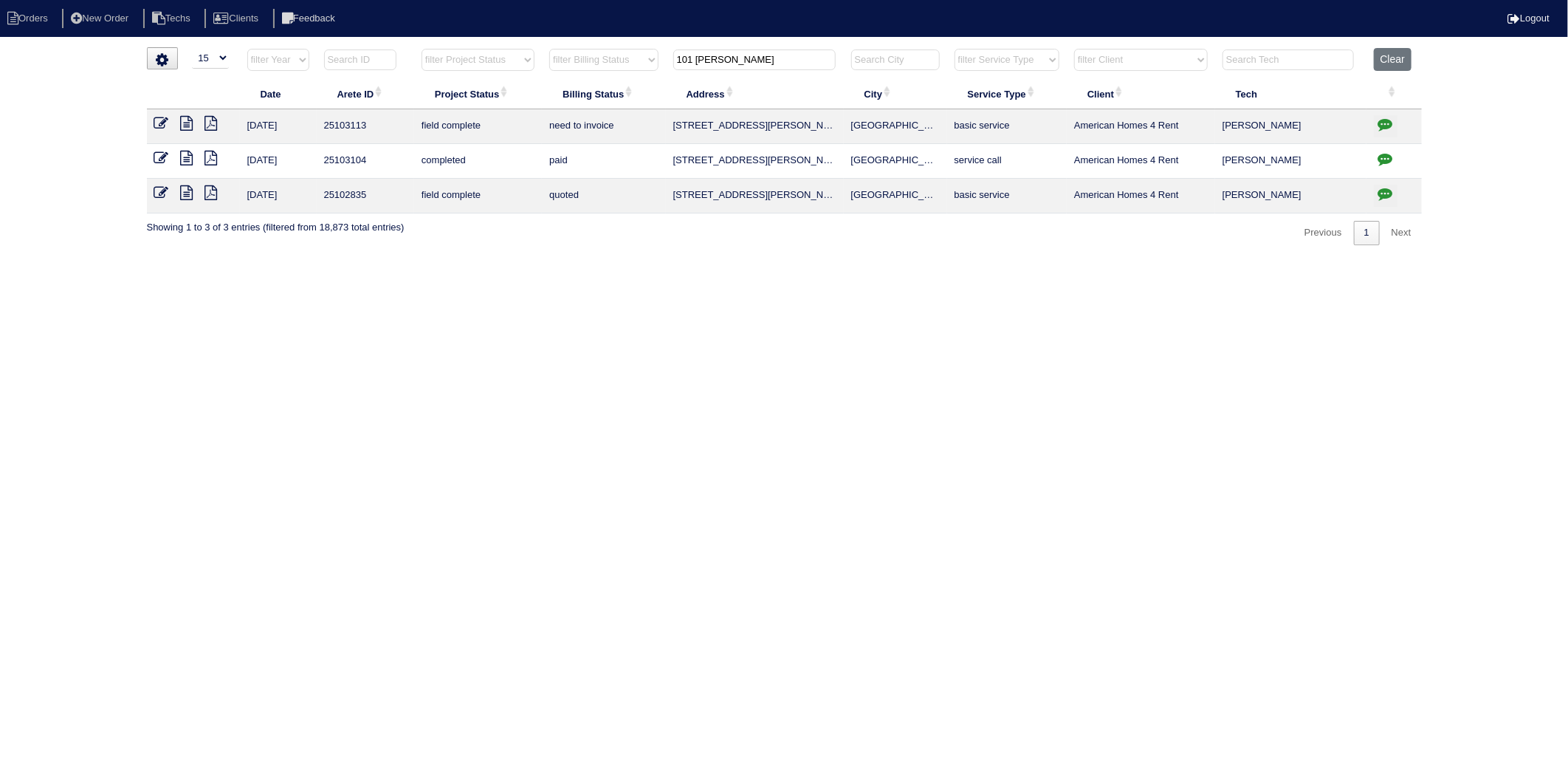
click at [159, 195] on icon at bounding box center [162, 193] width 15 height 15
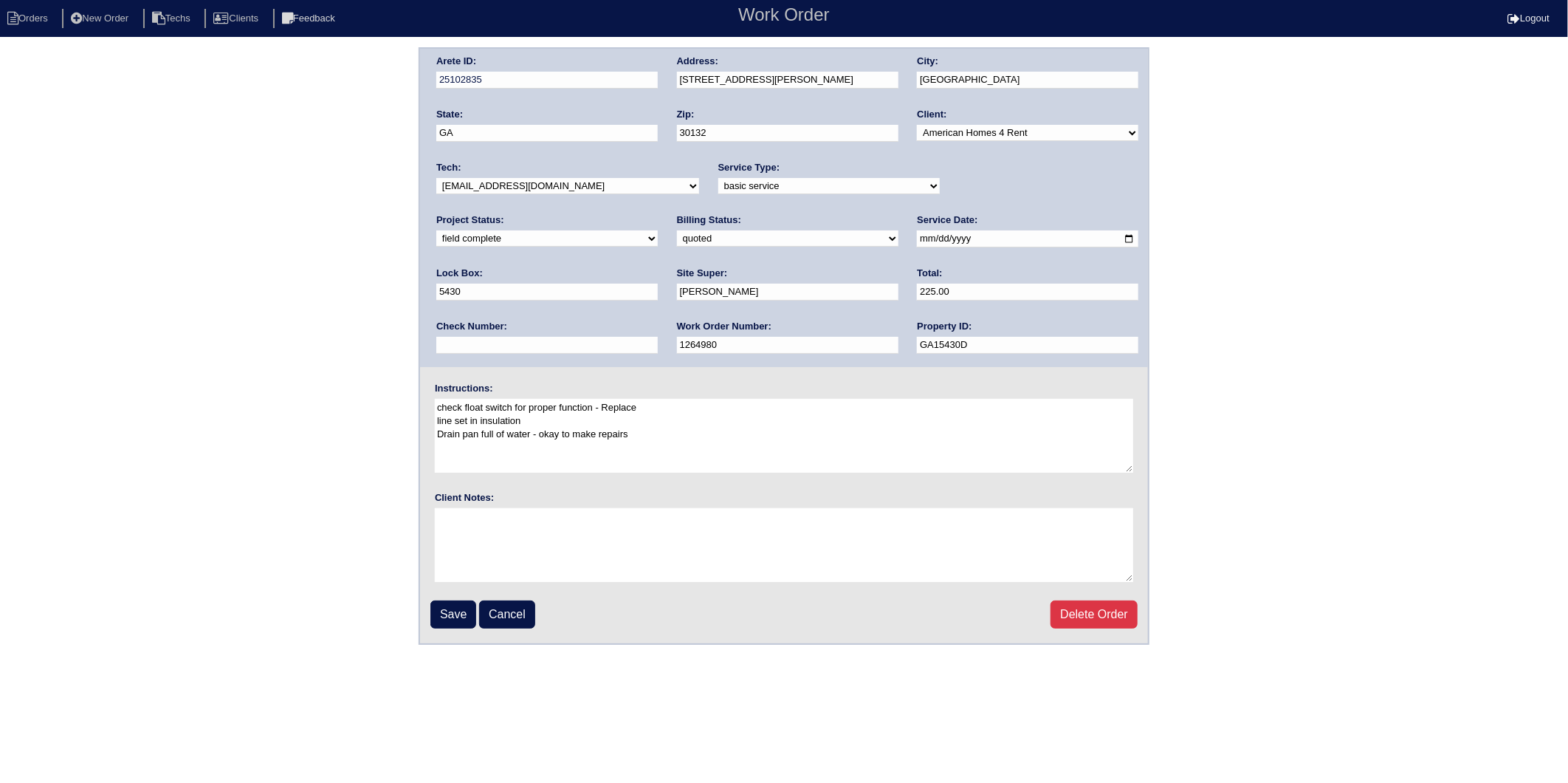
click at [677, 236] on select "need to quote quoted need to invoice invoiced paid warranty purchase order need…" at bounding box center [787, 239] width 222 height 16
select select "invoiced"
click at [677, 231] on select "need to quote quoted need to invoice invoiced paid warranty purchase order need…" at bounding box center [787, 239] width 222 height 16
click at [460, 613] on input "Save" at bounding box center [453, 614] width 46 height 28
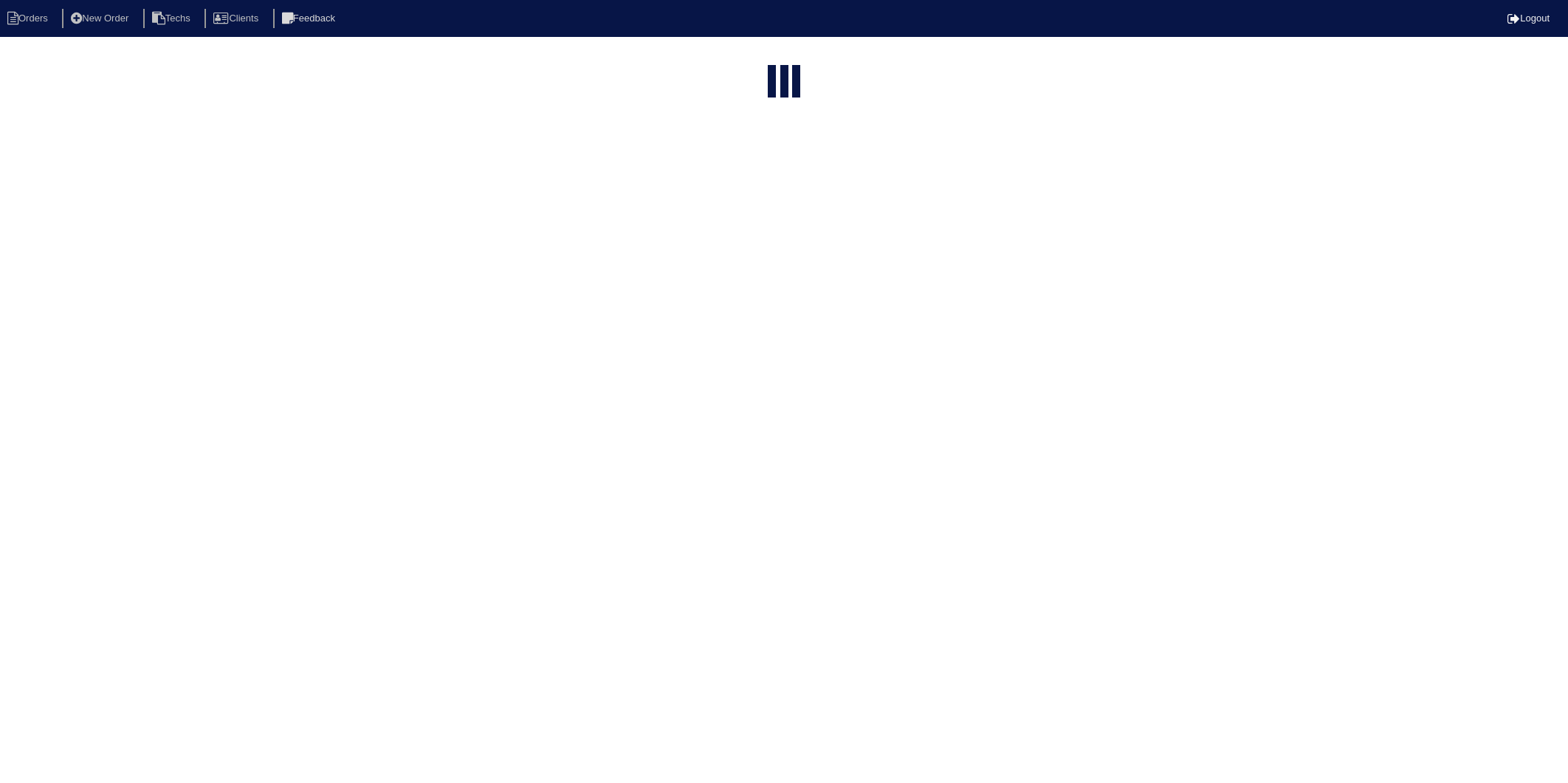
select select "15"
click at [277, 356] on div "▼ 10 15 25 50 200 500 Search: Date Arete ID Project Status Billing Status Addre…" at bounding box center [784, 268] width 1275 height 198
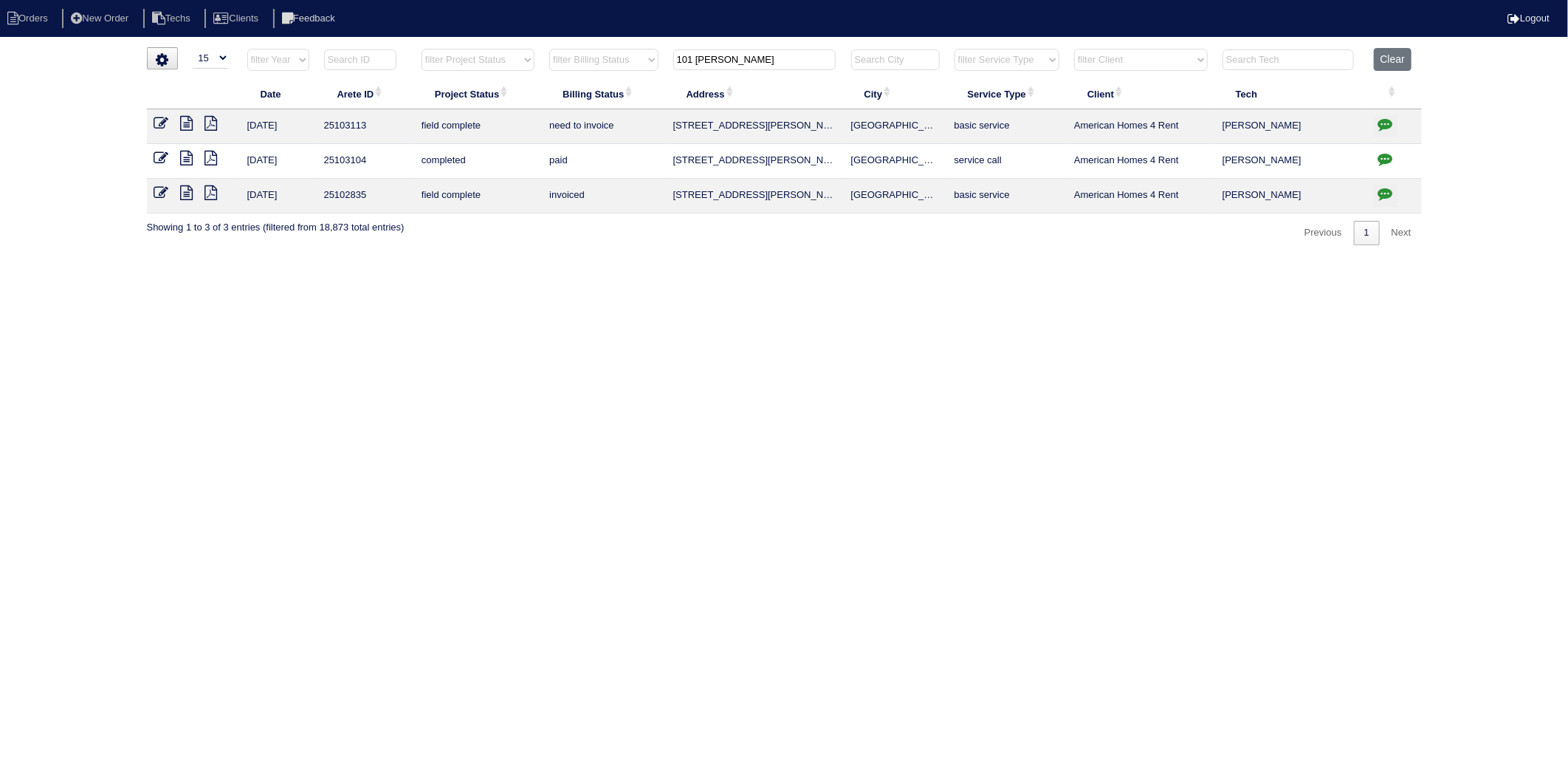
click at [790, 260] on html "Orders New Order Techs Clients Feedback Logout Orders New Order Users Clients M…" at bounding box center [784, 130] width 1568 height 260
click at [1393, 56] on button "Clear" at bounding box center [1392, 59] width 38 height 23
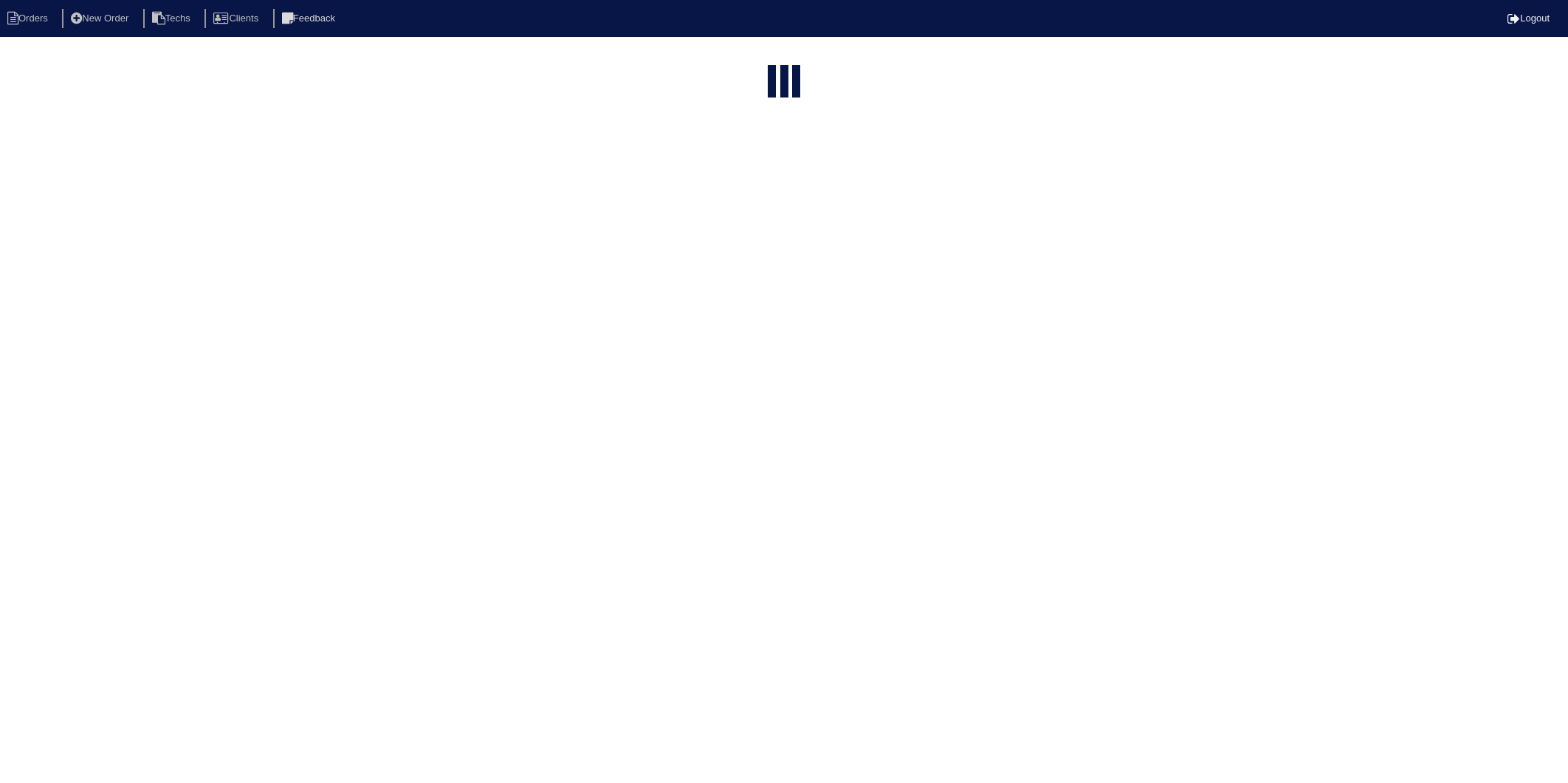
select select "15"
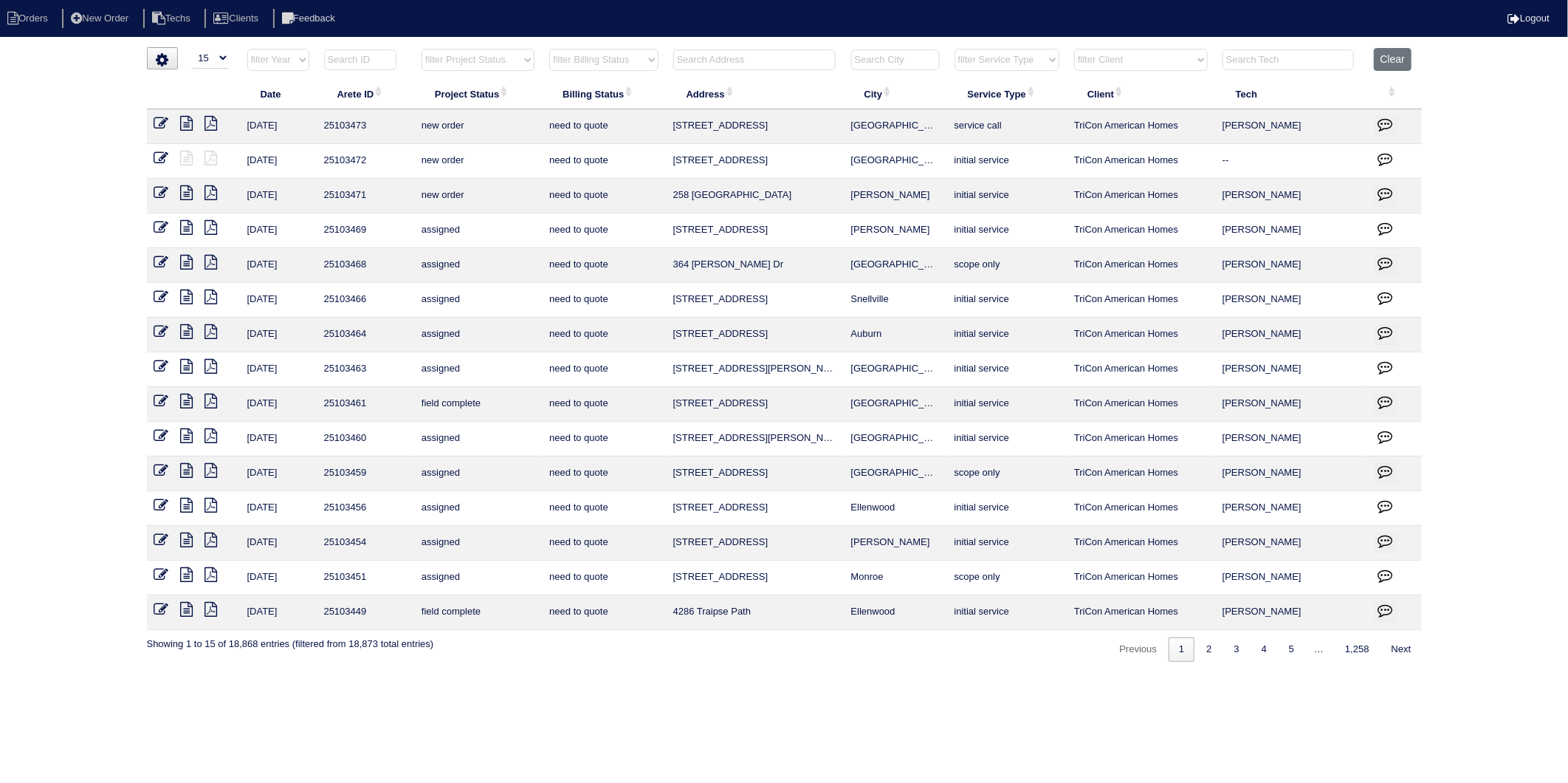
click at [694, 59] on input "text" at bounding box center [754, 59] width 163 height 20
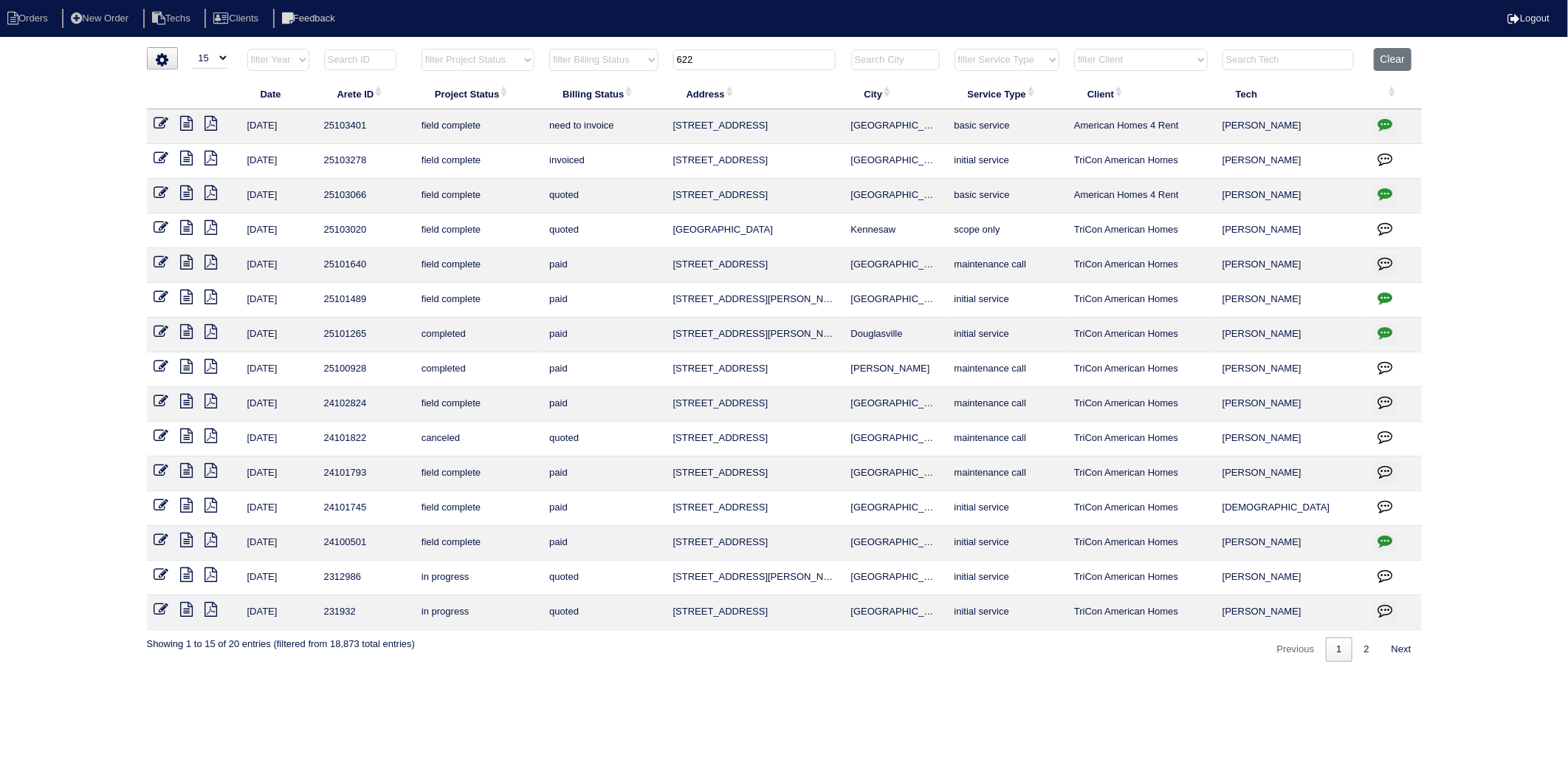
click at [712, 61] on input "622" at bounding box center [754, 59] width 163 height 20
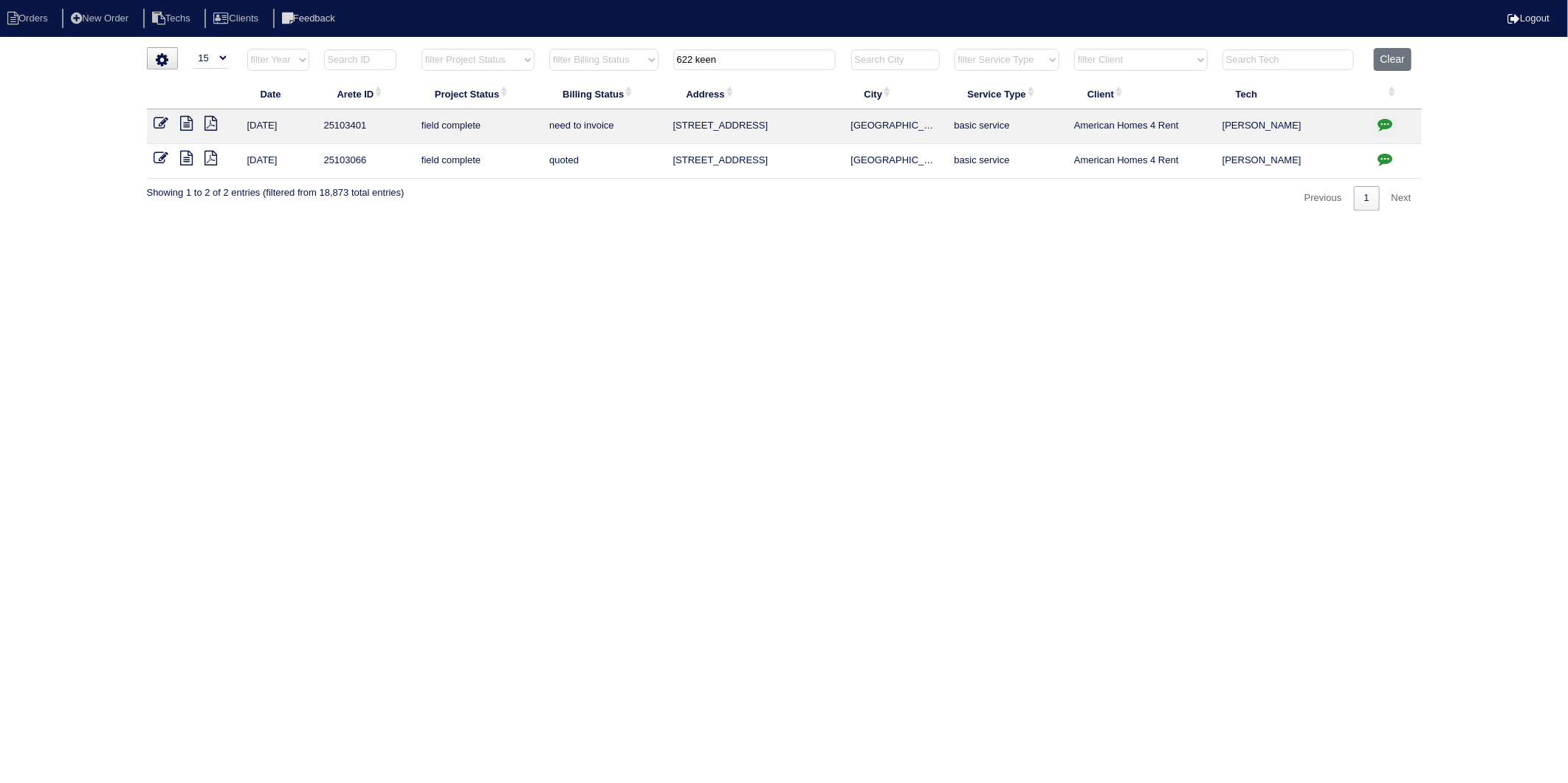
type input "622 keen"
click at [188, 160] on icon at bounding box center [187, 157] width 12 height 15
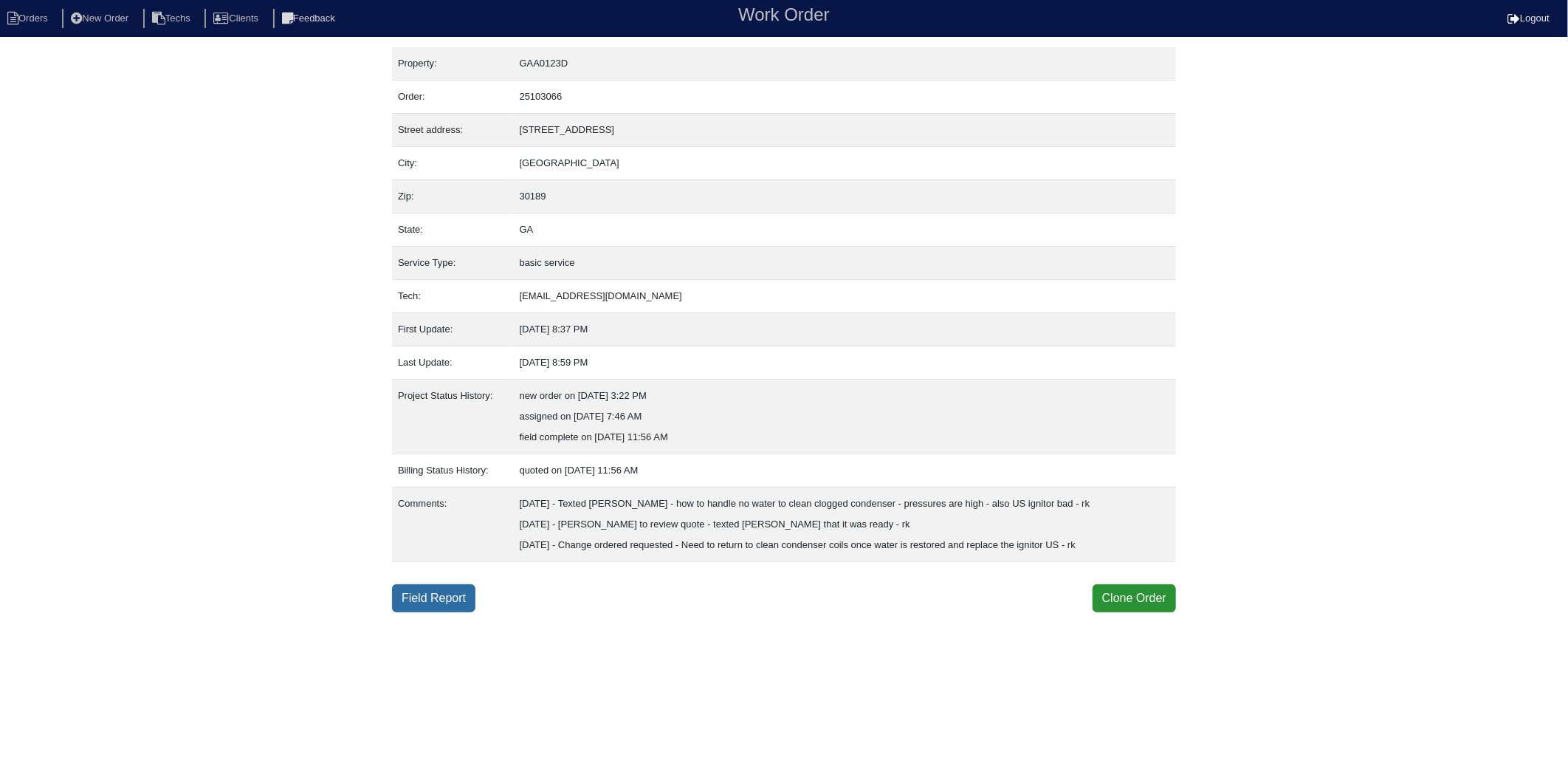
click at [455, 595] on link "Field Report" at bounding box center [434, 598] width 83 height 28
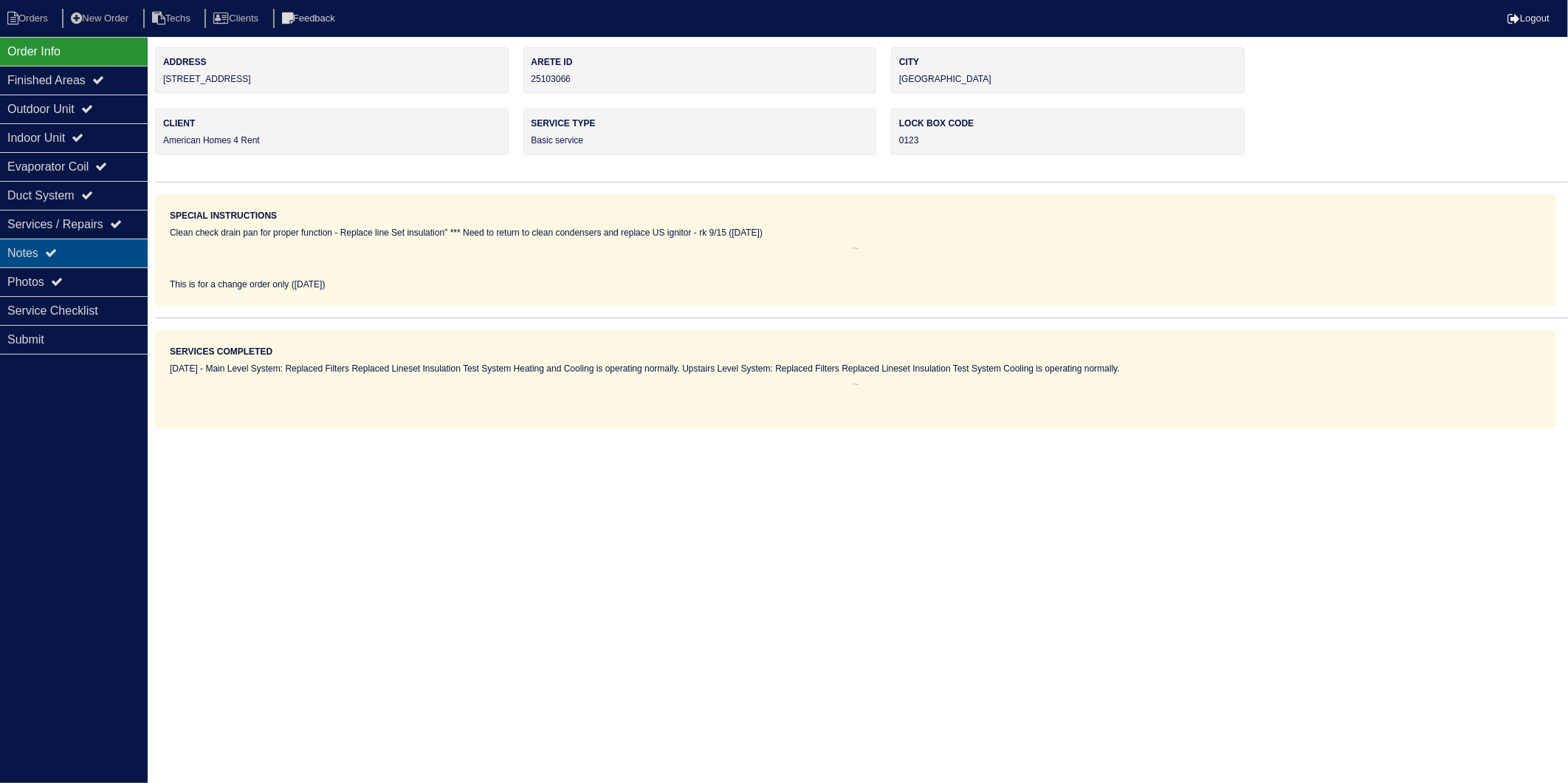
click at [55, 251] on icon at bounding box center [50, 252] width 11 height 11
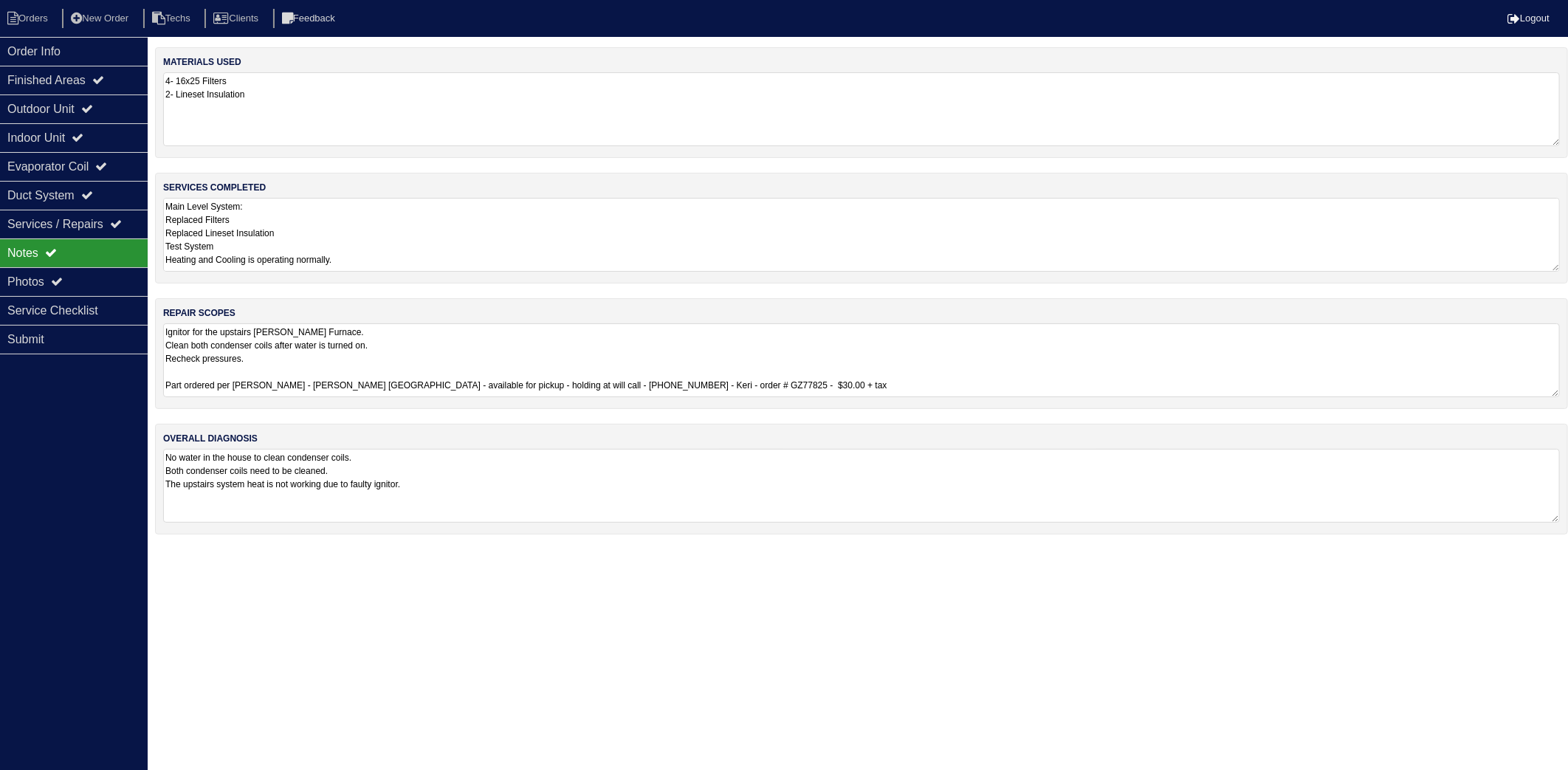
click at [315, 117] on textarea "4- 16x25 Filters 2- Lineset Insulation" at bounding box center [861, 109] width 1397 height 74
click at [396, 225] on textarea "Main Level System: Replaced Filters Replaced Lineset Insulation Test System Hea…" at bounding box center [861, 233] width 1397 height 74
click at [384, 447] on div "materials used 4- 16x25 Filters 2- Lineset Insulation services completed Main L…" at bounding box center [860, 297] width 1413 height 501
click at [28, 20] on li "Orders" at bounding box center [30, 19] width 60 height 20
select select "15"
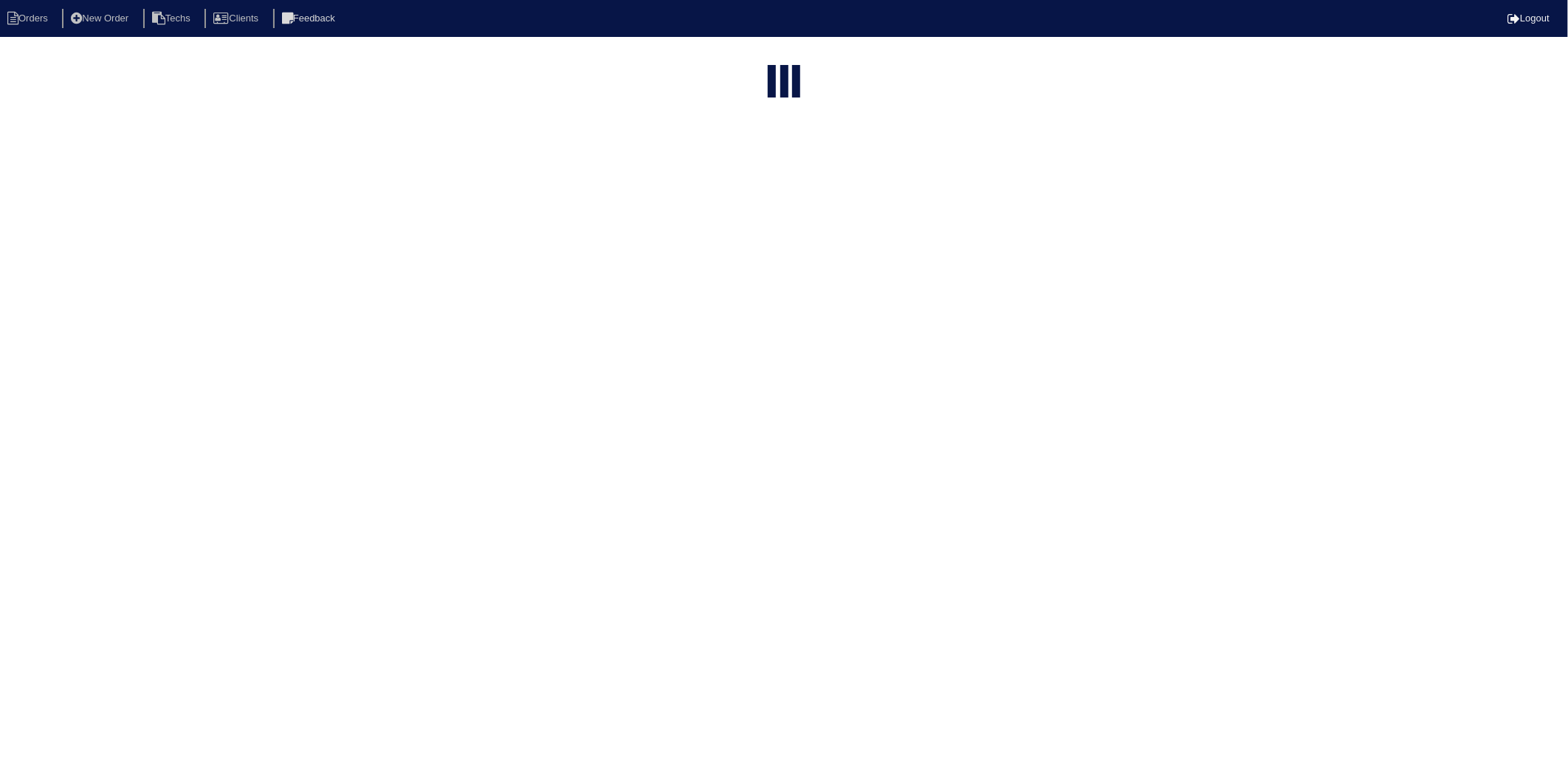
type input "622 keen"
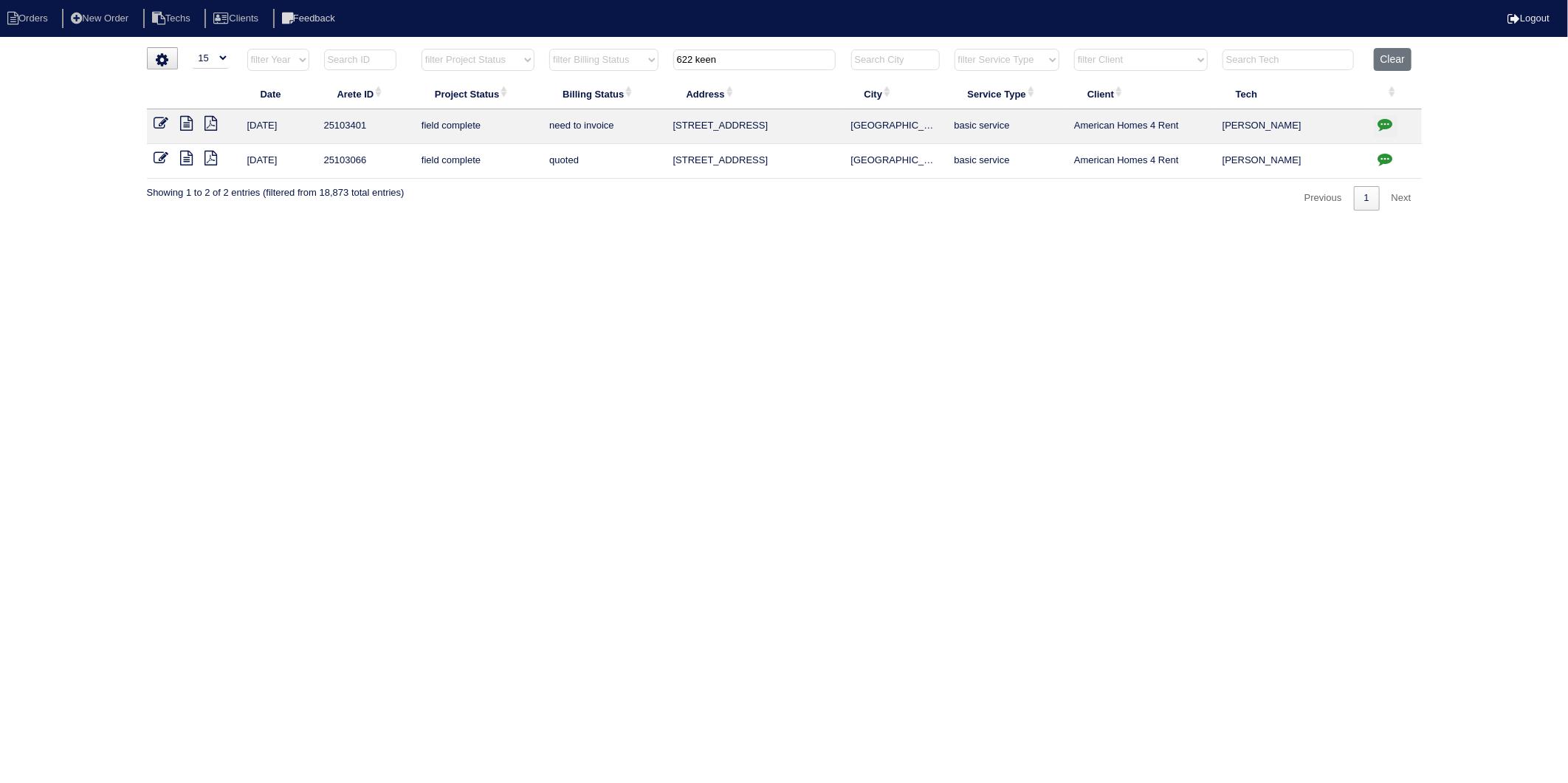
click at [185, 120] on icon at bounding box center [187, 123] width 12 height 15
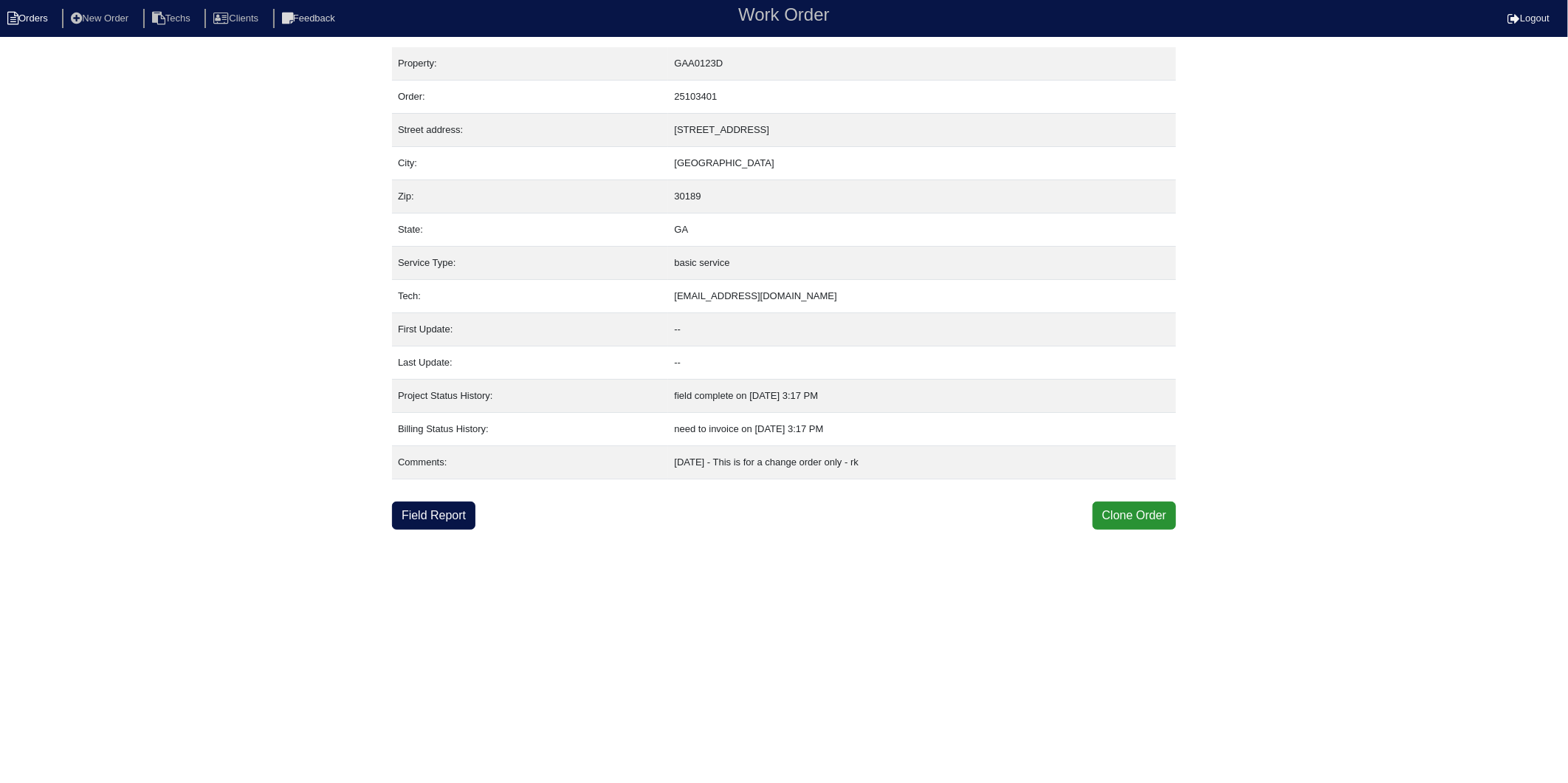
click at [27, 24] on li "Orders" at bounding box center [30, 19] width 60 height 20
select select "15"
click at [59, 9] on li "Orders" at bounding box center [30, 19] width 60 height 20
select select "15"
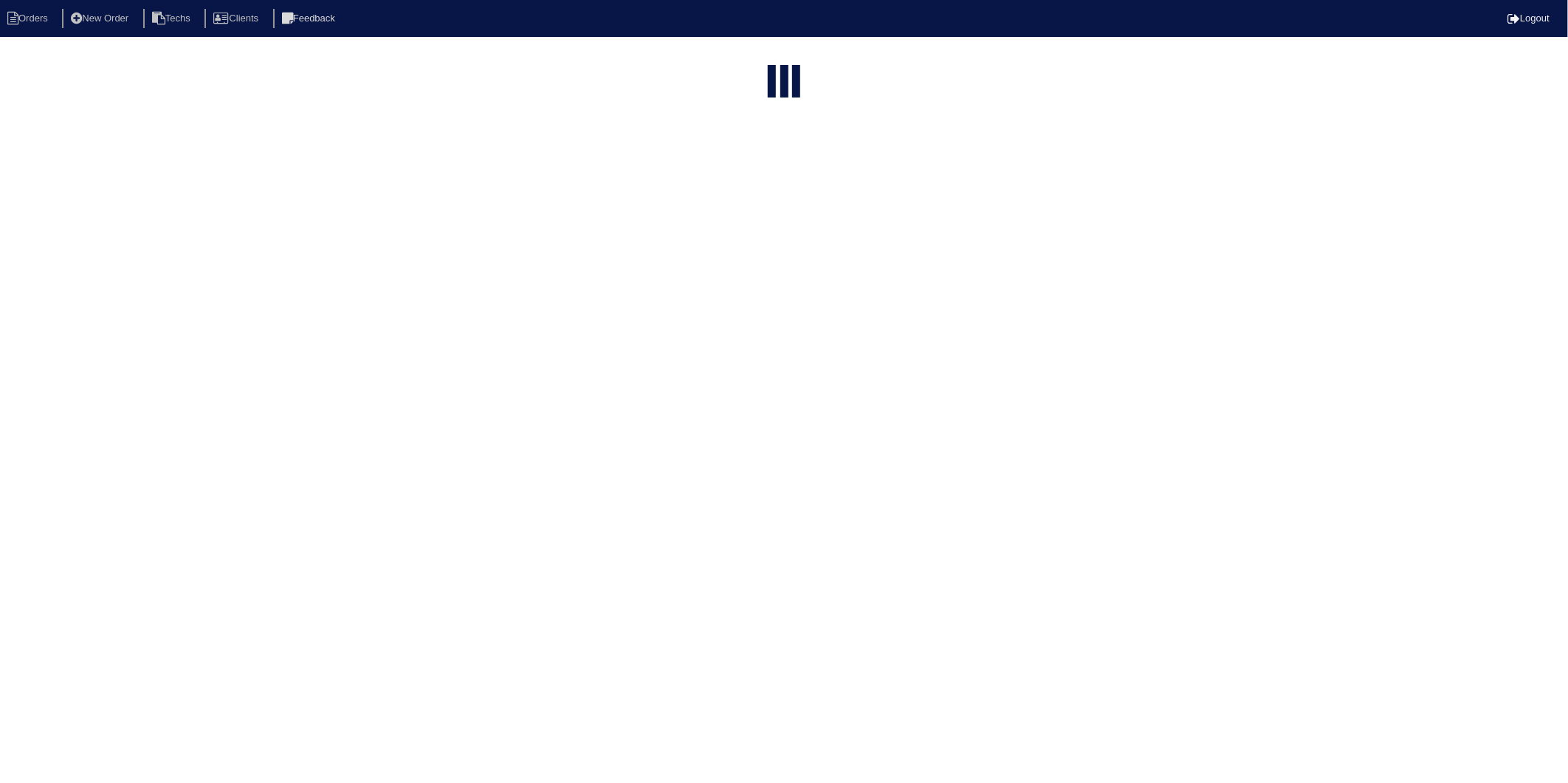
type input "622 keen"
select select "15"
type input "622 keen"
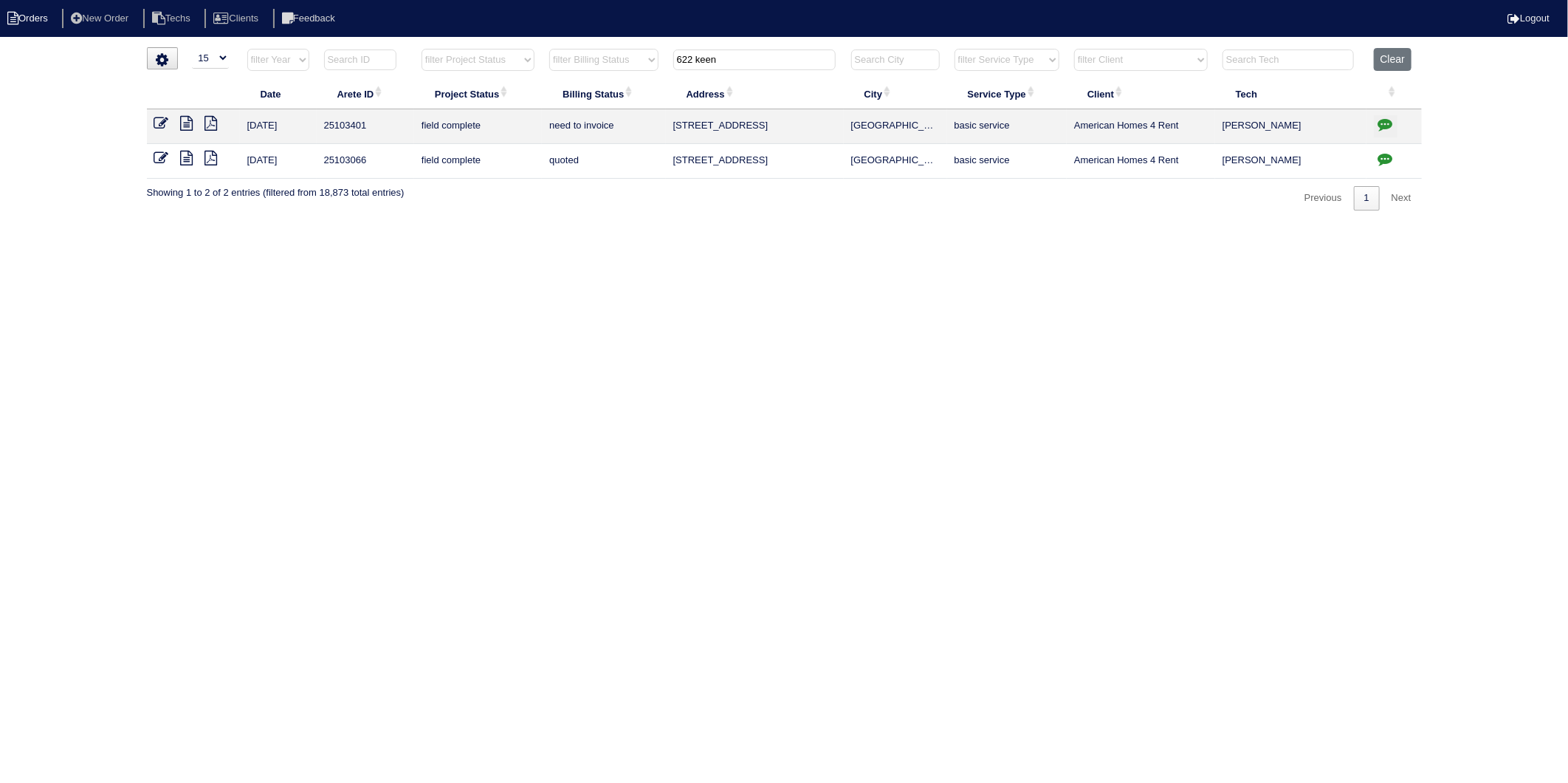
click at [26, 19] on li "Orders" at bounding box center [30, 19] width 60 height 20
select select "15"
drag, startPoint x: 731, startPoint y: 62, endPoint x: 654, endPoint y: 75, distance: 78.1
click at [654, 75] on tr "filter Year -- Any Year -- 2025 2024 2023 2022 2021 2020 2019 filter Project St…" at bounding box center [784, 63] width 1275 height 30
type input "1335"
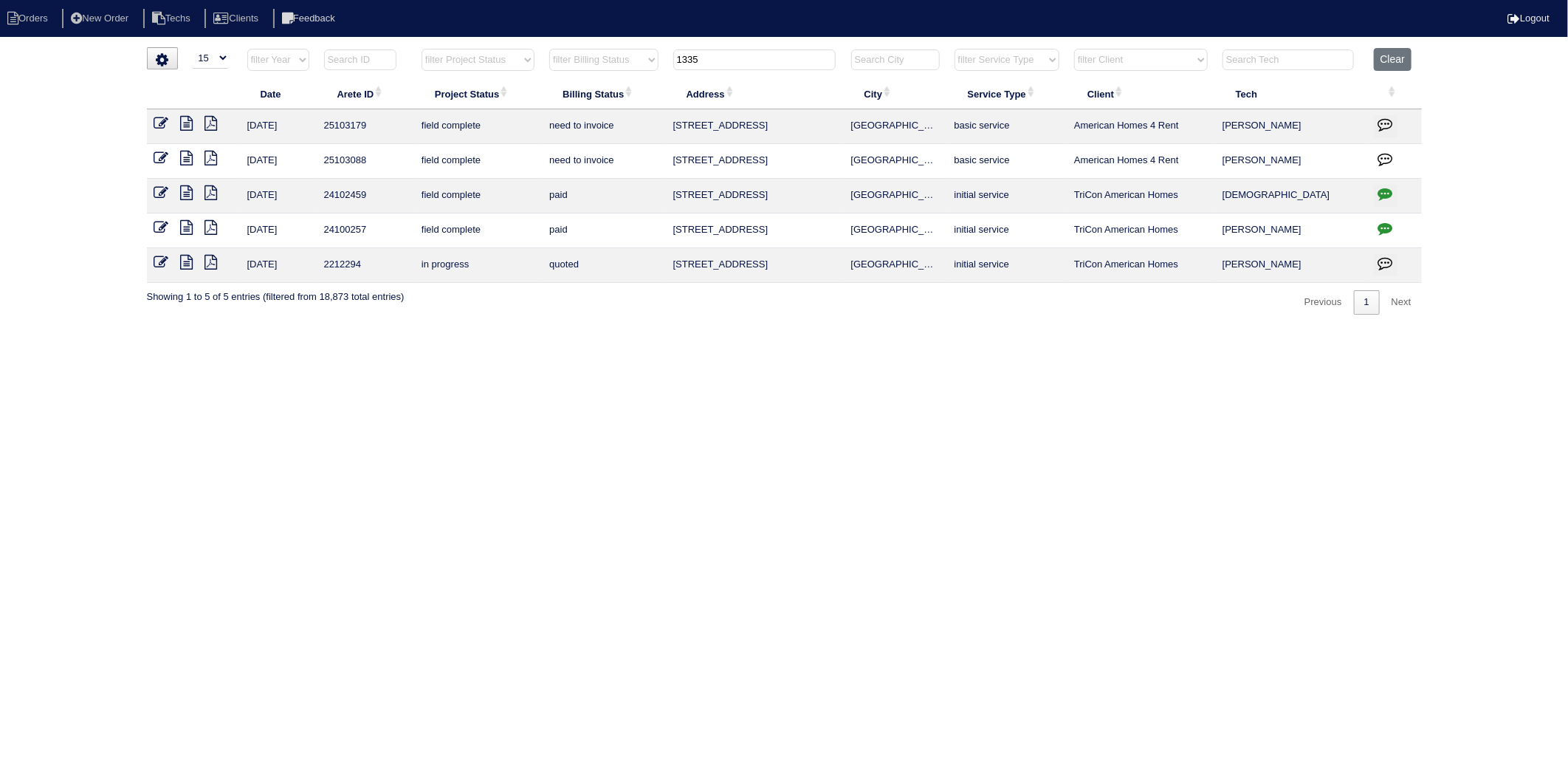
click at [186, 160] on icon at bounding box center [187, 157] width 12 height 15
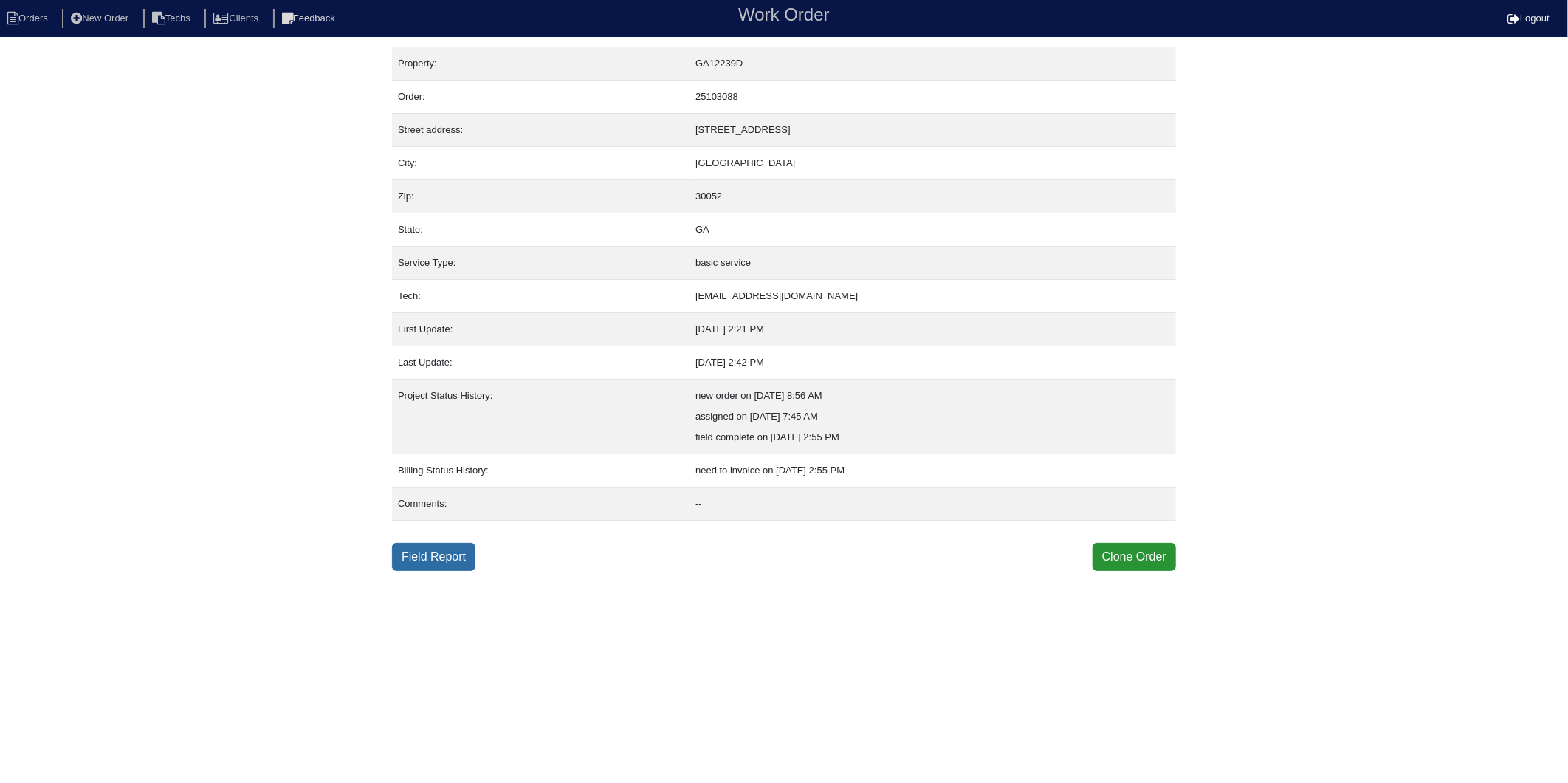
click at [421, 558] on link "Field Report" at bounding box center [434, 557] width 83 height 28
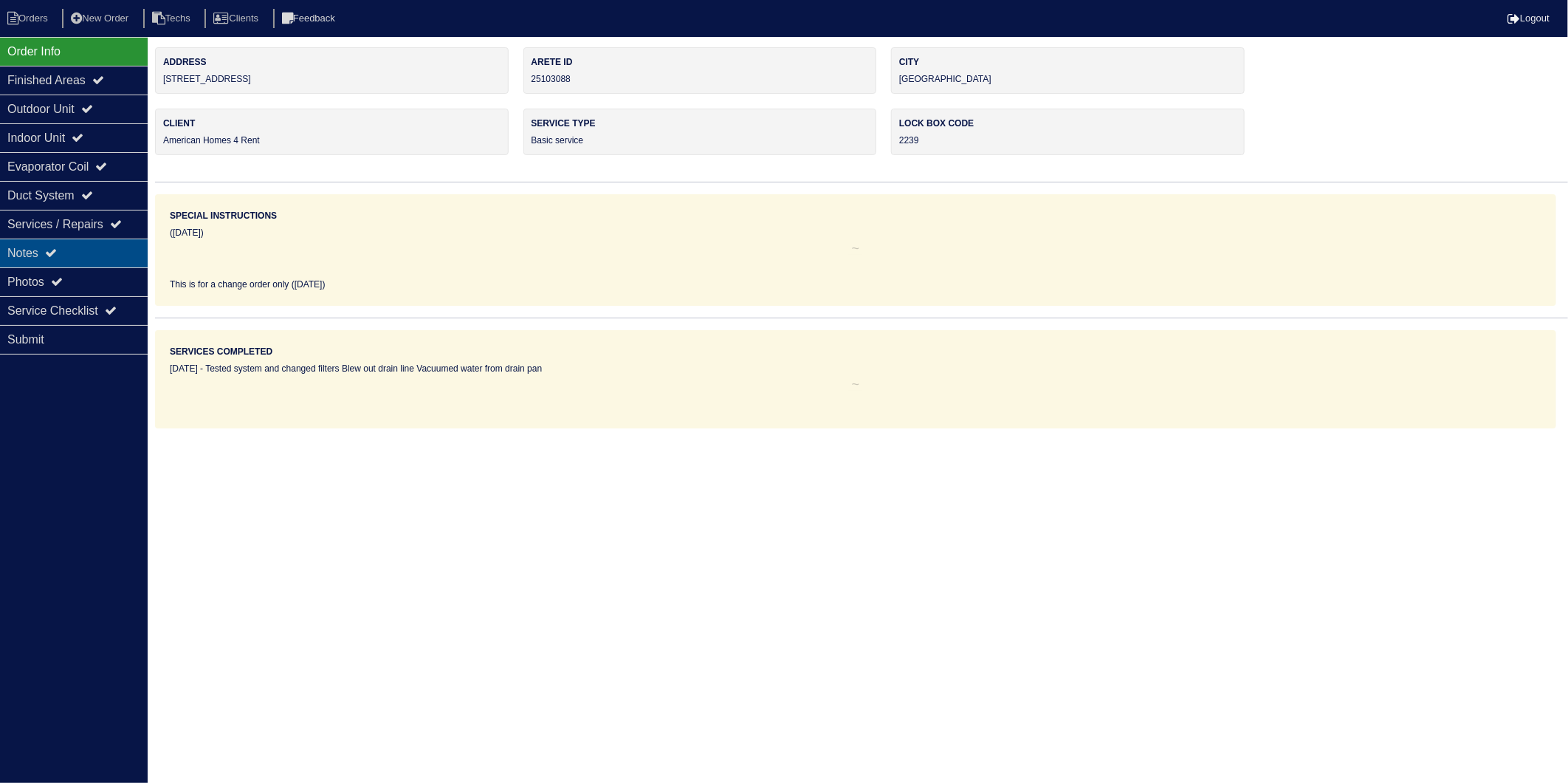
click at [49, 255] on icon at bounding box center [50, 252] width 11 height 11
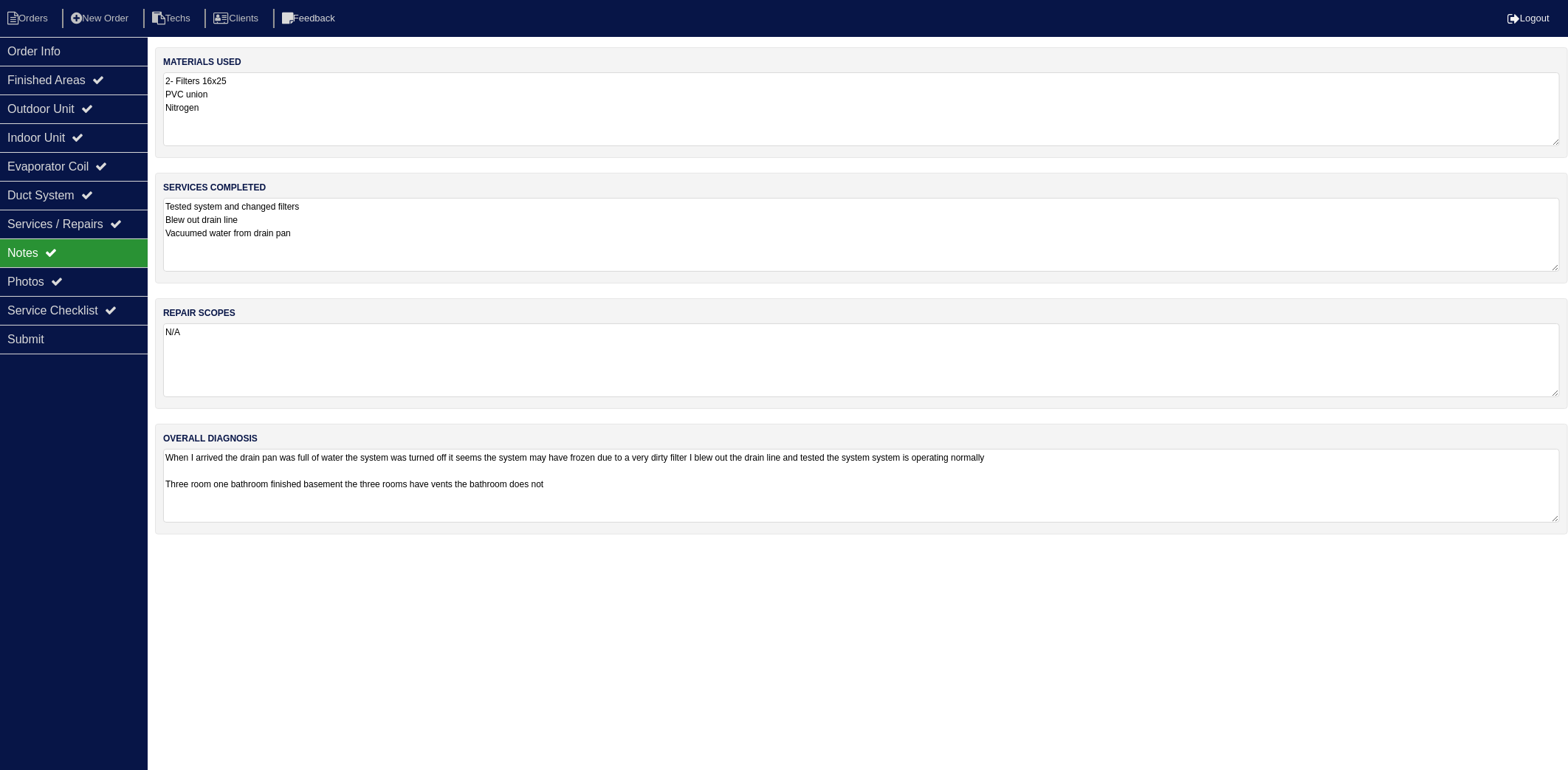
click at [299, 122] on textarea "2- Filters 16x25 PVC union Nitrogen" at bounding box center [861, 109] width 1397 height 74
click at [335, 218] on textarea "Tested system and changed filters Blew out drain line Vacuumed water from drain…" at bounding box center [861, 233] width 1397 height 74
click at [51, 9] on li "Orders" at bounding box center [30, 19] width 60 height 20
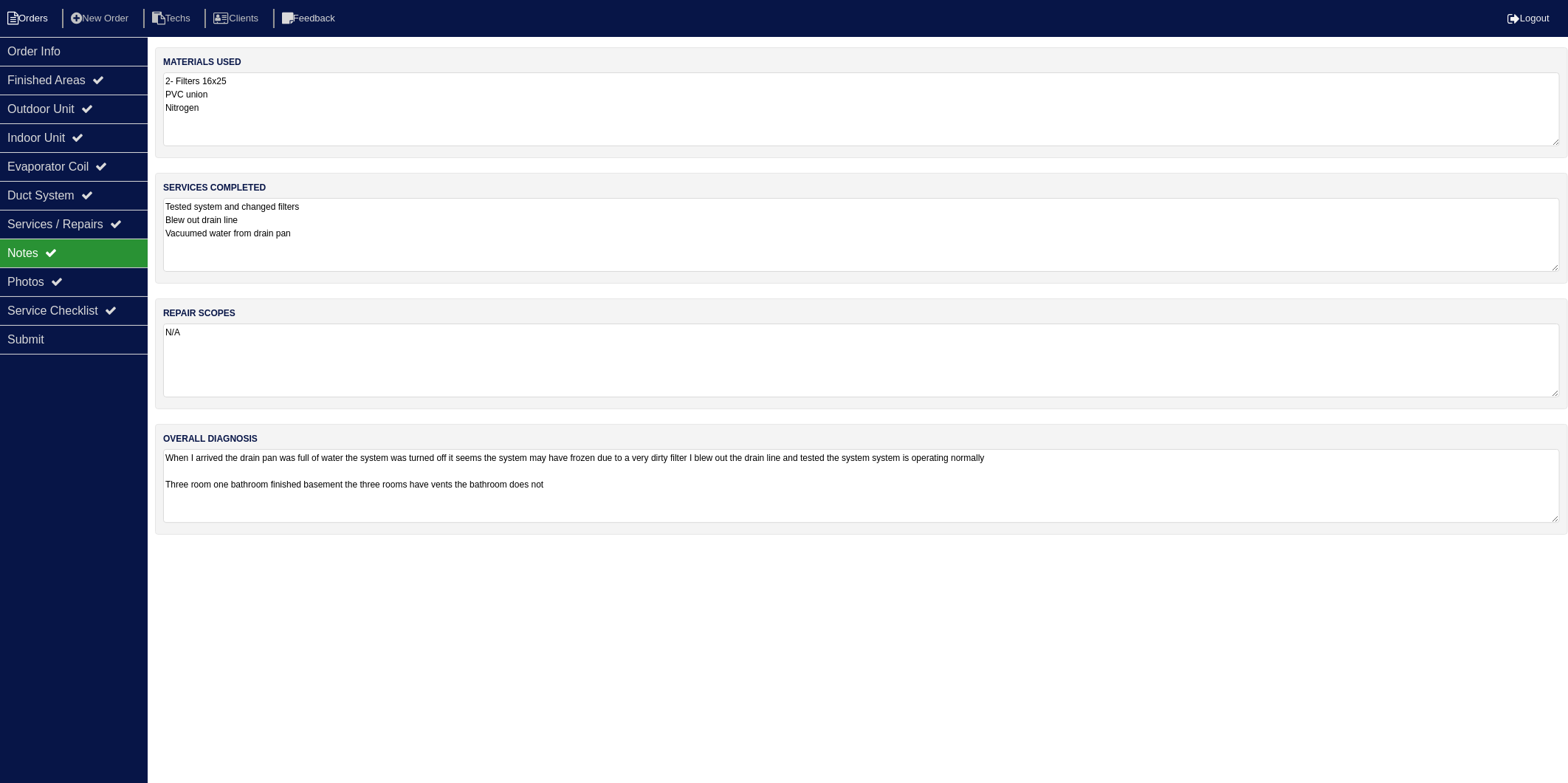
select select "15"
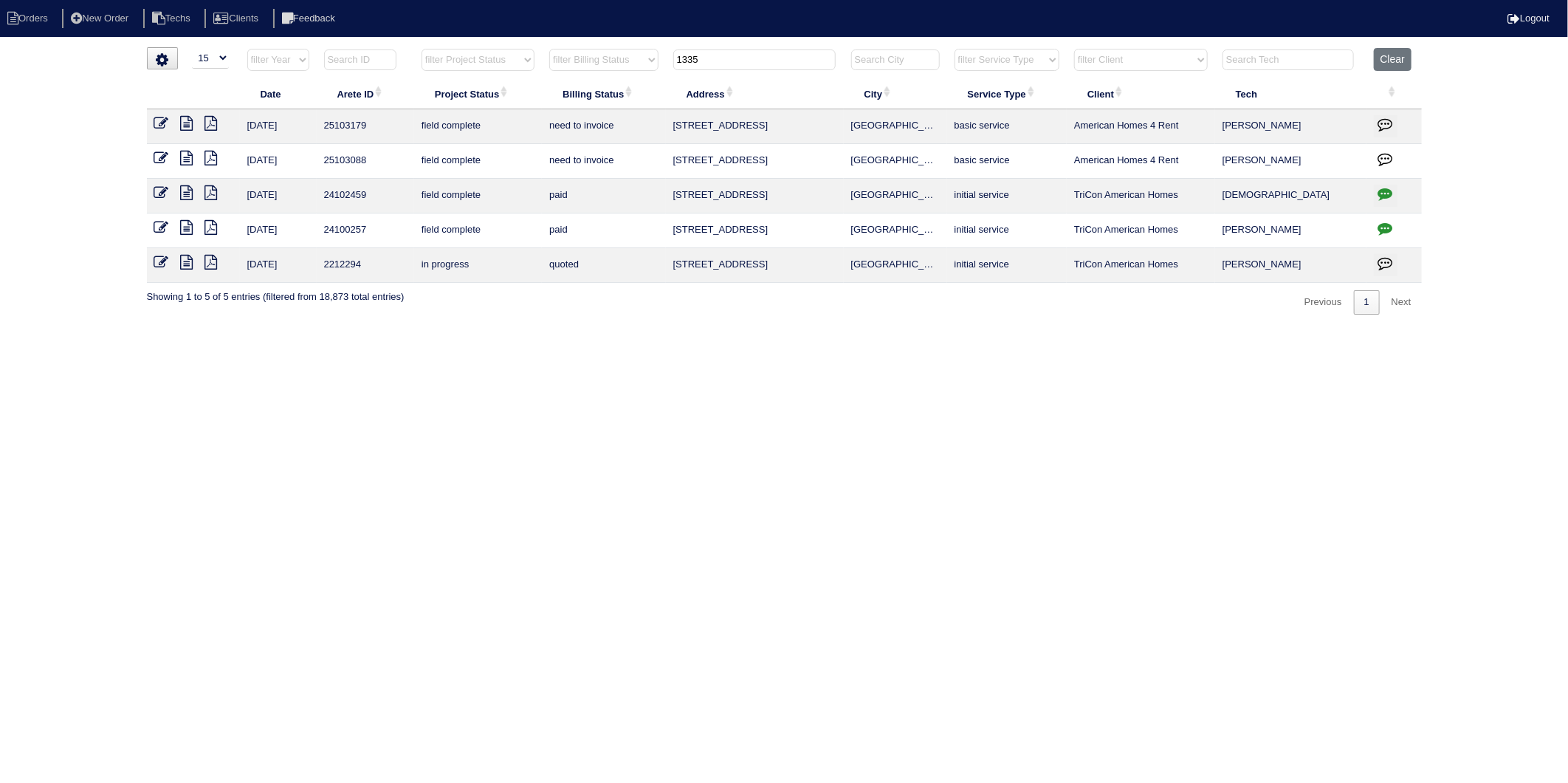
click at [192, 124] on icon at bounding box center [187, 123] width 12 height 15
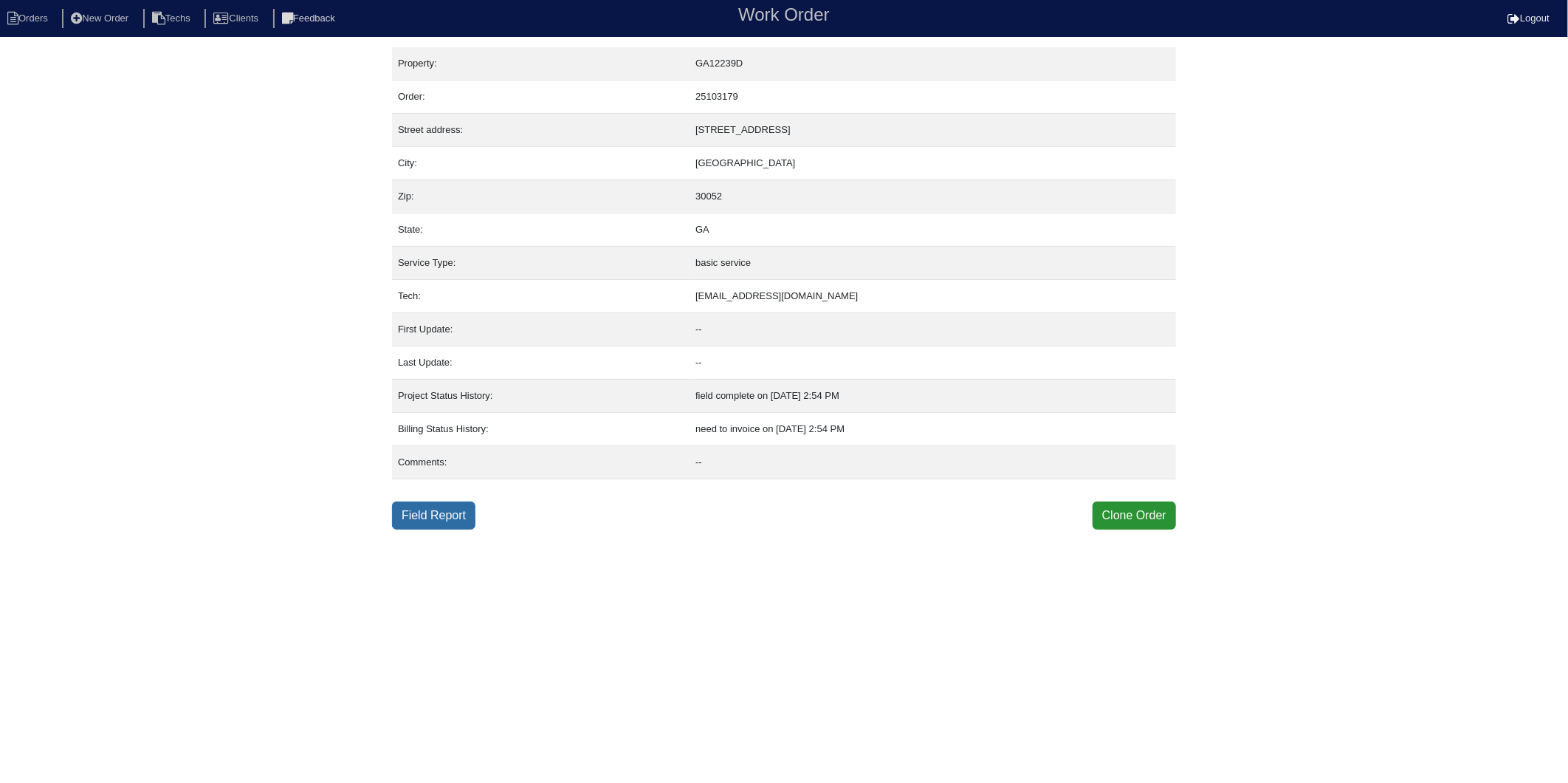
click at [428, 512] on link "Field Report" at bounding box center [434, 515] width 83 height 28
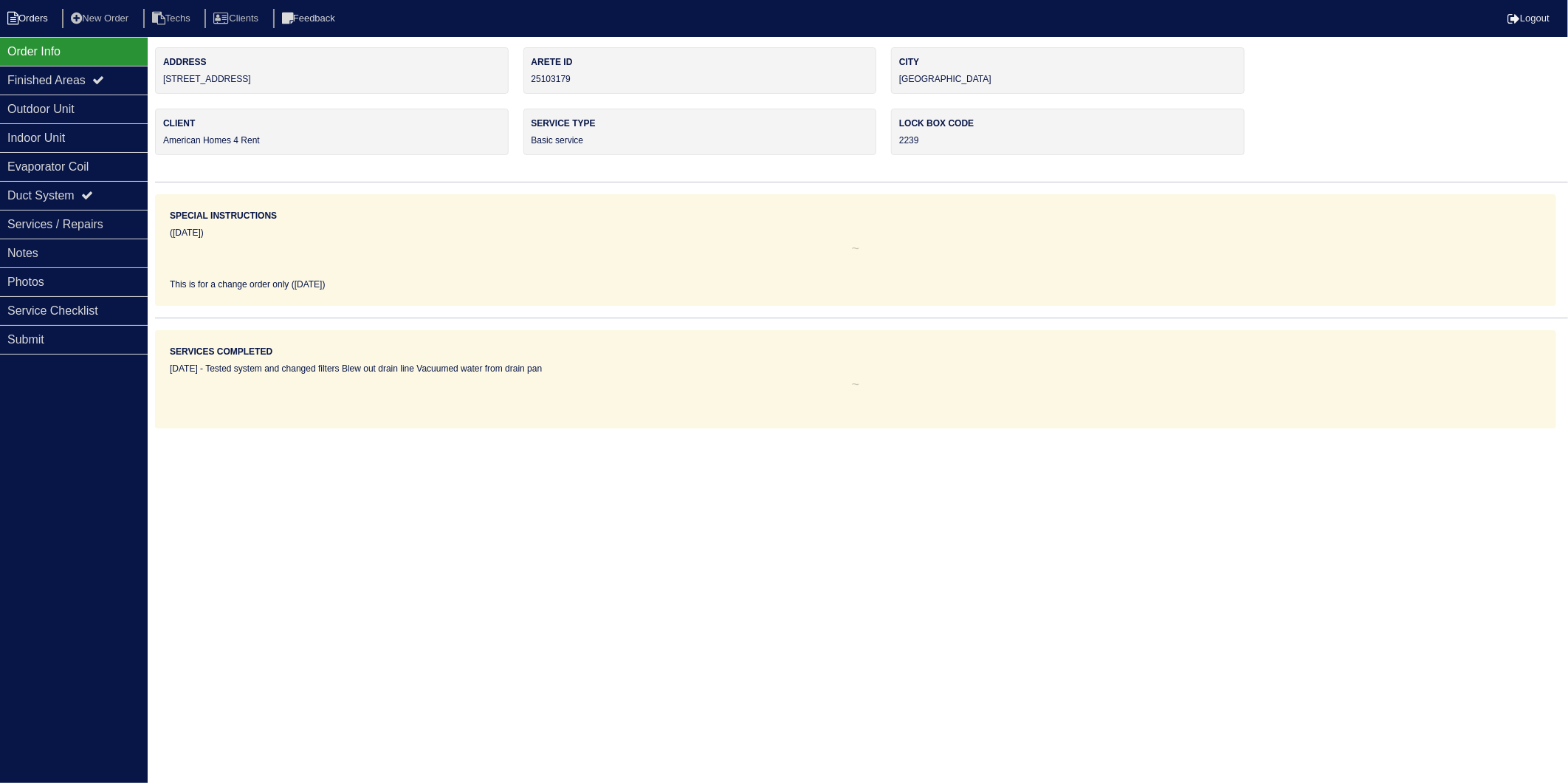
click at [26, 18] on li "Orders" at bounding box center [30, 19] width 60 height 20
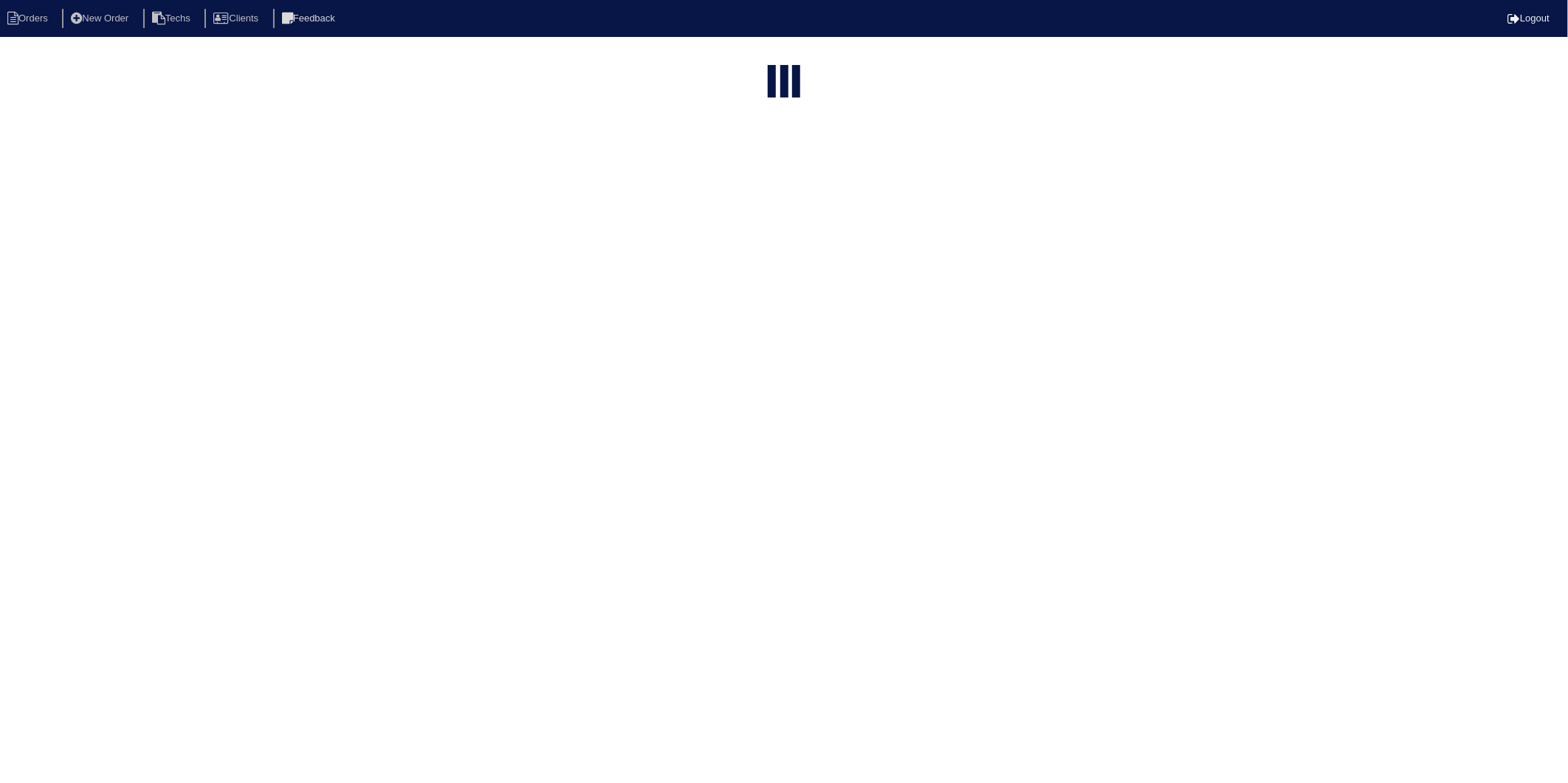
select select "15"
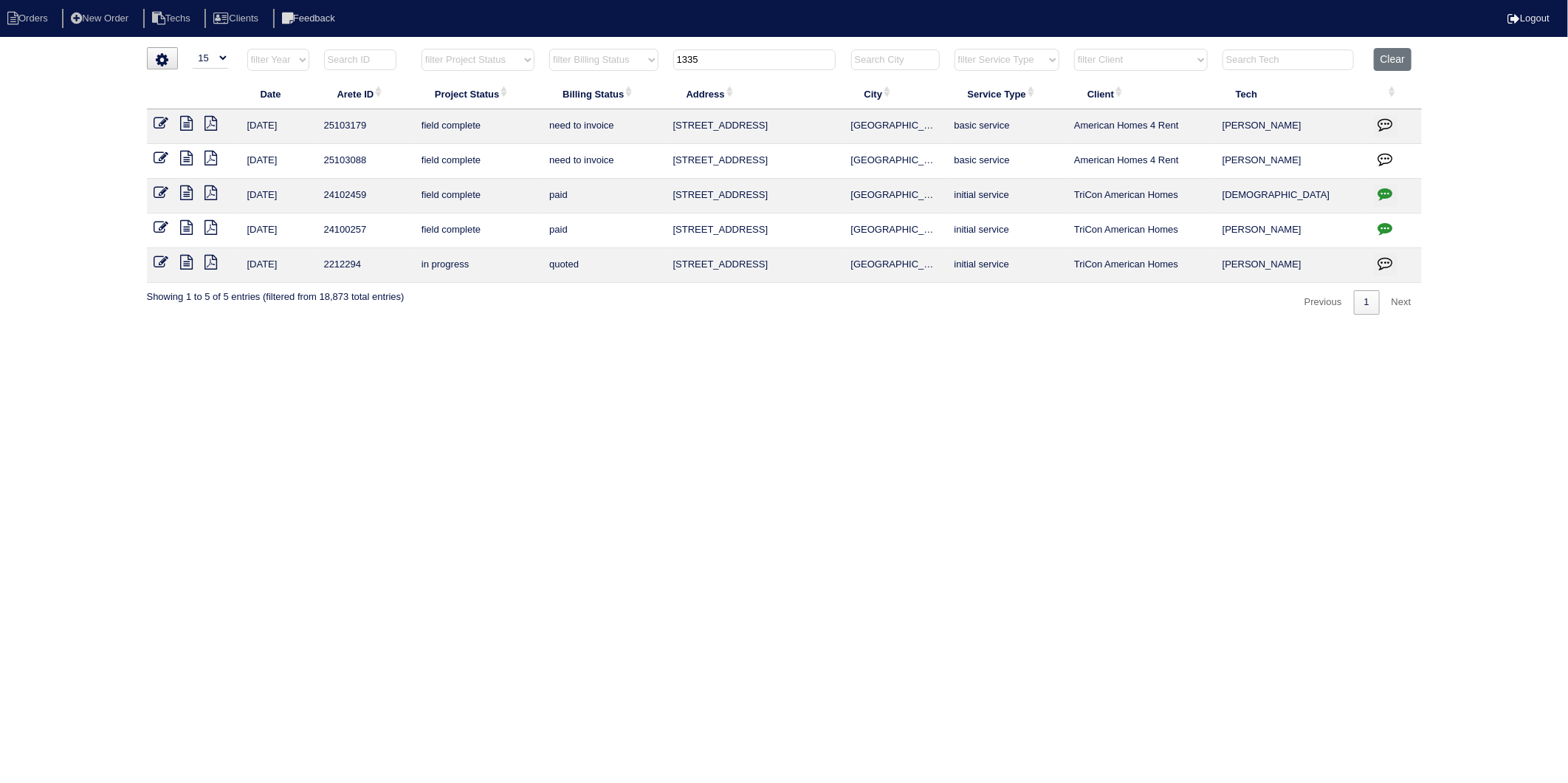
click at [160, 122] on icon at bounding box center [162, 123] width 15 height 15
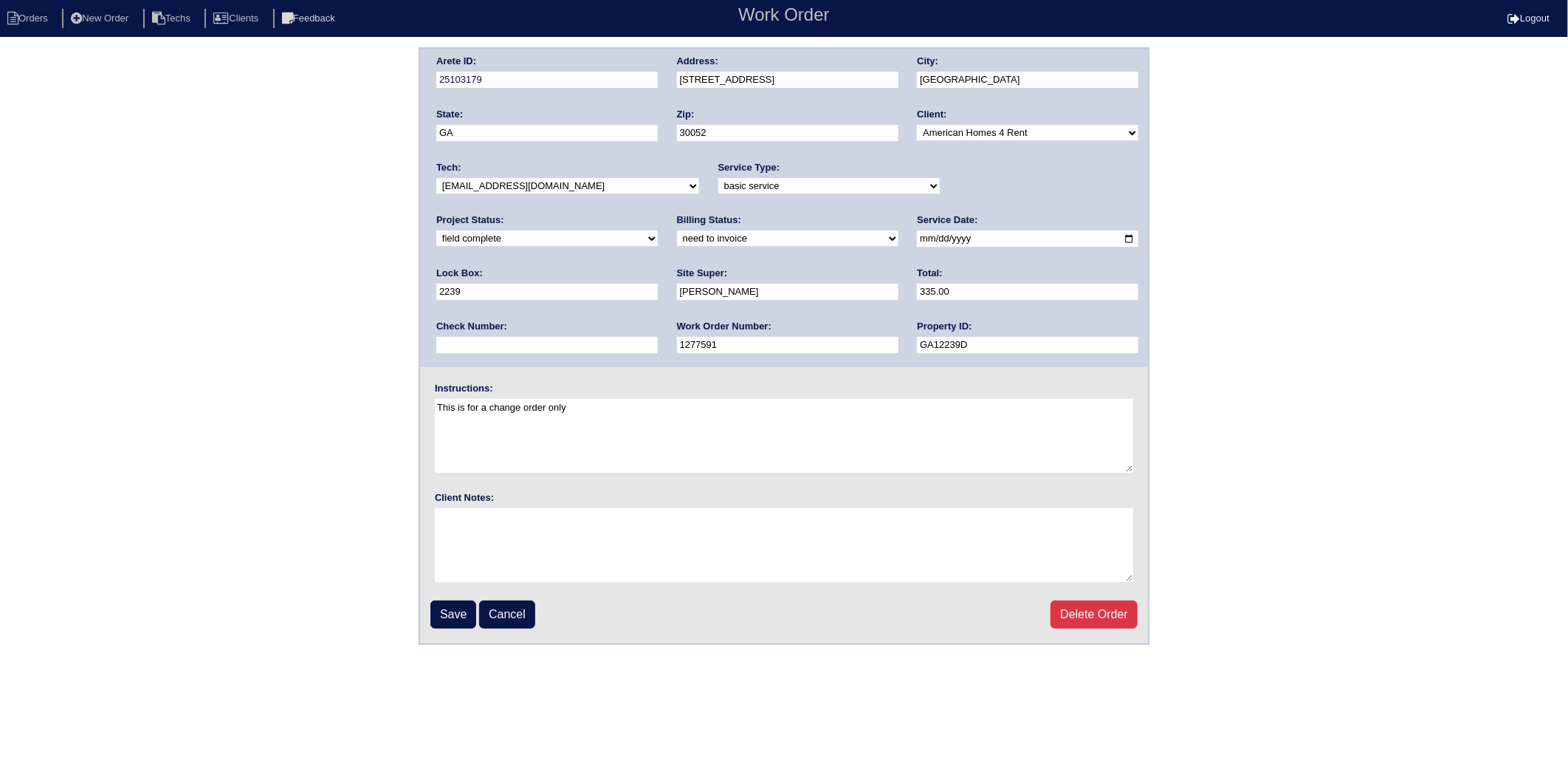
drag, startPoint x: 484, startPoint y: 239, endPoint x: 481, endPoint y: 247, distance: 8.5
click at [677, 239] on select "need to quote quoted need to invoice invoiced paid warranty purchase order need…" at bounding box center [787, 239] width 222 height 16
select select "invoiced"
click at [677, 231] on select "need to quote quoted need to invoice invoiced paid warranty purchase order need…" at bounding box center [787, 239] width 222 height 16
click at [444, 611] on input "Save" at bounding box center [453, 614] width 46 height 28
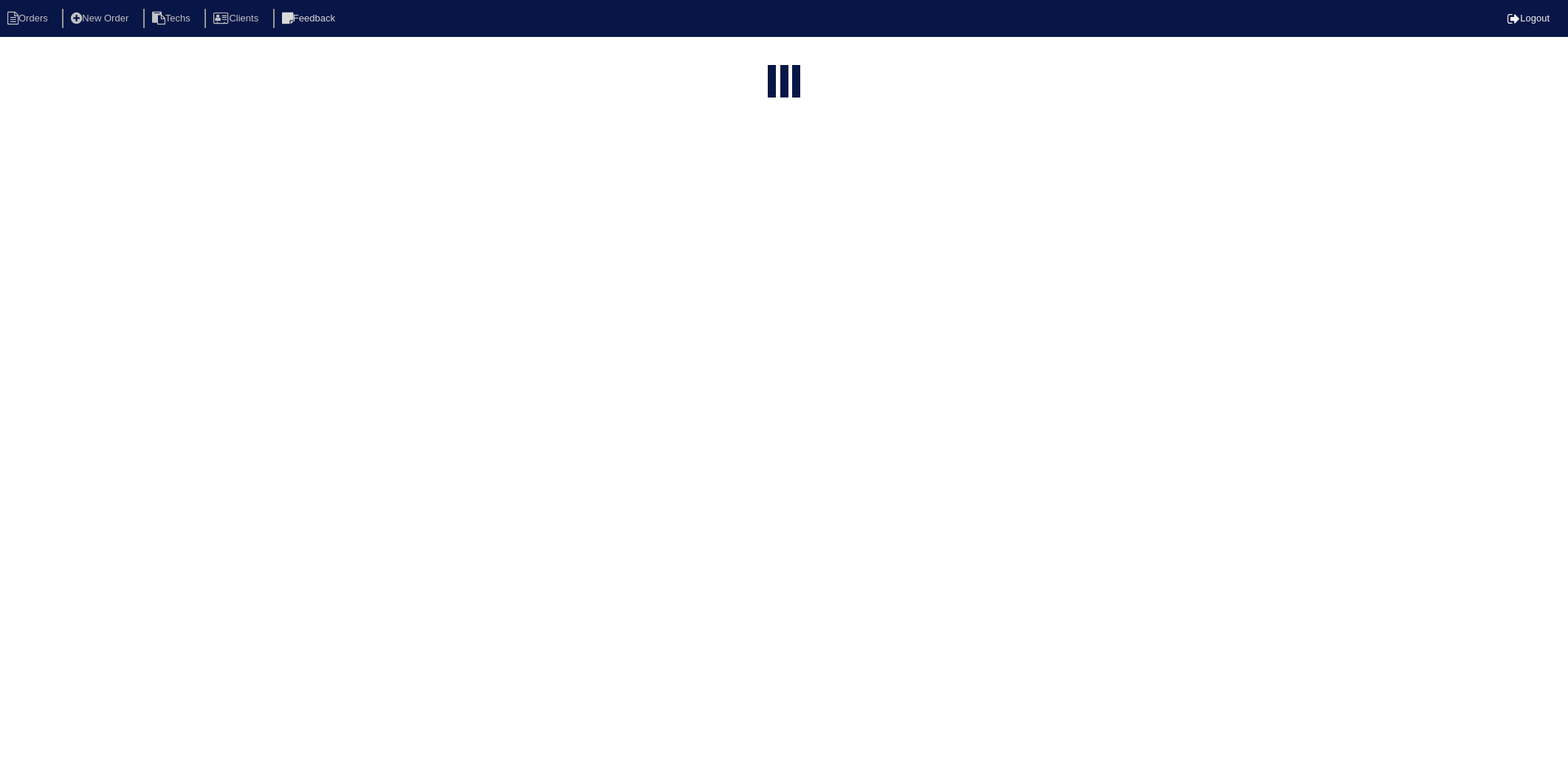
select select "15"
type input "1335"
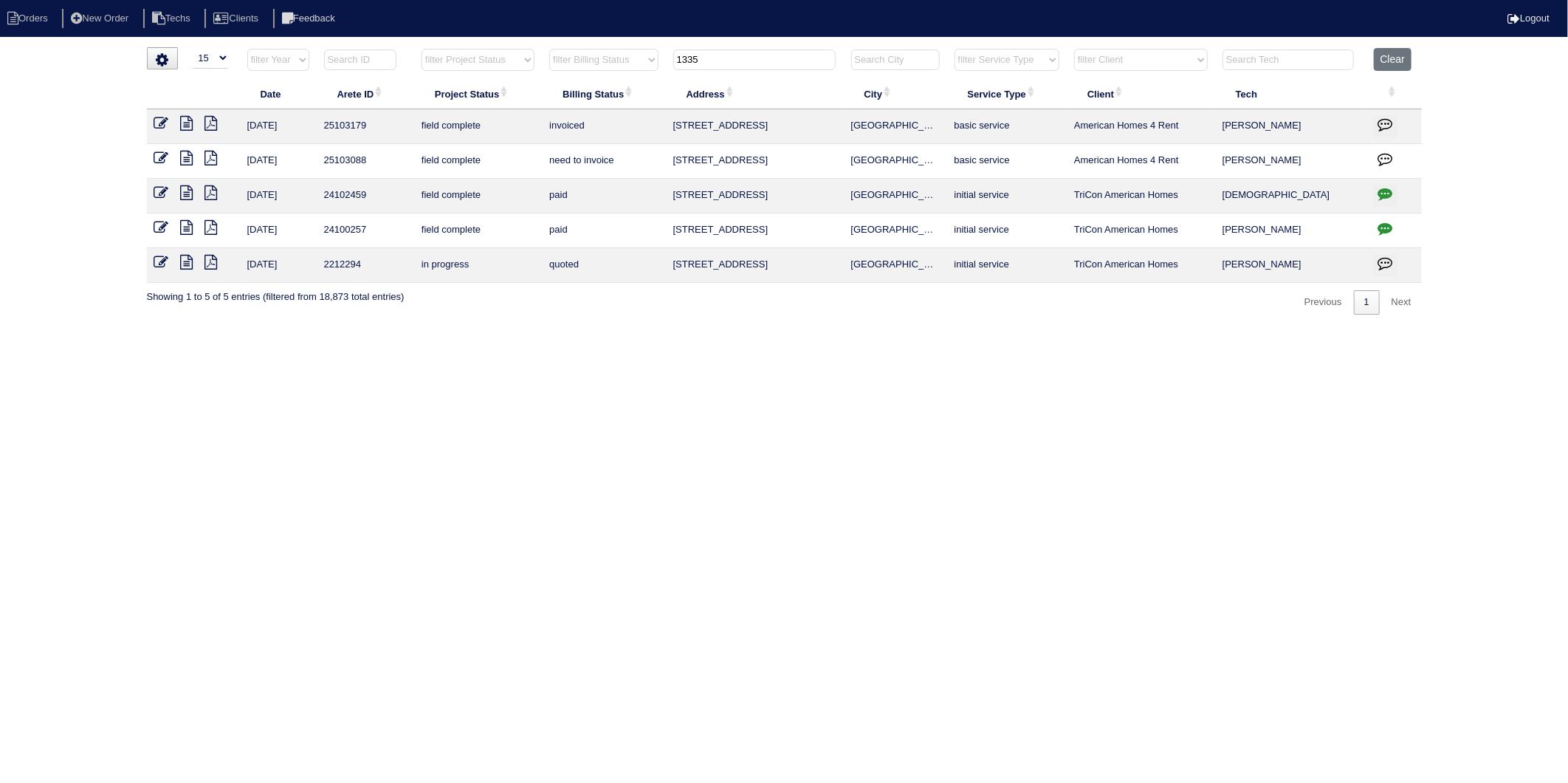
click at [158, 122] on icon at bounding box center [162, 123] width 15 height 15
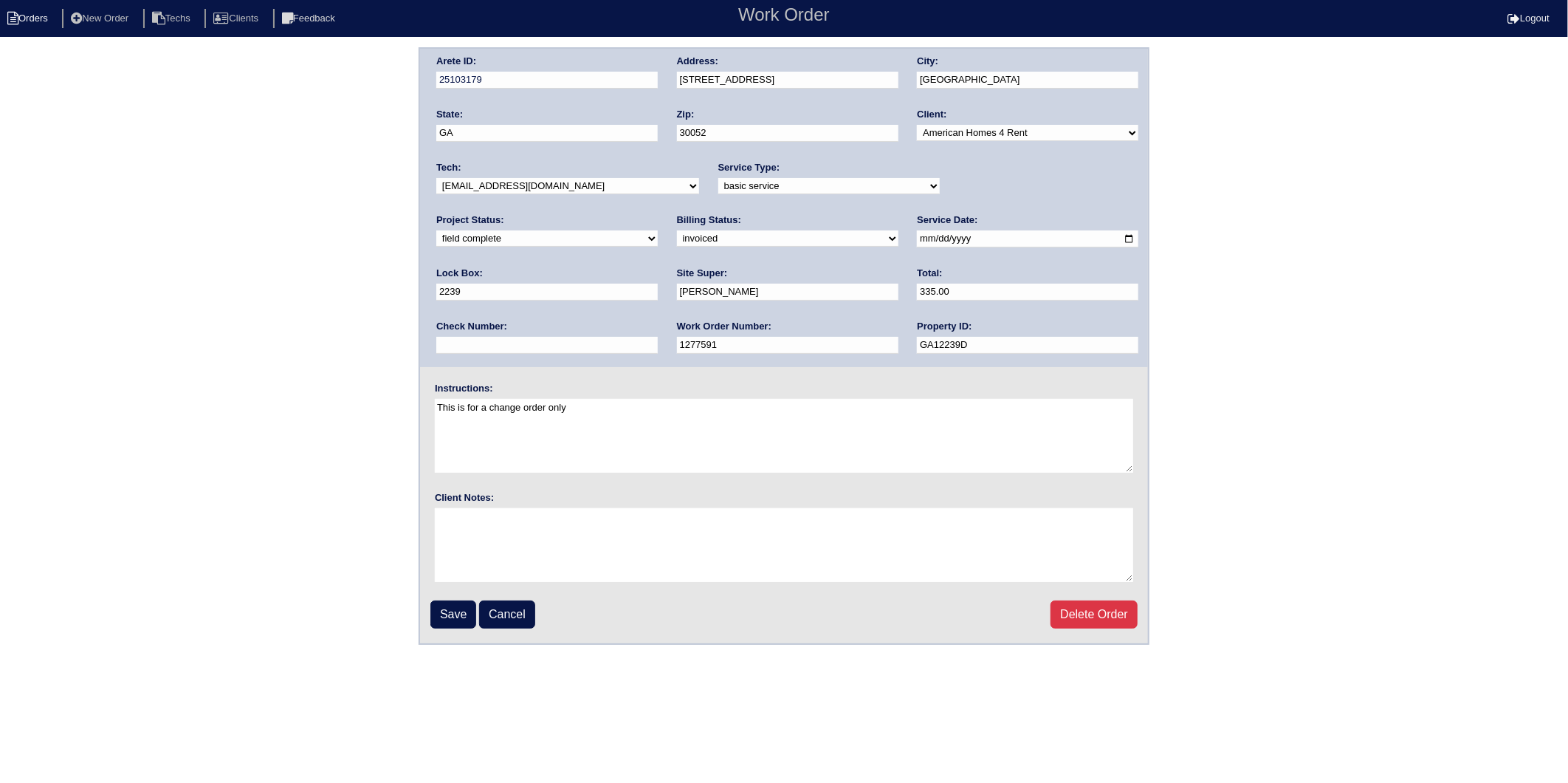
click at [38, 17] on li "Orders" at bounding box center [30, 19] width 60 height 20
select select "15"
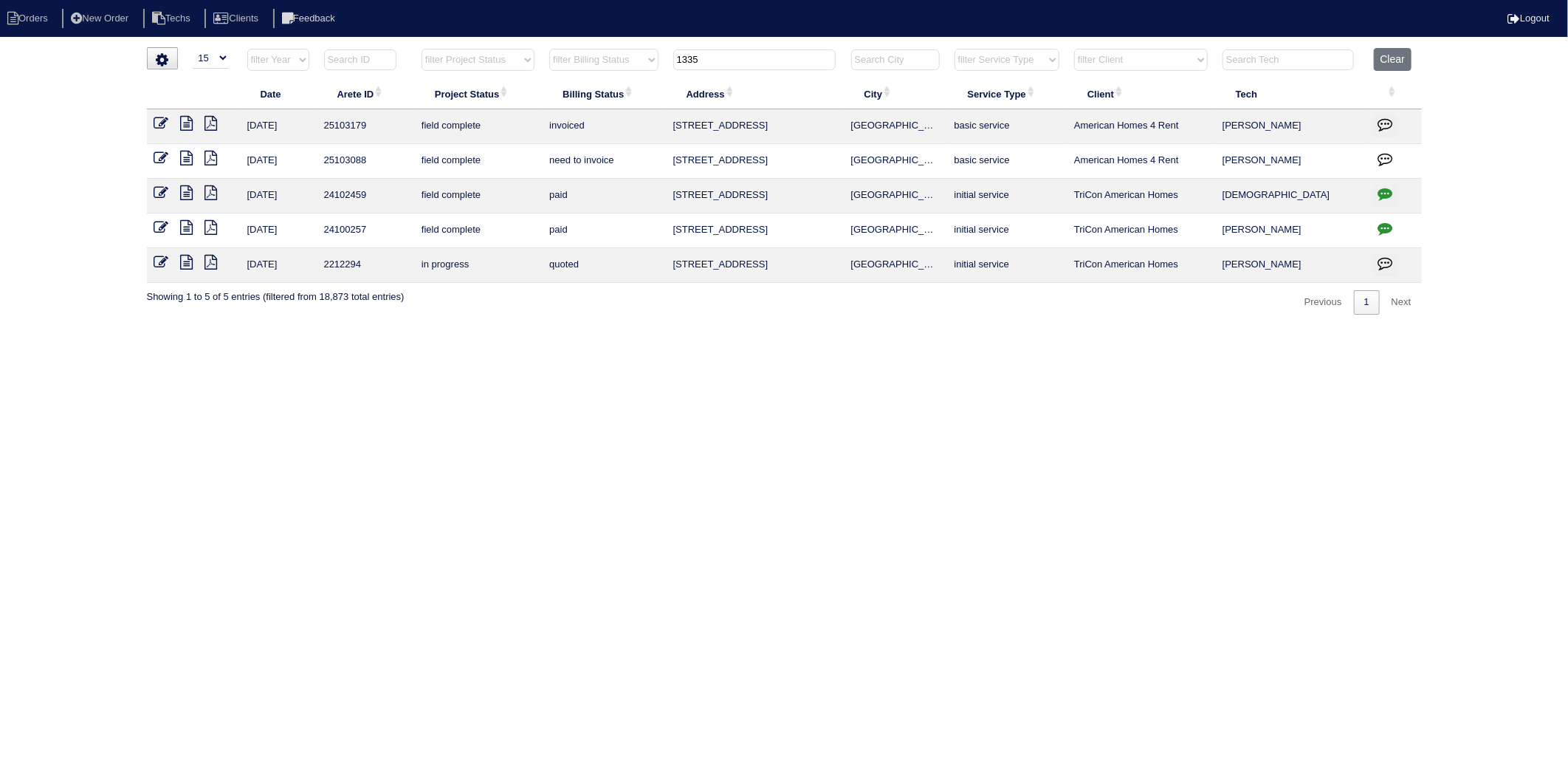
click at [164, 159] on icon at bounding box center [162, 157] width 15 height 15
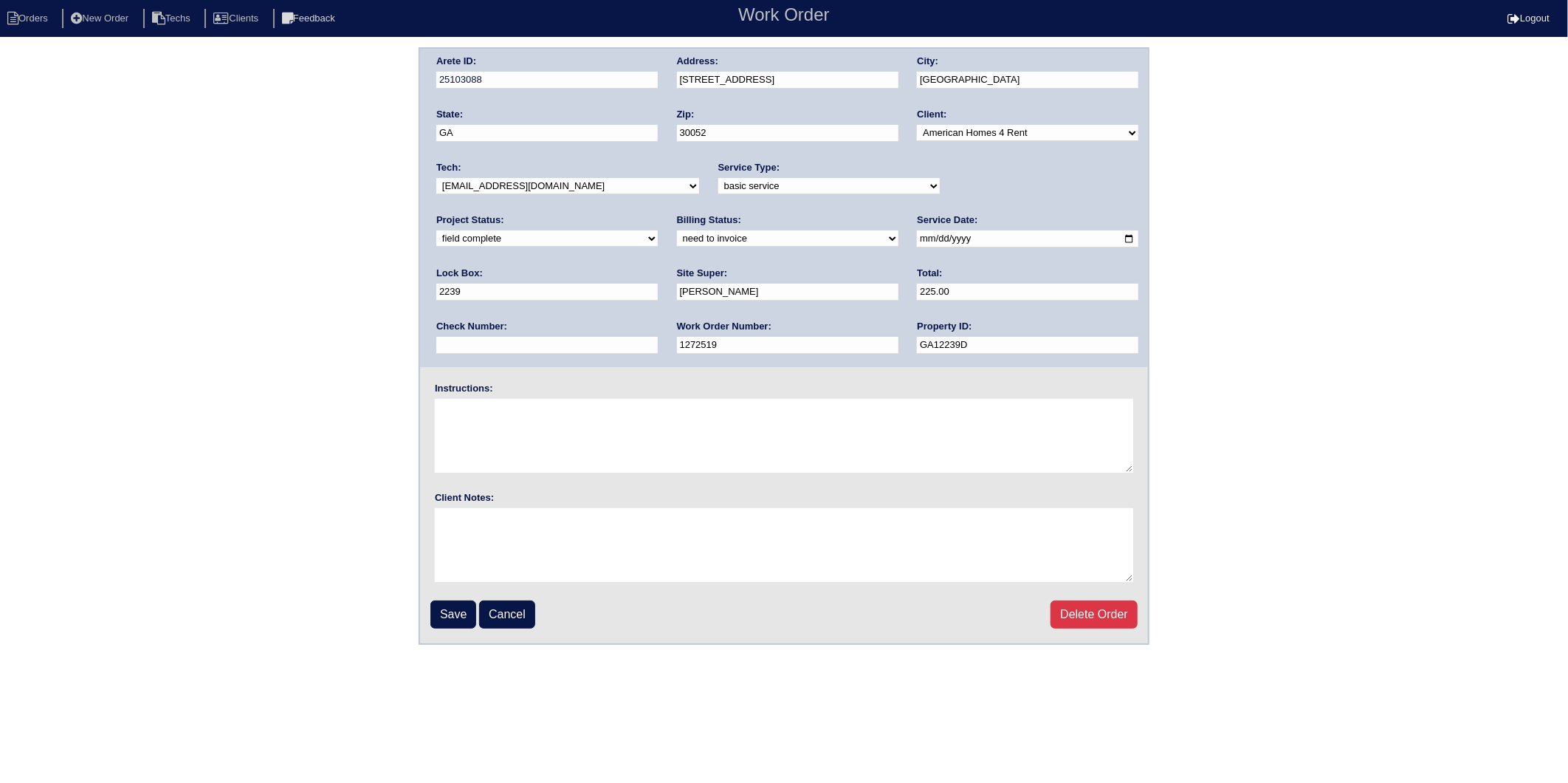
click at [677, 239] on select "need to quote quoted need to invoice invoiced paid warranty purchase order need…" at bounding box center [787, 239] width 222 height 16
select select "invoiced"
click at [677, 231] on select "need to quote quoted need to invoice invoiced paid warranty purchase order need…" at bounding box center [787, 239] width 222 height 16
click at [474, 608] on input "Save" at bounding box center [453, 614] width 46 height 28
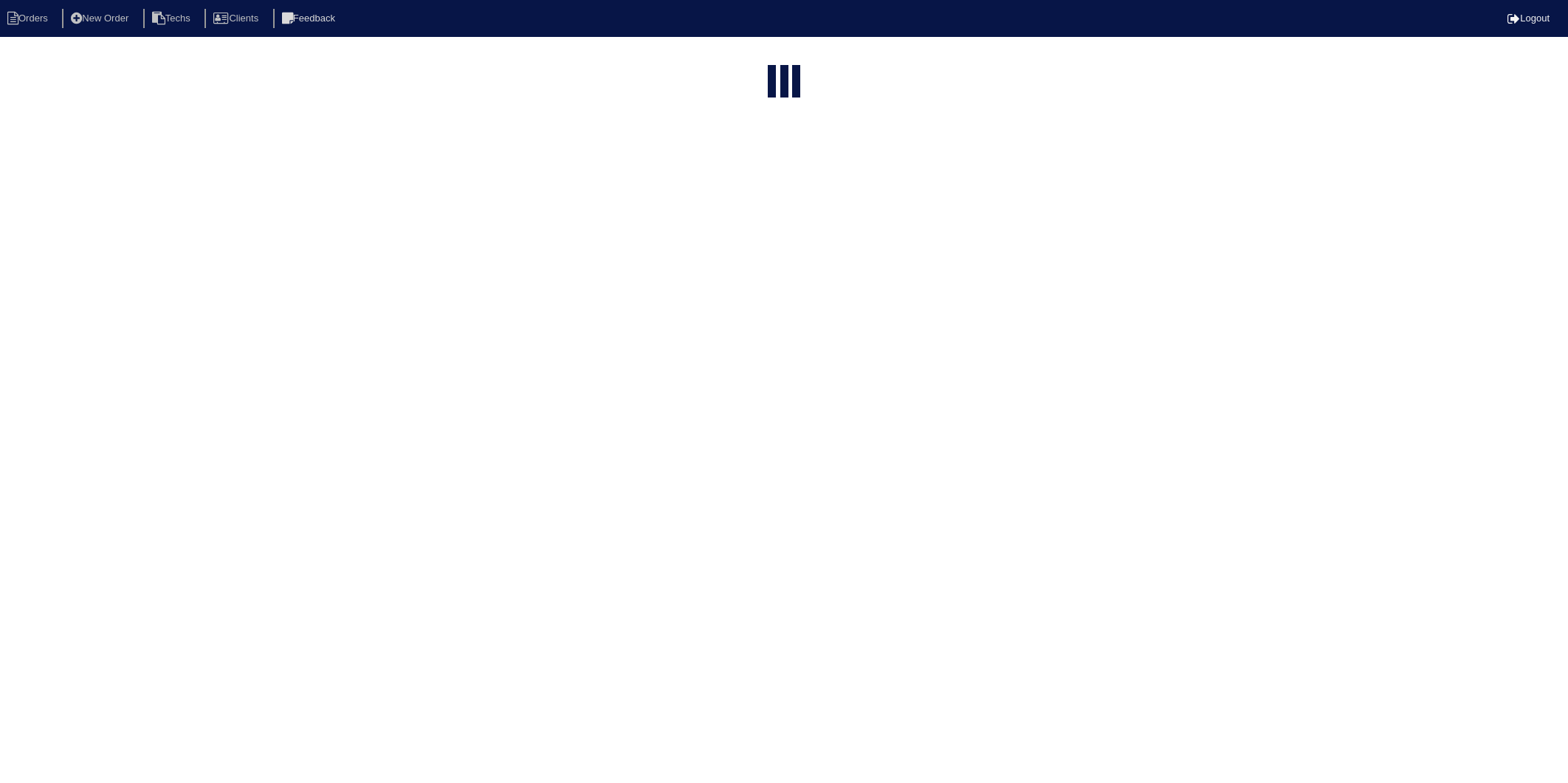
select select "15"
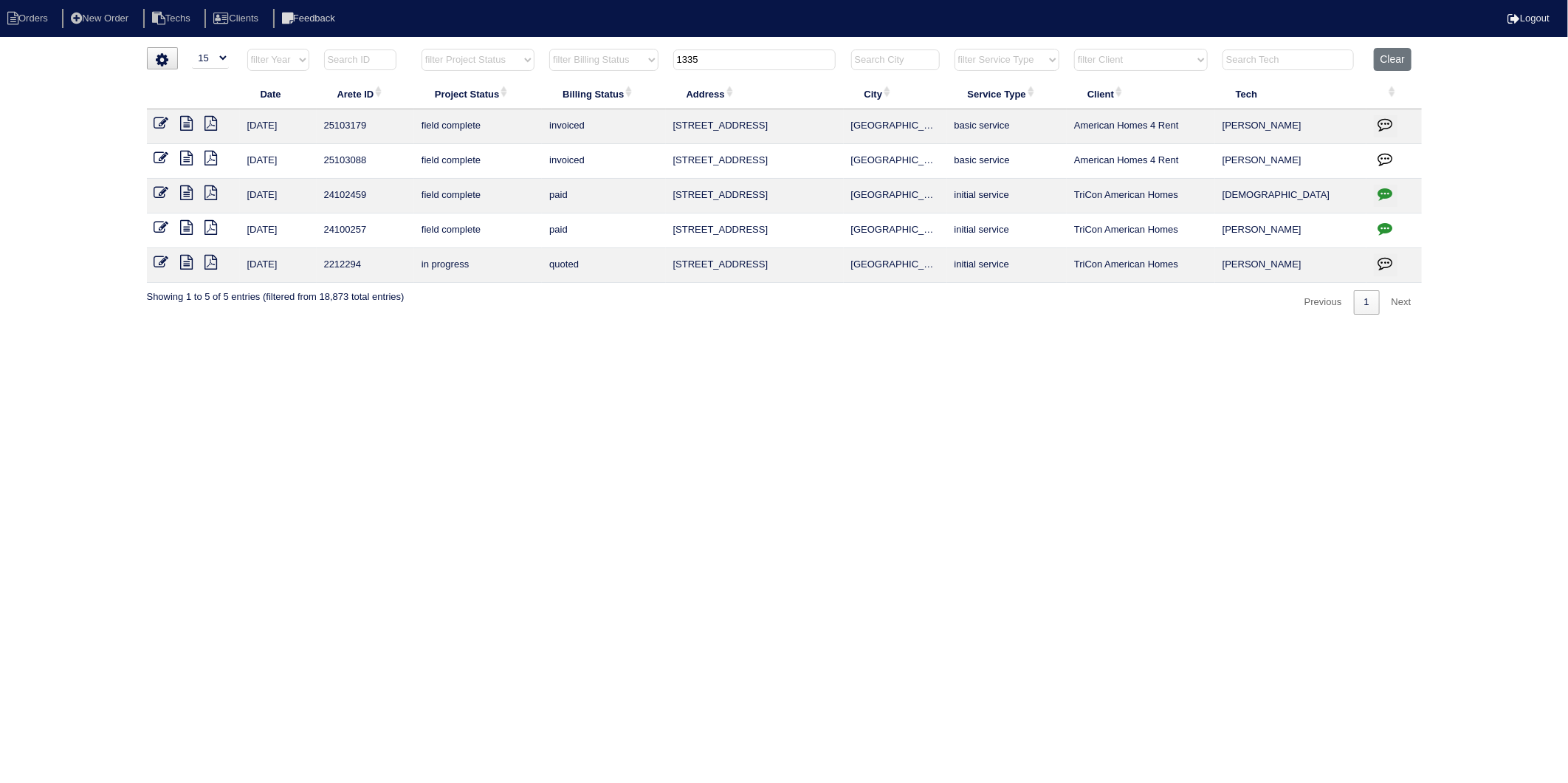
drag, startPoint x: 714, startPoint y: 64, endPoint x: 623, endPoint y: 78, distance: 92.1
click at [623, 78] on tr "filter Year -- Any Year -- 2025 2024 2023 2022 2021 2020 2019 filter Project St…" at bounding box center [784, 63] width 1275 height 30
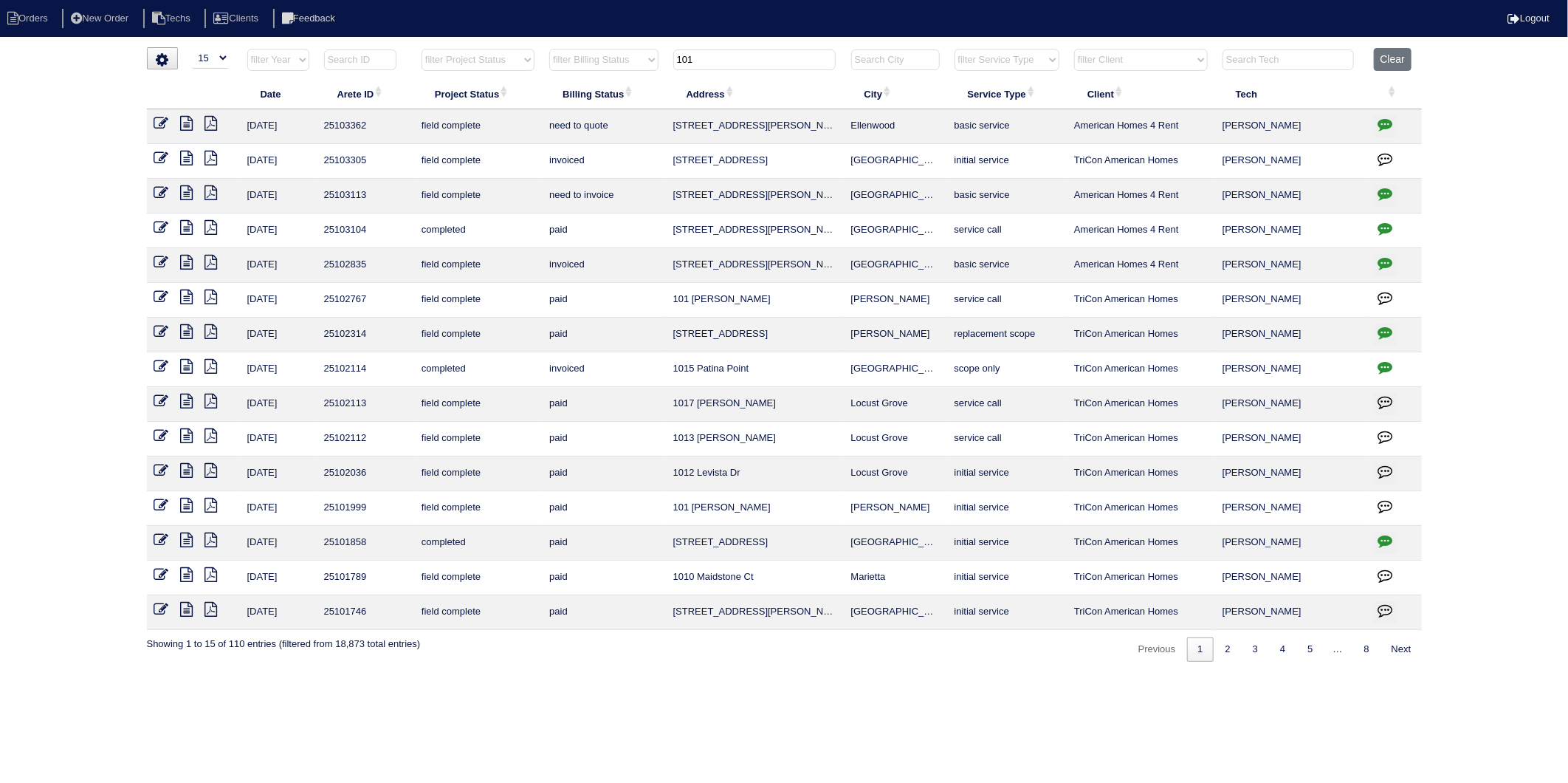
type input "101"
click at [160, 194] on icon at bounding box center [162, 193] width 15 height 15
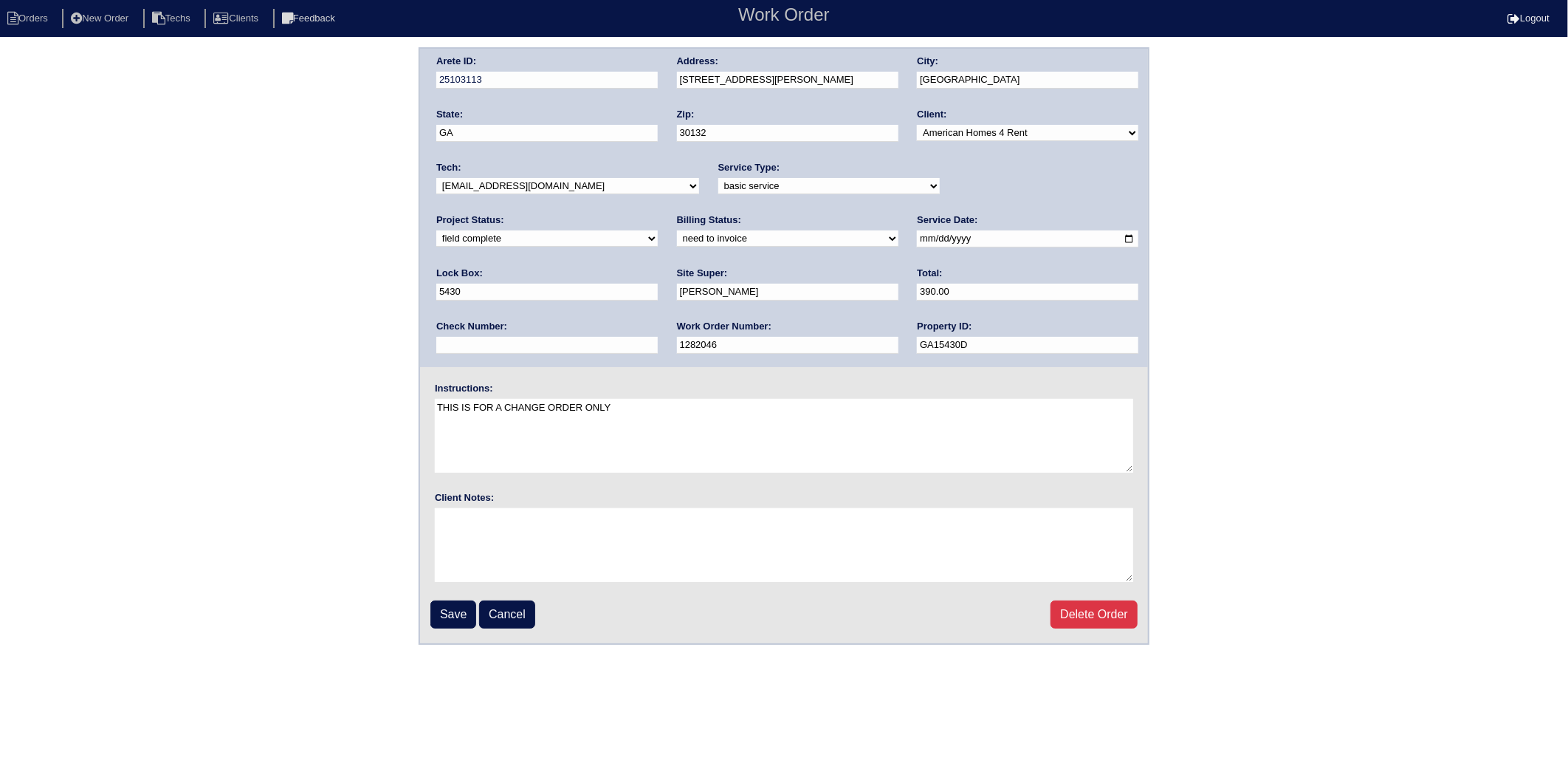
click at [677, 240] on select "need to quote quoted need to invoice invoiced paid warranty purchase order need…" at bounding box center [787, 239] width 222 height 16
select select "invoiced"
click at [677, 231] on select "need to quote quoted need to invoice invoiced paid warranty purchase order need…" at bounding box center [787, 239] width 222 height 16
click at [453, 607] on input "Save" at bounding box center [453, 614] width 46 height 28
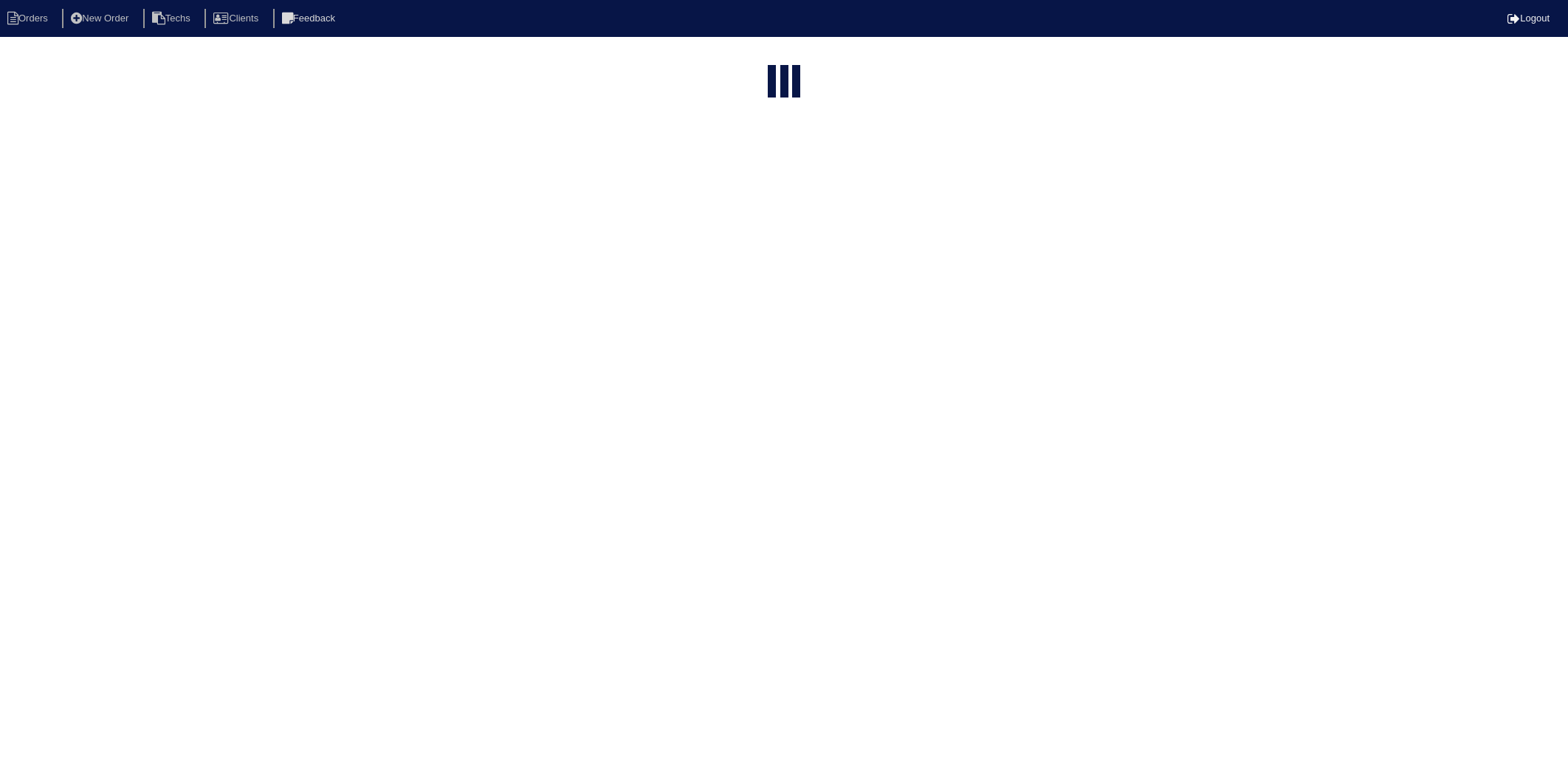
select select "15"
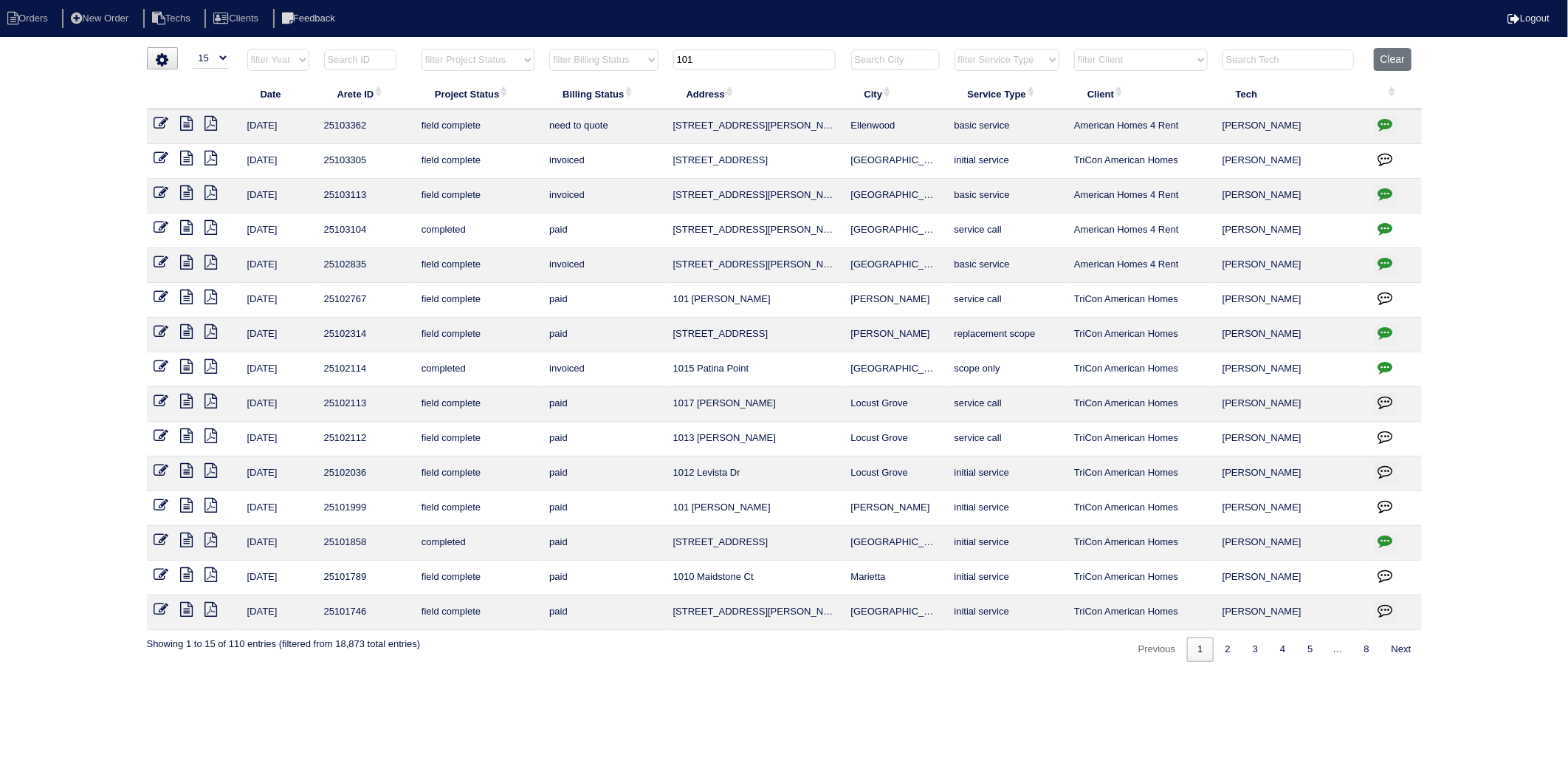
drag, startPoint x: 712, startPoint y: 53, endPoint x: 652, endPoint y: 72, distance: 62.9
click at [652, 72] on tr "filter Year -- Any Year -- 2025 2024 2023 2022 2021 2020 2019 filter Project St…" at bounding box center [784, 63] width 1275 height 30
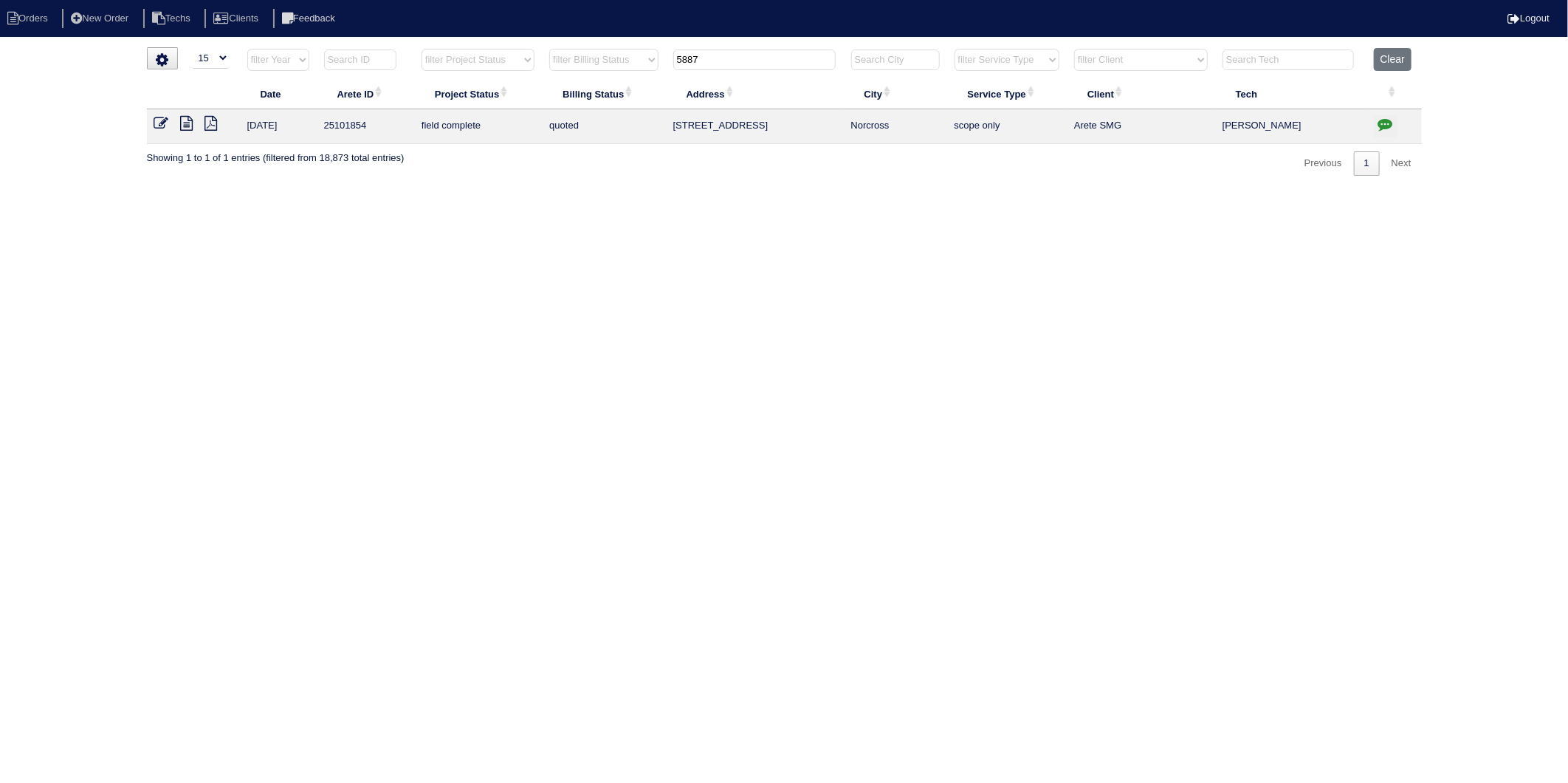
type input "5887"
click at [187, 123] on icon at bounding box center [187, 123] width 12 height 15
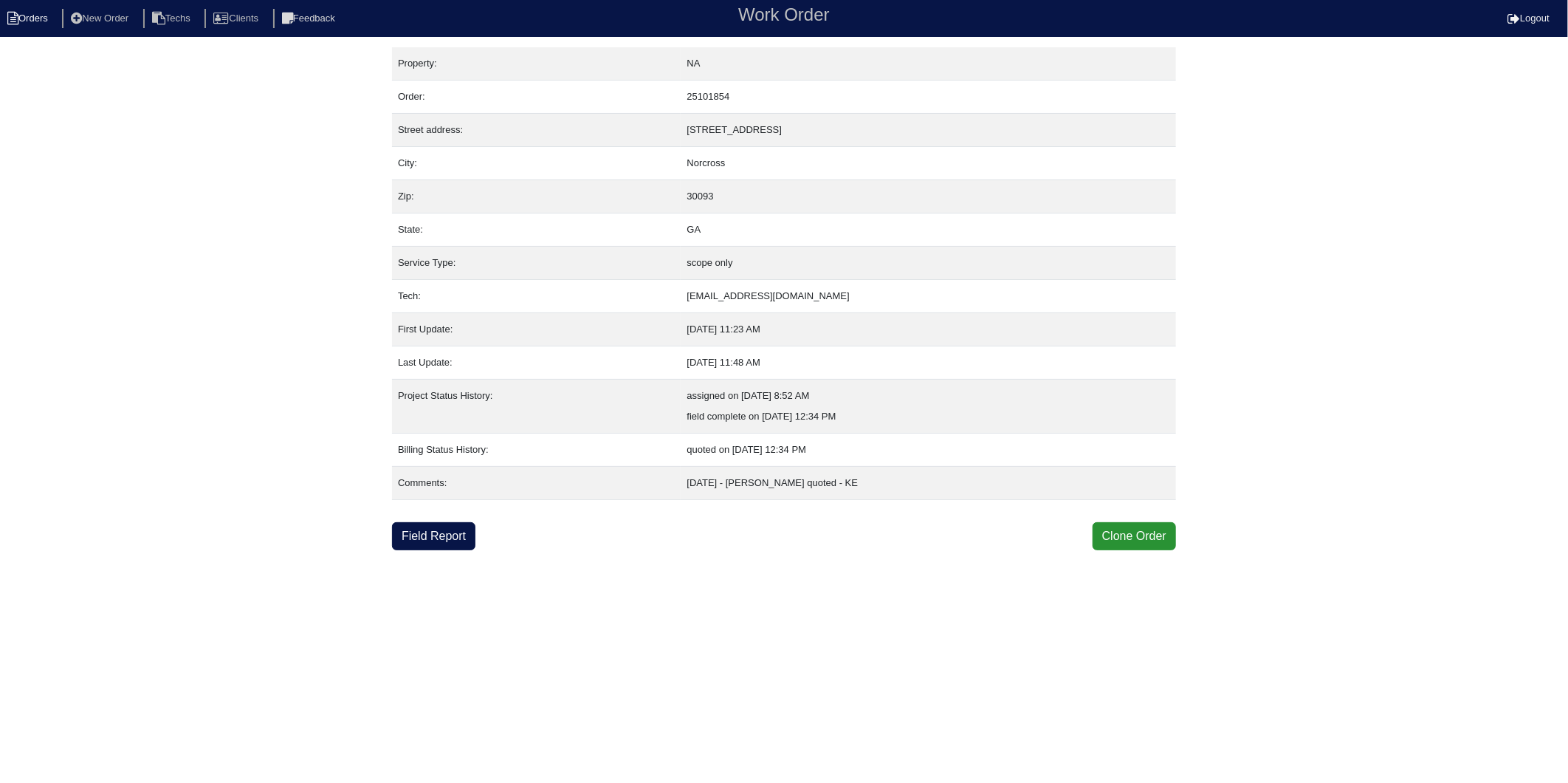
click at [35, 17] on li "Orders" at bounding box center [30, 19] width 60 height 20
select select "15"
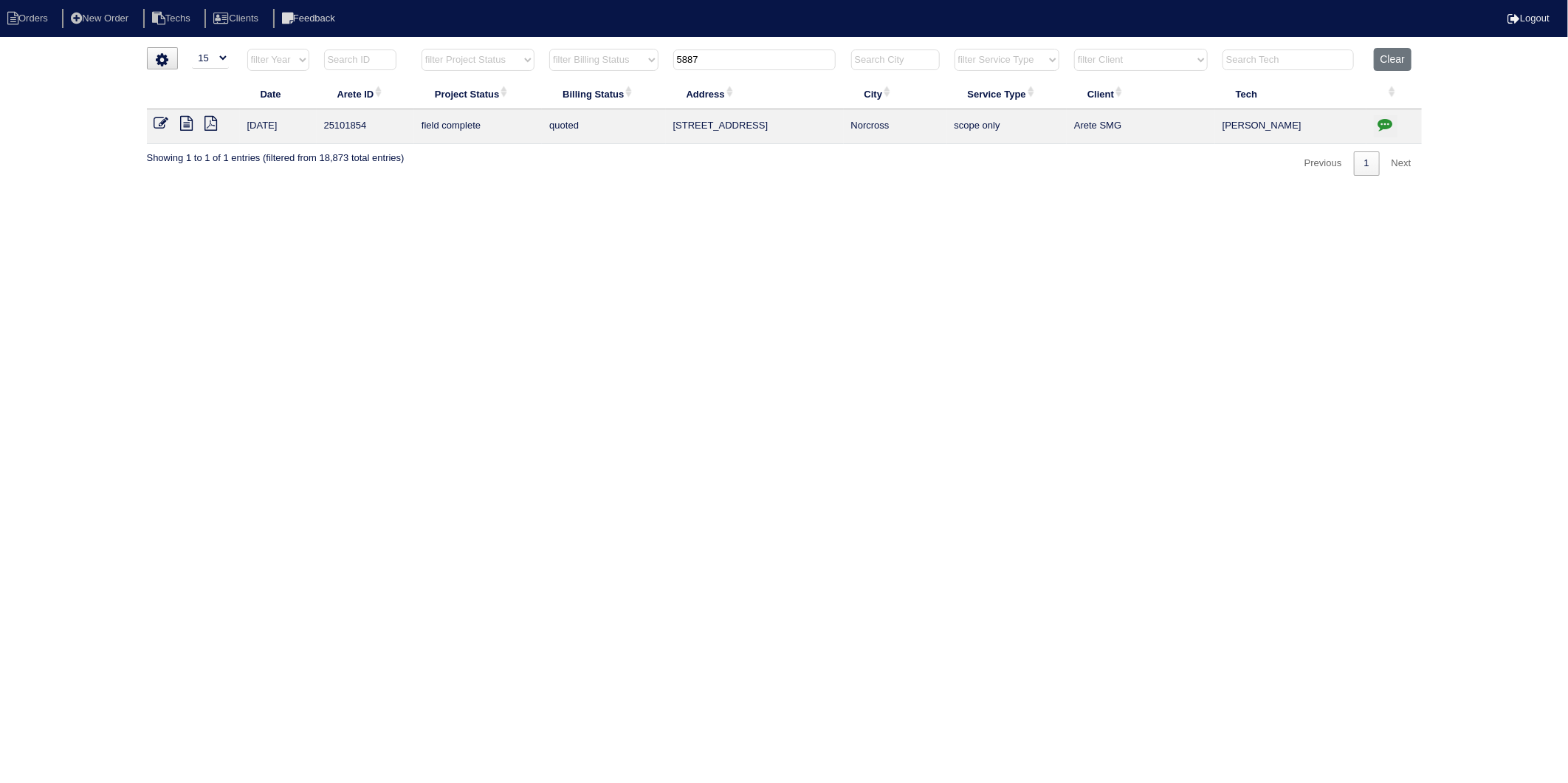
drag, startPoint x: 728, startPoint y: 63, endPoint x: 585, endPoint y: 101, distance: 148.0
click at [585, 101] on table "Date Arete ID Project Status Billing Status Address City Service Type Client Te…" at bounding box center [784, 95] width 1275 height 96
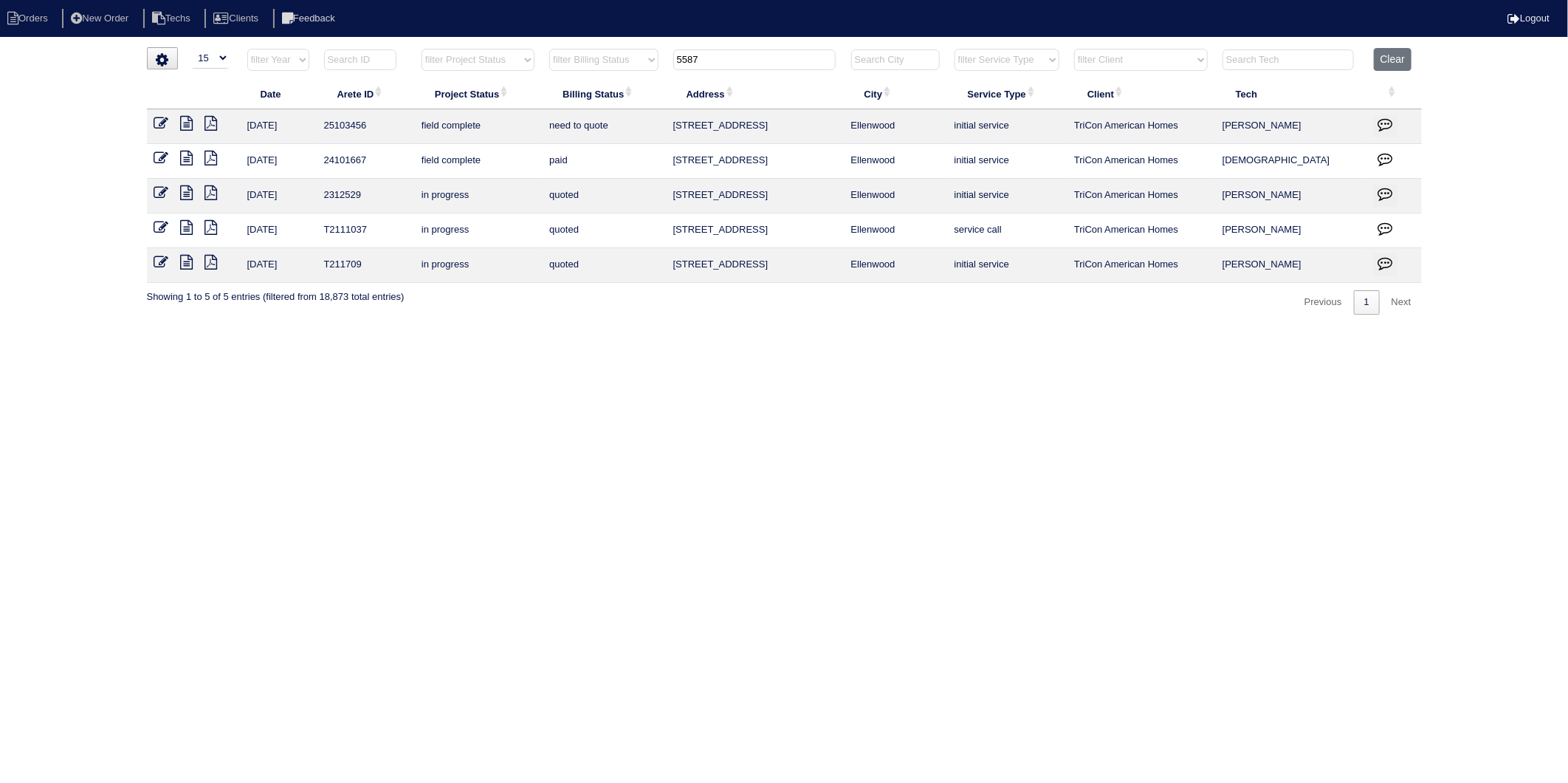
type input "5587"
click at [191, 126] on icon at bounding box center [187, 123] width 12 height 15
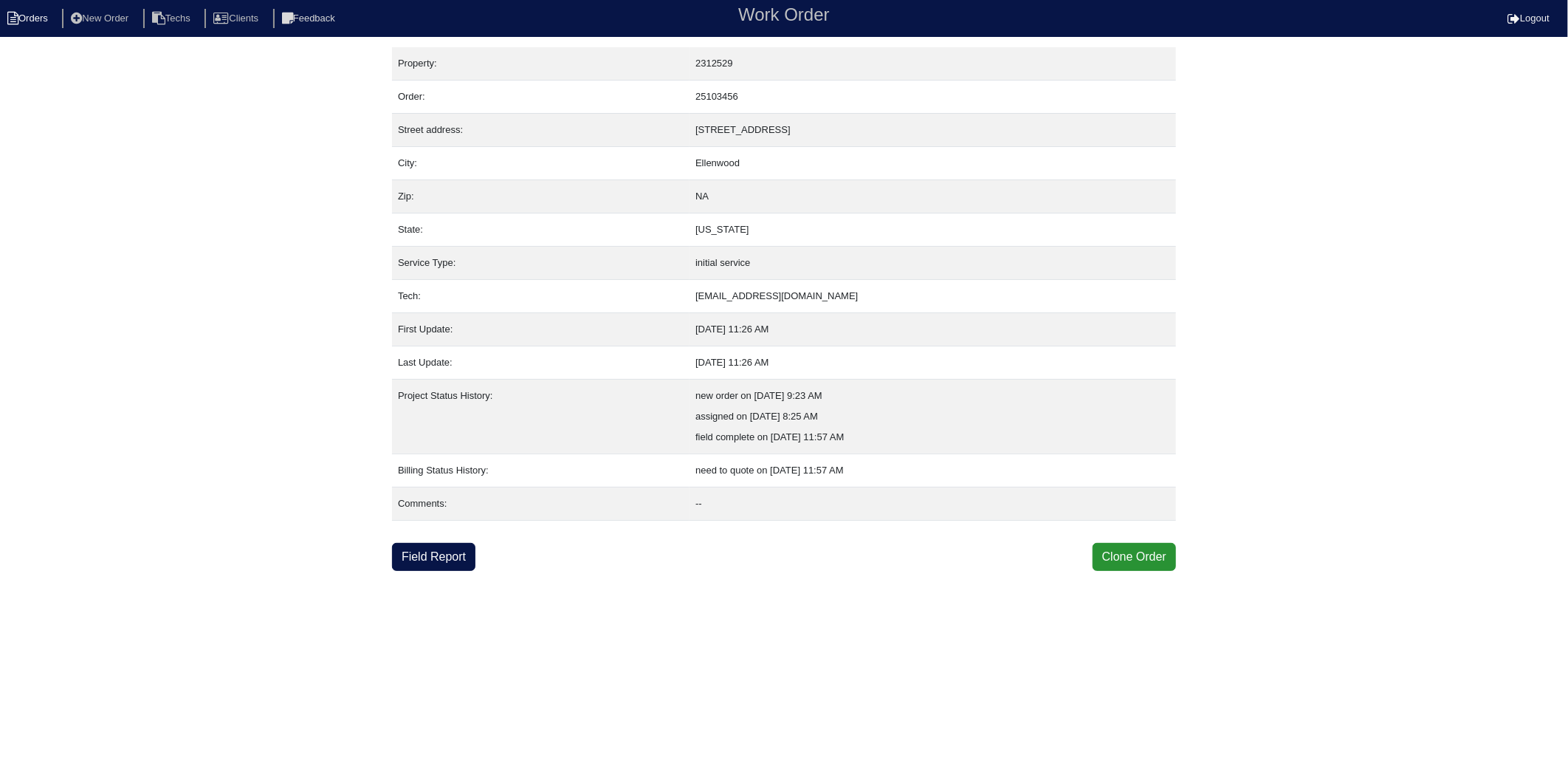
click at [23, 17] on li "Orders" at bounding box center [30, 19] width 60 height 20
select select "15"
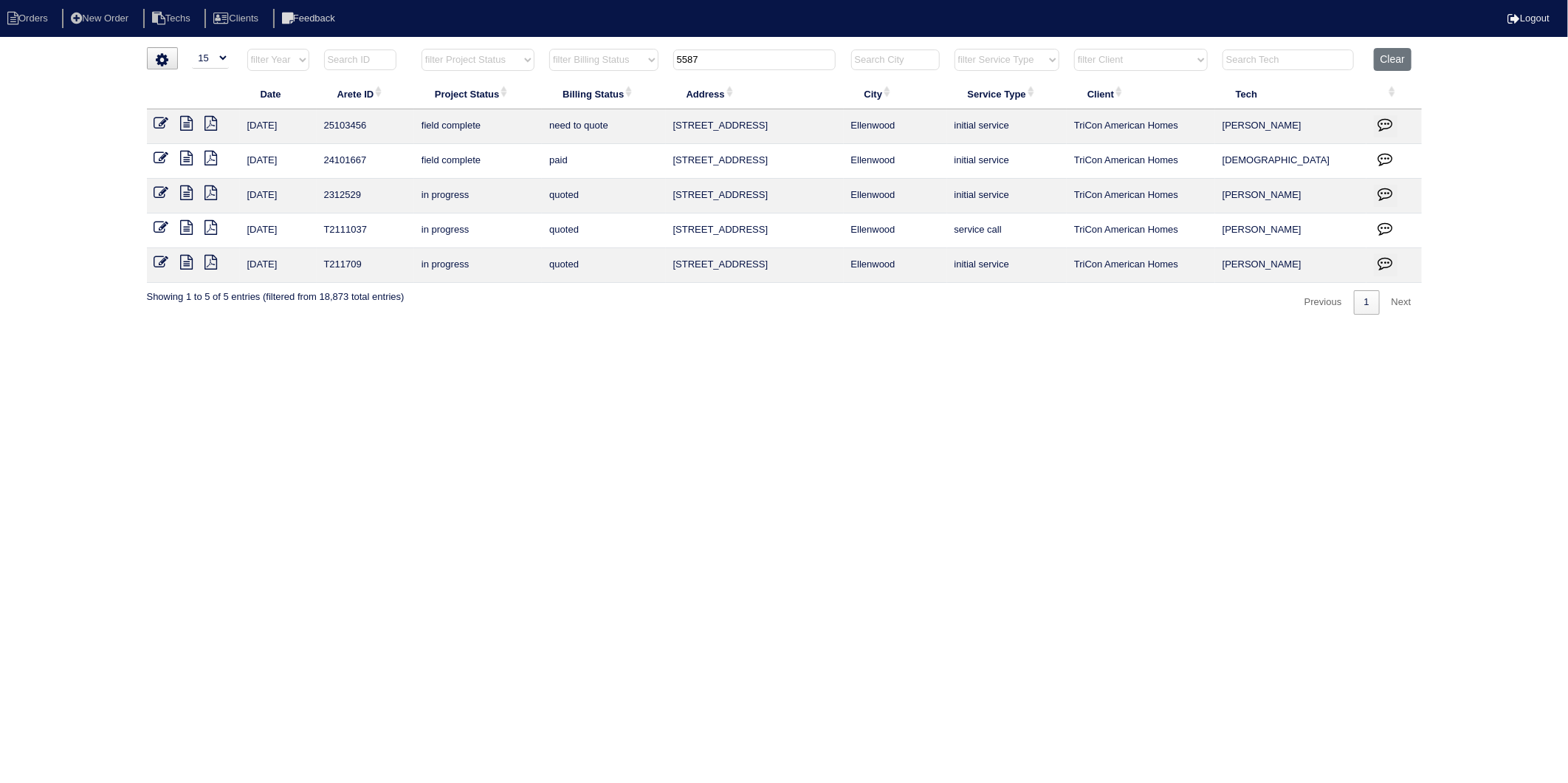
drag, startPoint x: 701, startPoint y: 64, endPoint x: 610, endPoint y: 79, distance: 92.2
click at [610, 79] on table "Date Arete ID Project Status Billing Status Address City Service Type Client Te…" at bounding box center [784, 165] width 1275 height 235
type input "73"
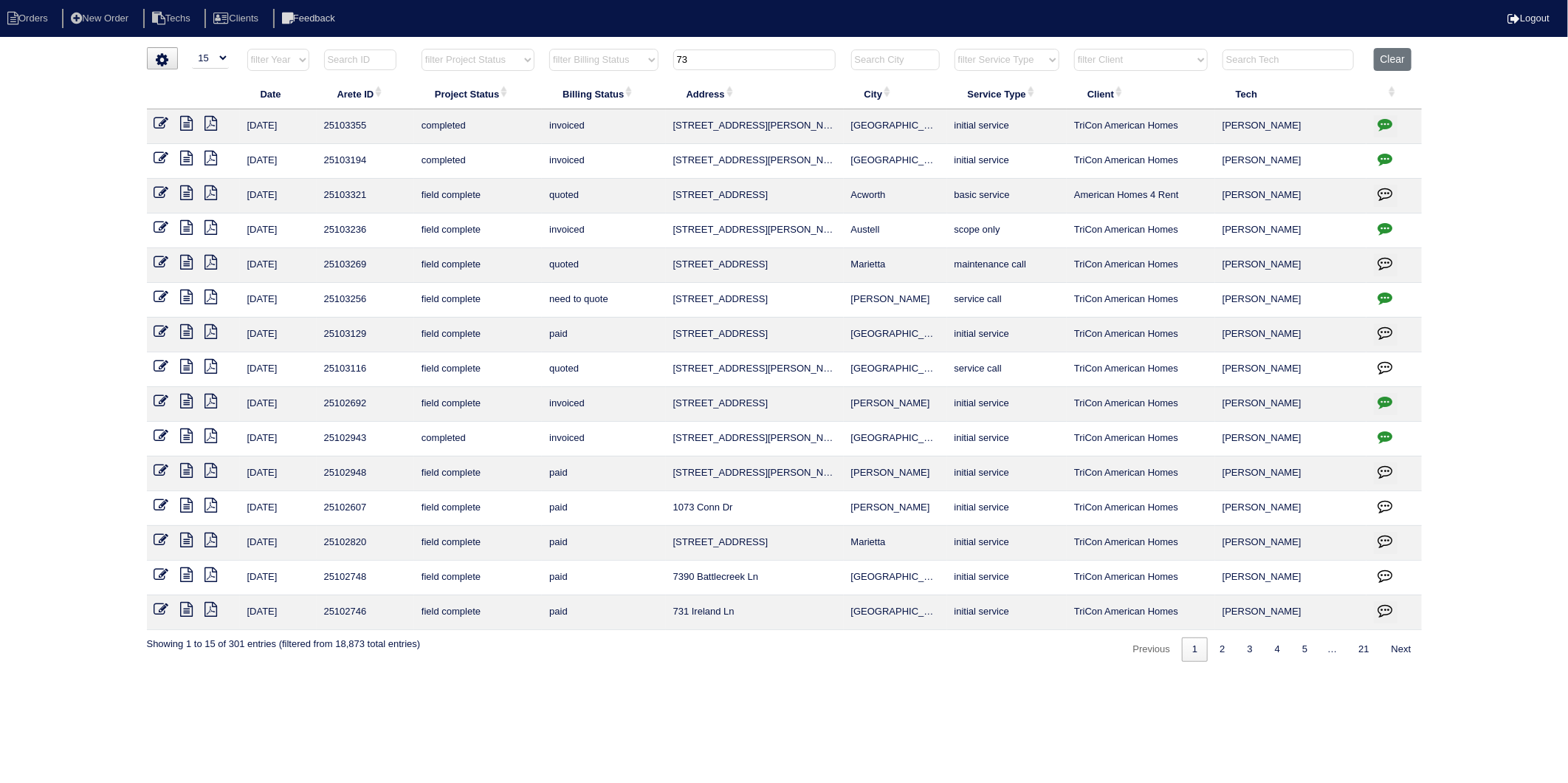
click at [186, 192] on icon at bounding box center [187, 193] width 12 height 15
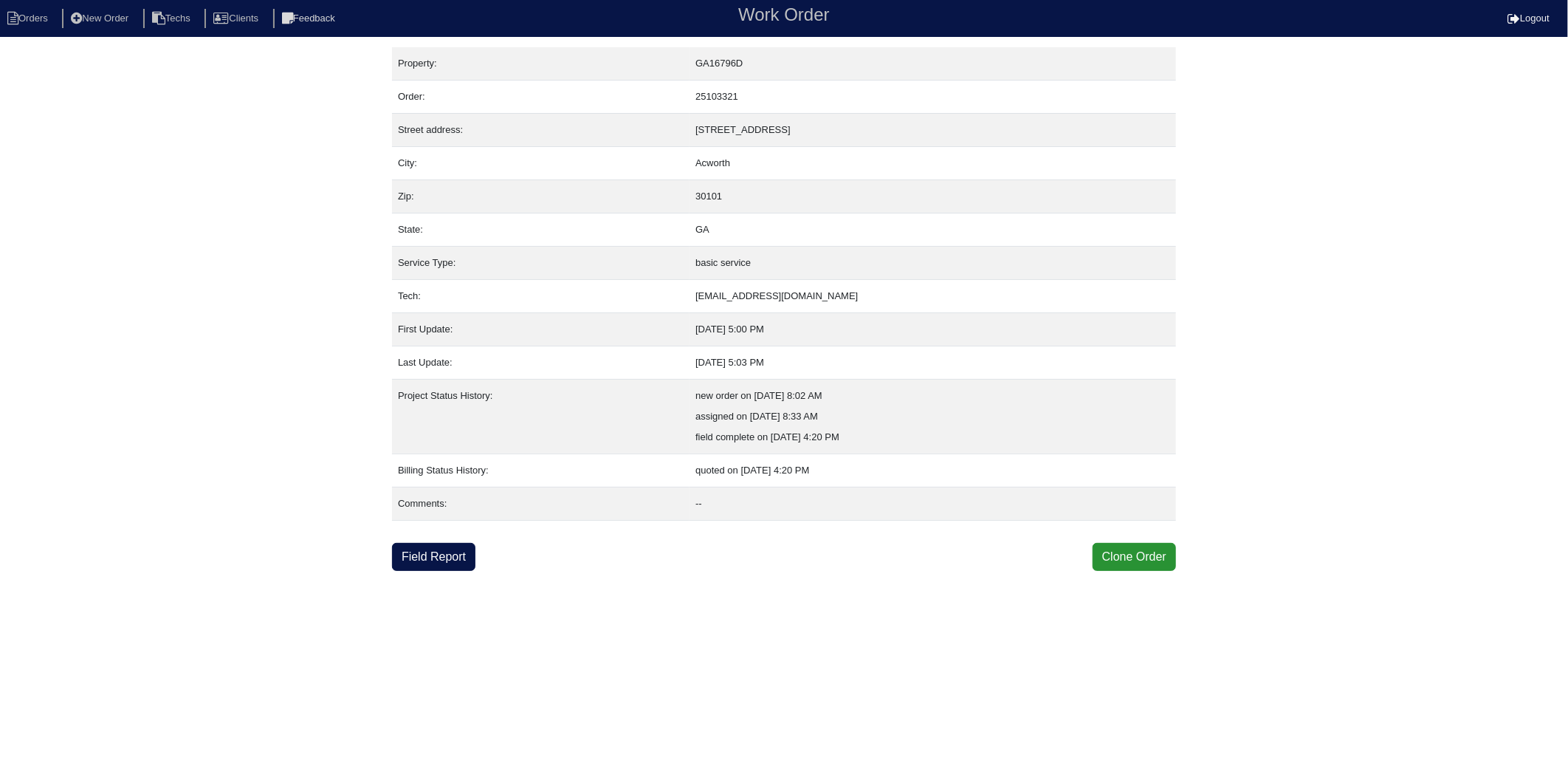
drag, startPoint x: 229, startPoint y: 215, endPoint x: 215, endPoint y: 192, distance: 26.9
click at [225, 208] on div "Property: GA16796D Order: 25103321 Street address: 73 Maplelake Ct City: Acwort…" at bounding box center [784, 308] width 1568 height 523
click at [33, 19] on li "Orders" at bounding box center [30, 19] width 60 height 20
select select "15"
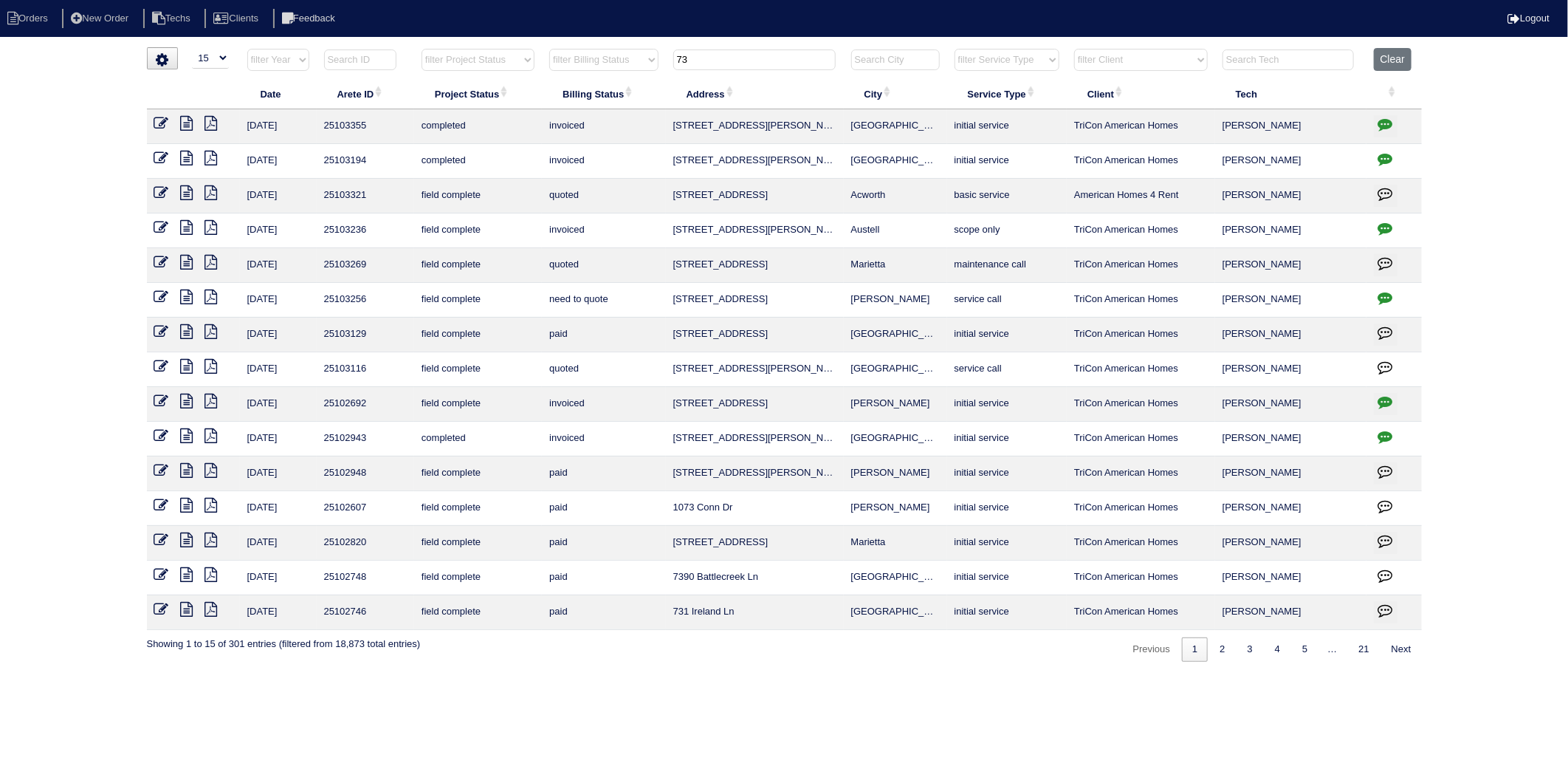
click at [694, 62] on input "73" at bounding box center [754, 59] width 163 height 20
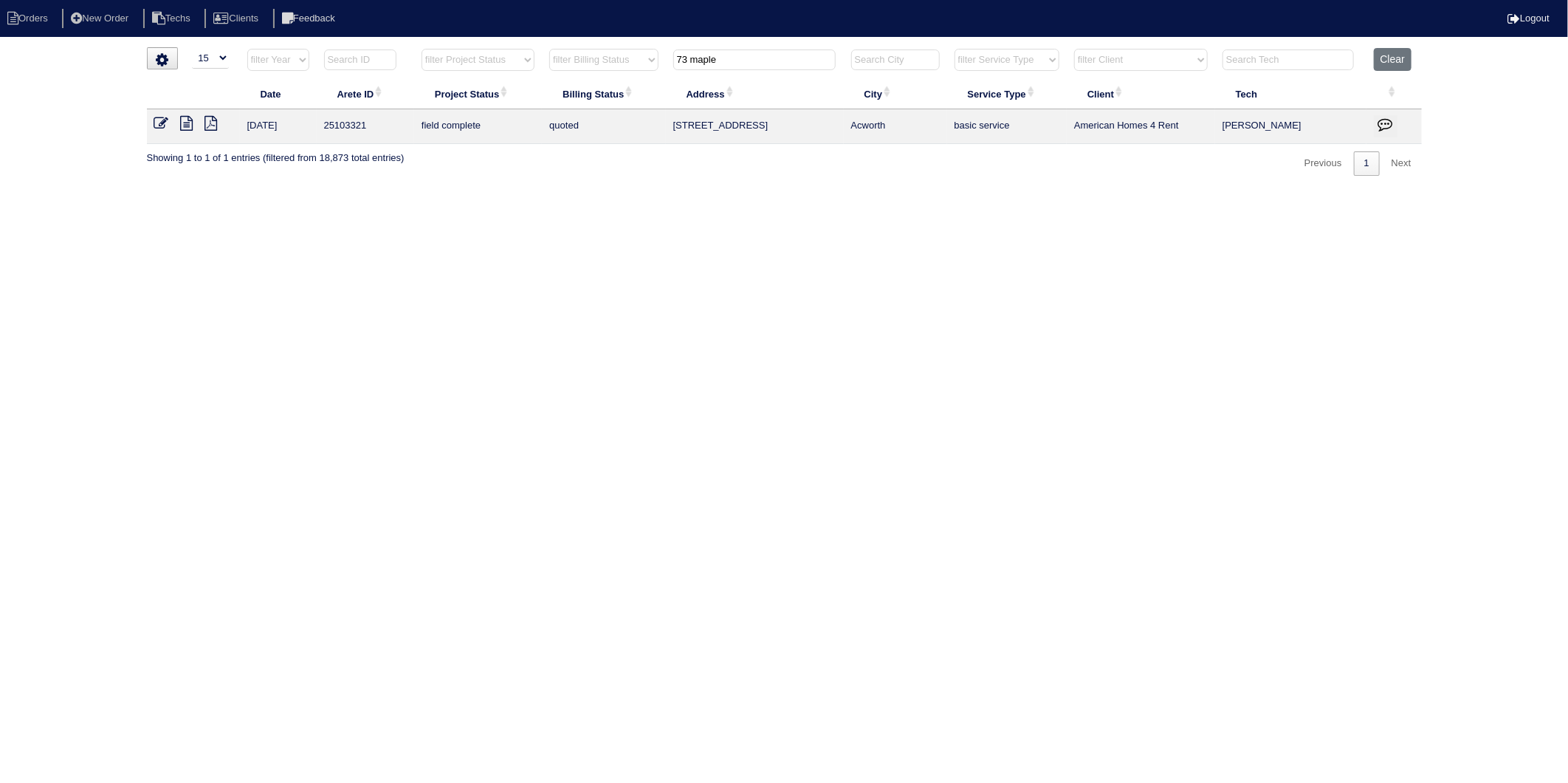
type input "73 maple"
click at [160, 121] on icon at bounding box center [162, 123] width 15 height 15
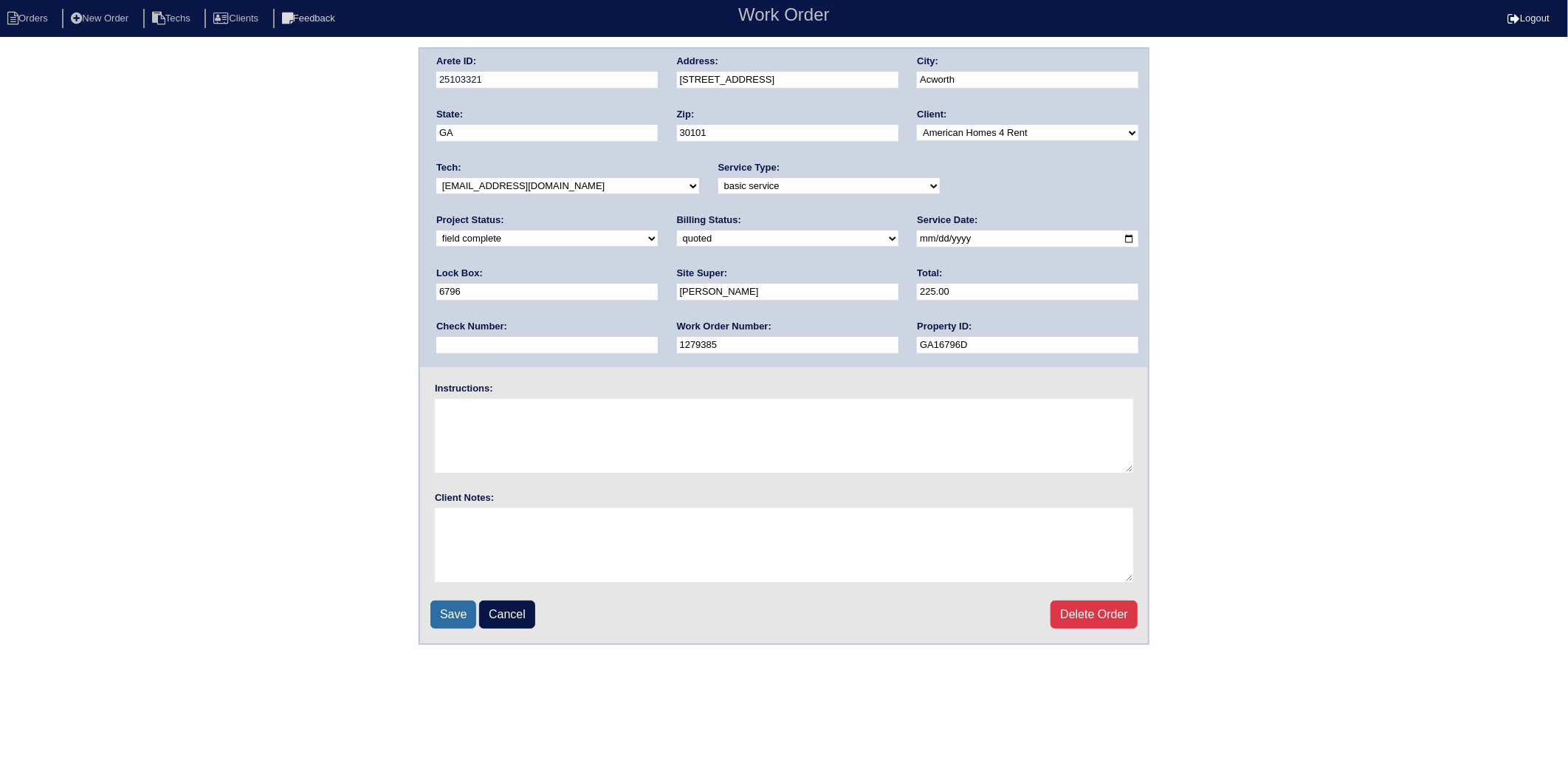
click at [456, 605] on input "Save" at bounding box center [453, 614] width 46 height 28
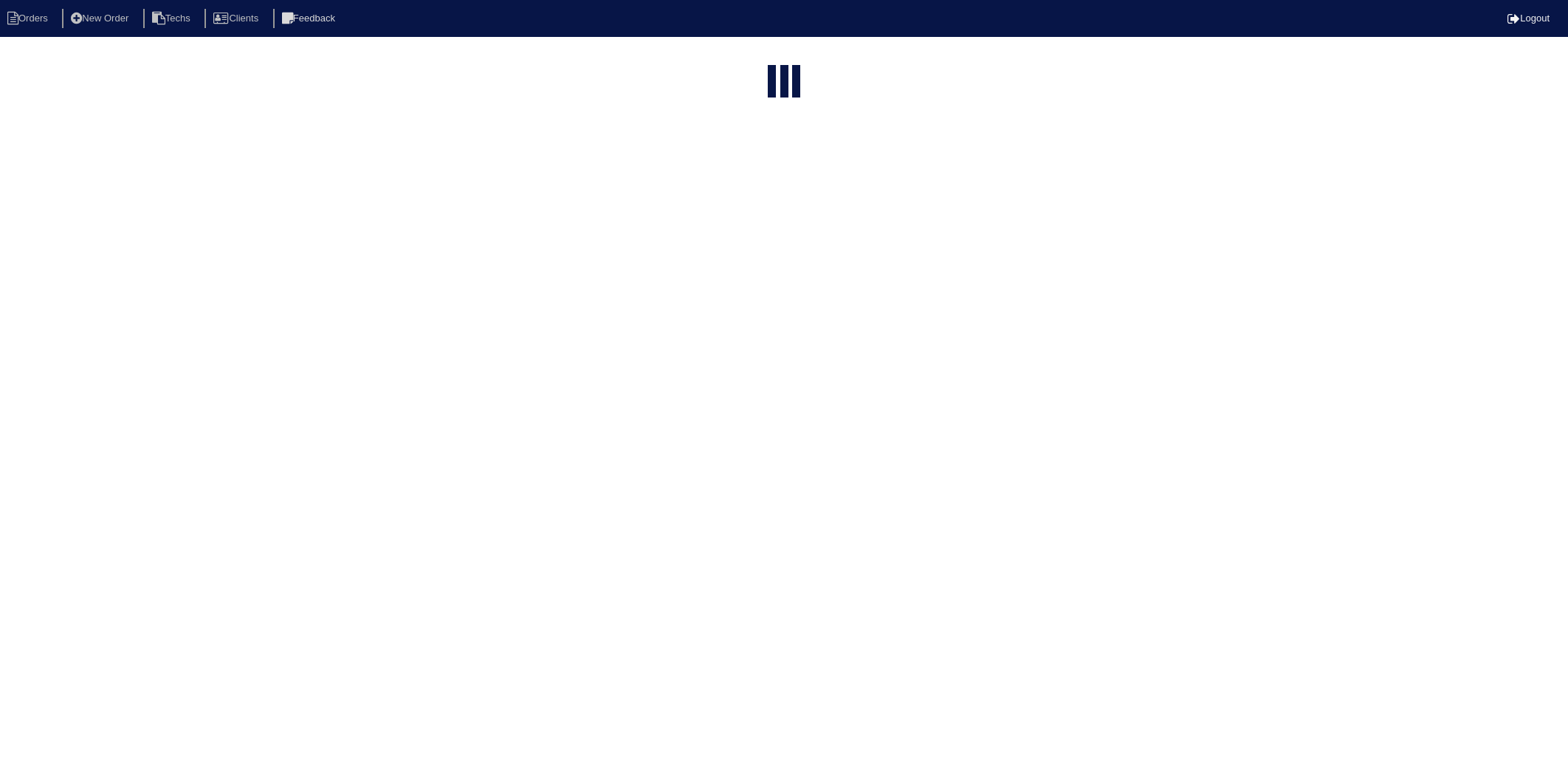
select select "15"
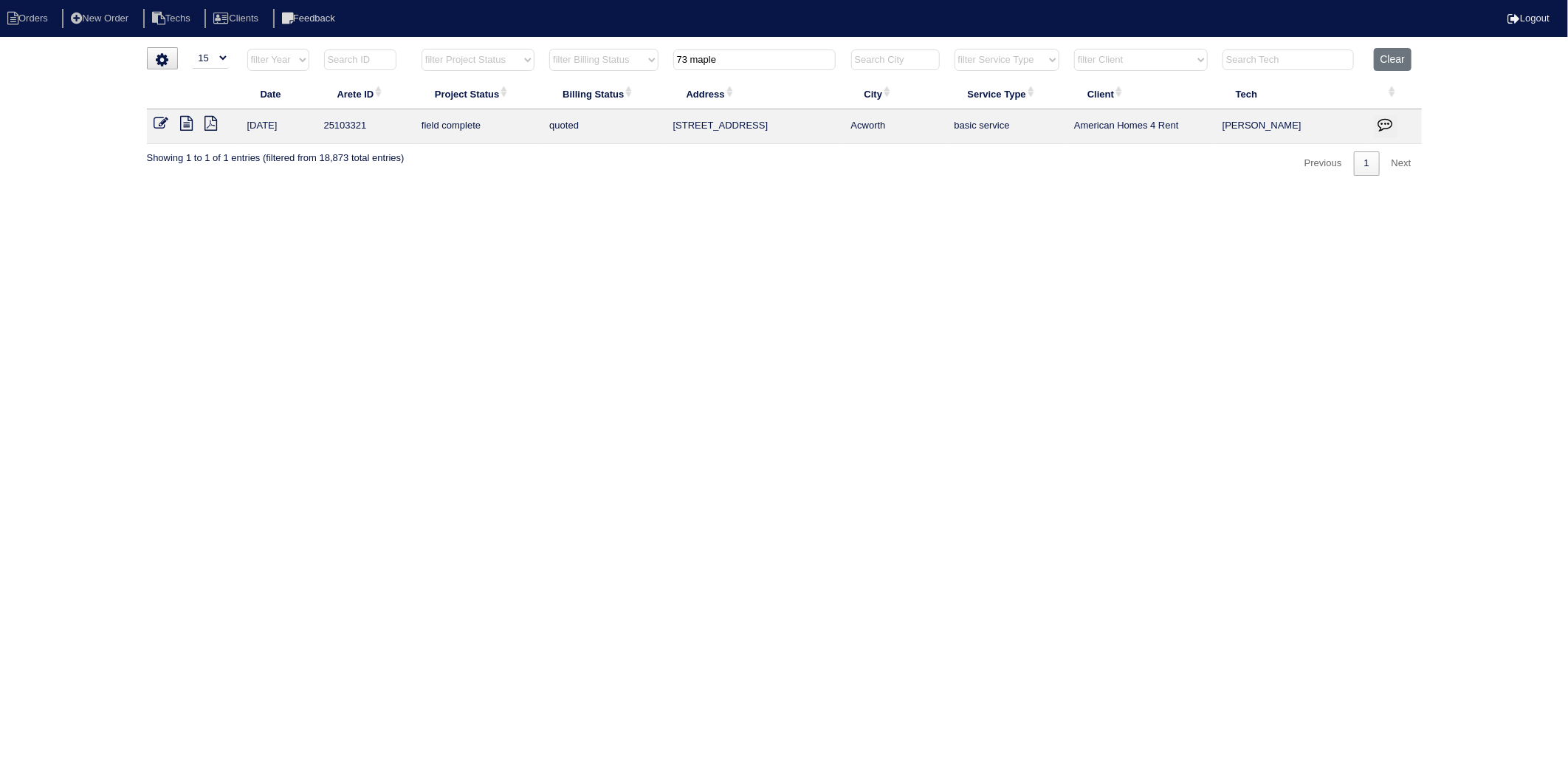
drag, startPoint x: 708, startPoint y: 72, endPoint x: 547, endPoint y: 138, distance: 174.0
click at [547, 138] on table "Date Arete ID Project Status Billing Status Address City Service Type Client Te…" at bounding box center [784, 95] width 1275 height 96
type input "4310"
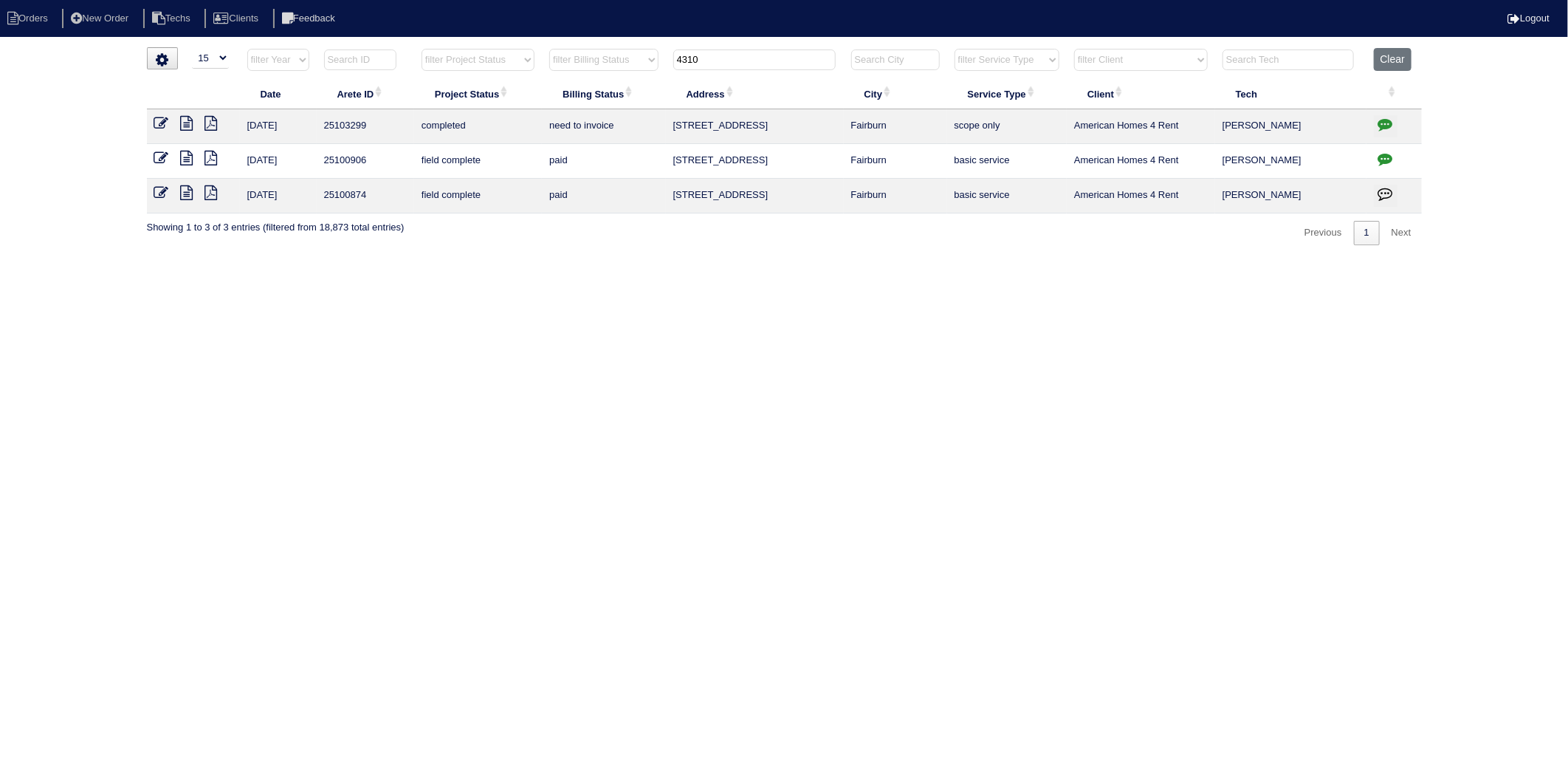
click at [1389, 121] on icon "button" at bounding box center [1385, 124] width 15 height 15
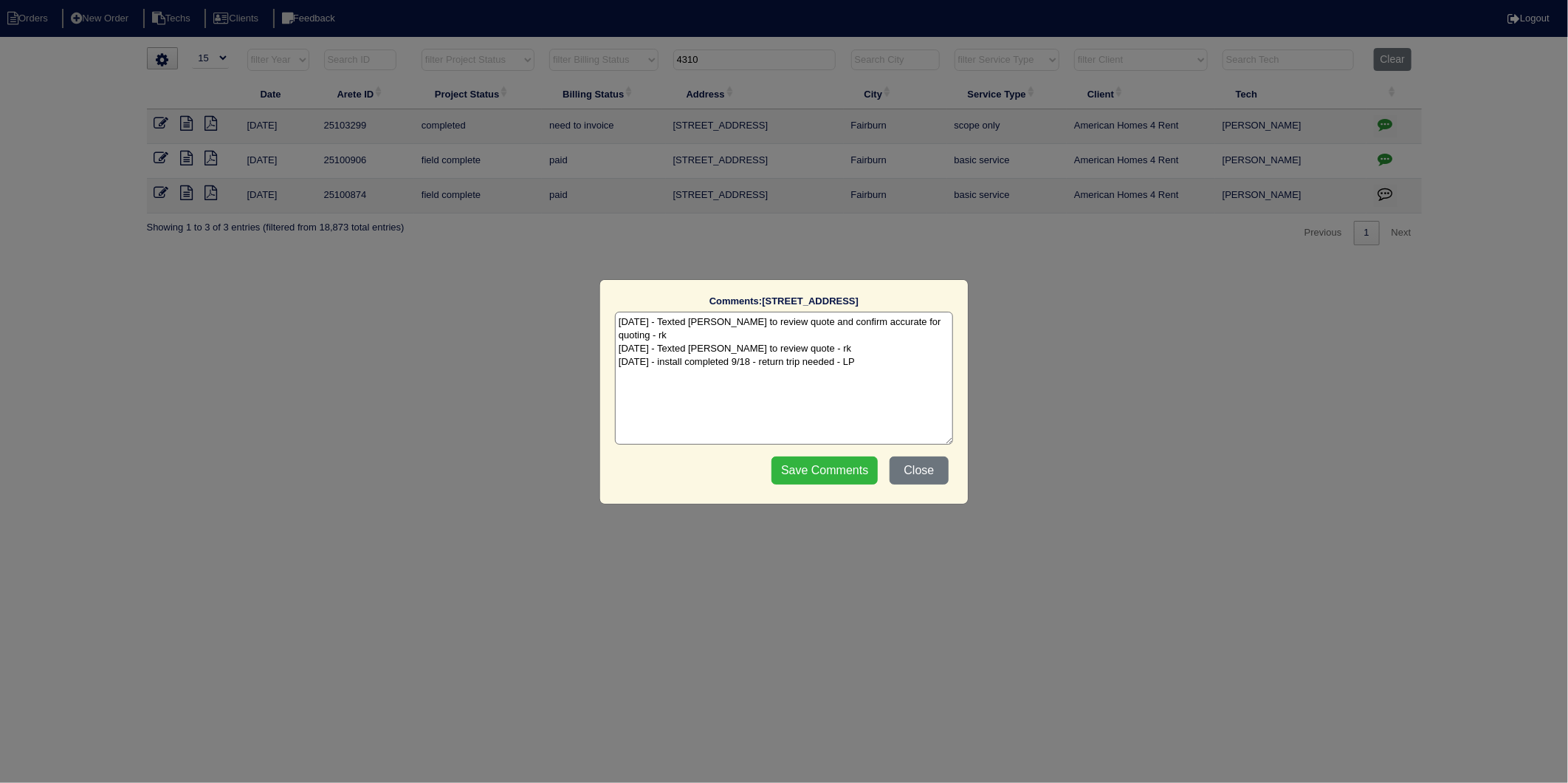
type textarea "9/11/25 - Texted Payton to review quote and confirm accurate for quoting - rk 9…"
click at [837, 466] on input "Save Comments" at bounding box center [824, 470] width 106 height 28
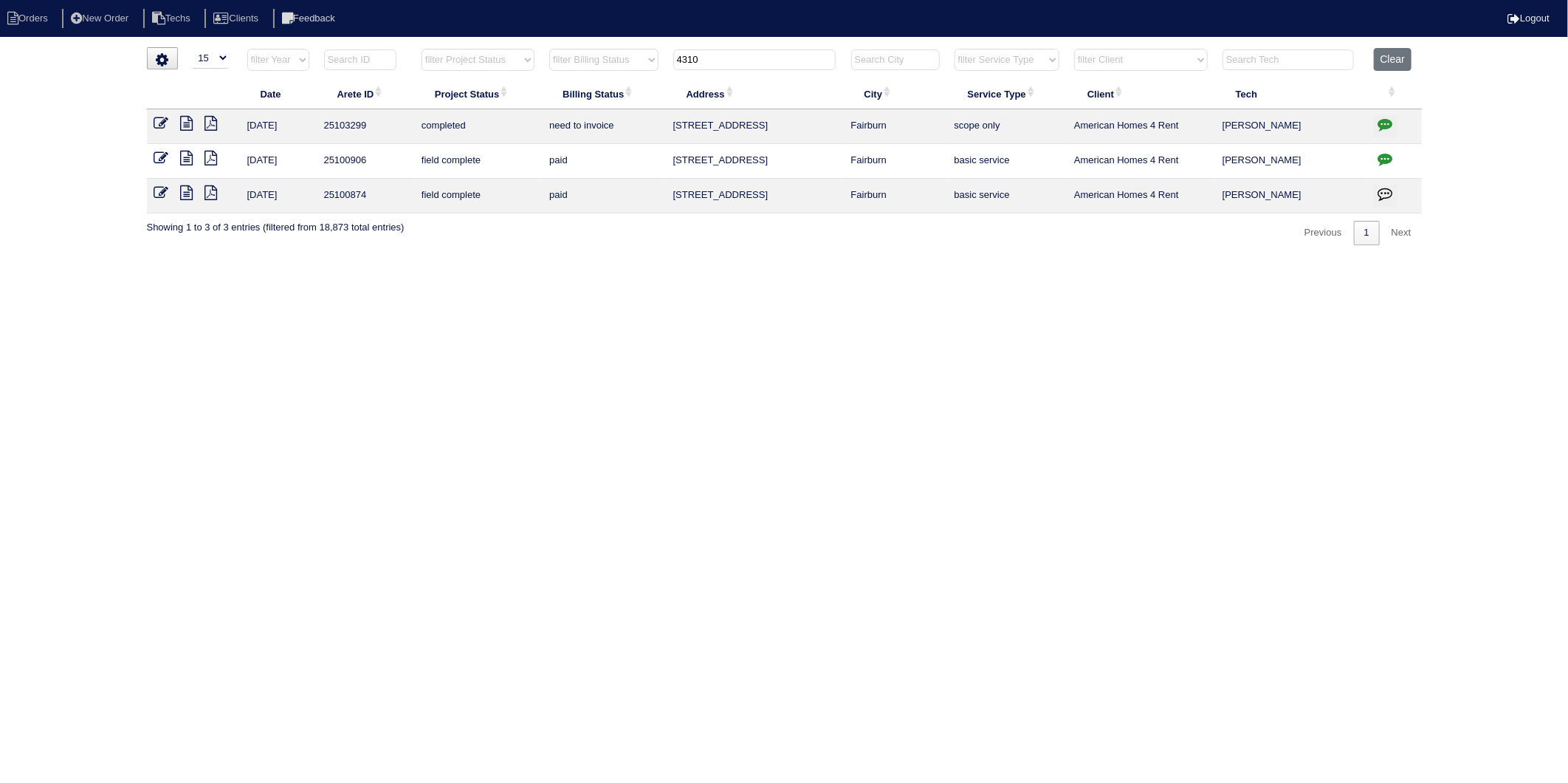
click at [182, 124] on icon at bounding box center [187, 123] width 12 height 15
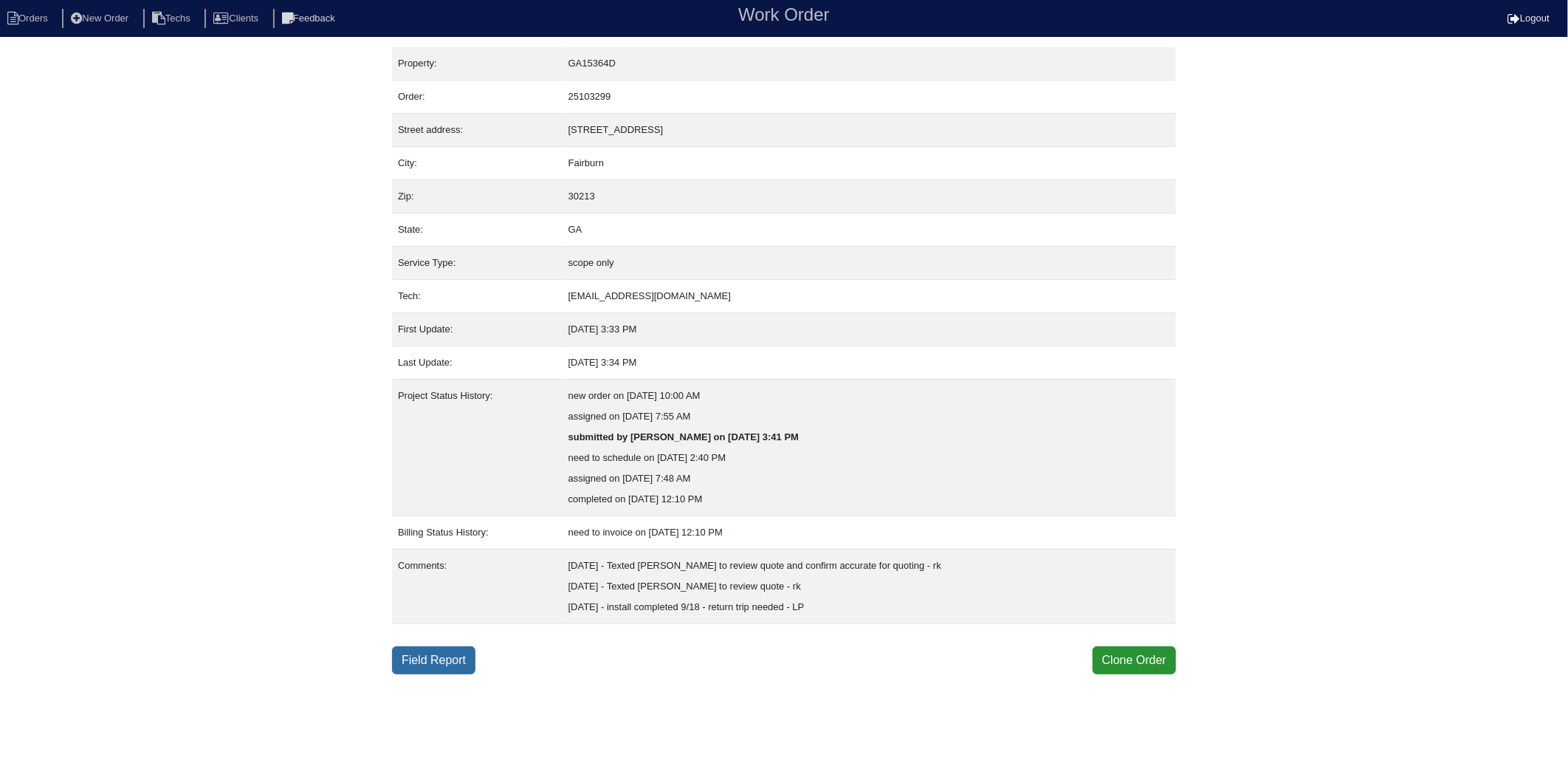
click at [425, 662] on link "Field Report" at bounding box center [434, 660] width 83 height 28
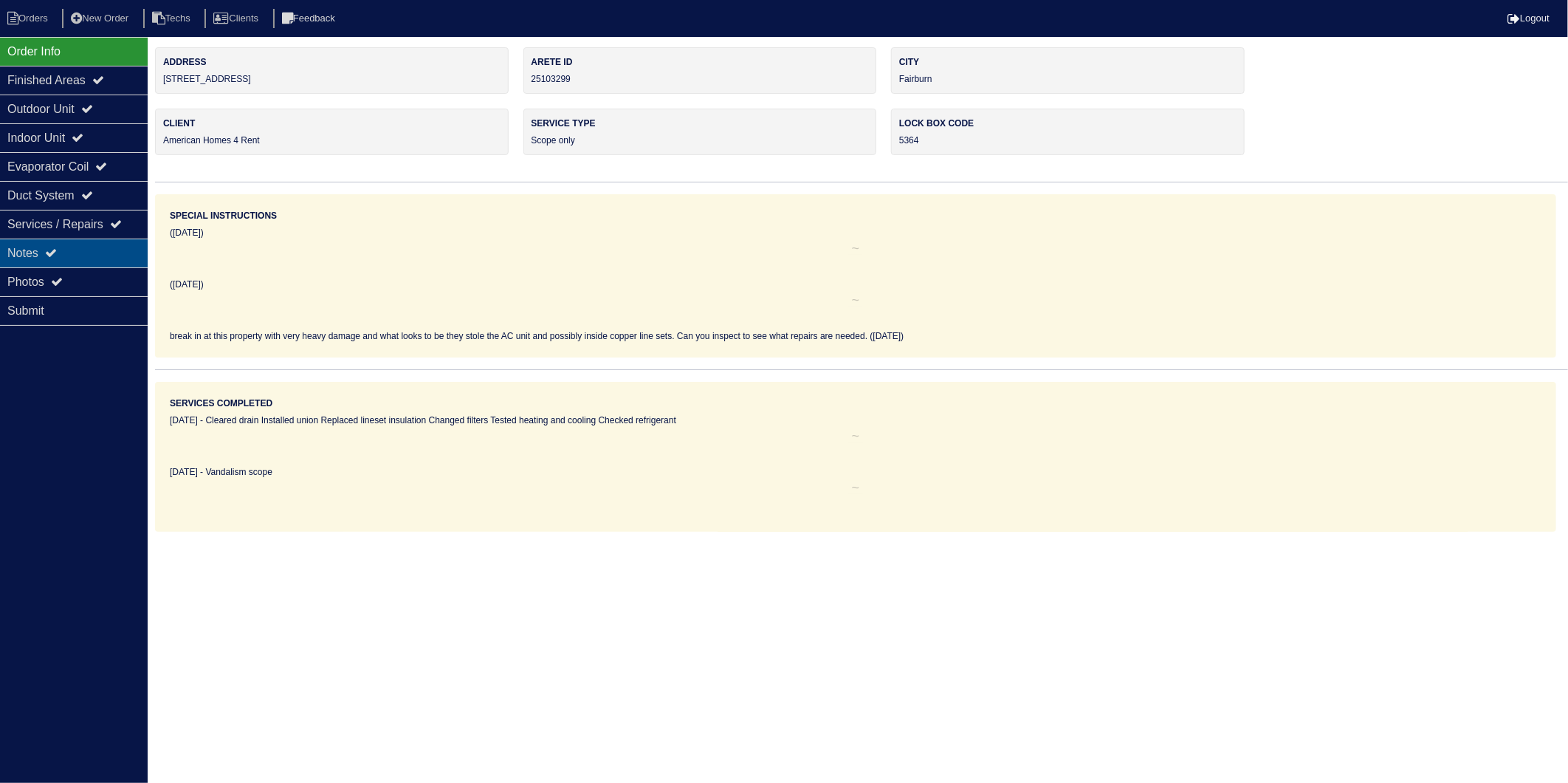
click at [31, 257] on div "Notes" at bounding box center [73, 253] width 148 height 29
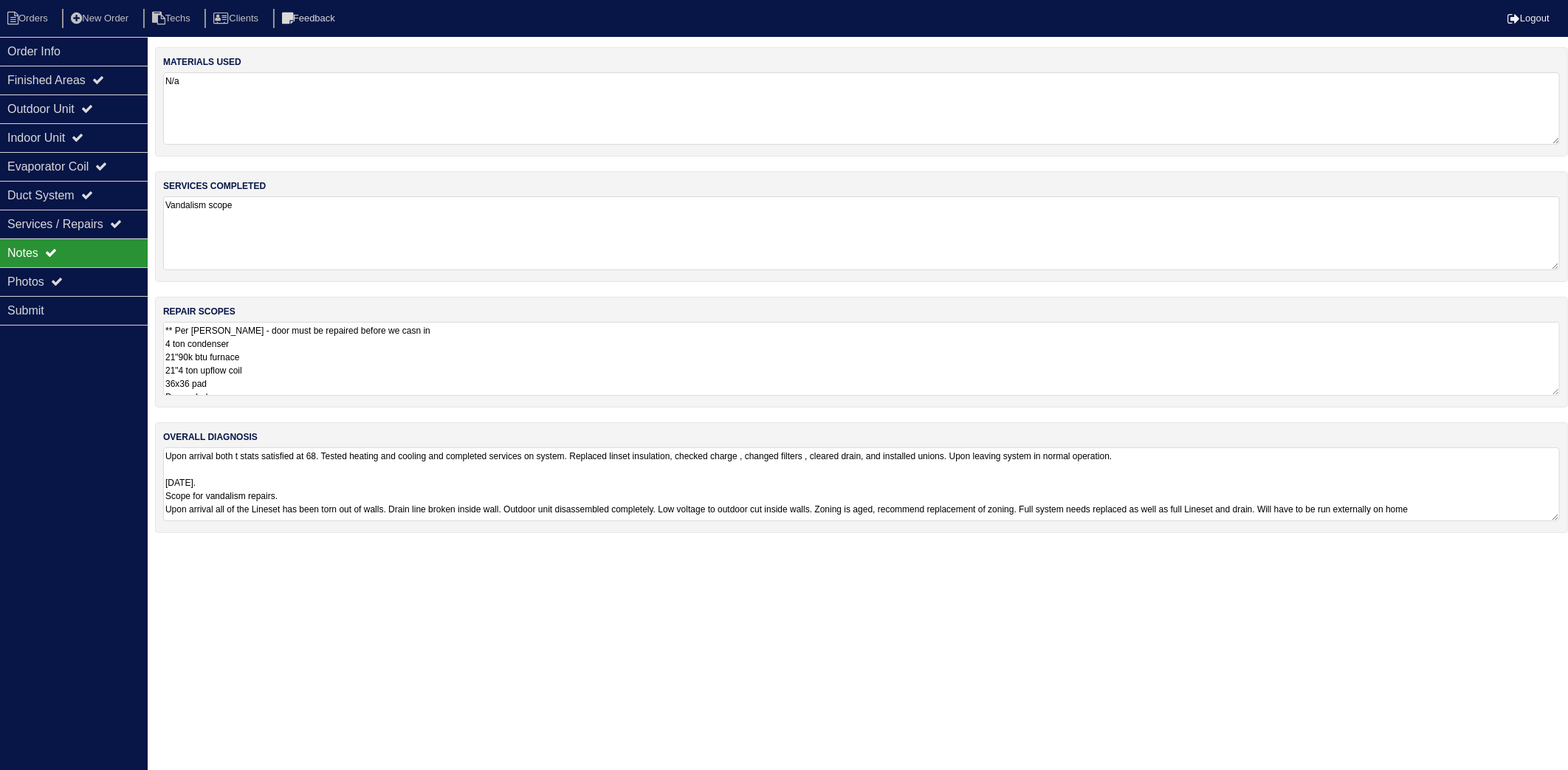
click at [269, 112] on textarea "N/a" at bounding box center [861, 109] width 1397 height 72
click at [307, 224] on textarea "Vandalism scope" at bounding box center [861, 233] width 1397 height 74
click at [357, 485] on textarea "Upon arrival both t stats satisfied at 68. Tested heating and cooling and compl…" at bounding box center [861, 490] width 1397 height 83
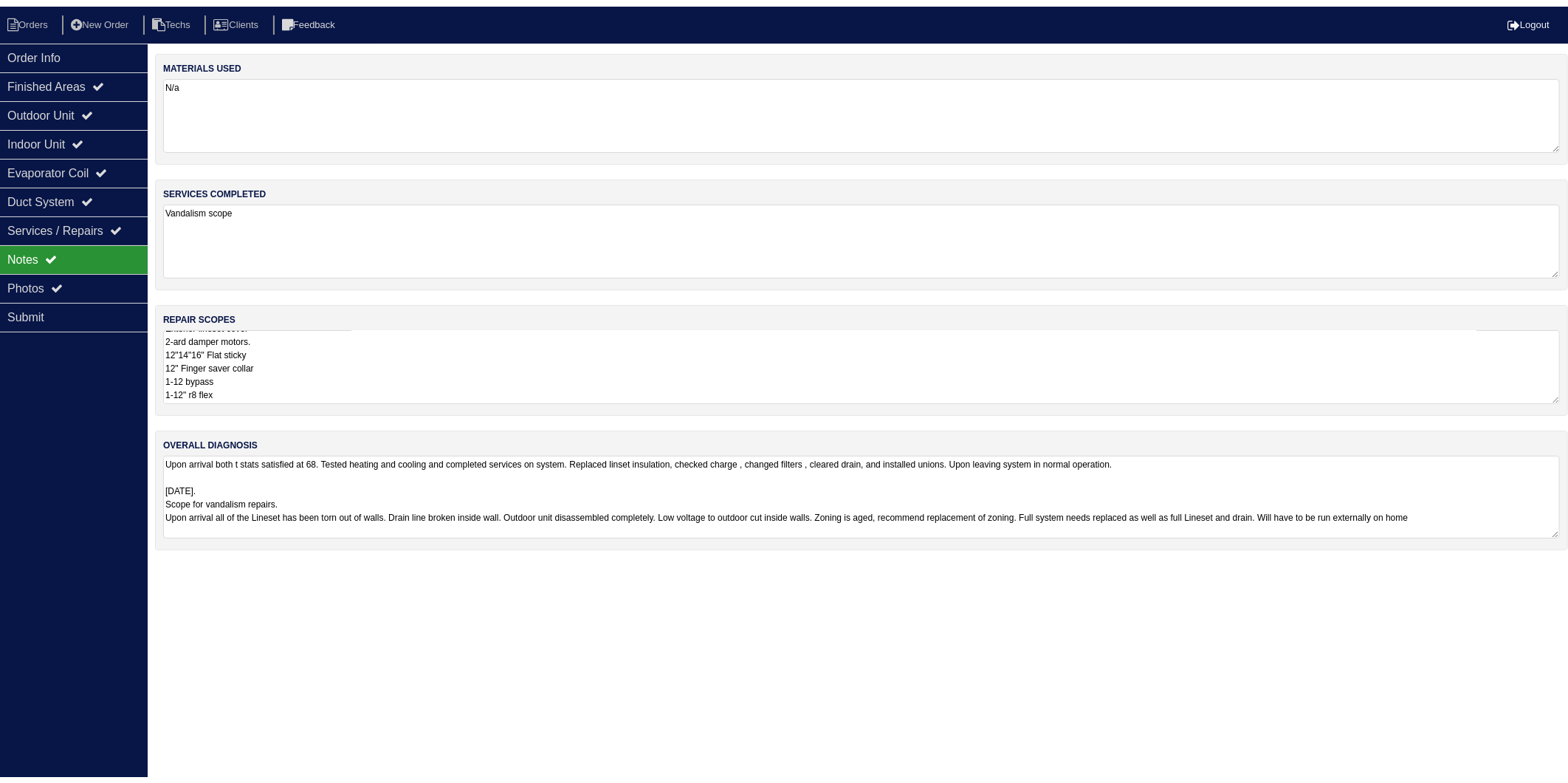
scroll to position [2, 0]
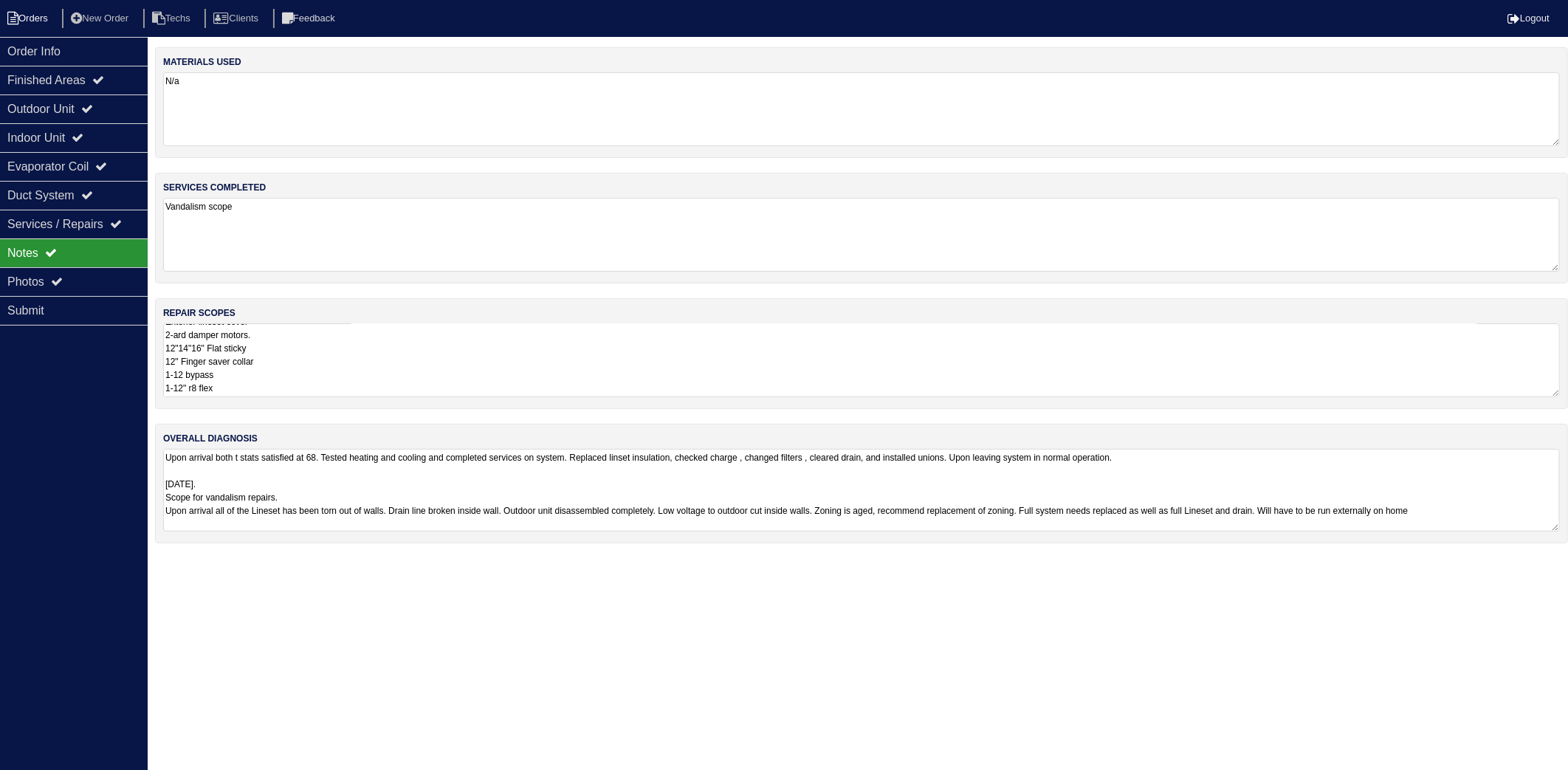
click at [30, 16] on li "Orders" at bounding box center [30, 19] width 60 height 20
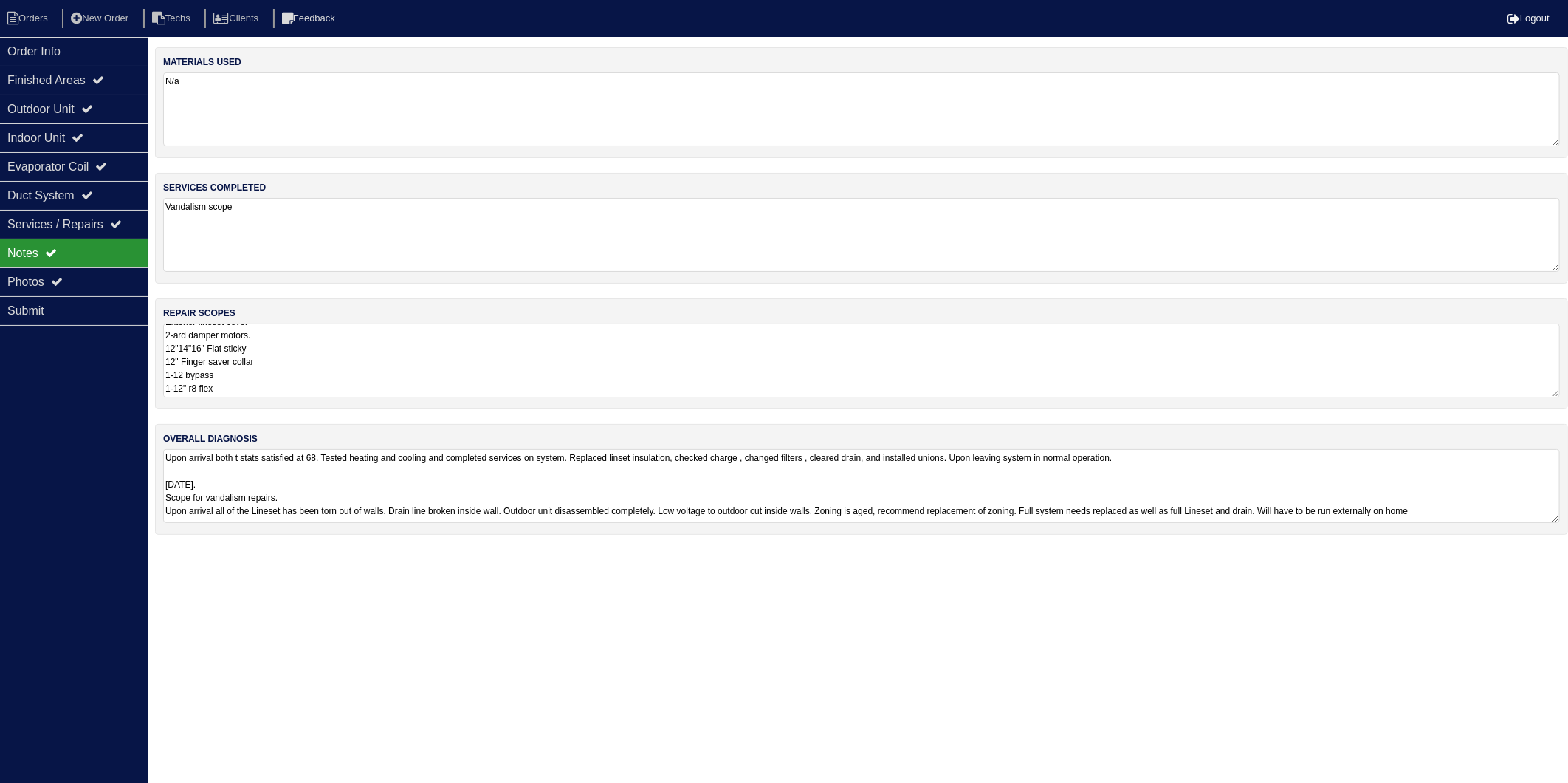
select select "15"
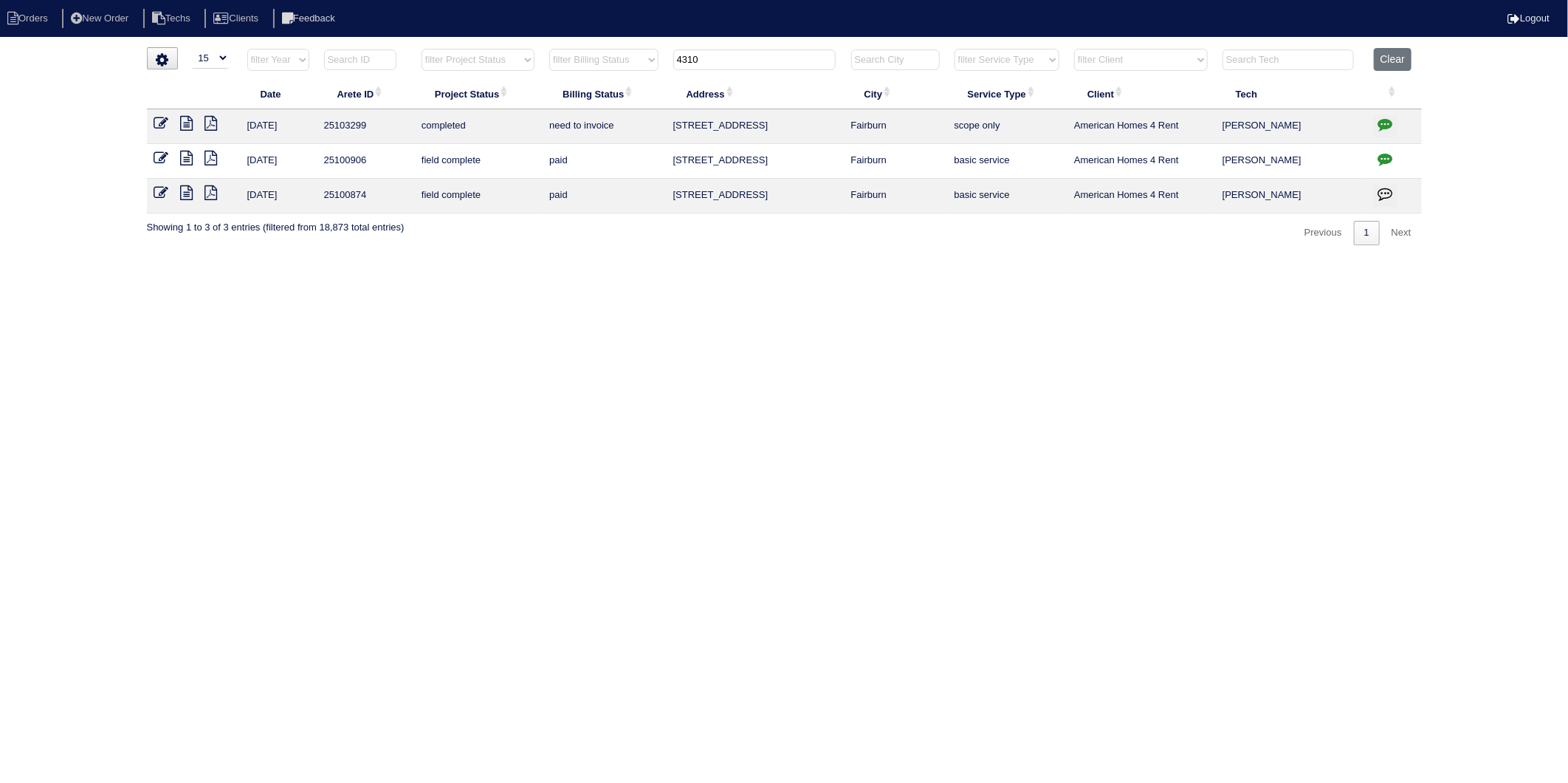
click at [790, 260] on html "Orders New Order Techs Clients Feedback Logout Orders New Order Users Clients M…" at bounding box center [784, 130] width 1568 height 260
click at [685, 260] on html "Orders New Order Techs Clients Feedback Logout Orders New Order Users Clients M…" at bounding box center [784, 130] width 1568 height 260
